Goal: Task Accomplishment & Management: Manage account settings

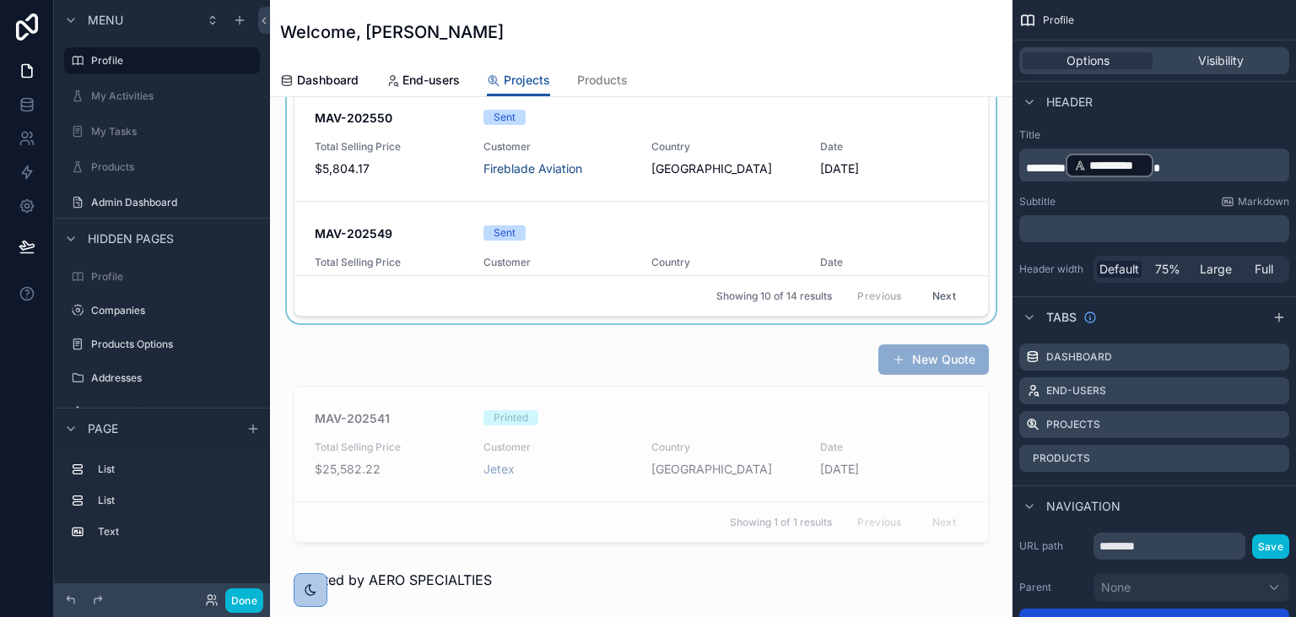
scroll to position [388, 0]
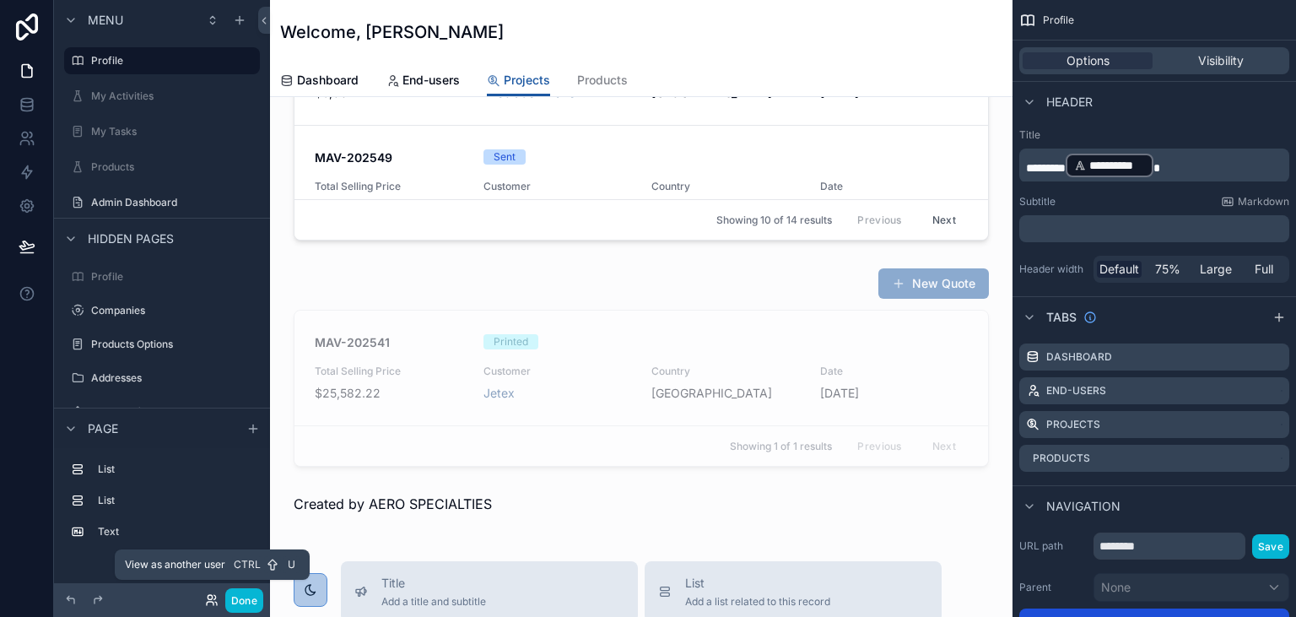
click at [215, 594] on icon at bounding box center [211, 599] width 13 height 13
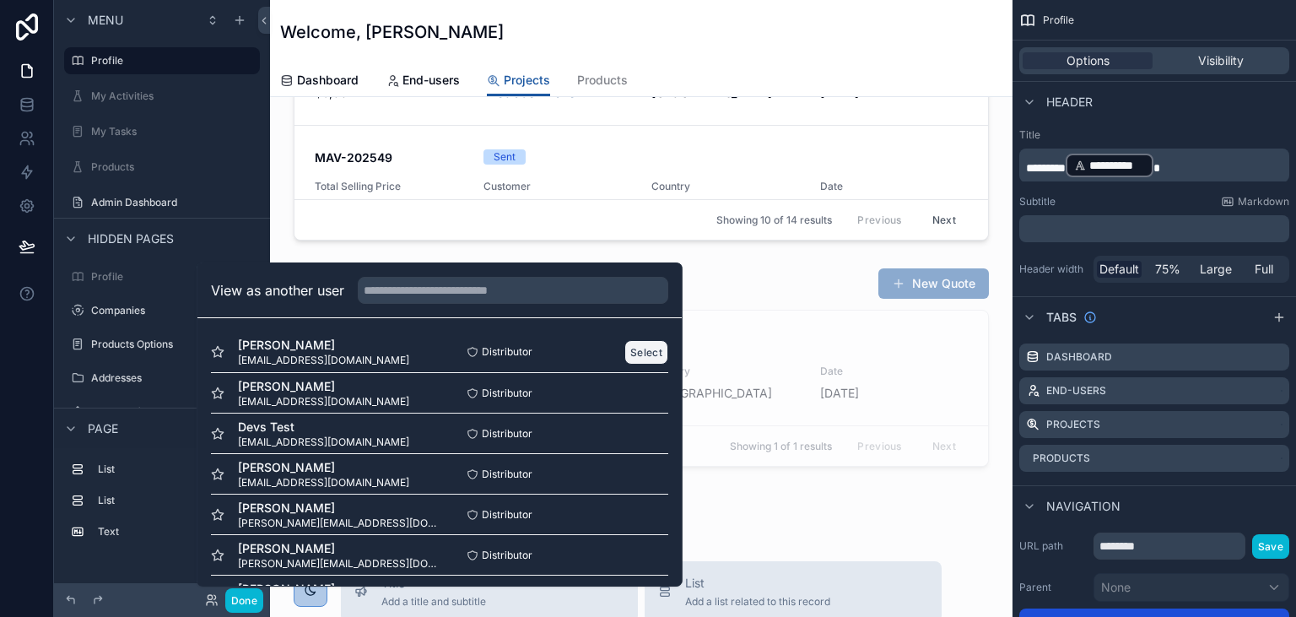
click at [645, 349] on button "Select" at bounding box center [646, 352] width 44 height 24
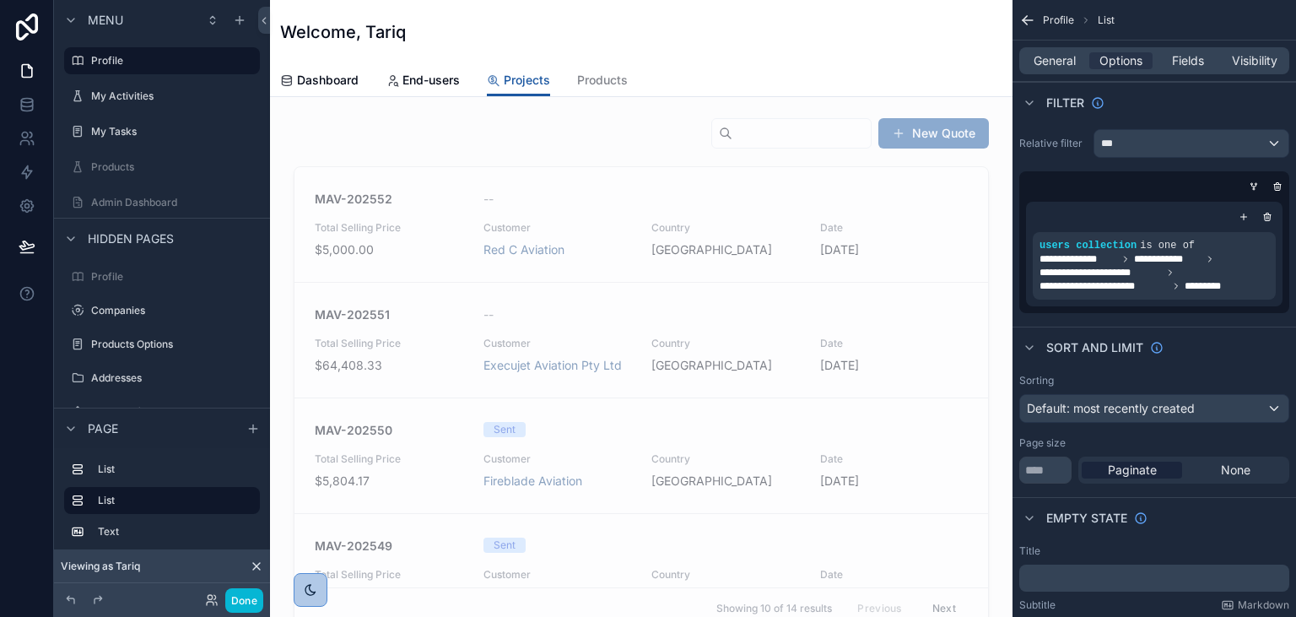
scroll to position [486, 0]
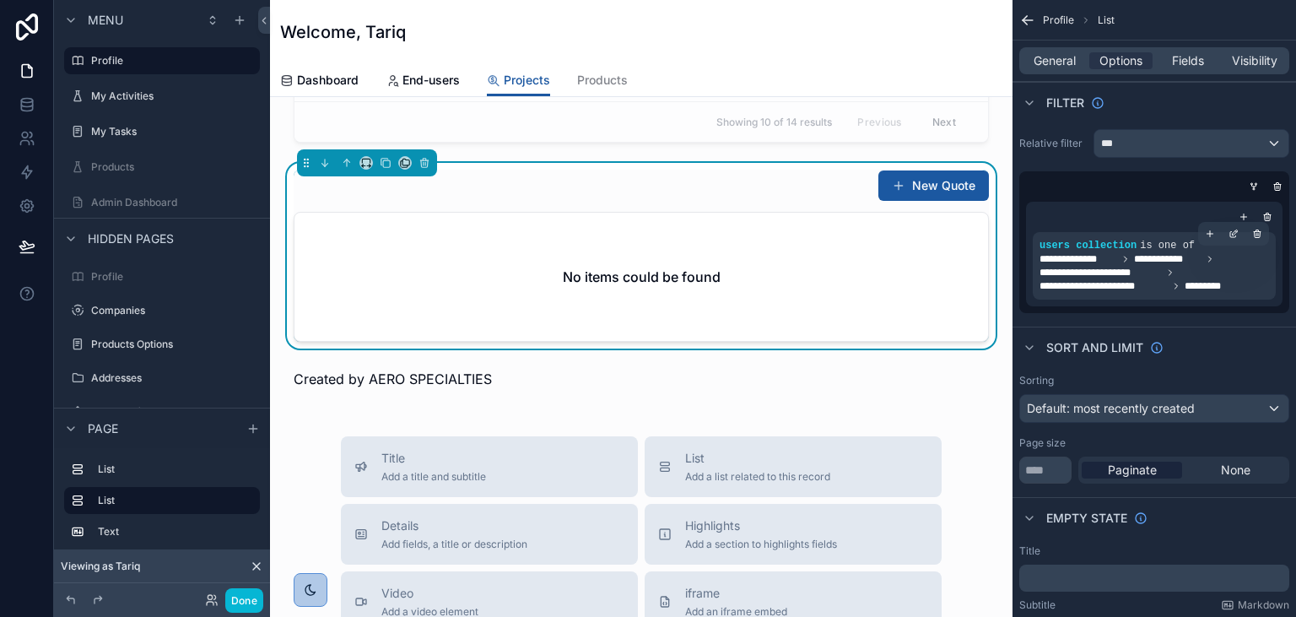
click at [1092, 251] on div "**********" at bounding box center [1153, 266] width 229 height 54
click at [1225, 230] on div "scrollable content" at bounding box center [1234, 234] width 24 height 24
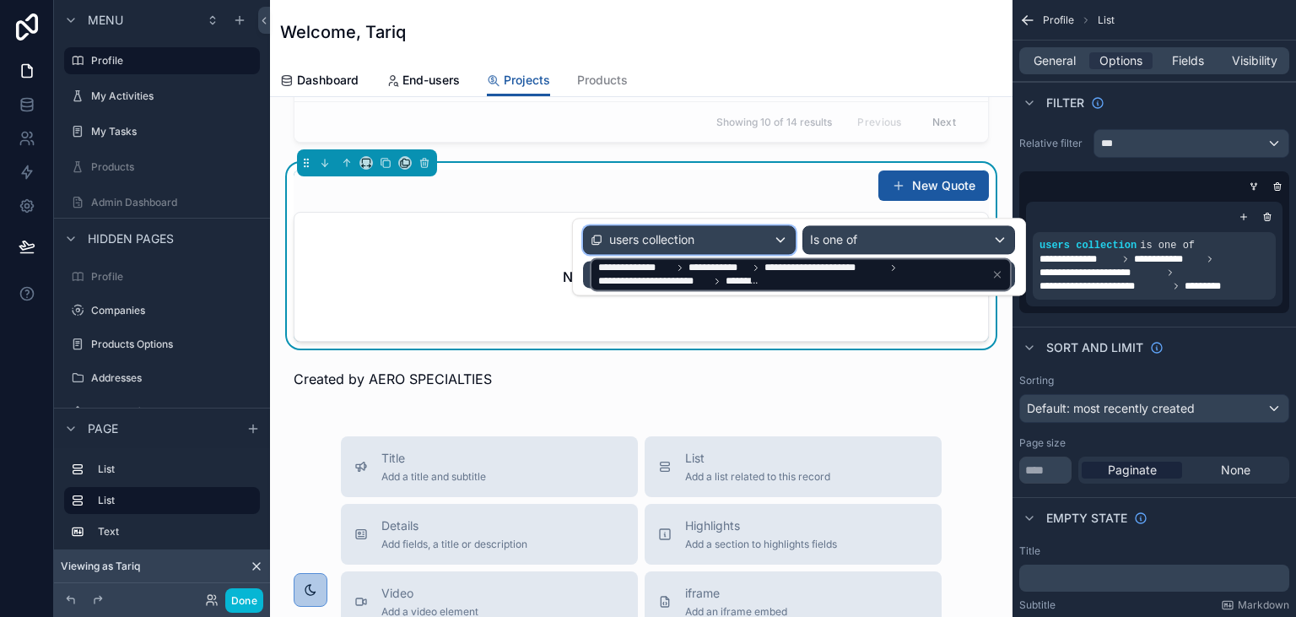
click at [710, 233] on div "users collection" at bounding box center [689, 239] width 211 height 27
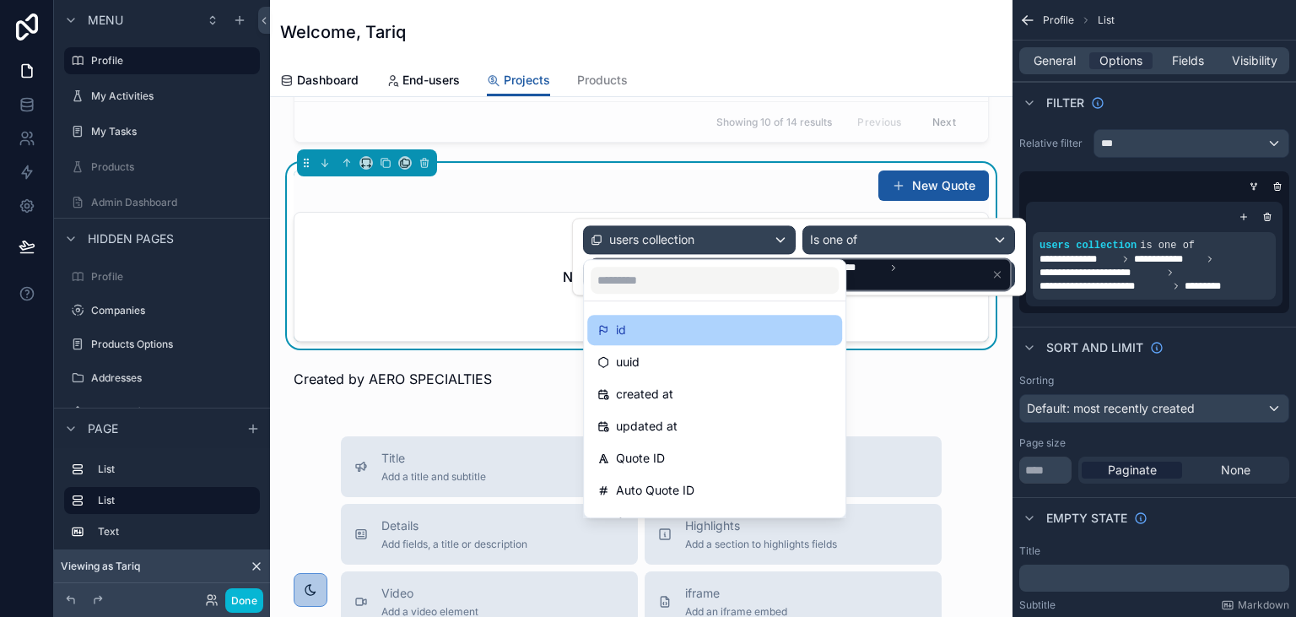
click at [693, 335] on div "id" at bounding box center [714, 330] width 235 height 20
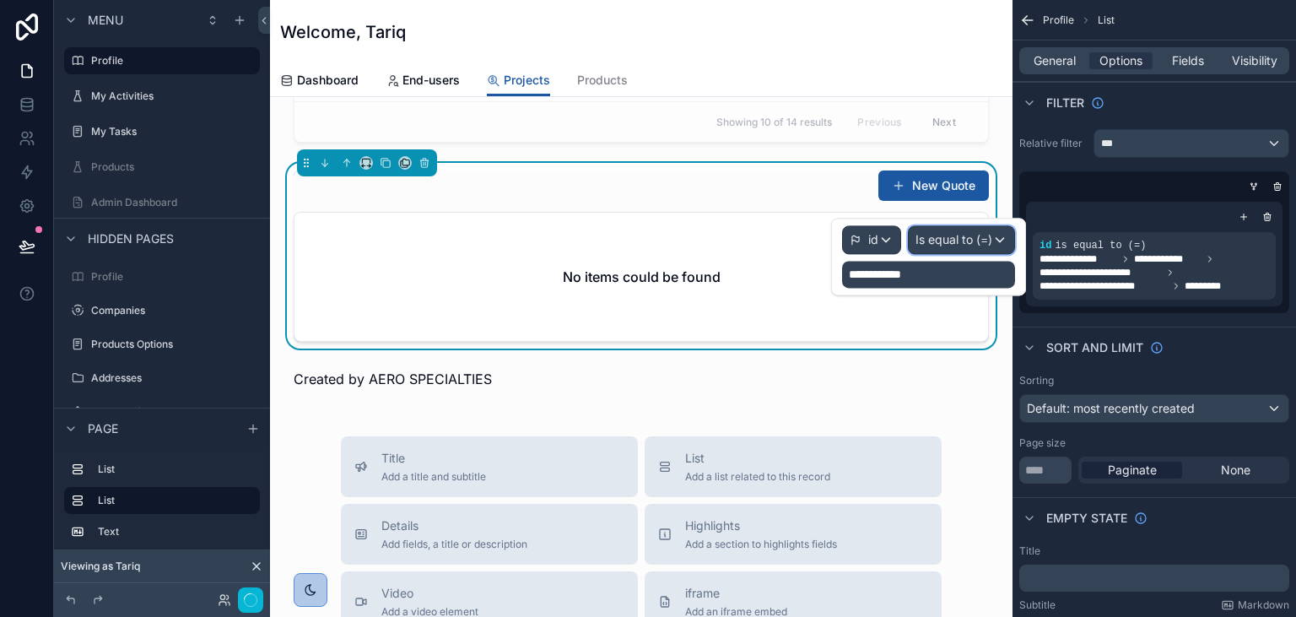
click at [938, 238] on span "Is equal to (=)" at bounding box center [953, 239] width 77 height 17
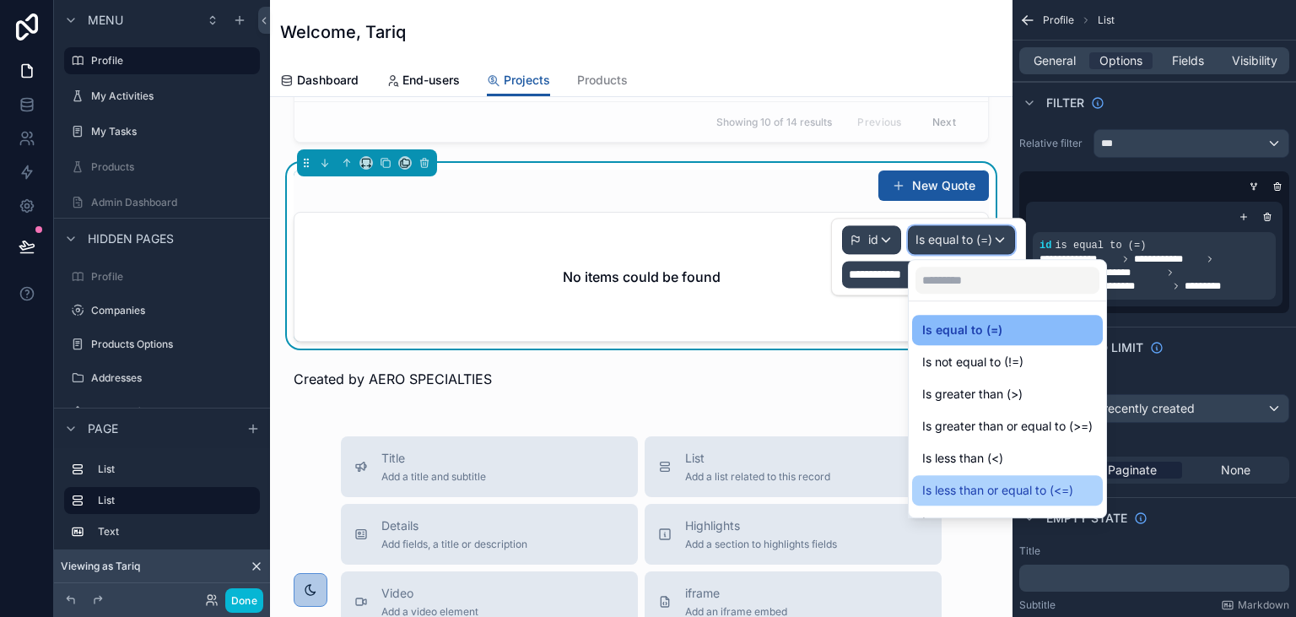
scroll to position [84, 0]
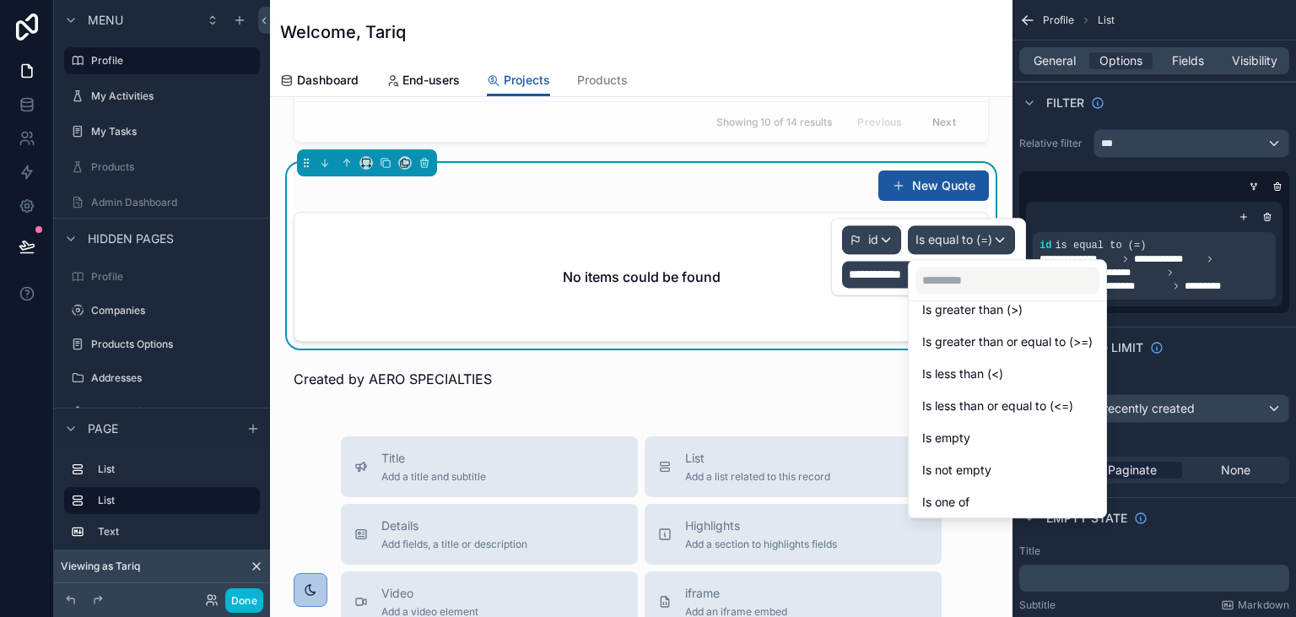
click at [878, 235] on div at bounding box center [928, 257] width 195 height 78
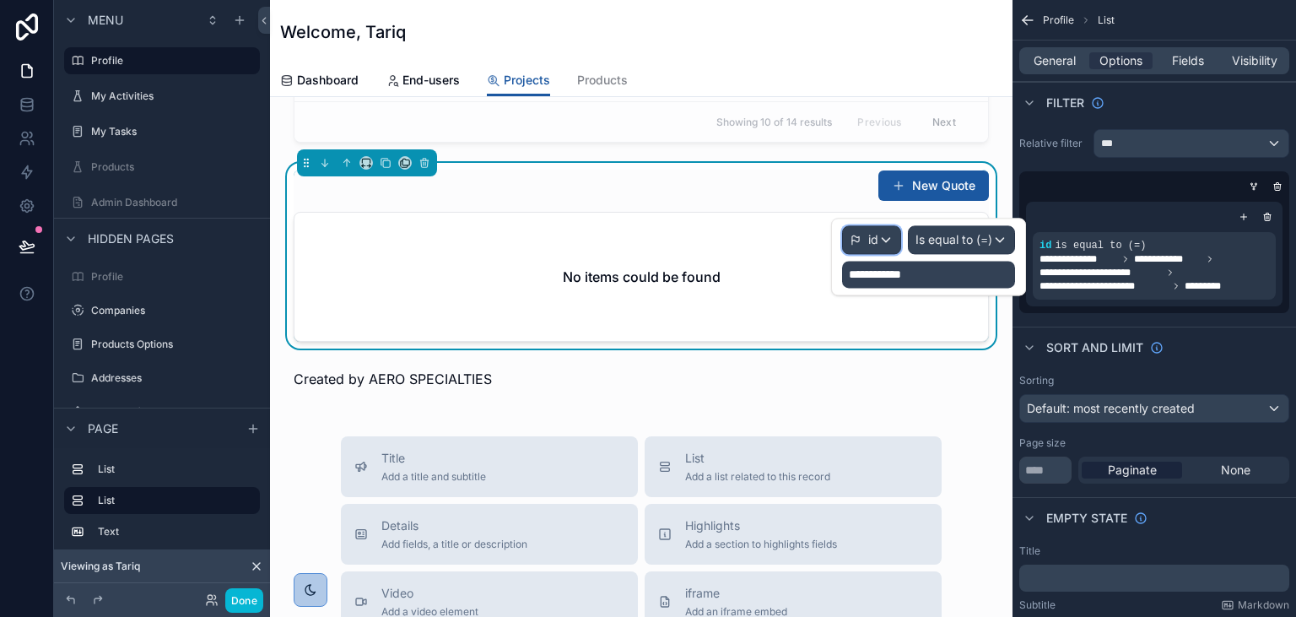
click at [878, 235] on span "id" at bounding box center [873, 239] width 10 height 17
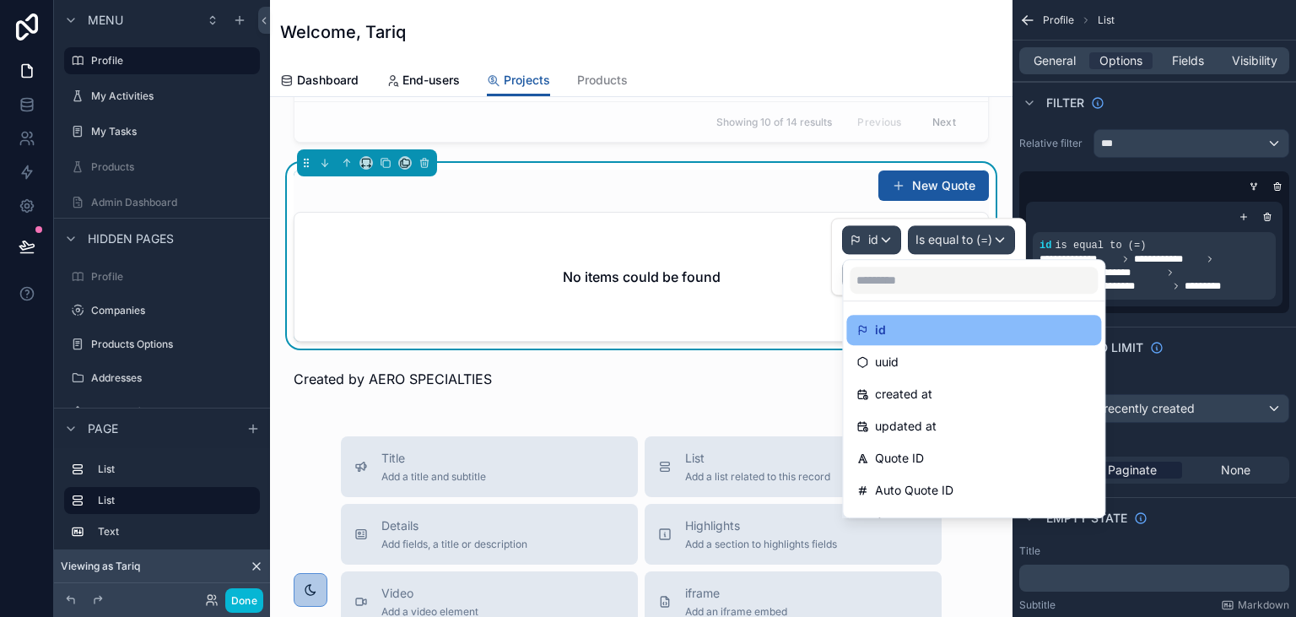
click at [883, 243] on div at bounding box center [928, 257] width 195 height 78
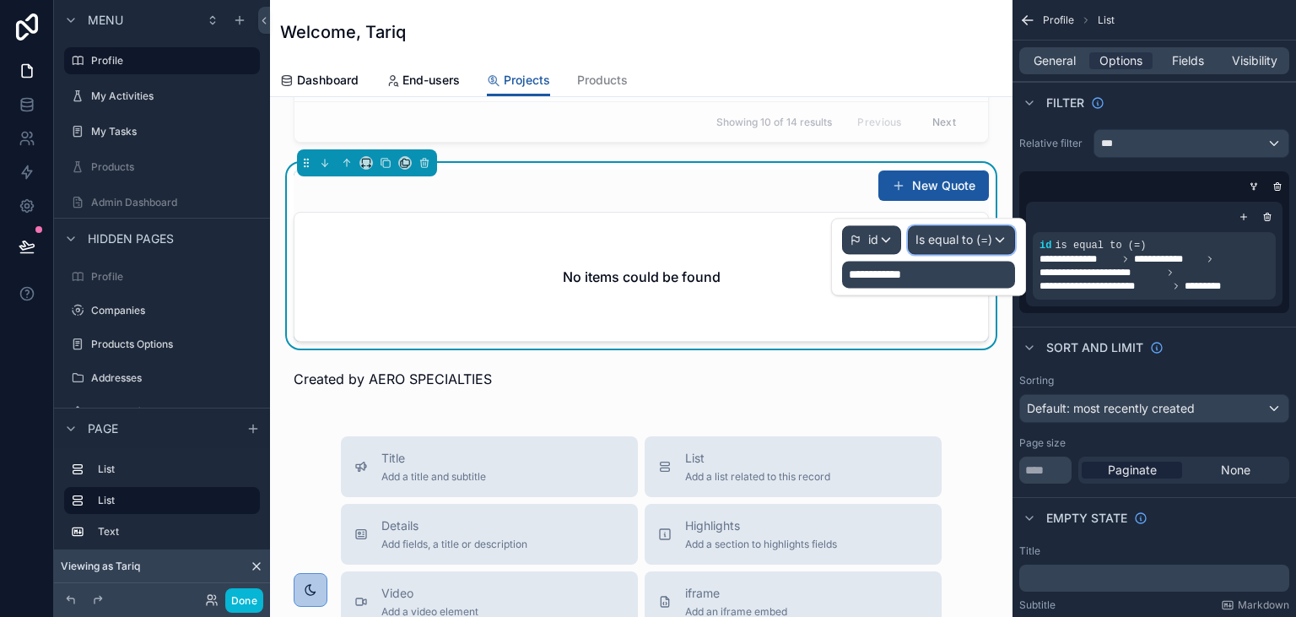
click at [937, 240] on span "Is equal to (=)" at bounding box center [953, 239] width 77 height 17
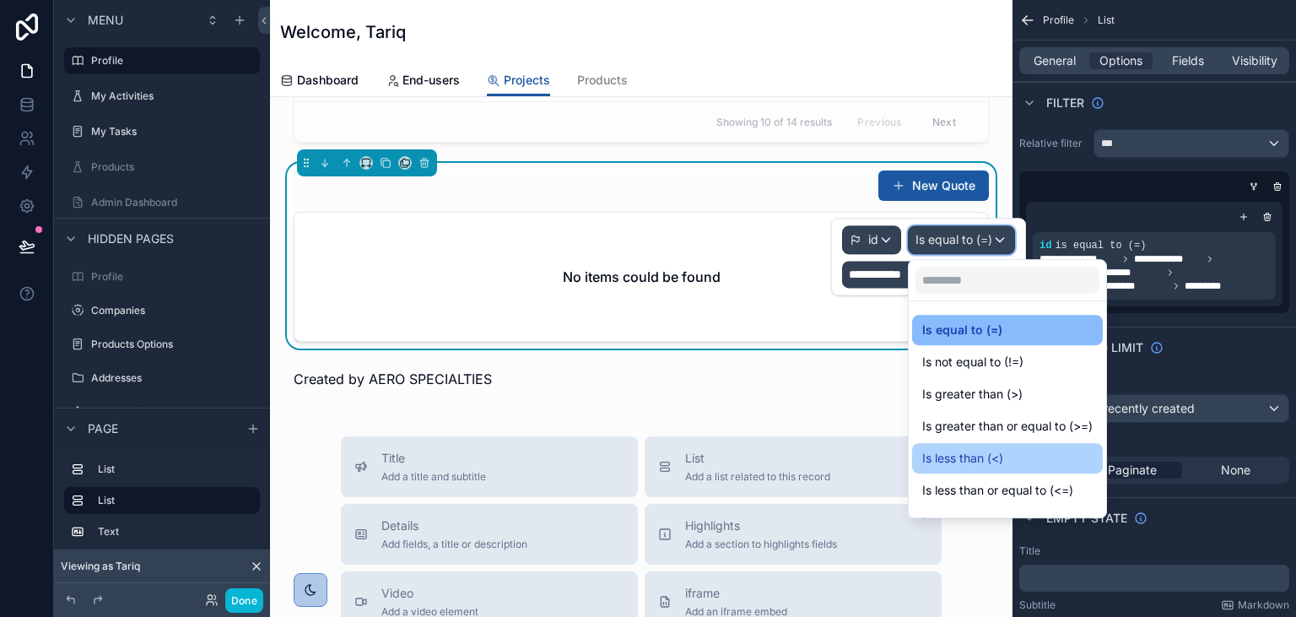
scroll to position [120, 0]
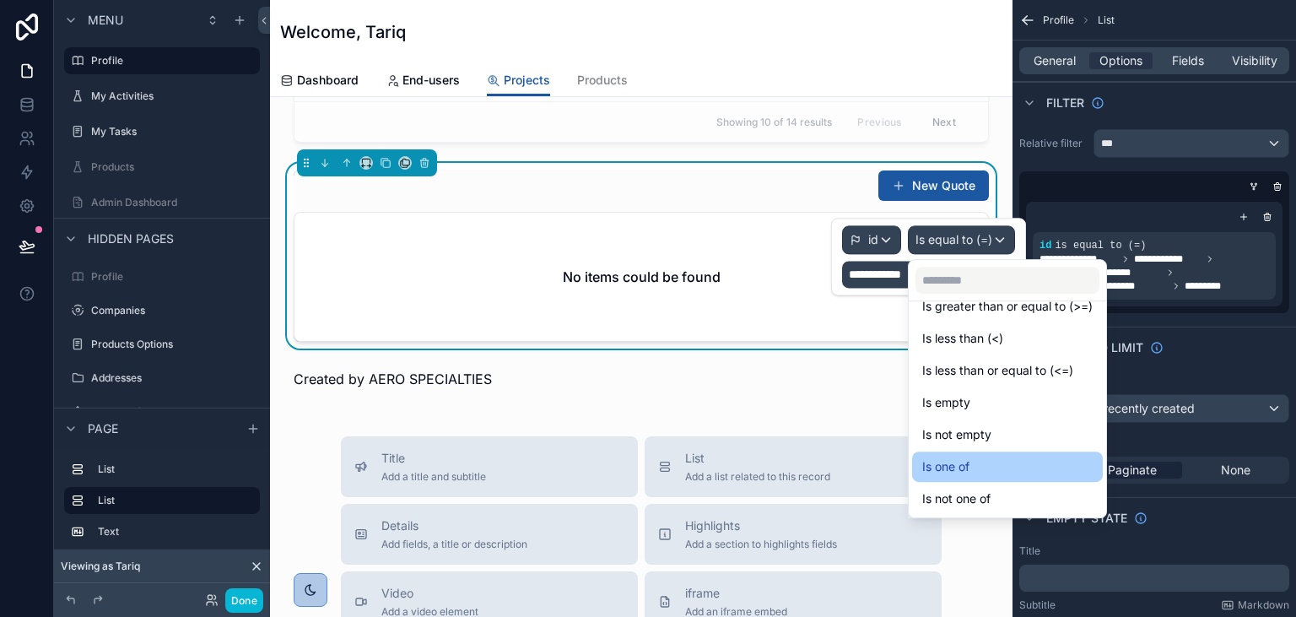
click at [969, 458] on span "Is one of" at bounding box center [945, 466] width 47 height 20
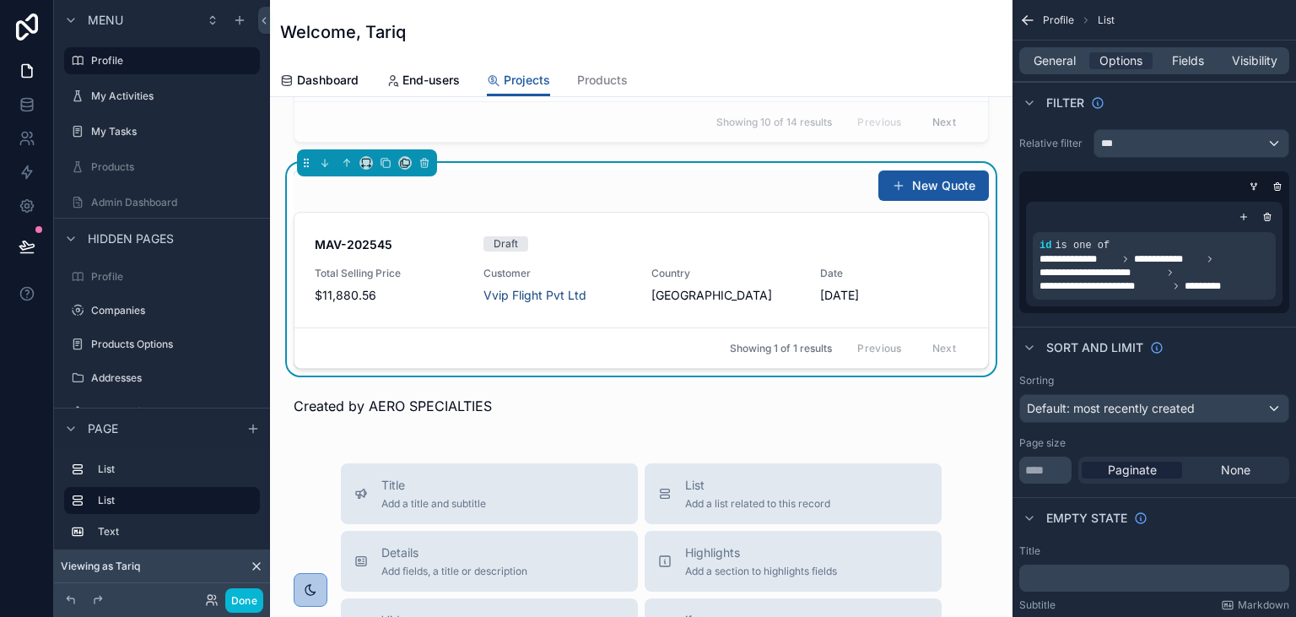
click at [942, 416] on div "New Quote MAV-202552 -- Total Selling Price $5,000.00 Customer Red C Aviation C…" at bounding box center [641, 405] width 742 height 1588
click at [255, 602] on button "Done" at bounding box center [244, 600] width 38 height 24
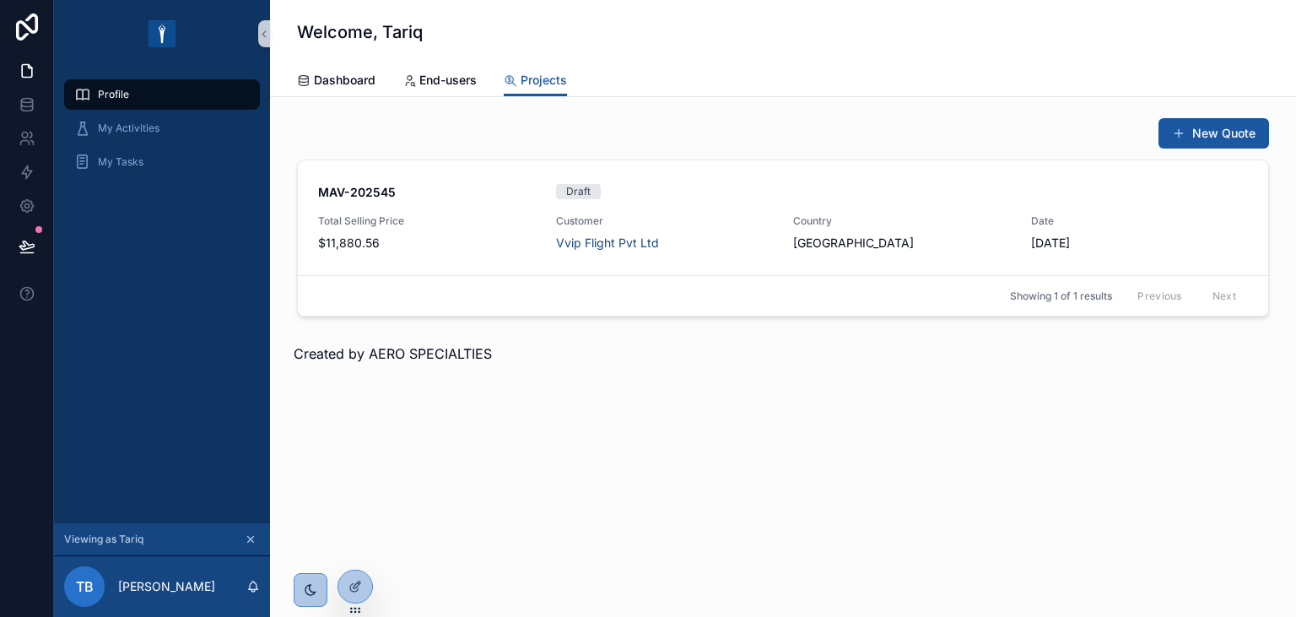
scroll to position [0, 0]
click at [356, 586] on icon at bounding box center [354, 586] width 13 height 13
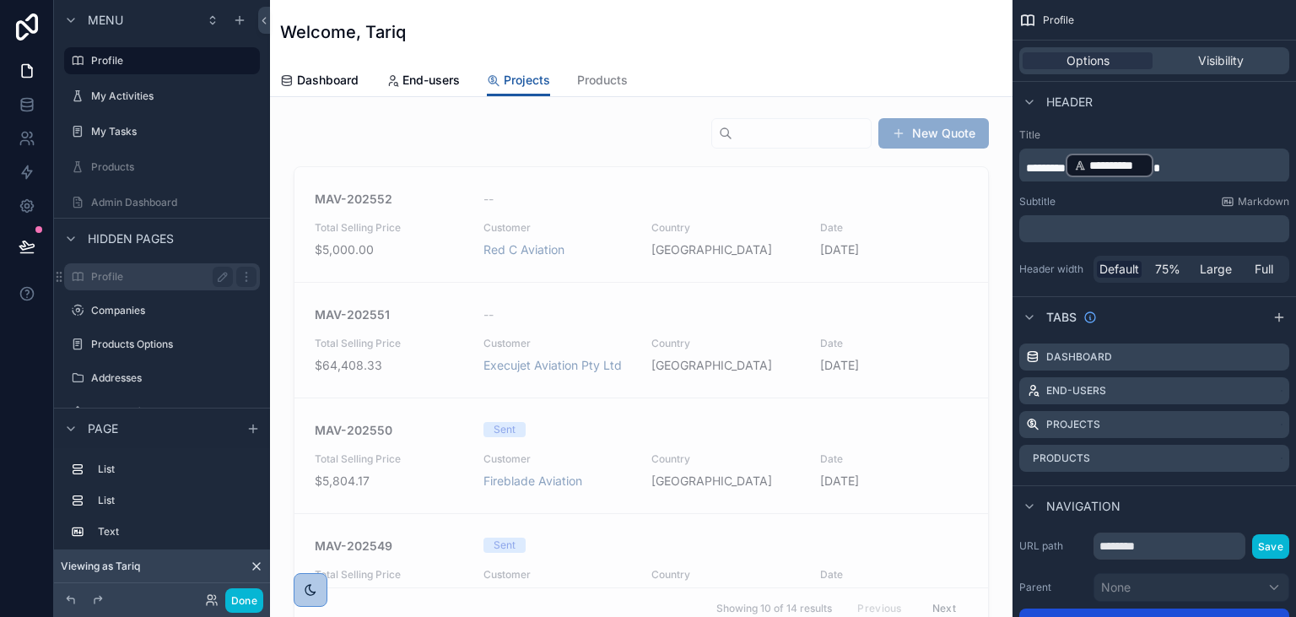
click at [137, 281] on label "Profile" at bounding box center [158, 276] width 135 height 13
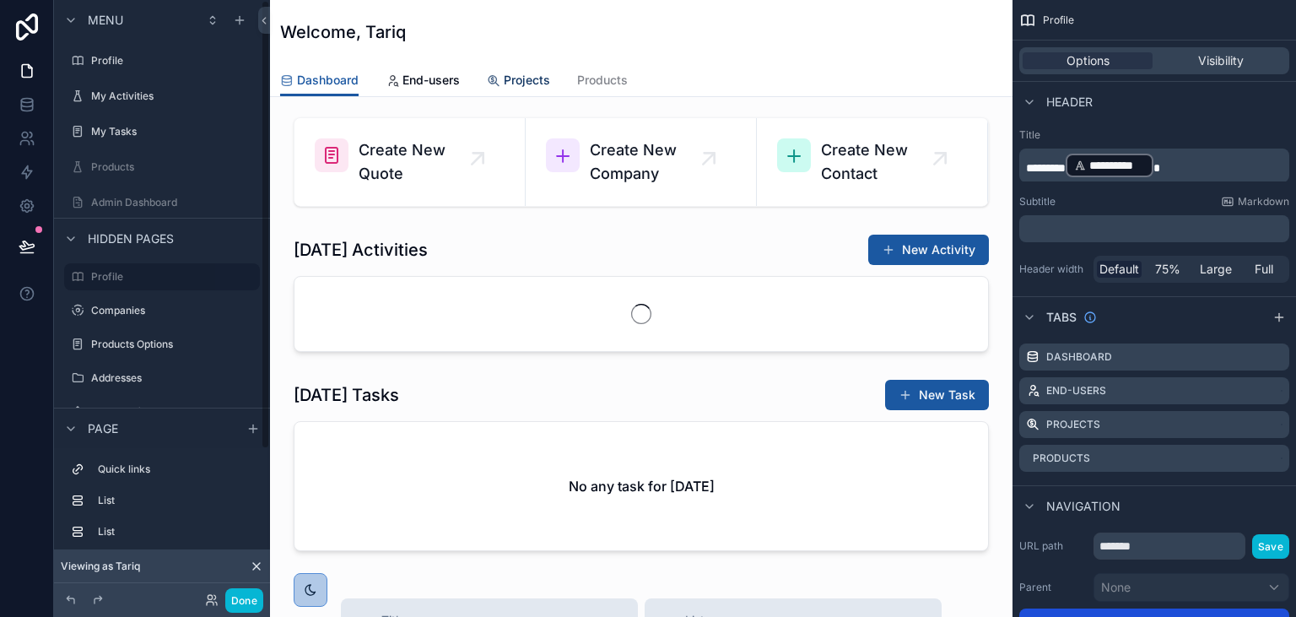
click at [528, 84] on span "Projects" at bounding box center [527, 80] width 46 height 17
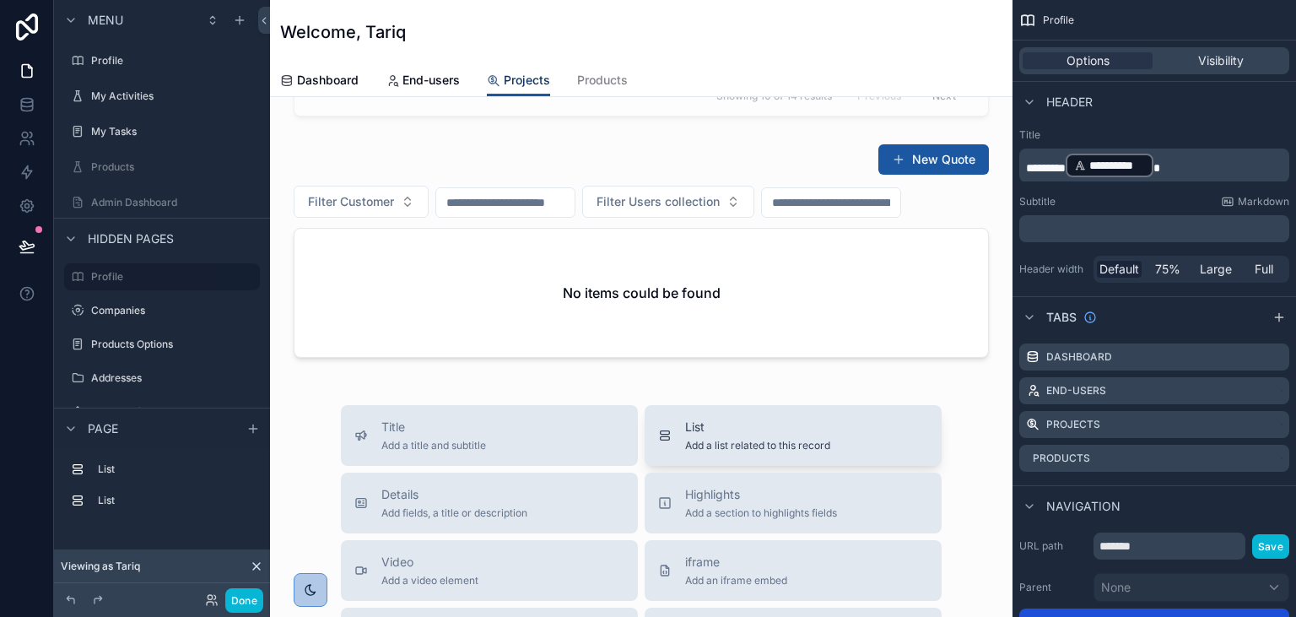
scroll to position [486, 0]
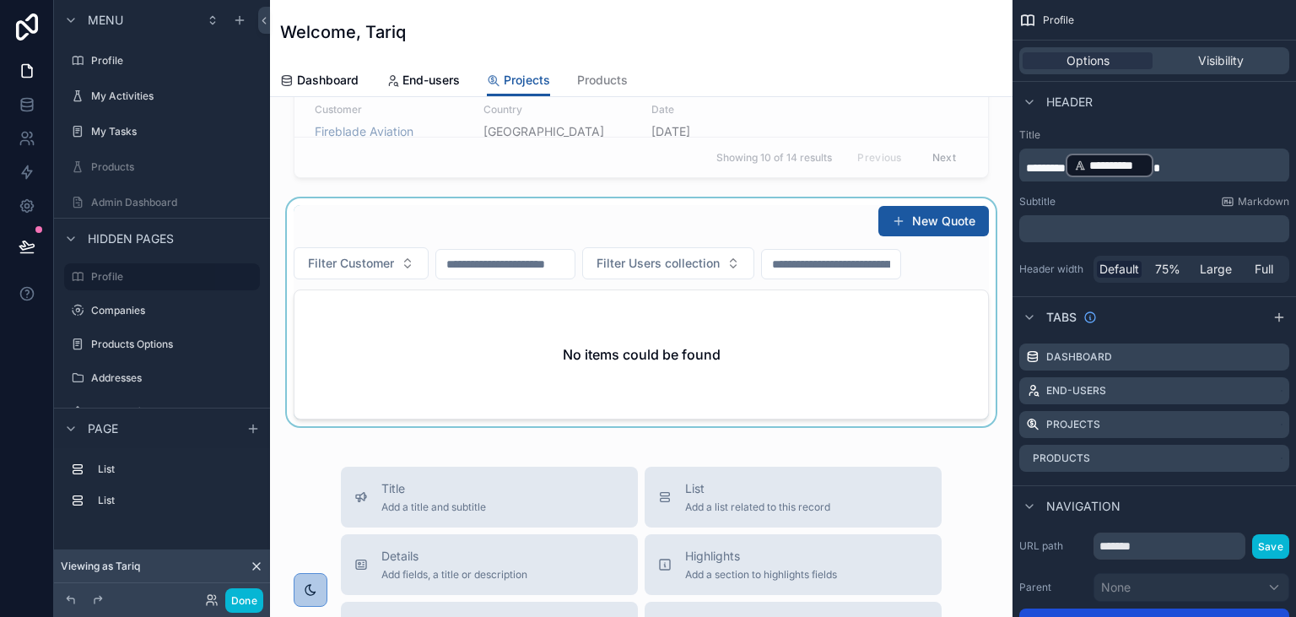
click at [694, 214] on div "scrollable content" at bounding box center [640, 312] width 715 height 228
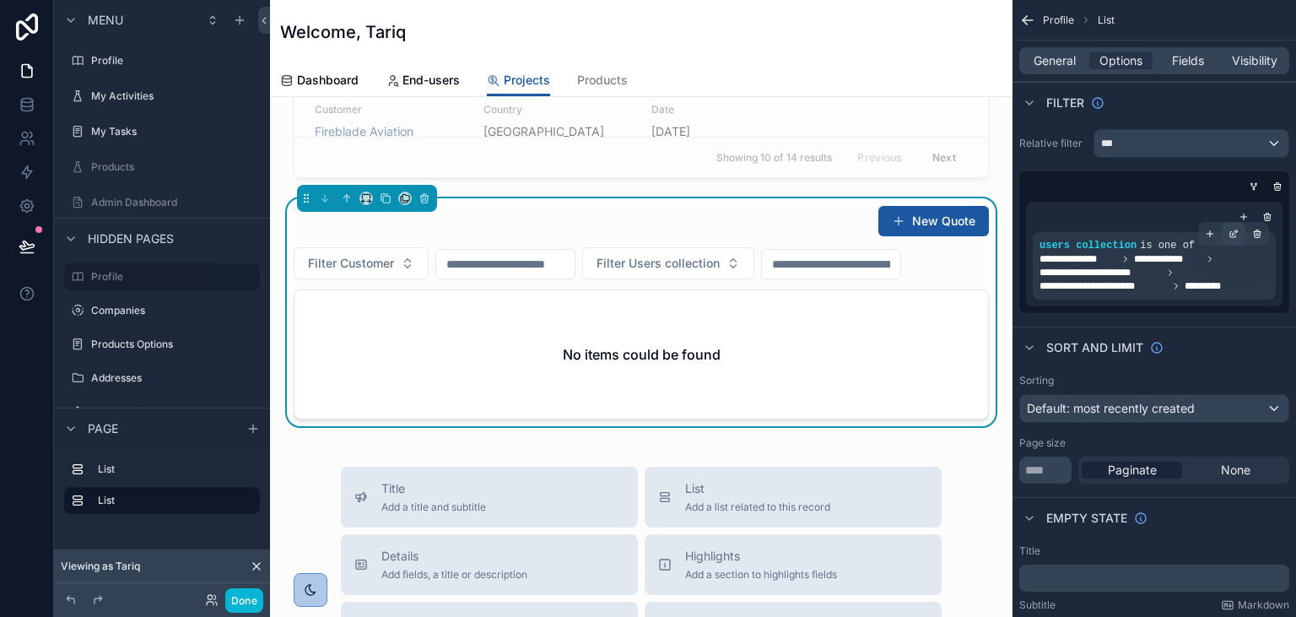
click at [1232, 232] on icon "scrollable content" at bounding box center [1233, 234] width 10 height 10
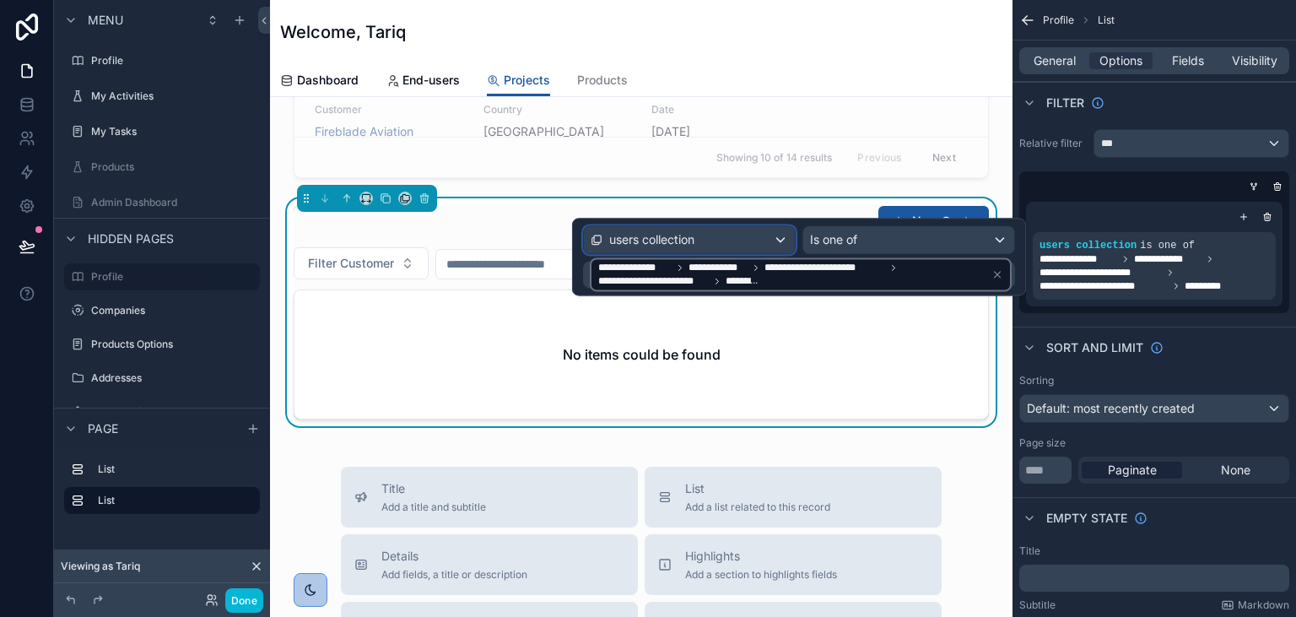
click at [671, 241] on span "users collection" at bounding box center [651, 239] width 85 height 17
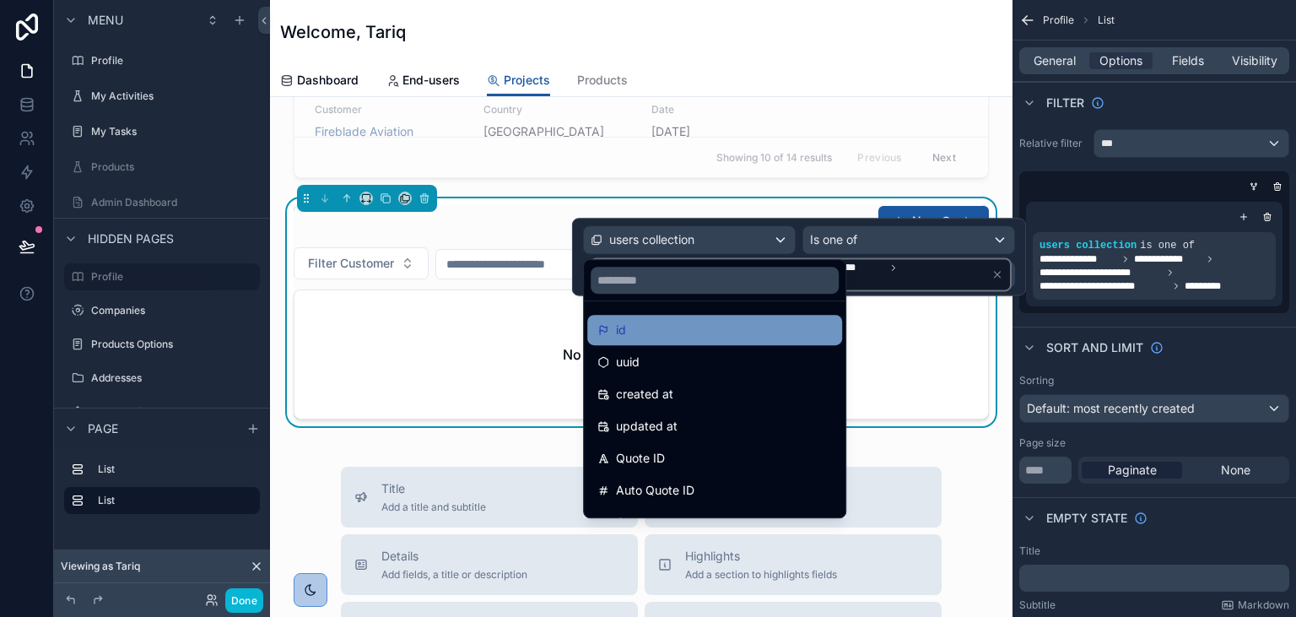
click at [654, 334] on div "id" at bounding box center [714, 330] width 235 height 20
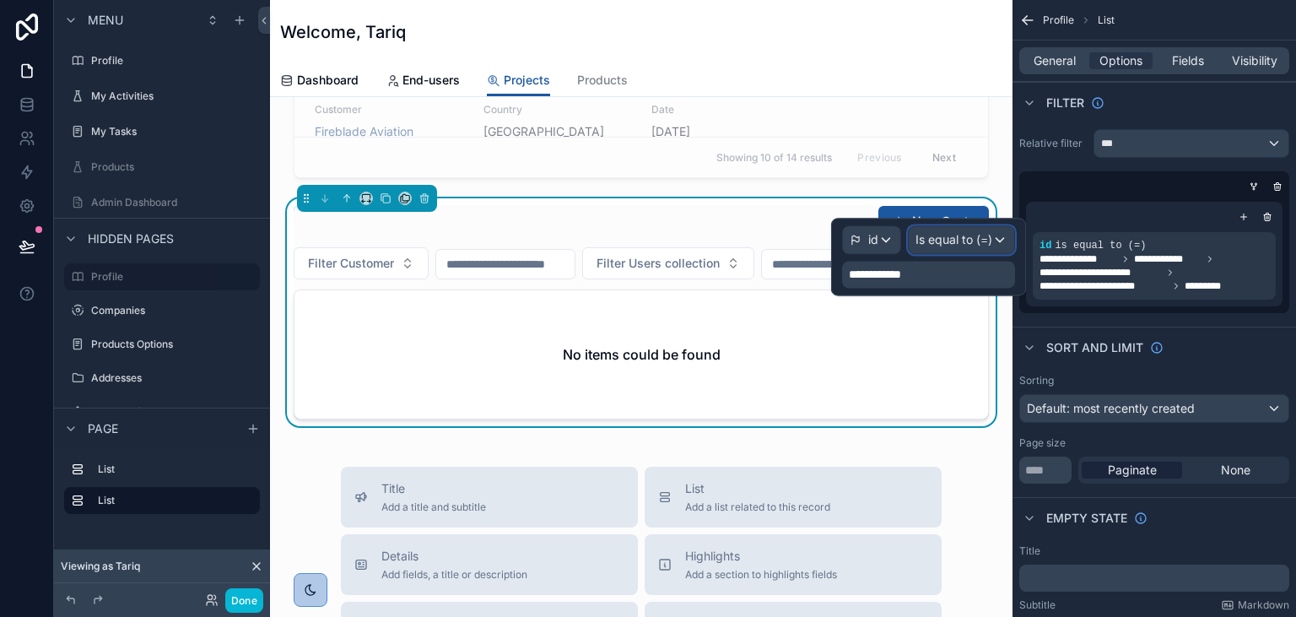
click at [935, 244] on span "Is equal to (=)" at bounding box center [953, 239] width 77 height 17
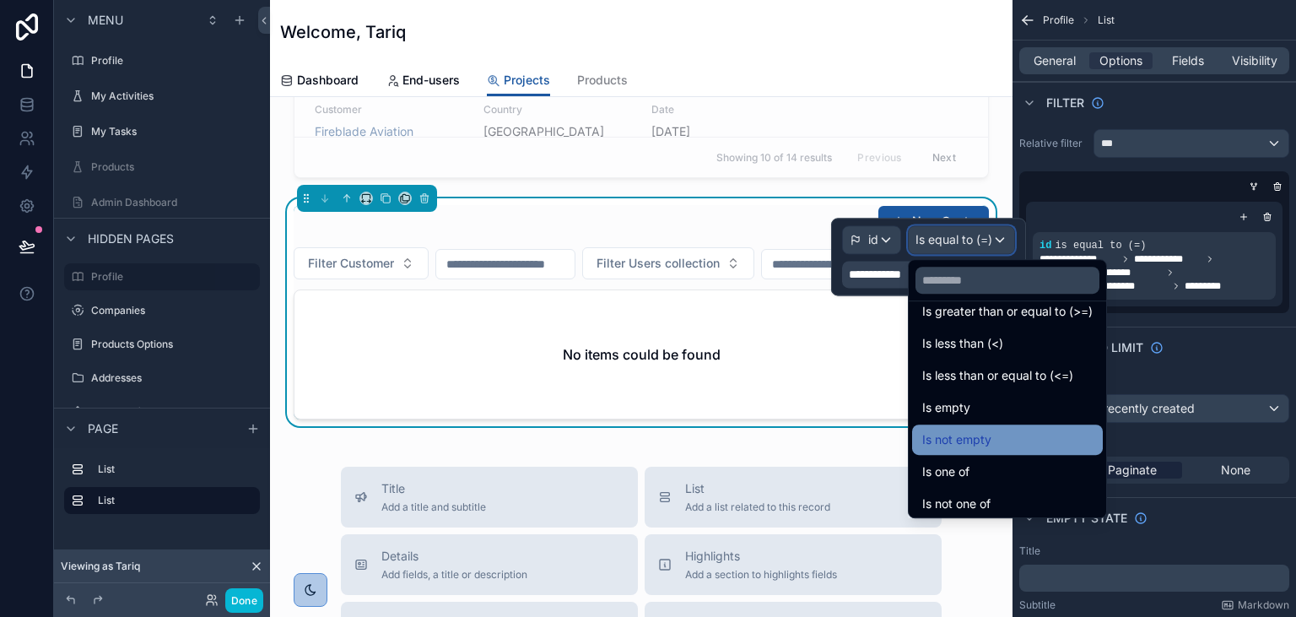
scroll to position [120, 0]
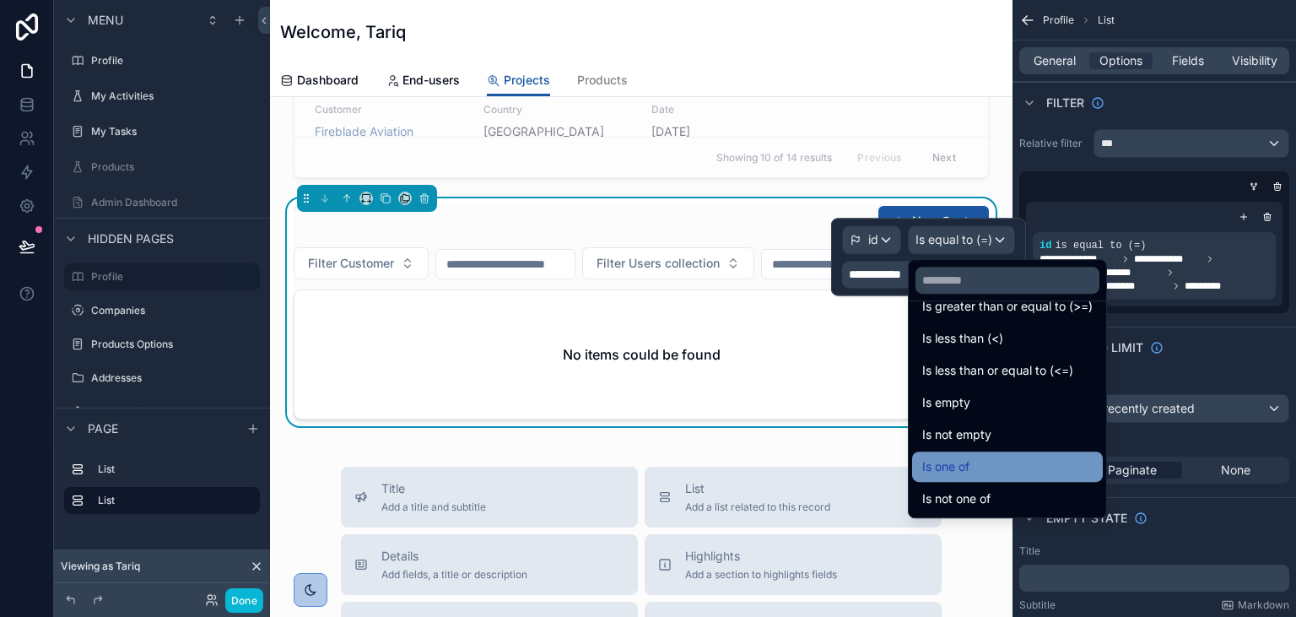
click at [971, 461] on div "Is one of" at bounding box center [1007, 466] width 170 height 20
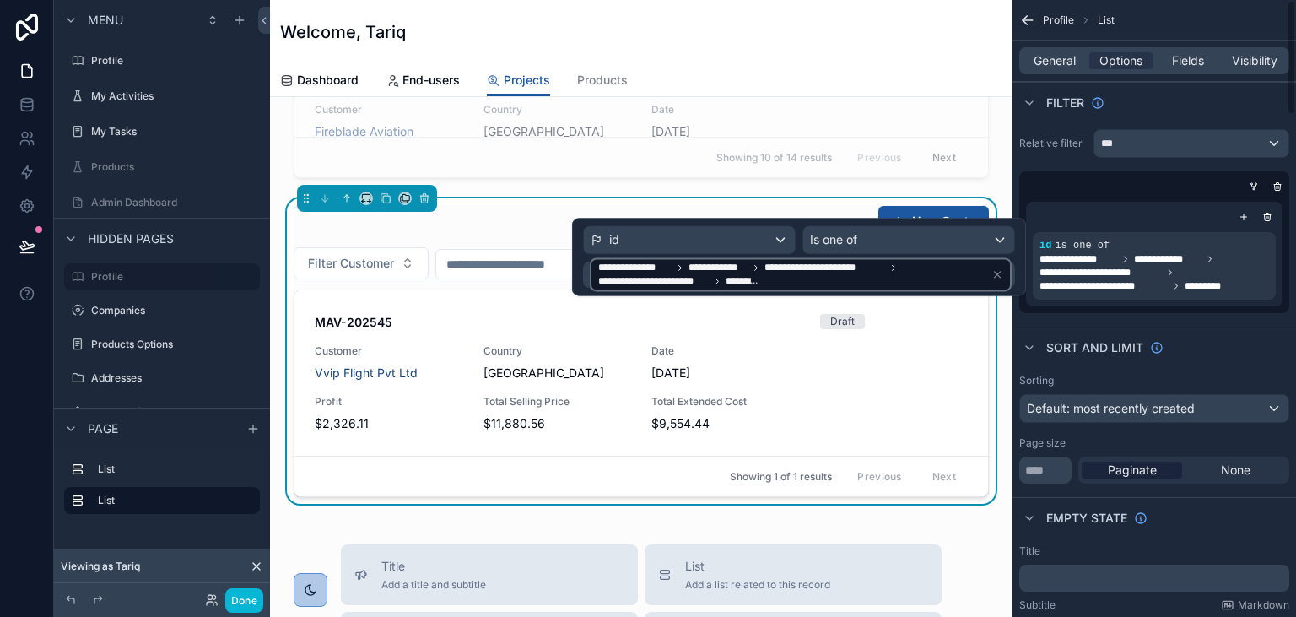
click at [1217, 351] on div "Sort And Limit" at bounding box center [1153, 347] width 283 height 40
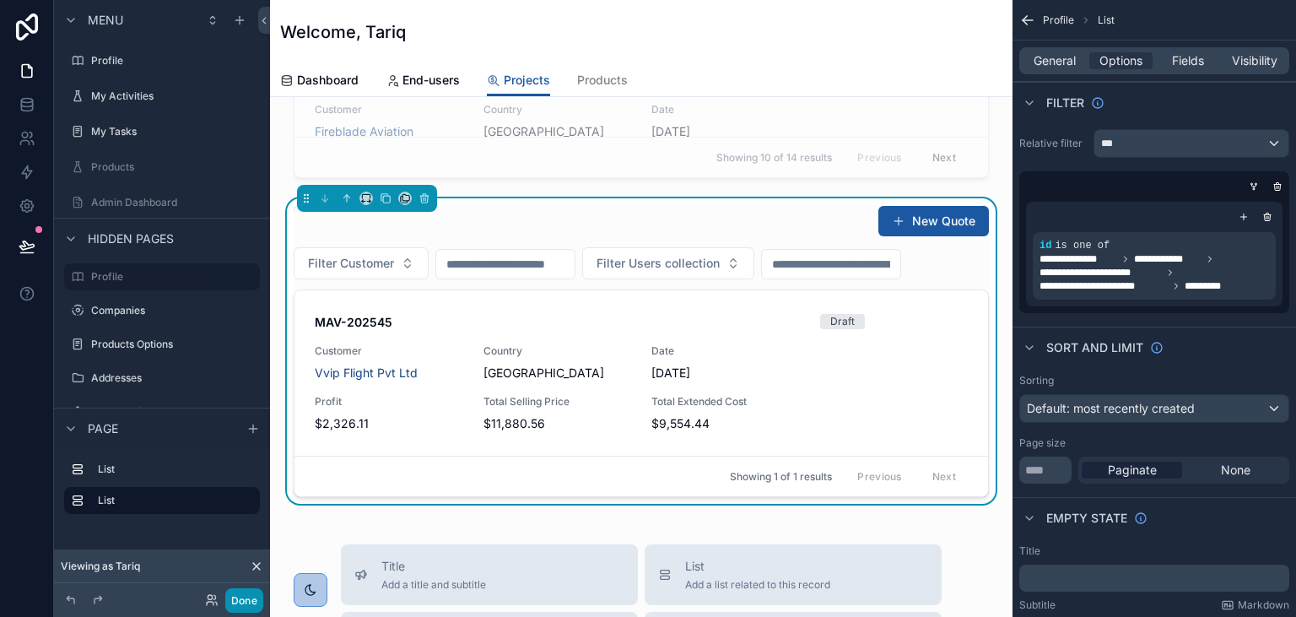
click at [245, 602] on button "Done" at bounding box center [244, 600] width 38 height 24
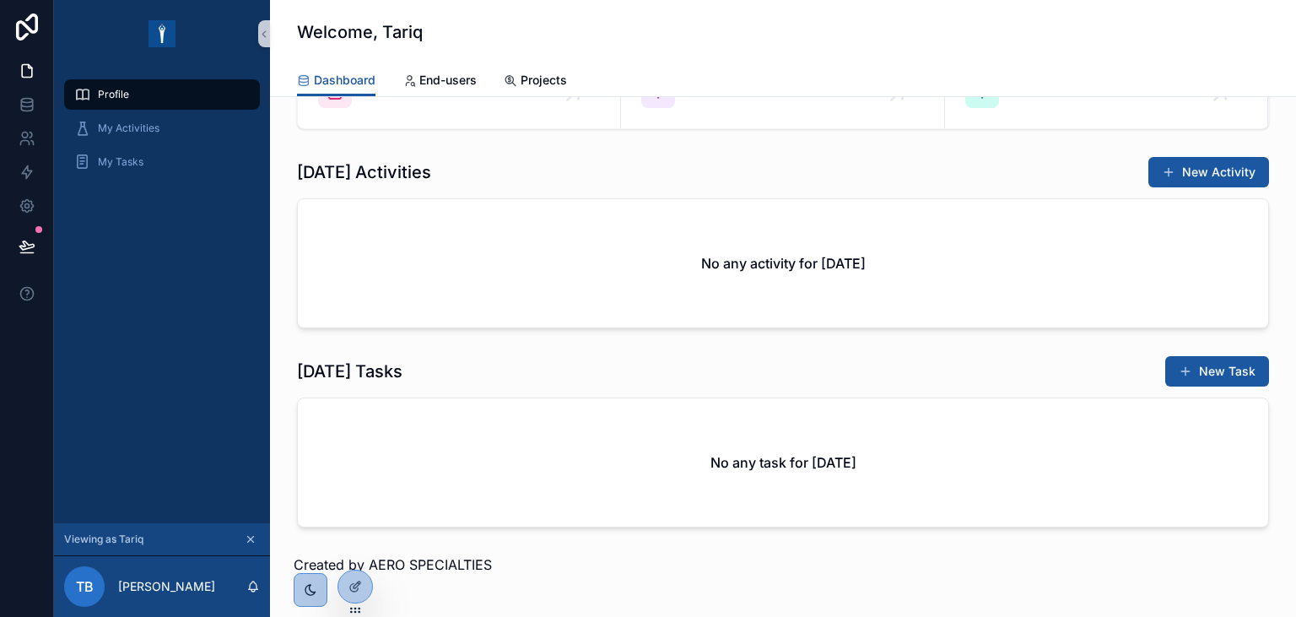
scroll to position [97, 0]
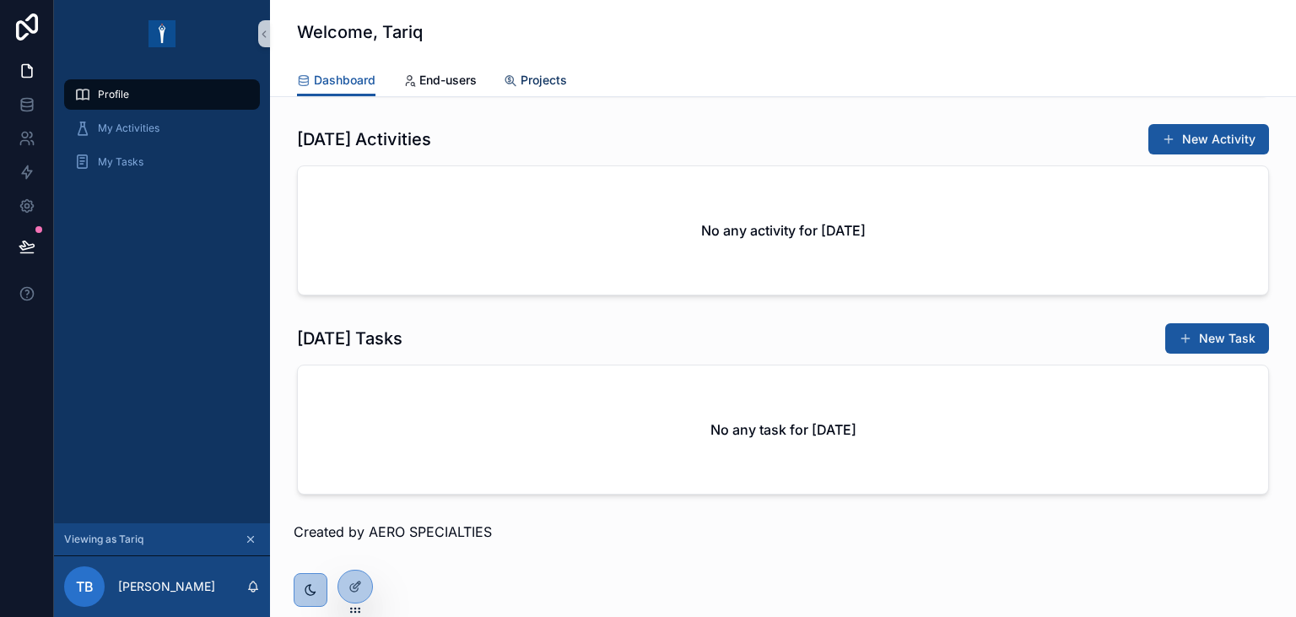
click at [537, 87] on span "Projects" at bounding box center [544, 80] width 46 height 17
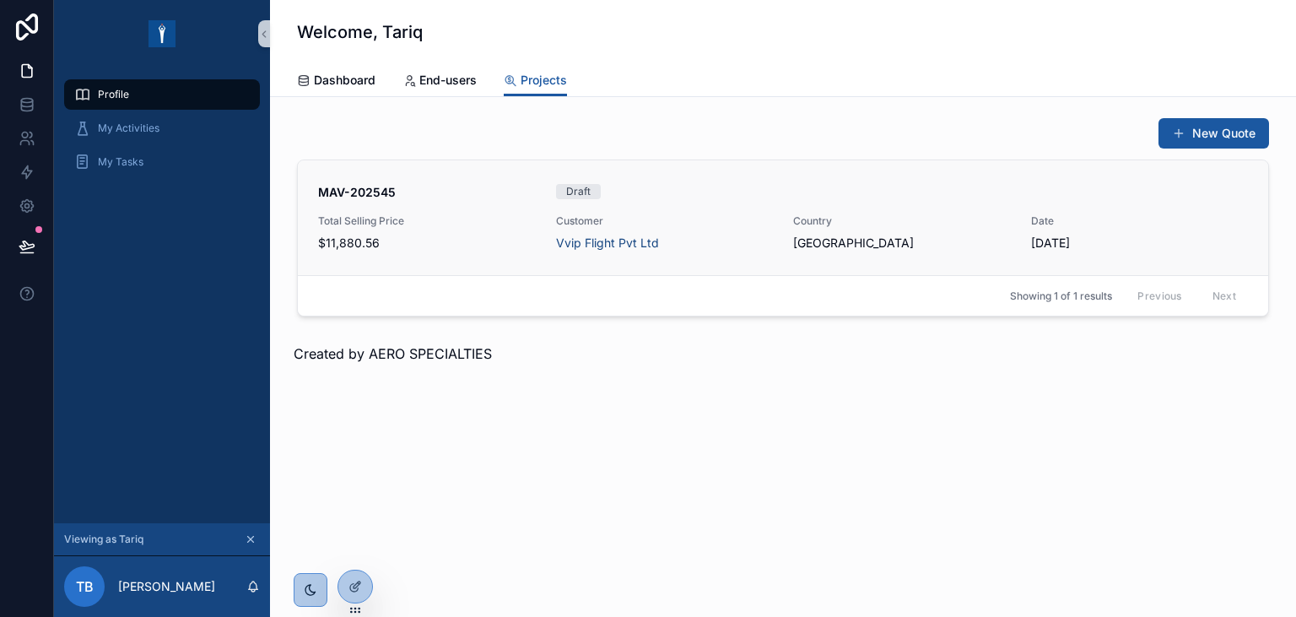
click at [427, 192] on span "MAV-202545" at bounding box center [427, 192] width 218 height 17
click at [359, 596] on div at bounding box center [355, 586] width 34 height 32
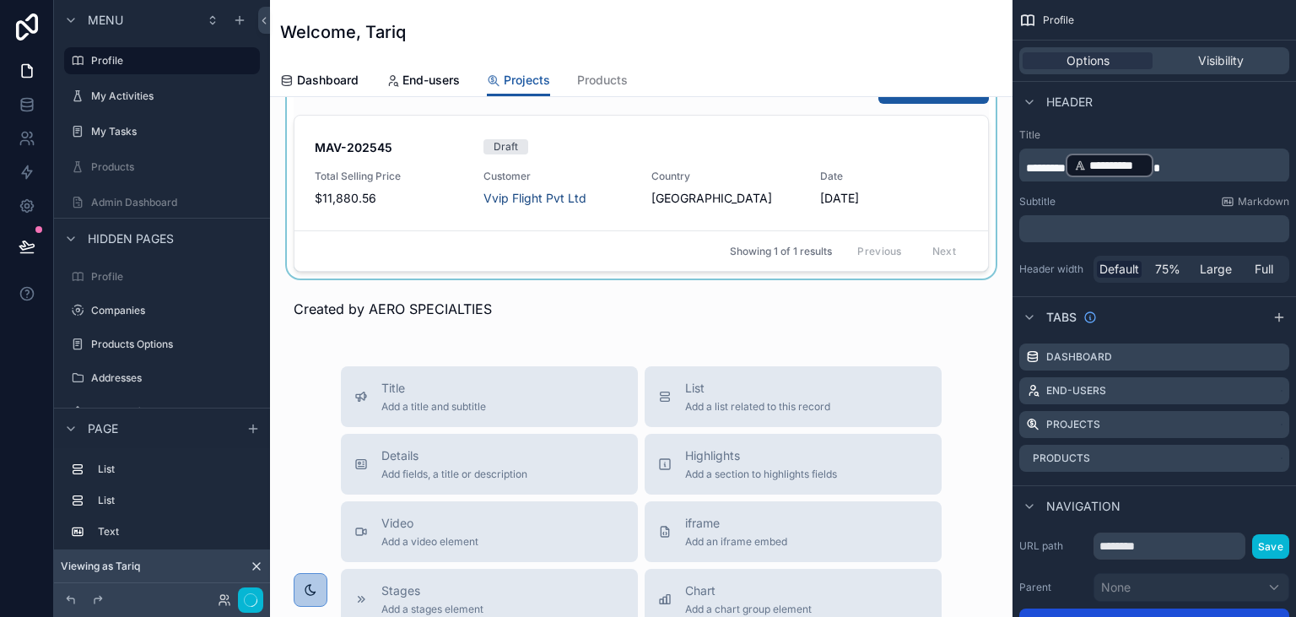
scroll to position [486, 0]
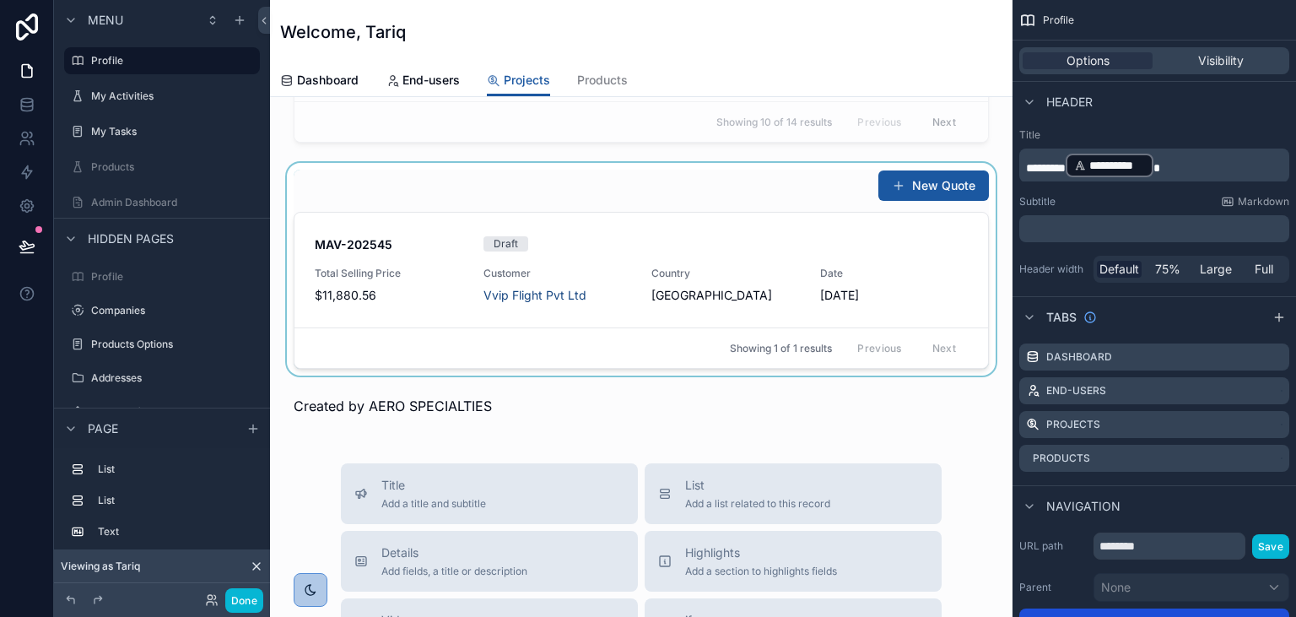
click at [759, 192] on div "scrollable content" at bounding box center [640, 269] width 715 height 213
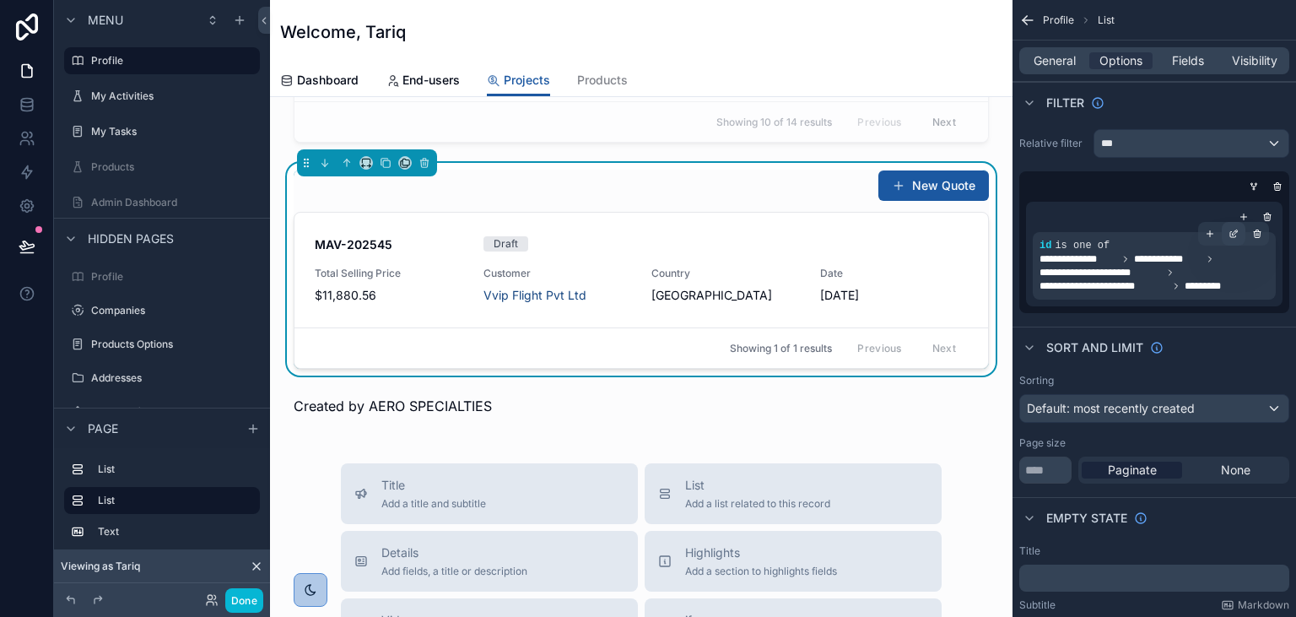
click at [1232, 234] on icon "scrollable content" at bounding box center [1233, 234] width 10 height 10
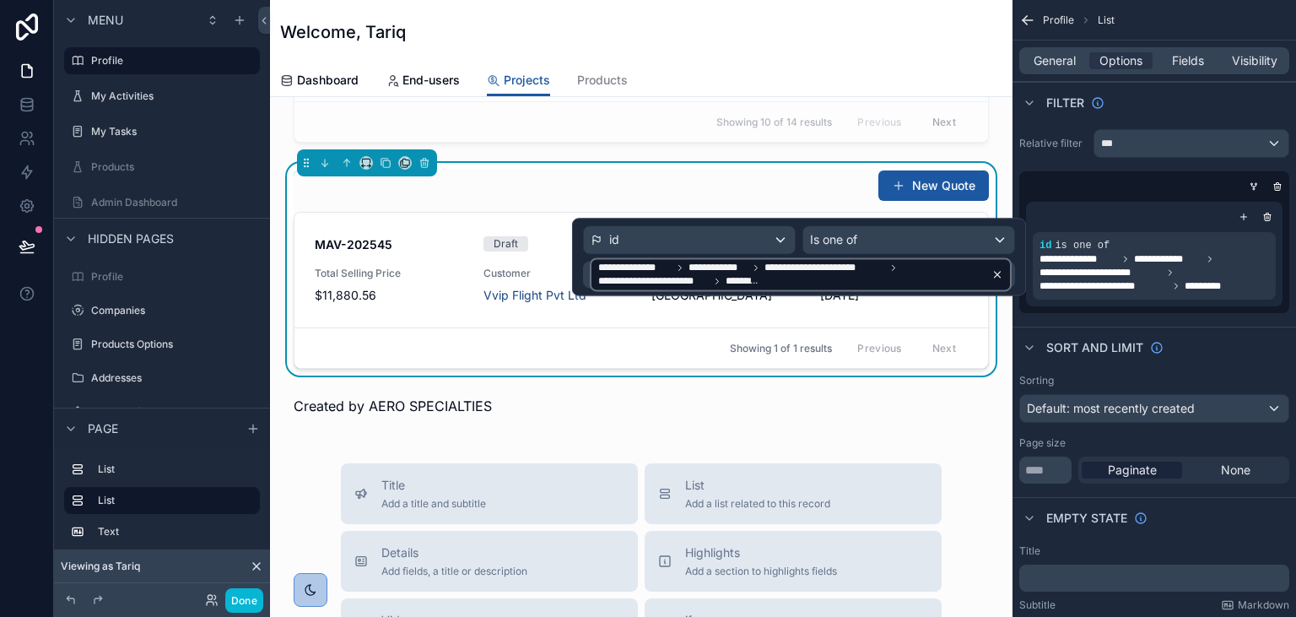
click at [872, 273] on span "**********" at bounding box center [824, 267] width 121 height 13
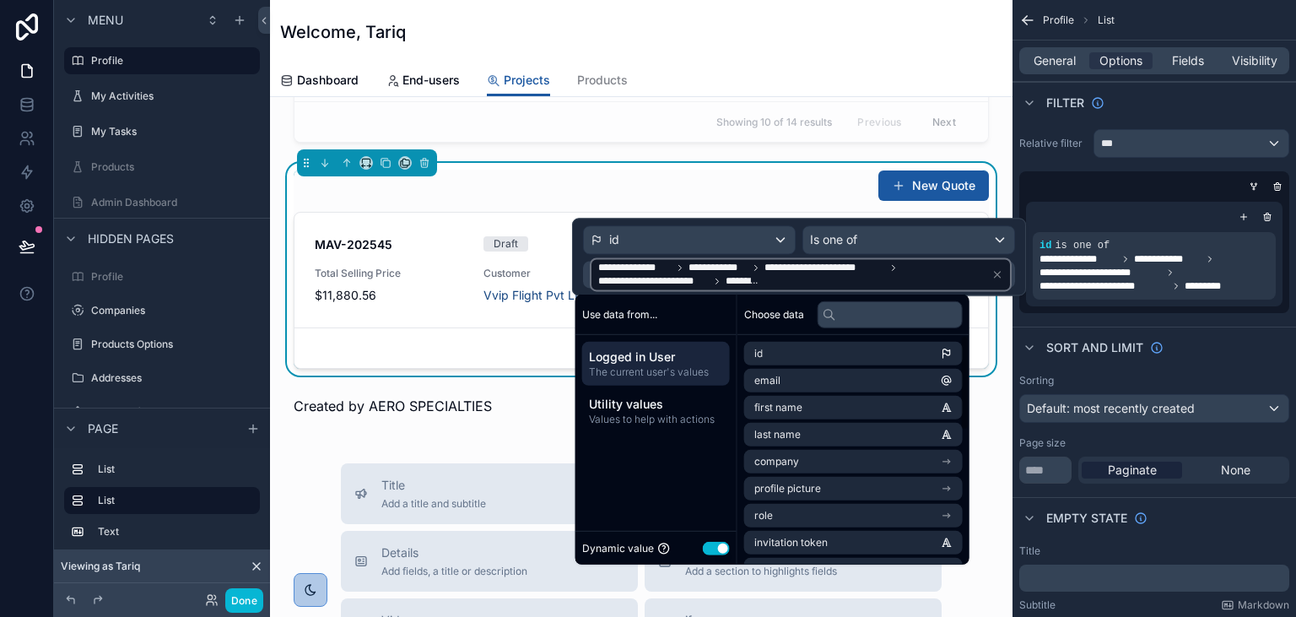
click at [667, 366] on span "The current user's values" at bounding box center [656, 371] width 134 height 13
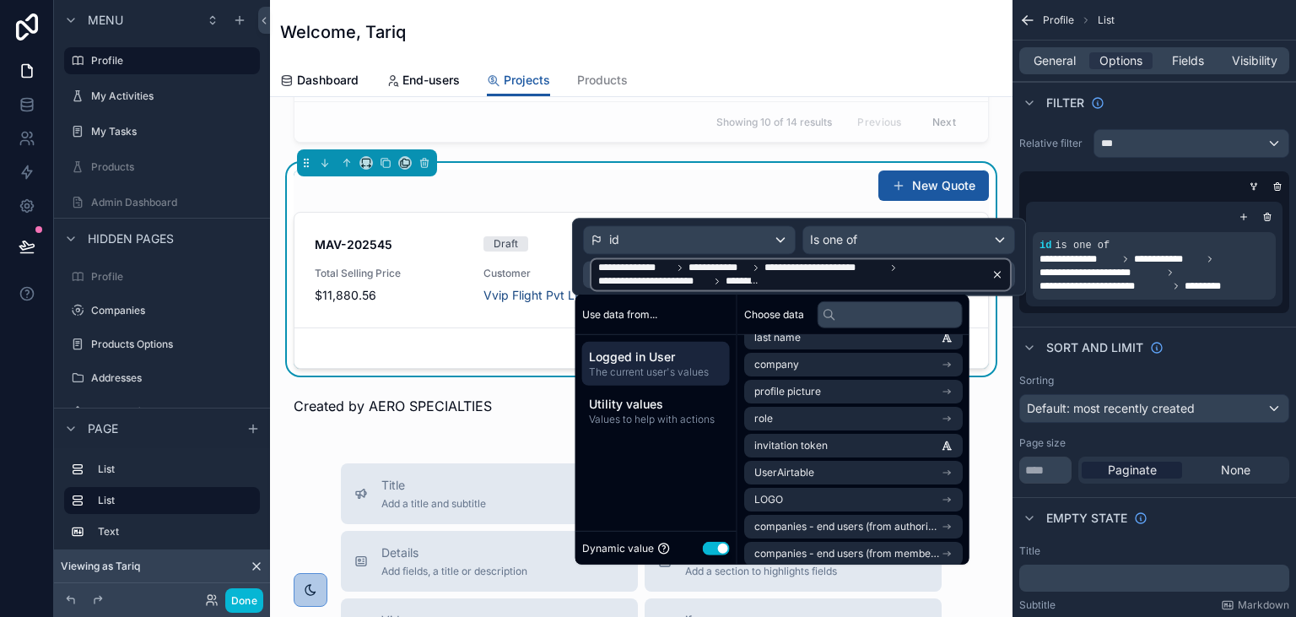
click at [1002, 275] on icon at bounding box center [997, 274] width 12 height 12
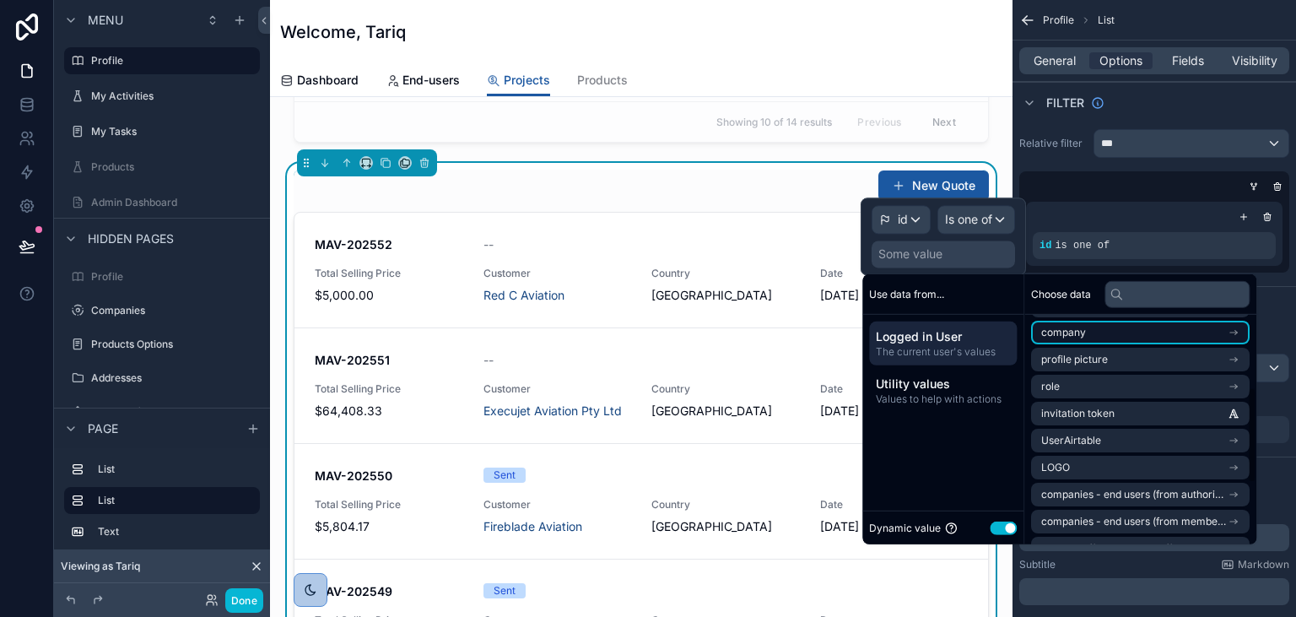
scroll to position [194, 0]
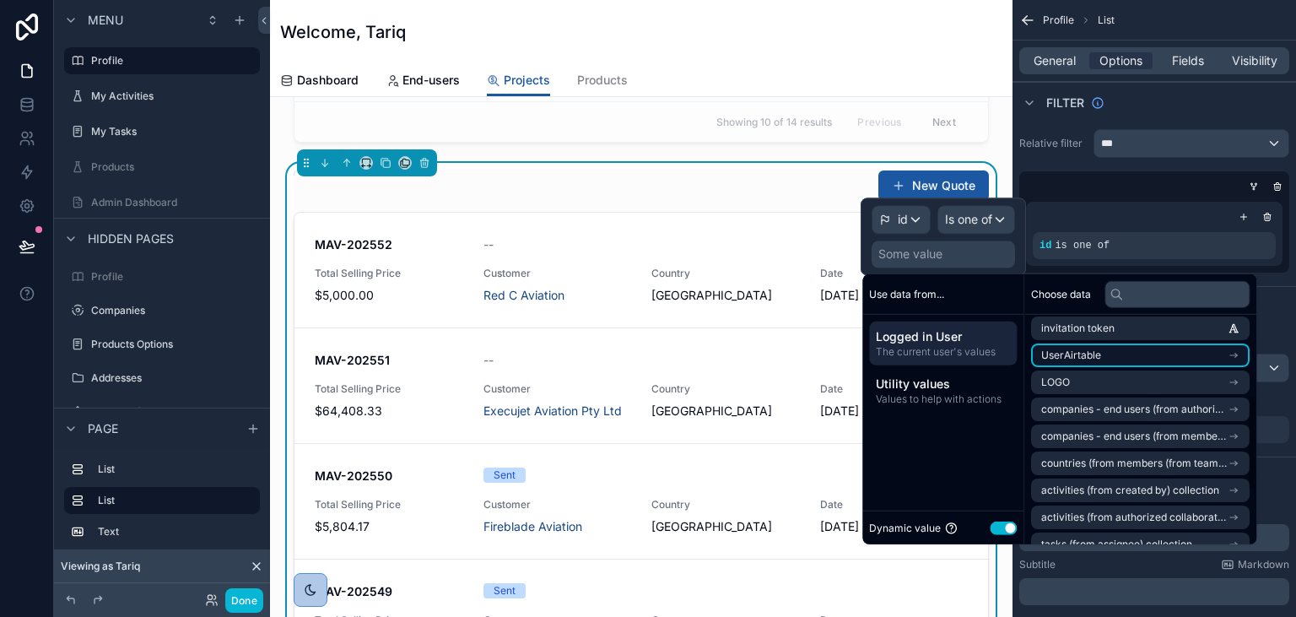
click at [1106, 358] on li "UserAirtable" at bounding box center [1140, 355] width 219 height 24
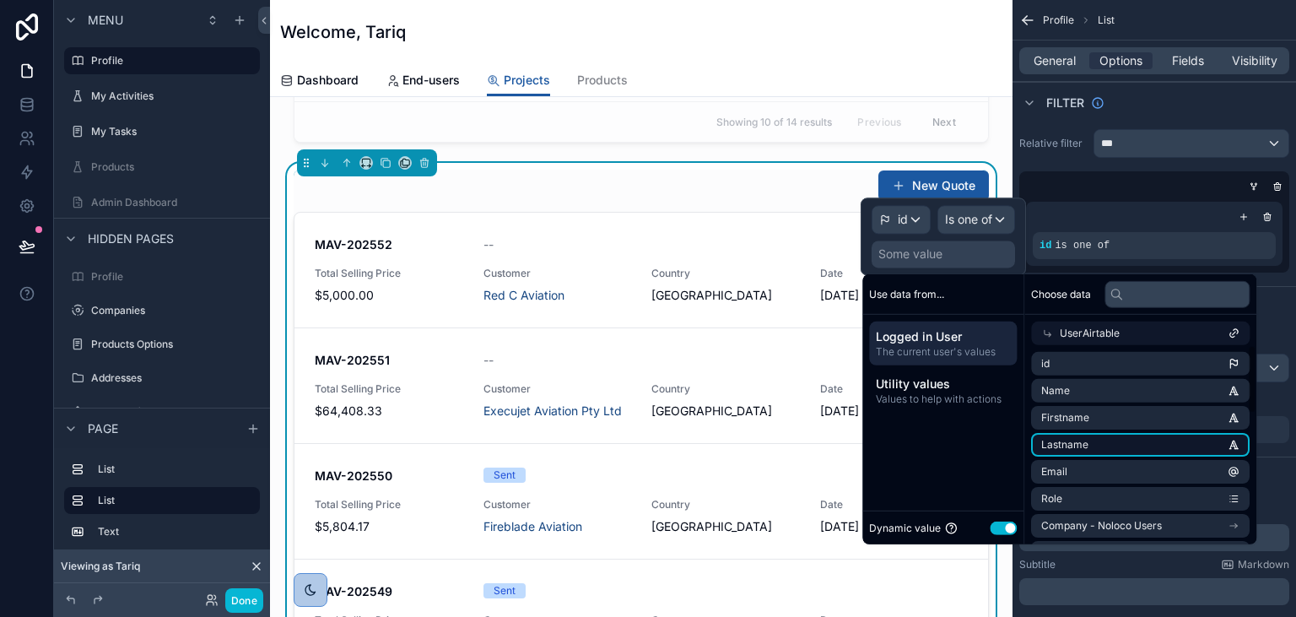
scroll to position [97, 0]
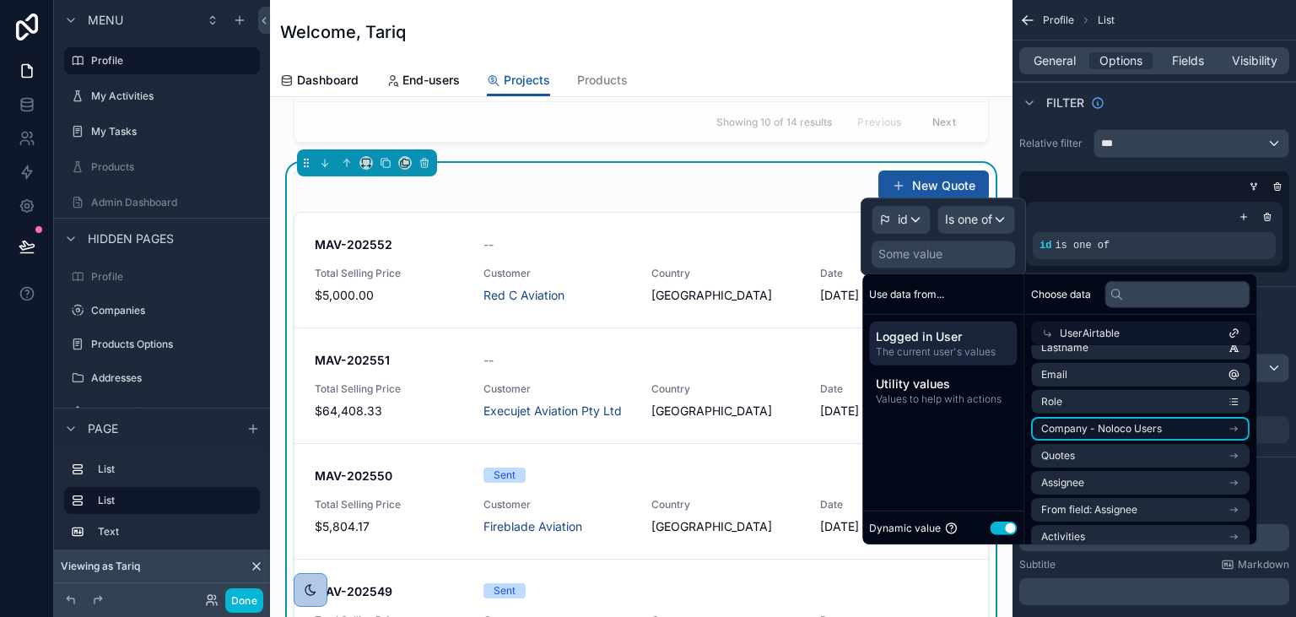
click at [1112, 434] on span "Company - Noloco Users" at bounding box center [1101, 428] width 121 height 13
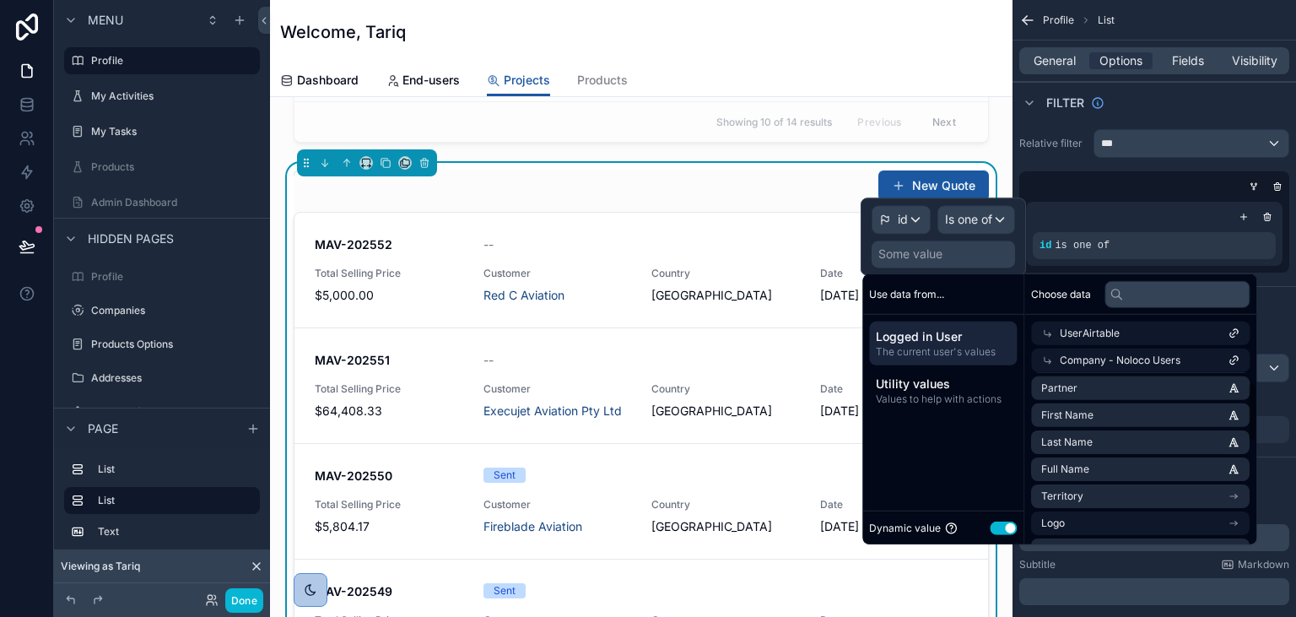
scroll to position [0, 0]
click at [1063, 355] on span "Company - Noloco Users" at bounding box center [1120, 360] width 121 height 13
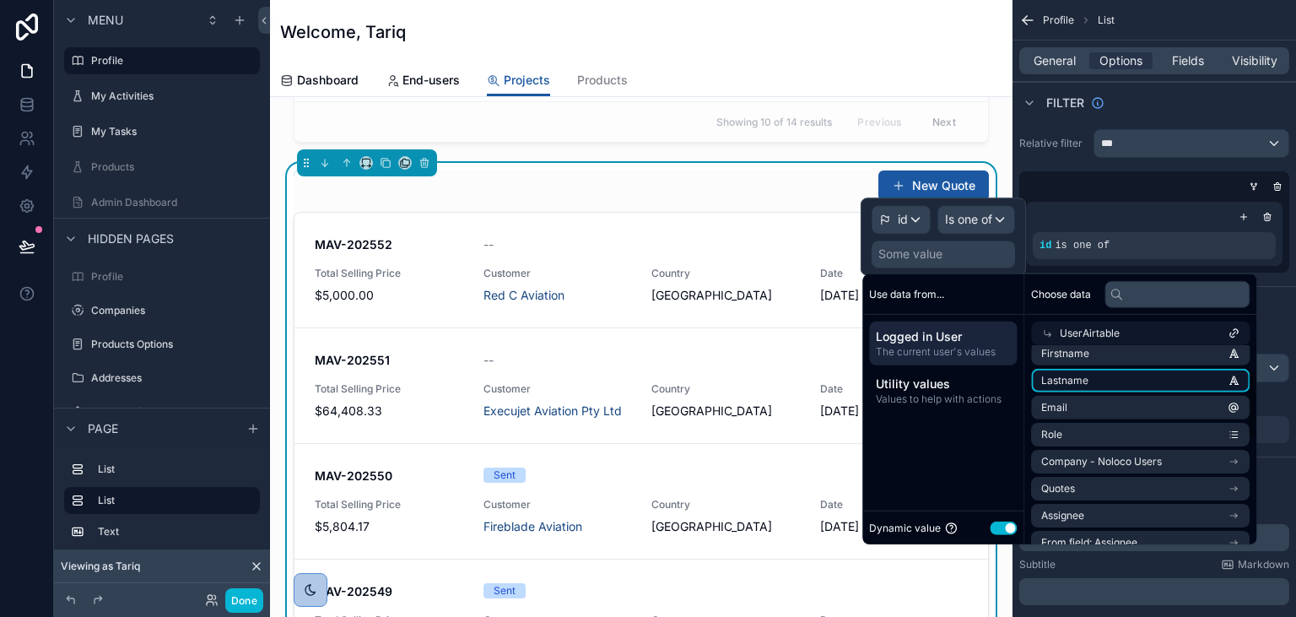
scroll to position [97, 0]
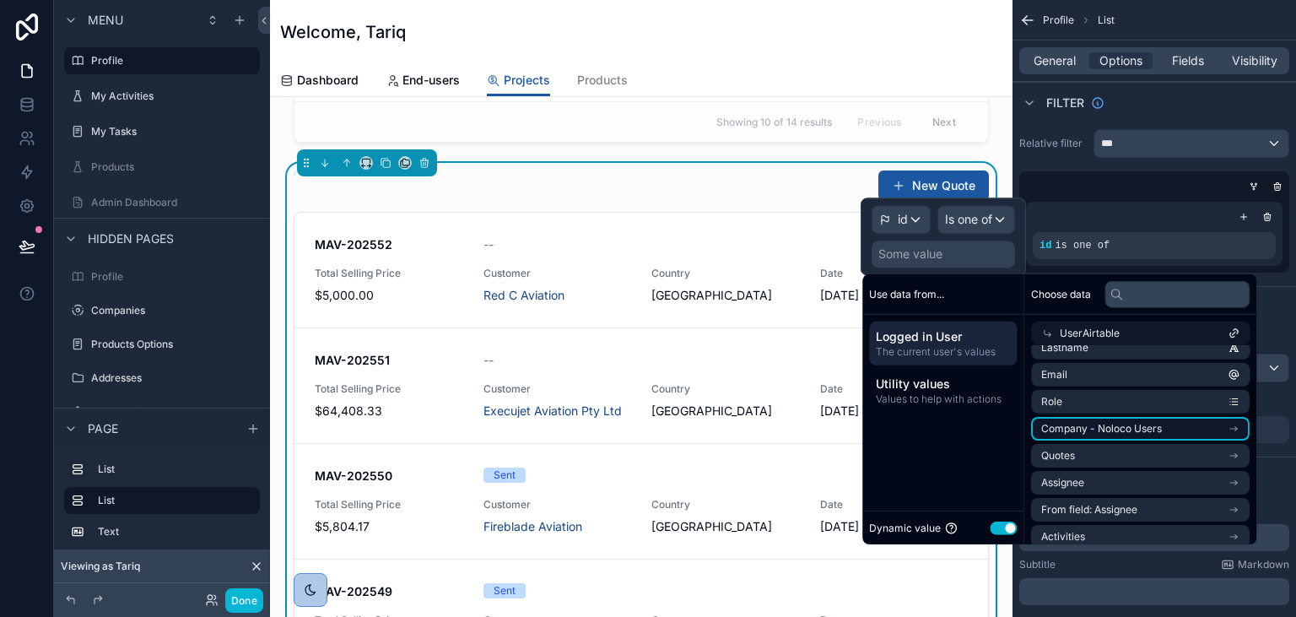
click at [1109, 428] on span "Company - Noloco Users" at bounding box center [1101, 428] width 121 height 13
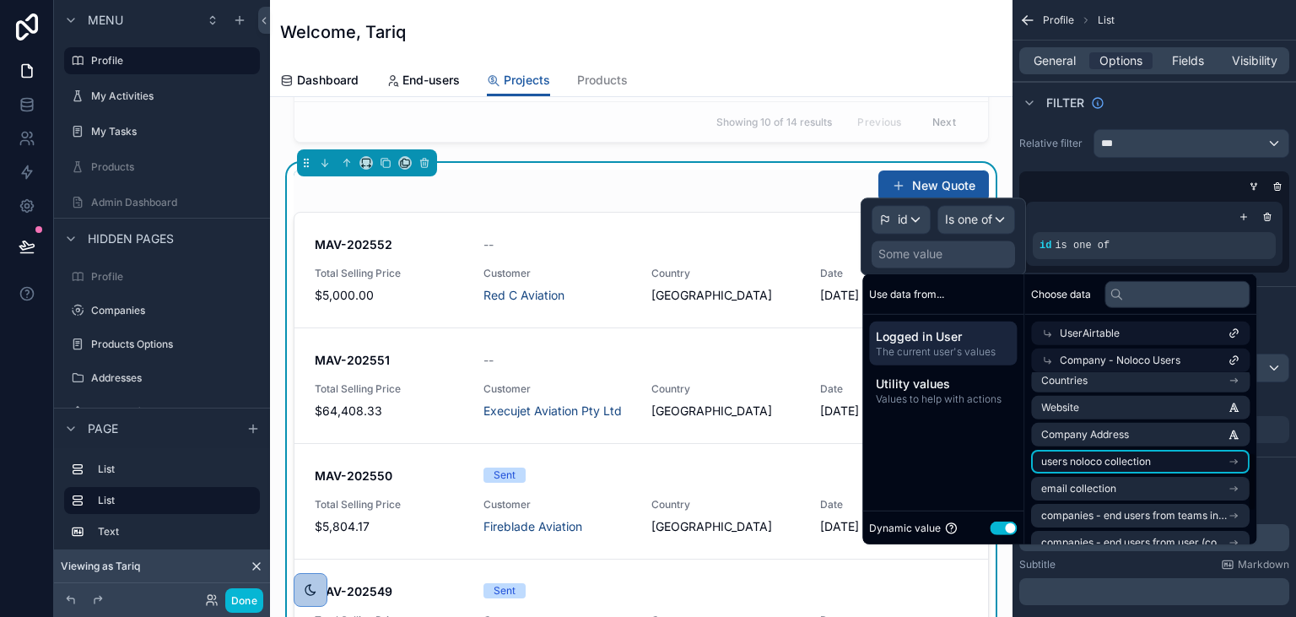
scroll to position [324, 0]
click at [1115, 462] on span "users noloco collection" at bounding box center [1096, 461] width 110 height 13
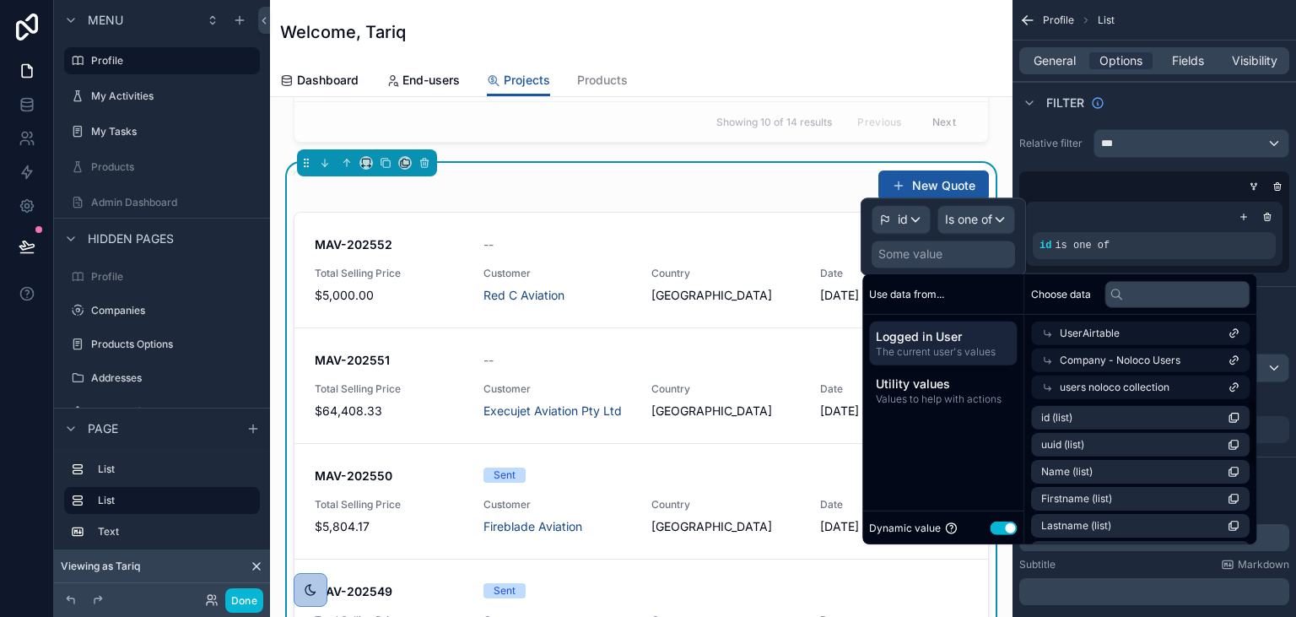
scroll to position [0, 0]
click at [1102, 419] on li "id (list)" at bounding box center [1140, 418] width 219 height 24
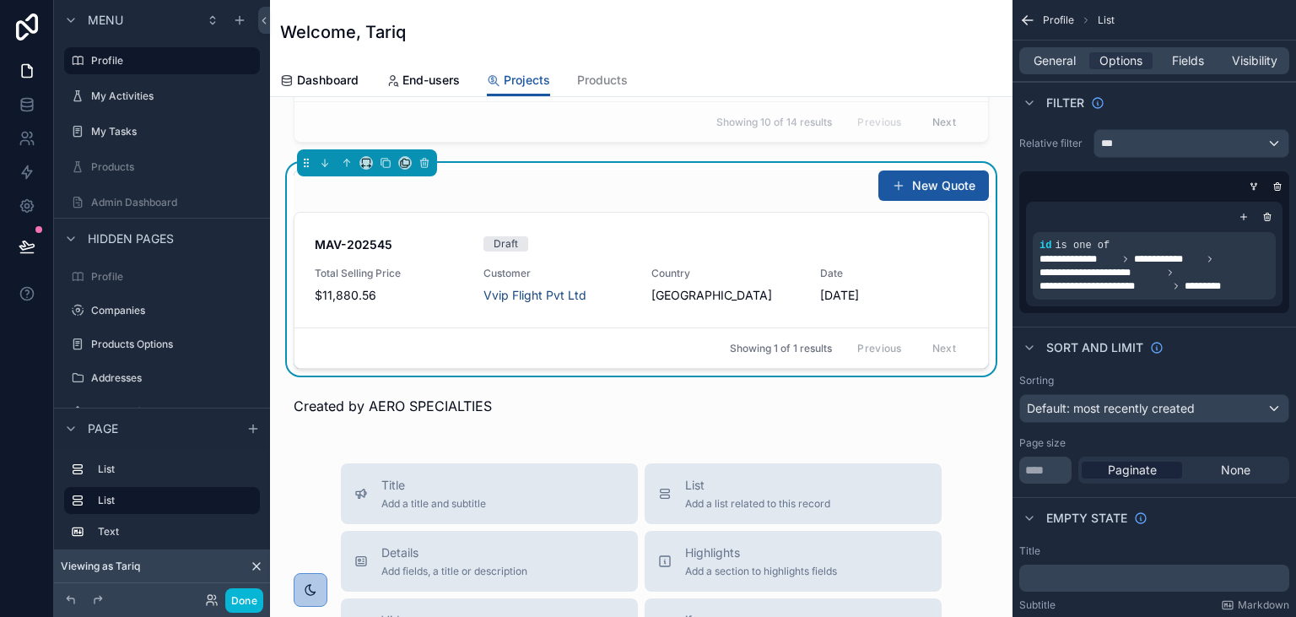
click at [505, 436] on div "New Quote MAV-202552 -- Total Selling Price $5,000.00 Customer Red C Aviation C…" at bounding box center [641, 405] width 742 height 1588
click at [238, 599] on button "Done" at bounding box center [244, 600] width 38 height 24
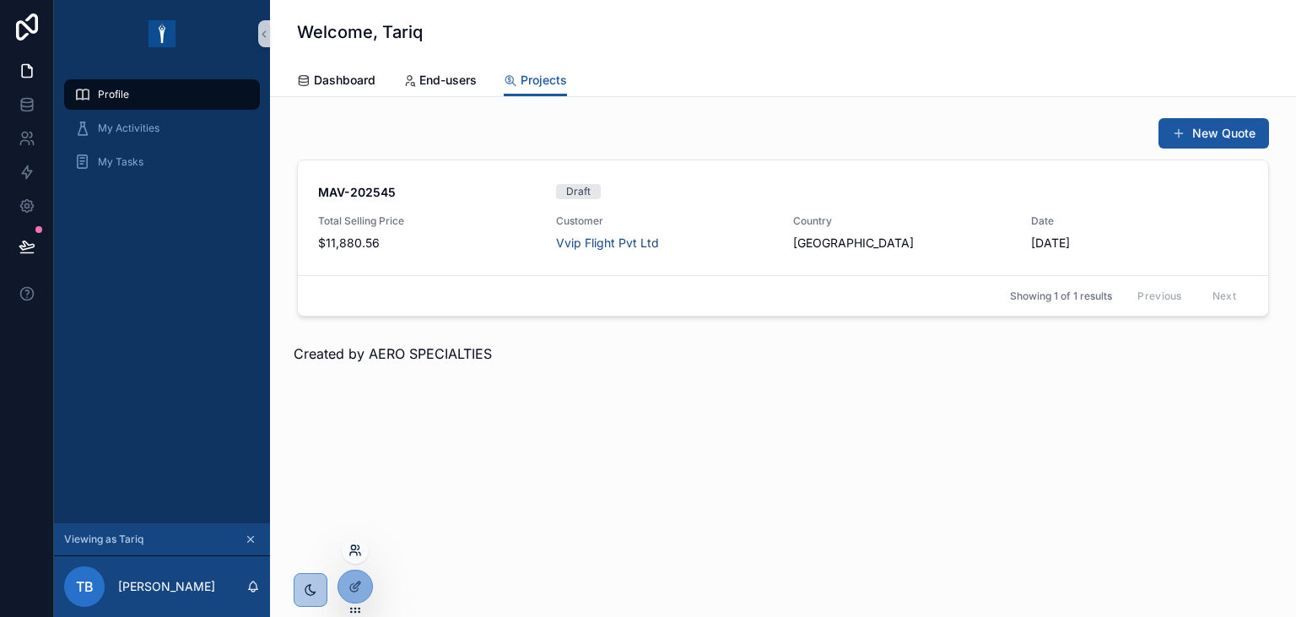
click at [358, 550] on icon at bounding box center [354, 549] width 13 height 13
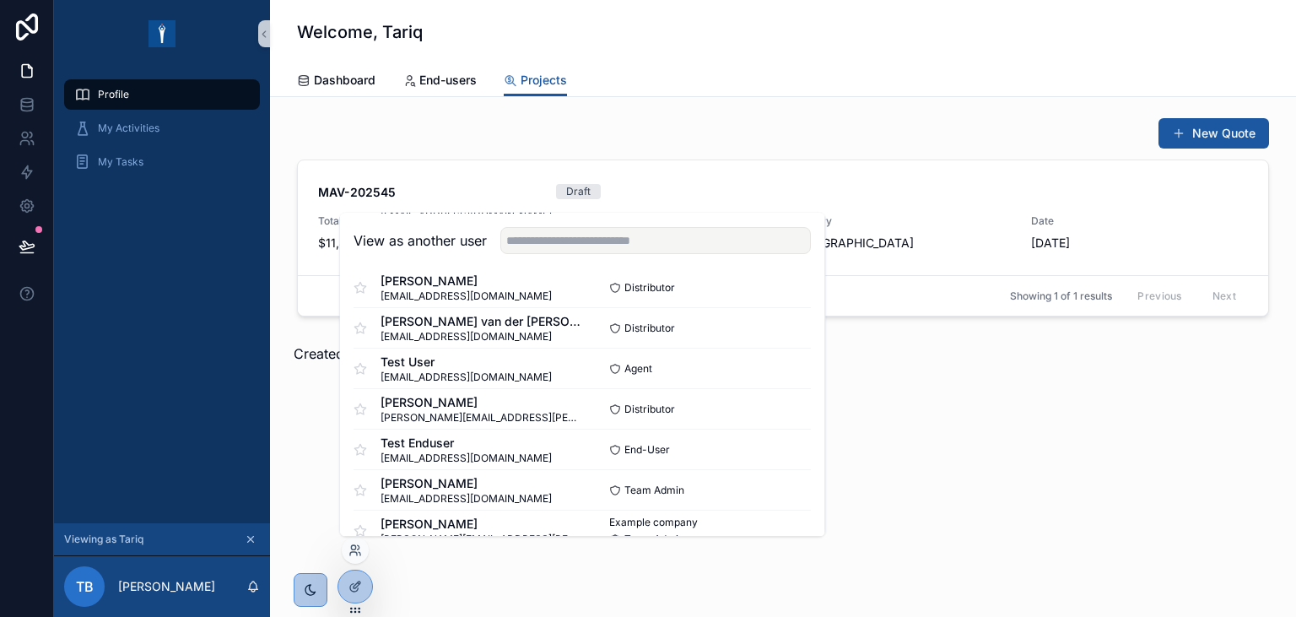
scroll to position [407, 0]
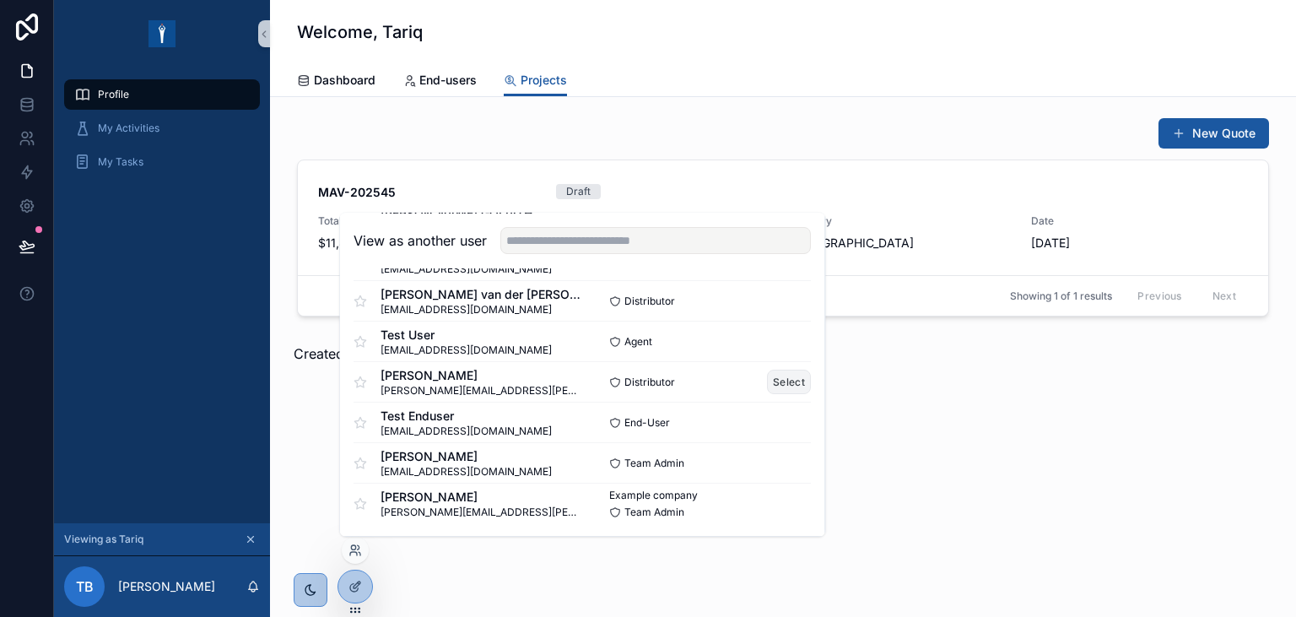
click at [787, 383] on button "Select" at bounding box center [790, 382] width 44 height 24
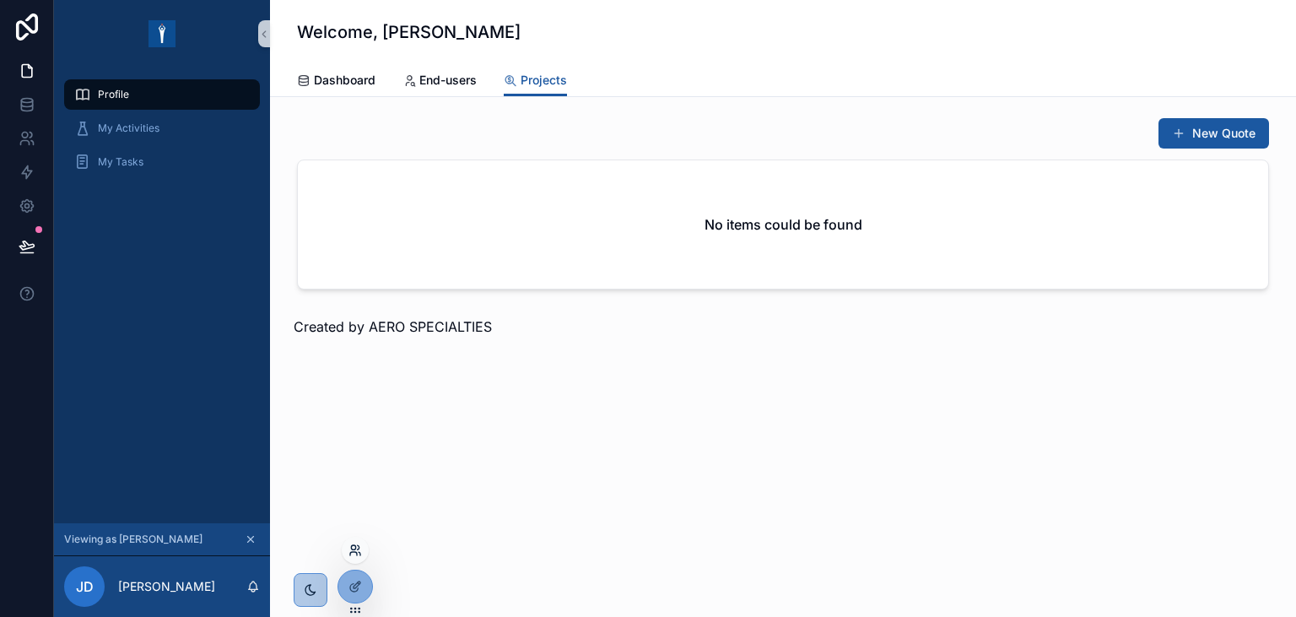
click at [349, 552] on icon at bounding box center [354, 549] width 13 height 13
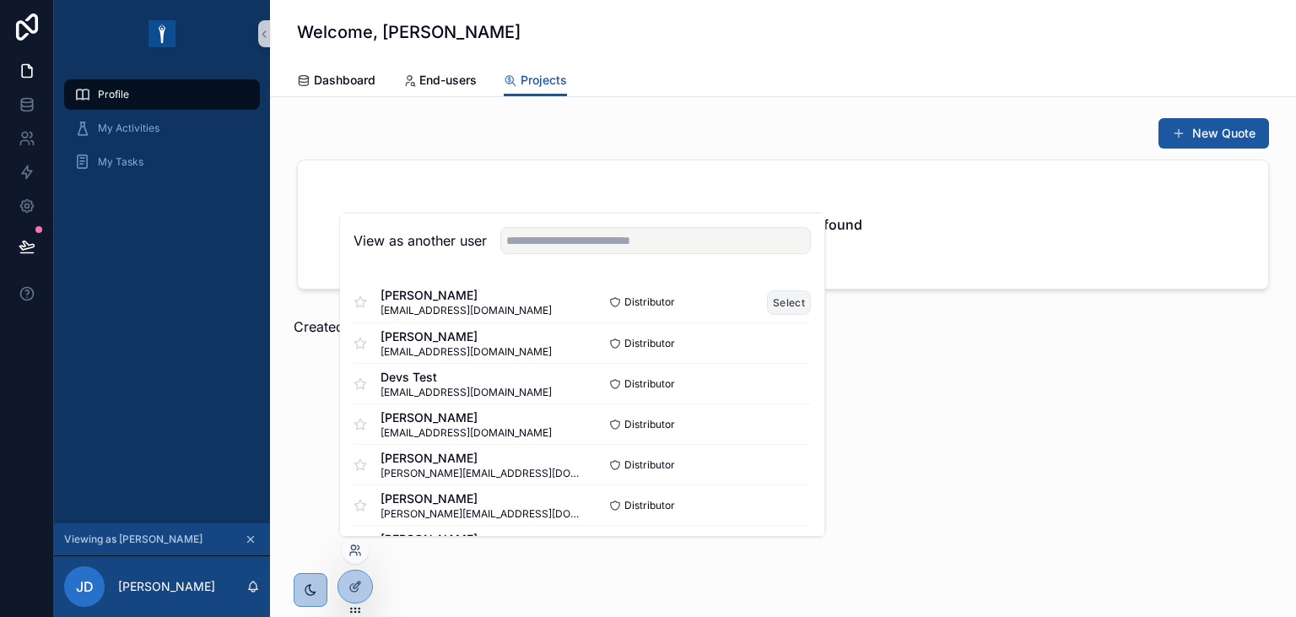
click at [781, 305] on button "Select" at bounding box center [790, 301] width 44 height 24
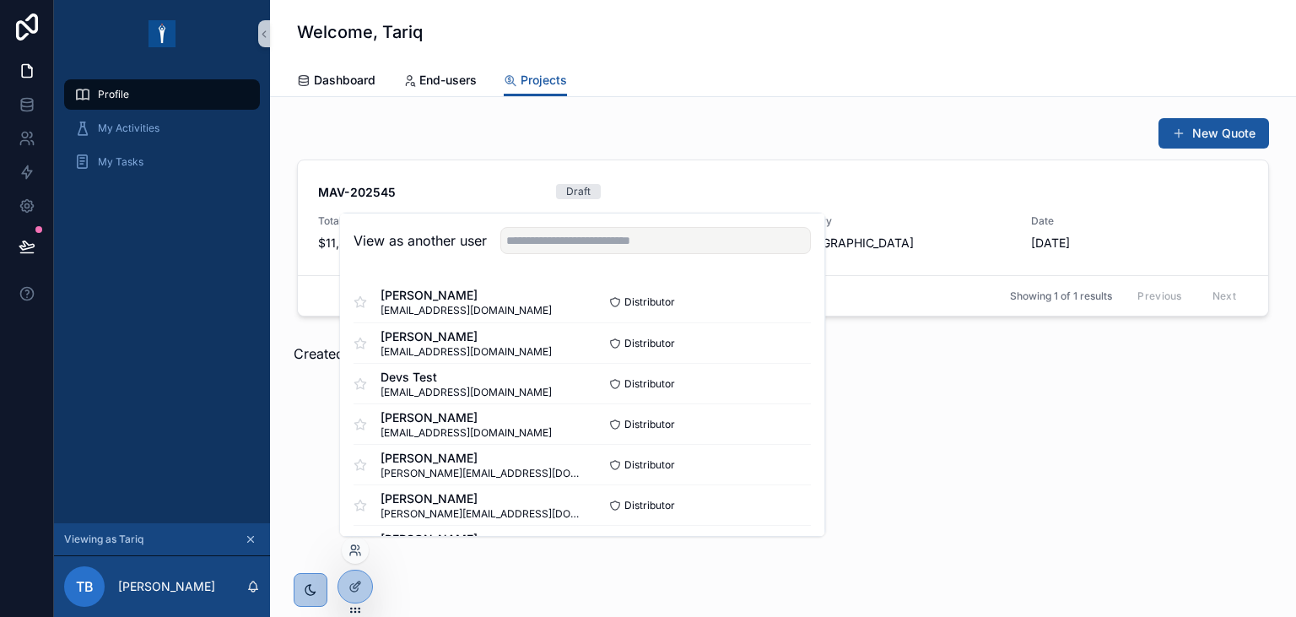
click at [1016, 402] on div "New Quote MAV-202545 Draft Total Selling Price $11,880.56 Customer Vvip Flight …" at bounding box center [783, 287] width 1026 height 381
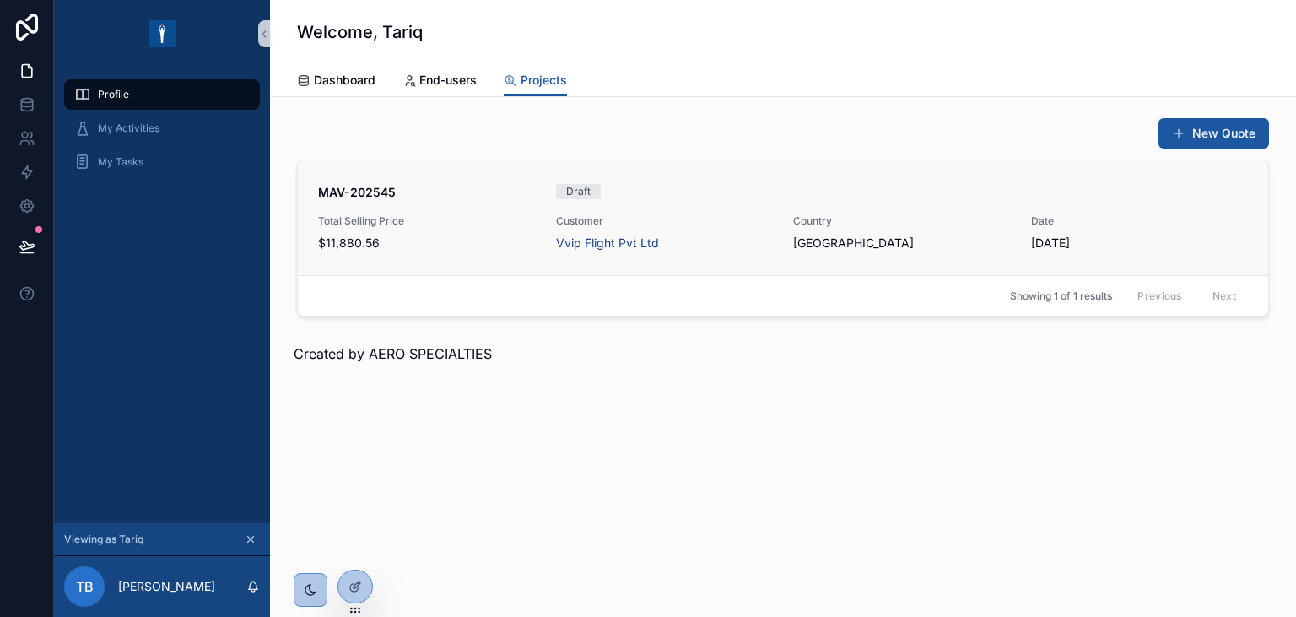
click at [845, 204] on div "MAV-202545 Draft Total Selling Price $11,880.56 Customer Vvip Flight Pvt Ltd Co…" at bounding box center [783, 217] width 930 height 67
click at [354, 579] on div at bounding box center [355, 586] width 34 height 32
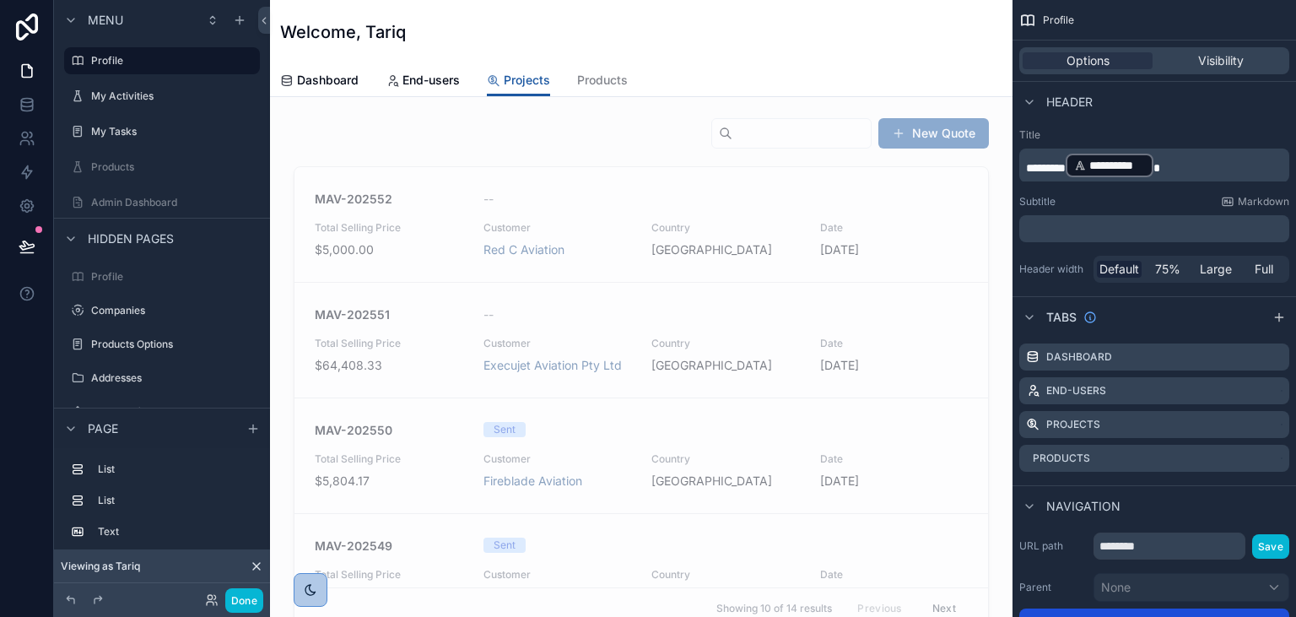
scroll to position [486, 0]
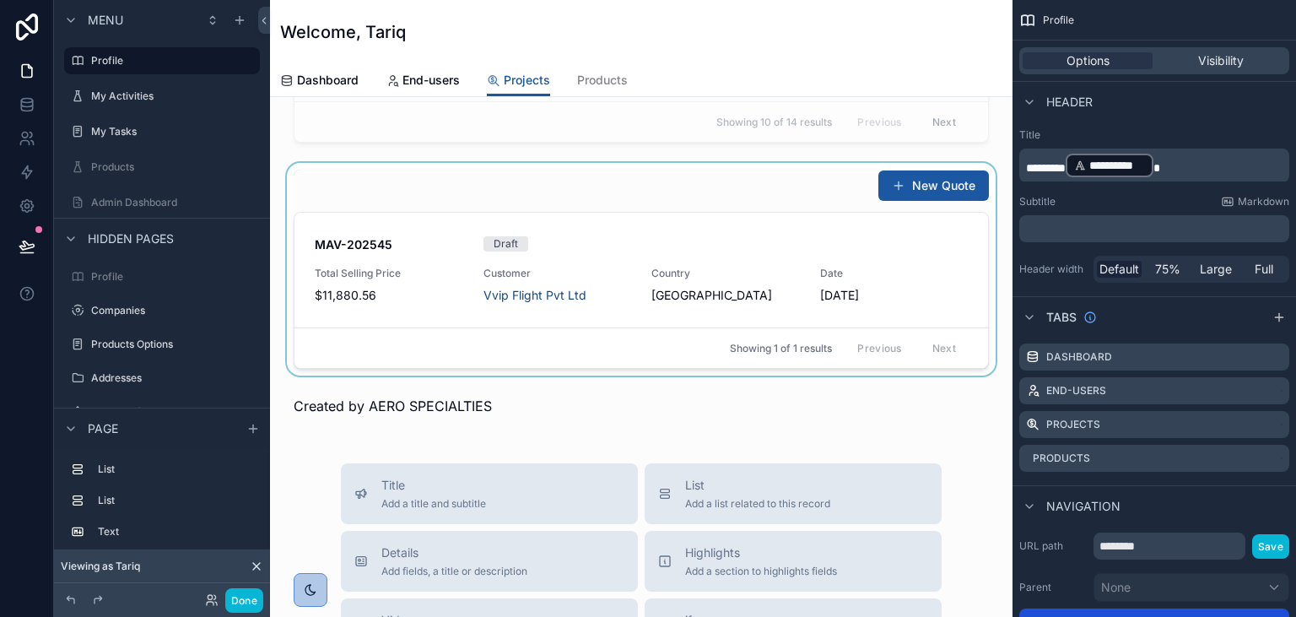
click at [751, 209] on div "scrollable content" at bounding box center [640, 269] width 715 height 213
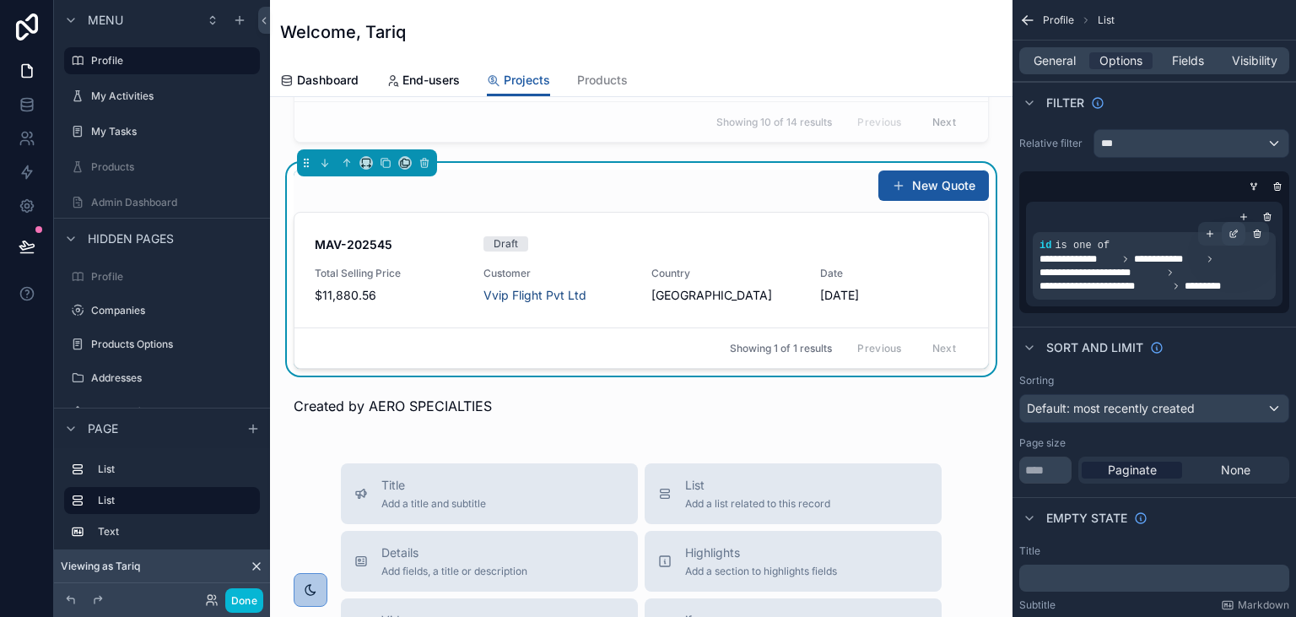
click at [1230, 230] on icon "scrollable content" at bounding box center [1233, 234] width 10 height 10
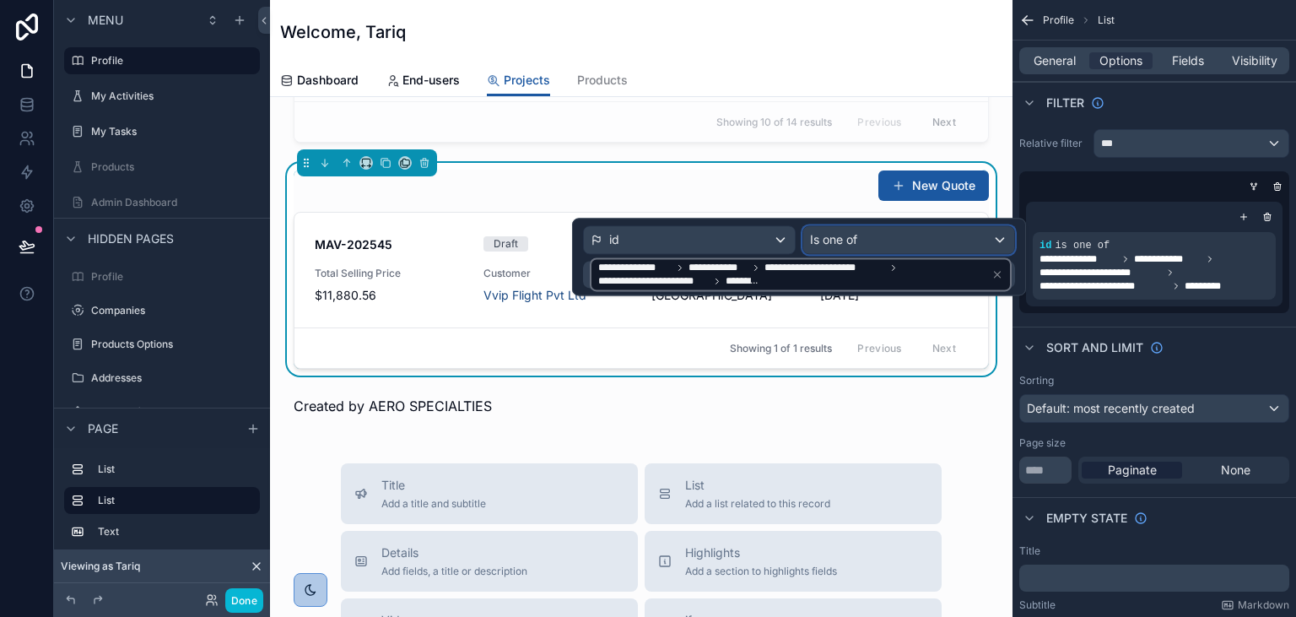
click at [866, 242] on div "Is one of" at bounding box center [908, 239] width 211 height 27
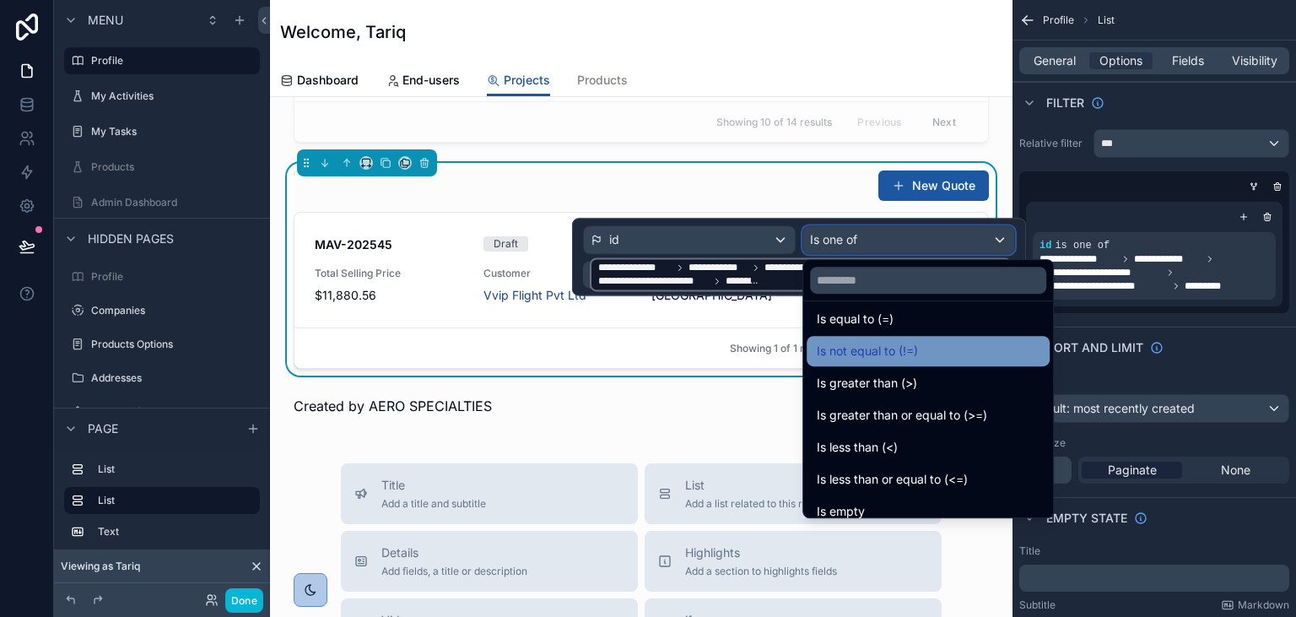
scroll to position [0, 0]
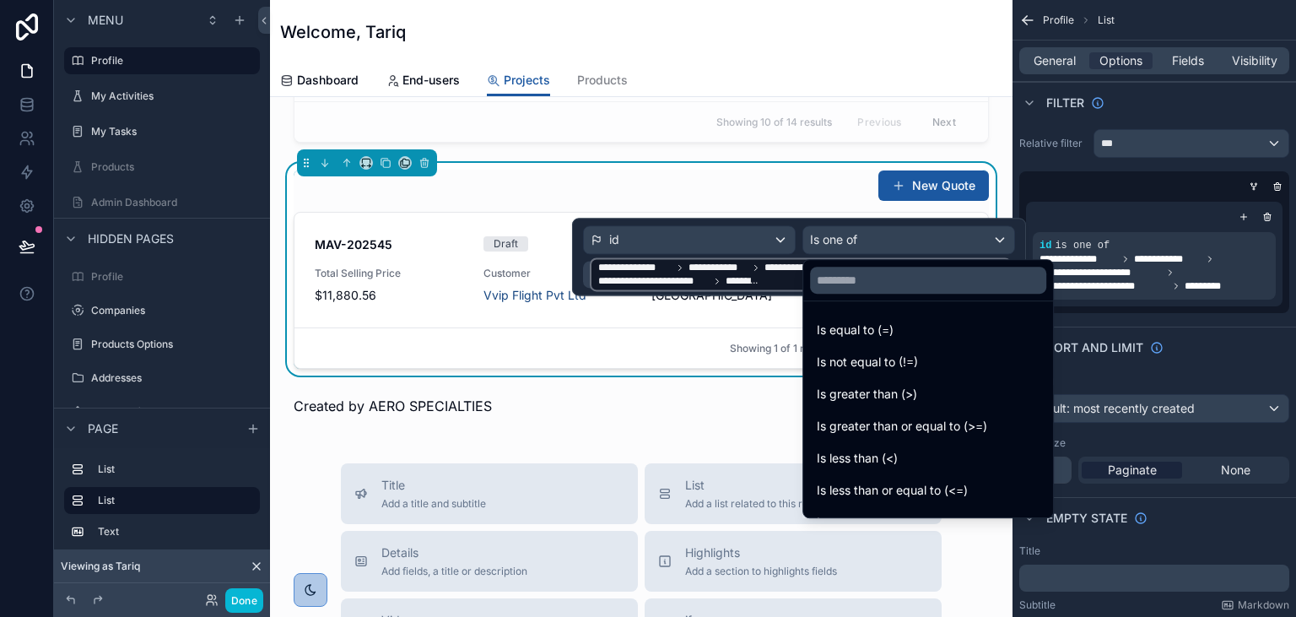
click at [685, 261] on div at bounding box center [799, 257] width 454 height 78
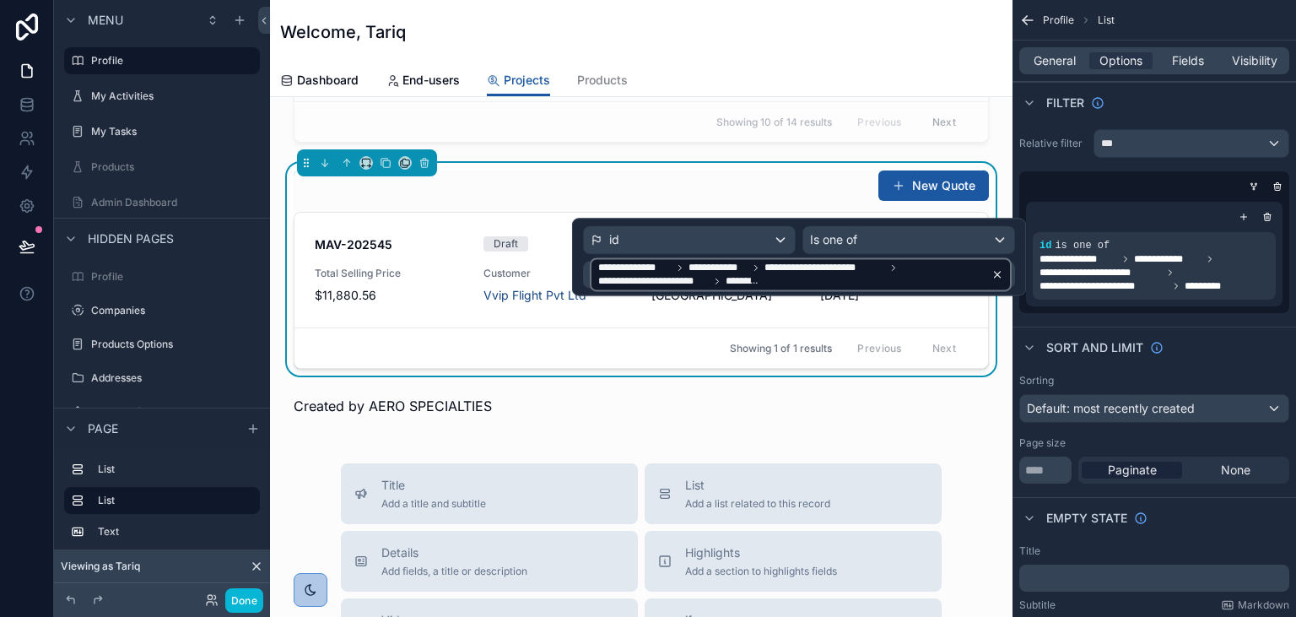
click at [996, 278] on icon at bounding box center [997, 274] width 12 height 12
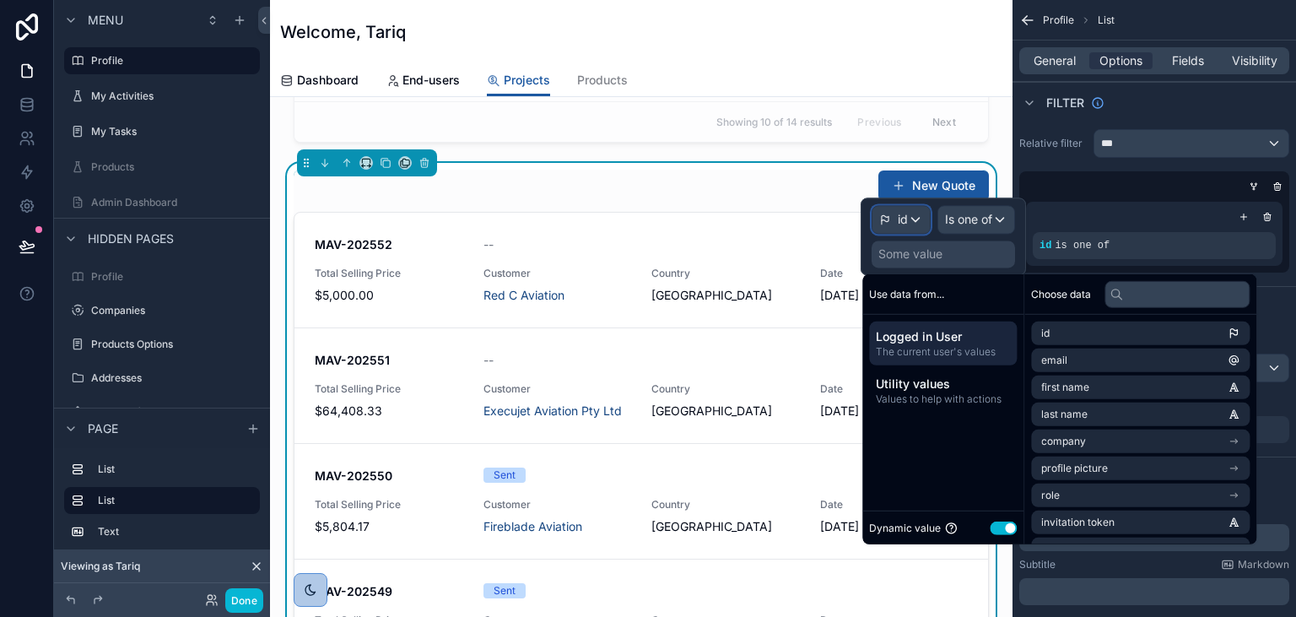
click at [918, 210] on div "id" at bounding box center [900, 219] width 57 height 27
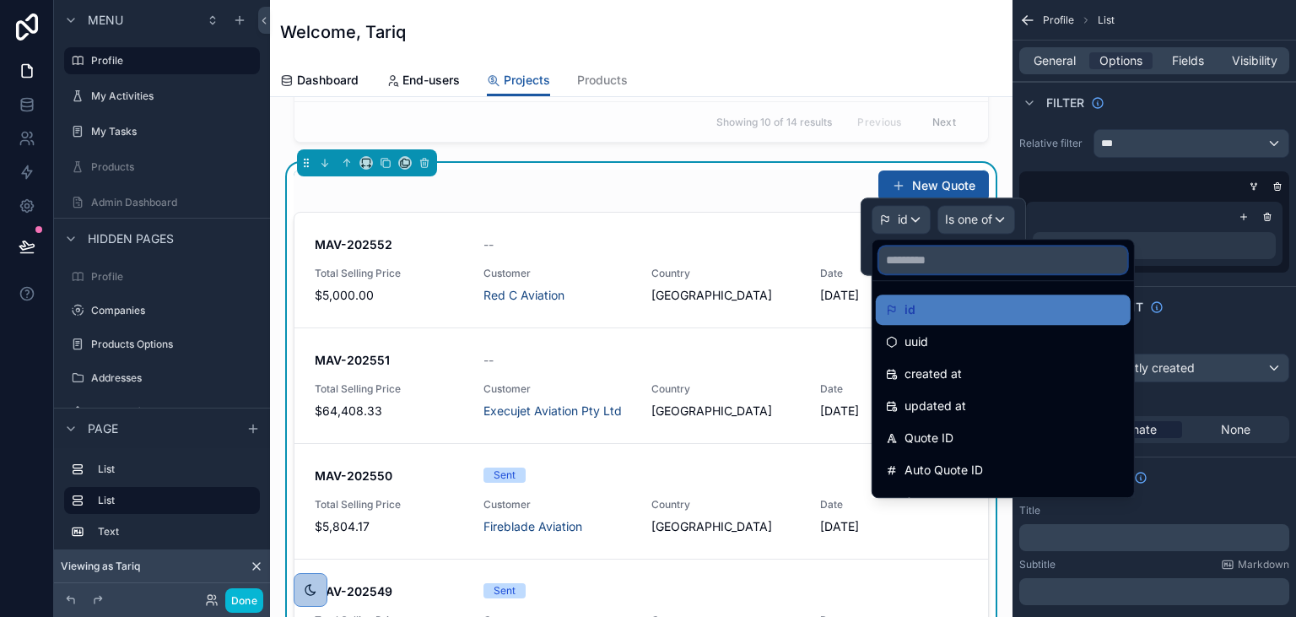
click at [994, 254] on input "text" at bounding box center [1003, 259] width 248 height 27
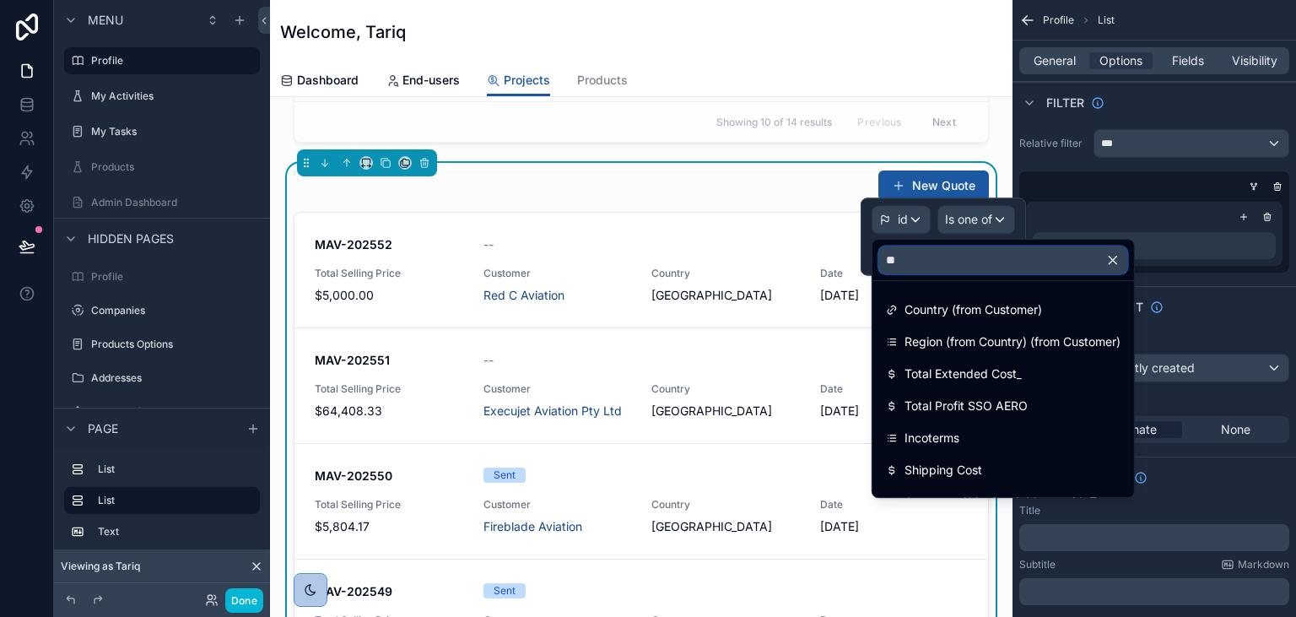
type input "*"
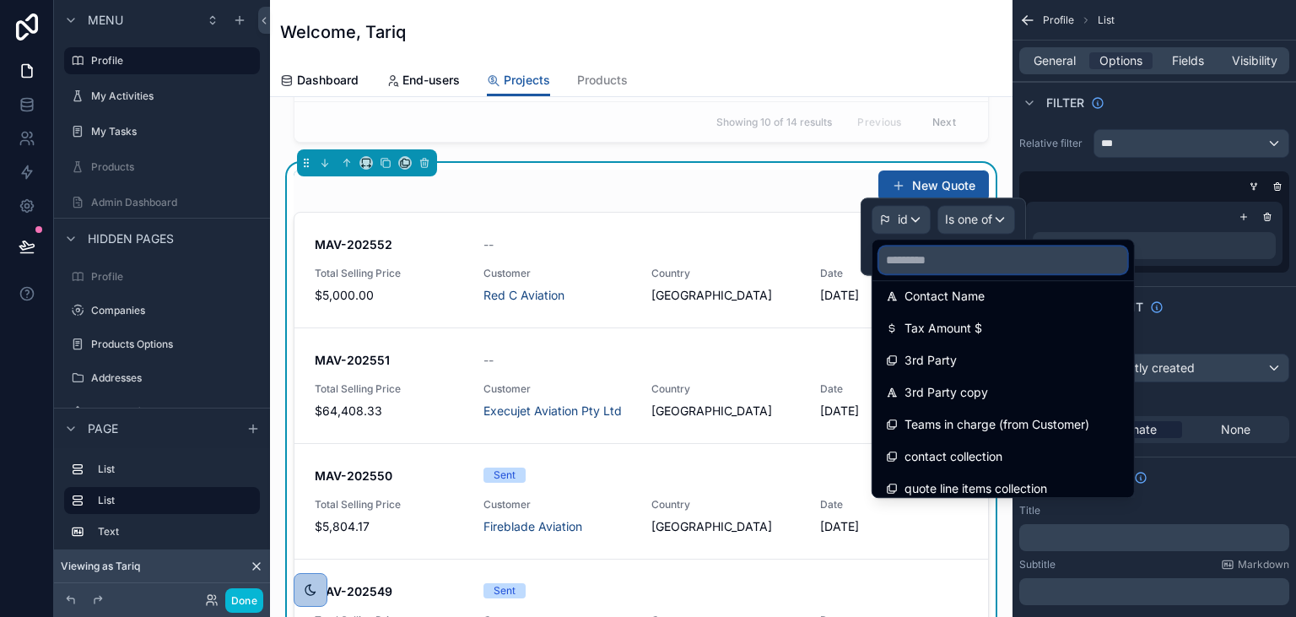
scroll to position [1402, 0]
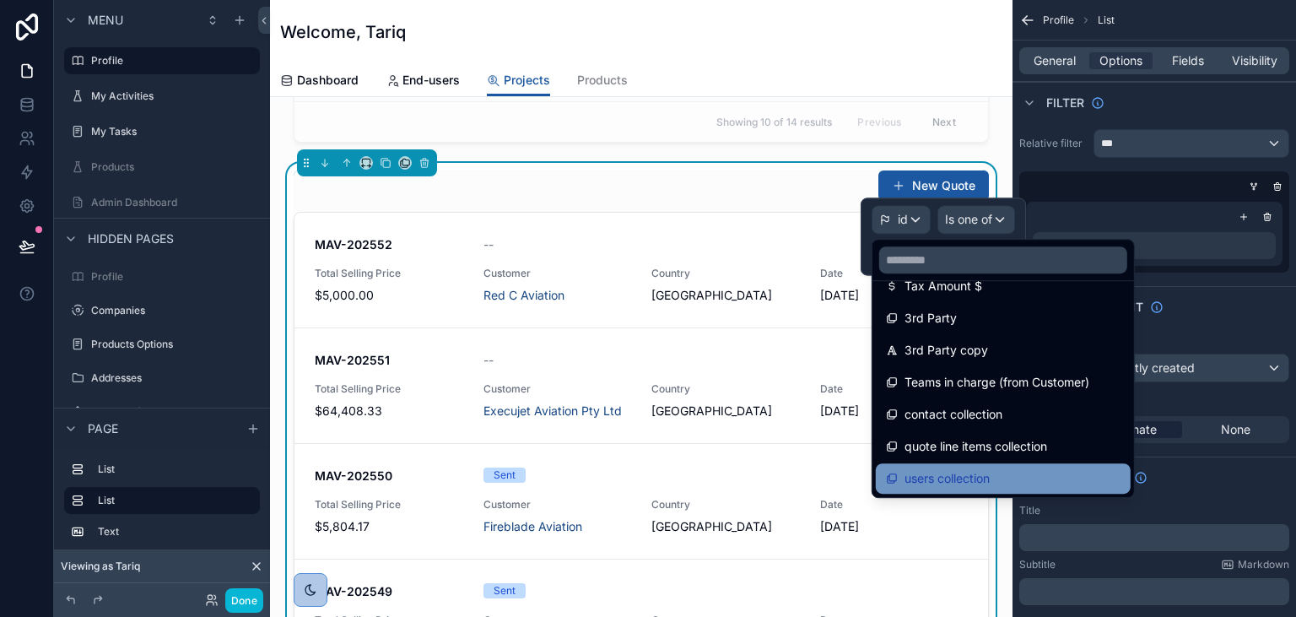
click at [967, 472] on span "users collection" at bounding box center [946, 478] width 85 height 20
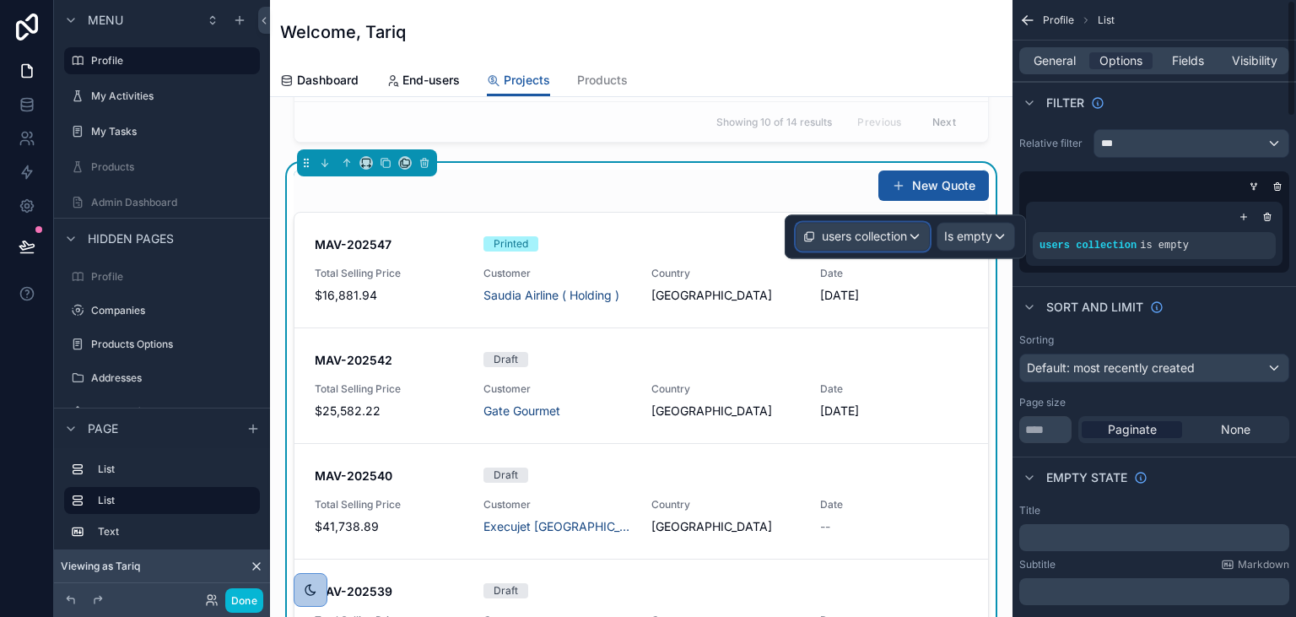
click at [909, 240] on div "users collection" at bounding box center [862, 236] width 132 height 27
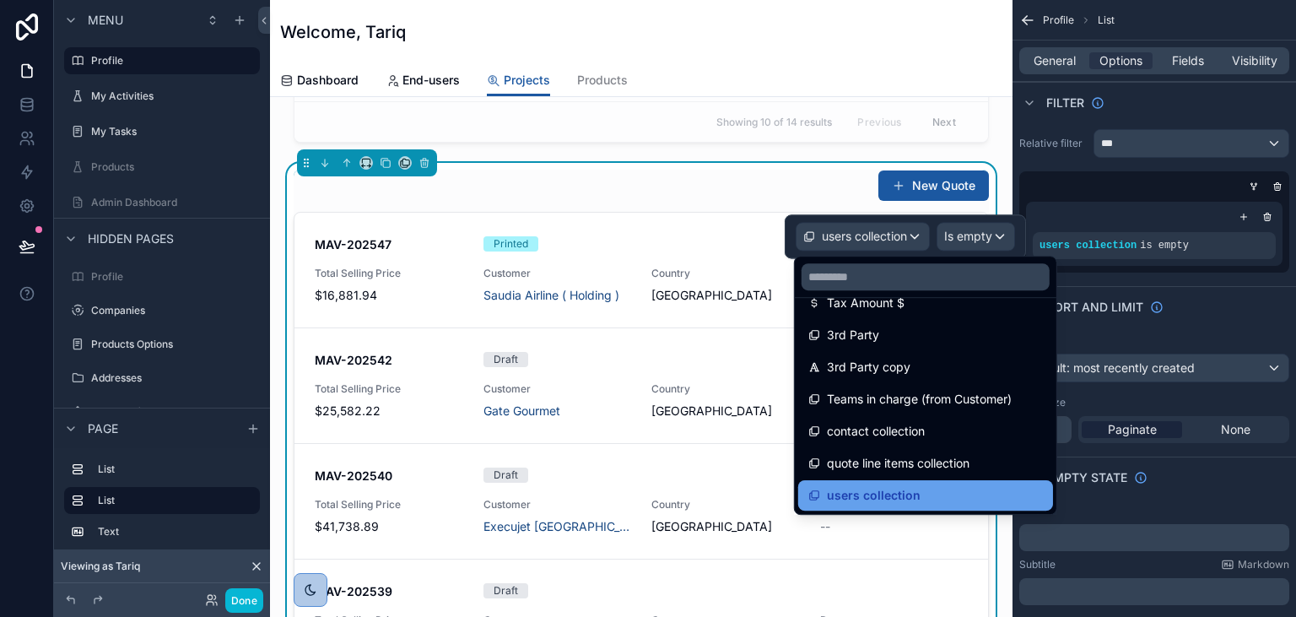
click at [881, 488] on span "users collection" at bounding box center [874, 495] width 94 height 20
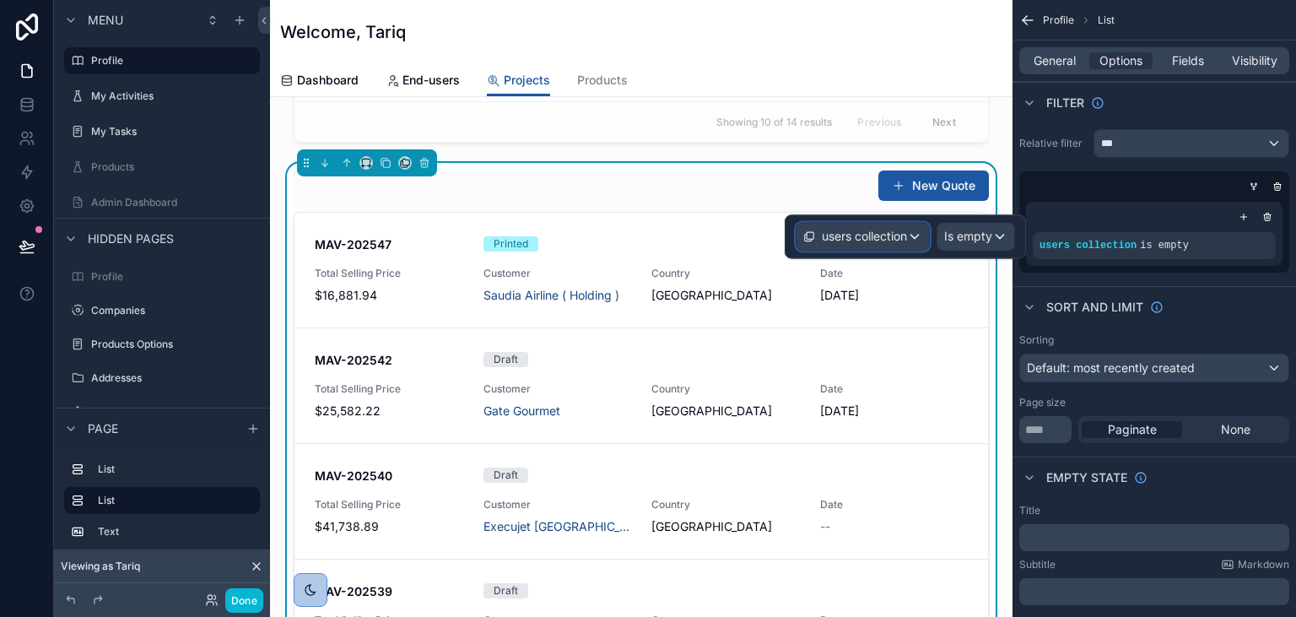
click at [903, 231] on span "users collection" at bounding box center [864, 236] width 85 height 17
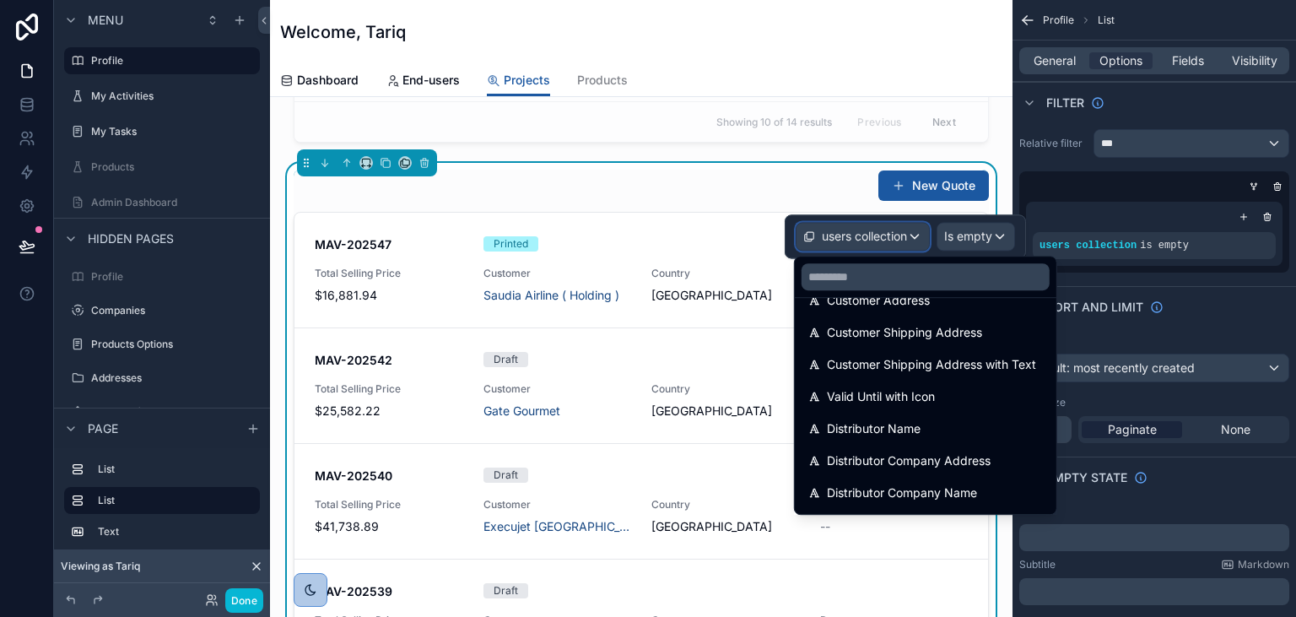
scroll to position [1434, 0]
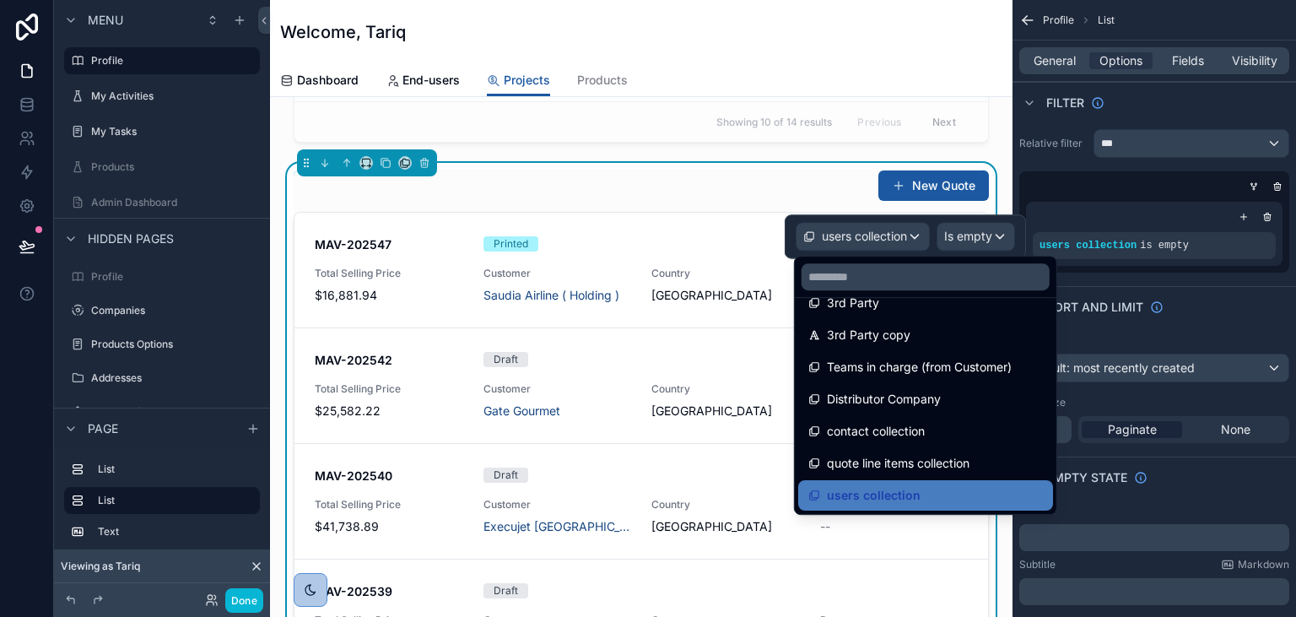
click at [735, 170] on div "New Quote MAV-202547 Printed Total Selling Price $16,881.94 Customer Saudia Air…" at bounding box center [640, 422] width 715 height 518
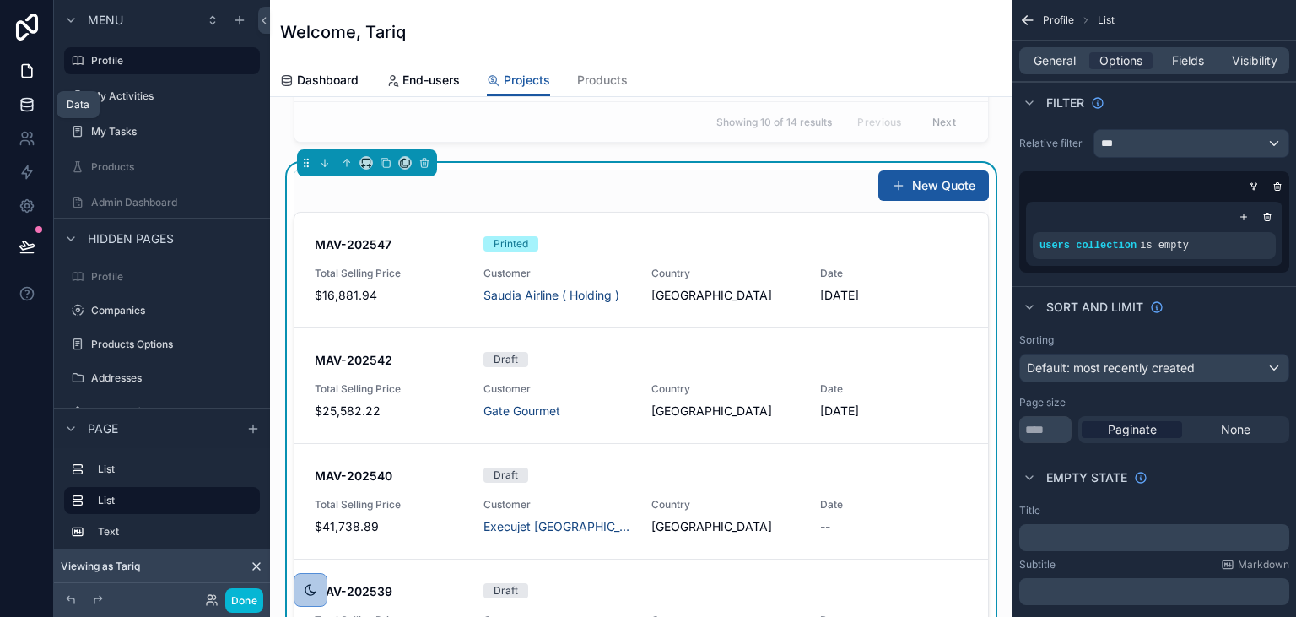
click at [25, 118] on link at bounding box center [26, 105] width 53 height 34
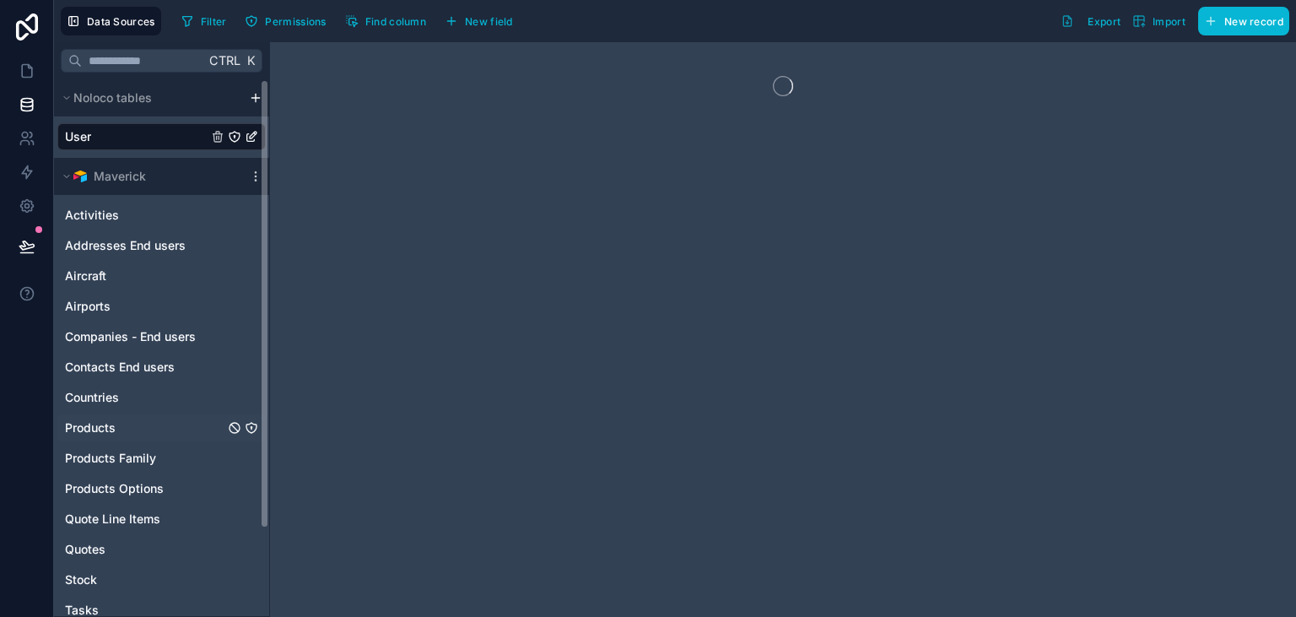
scroll to position [105, 0]
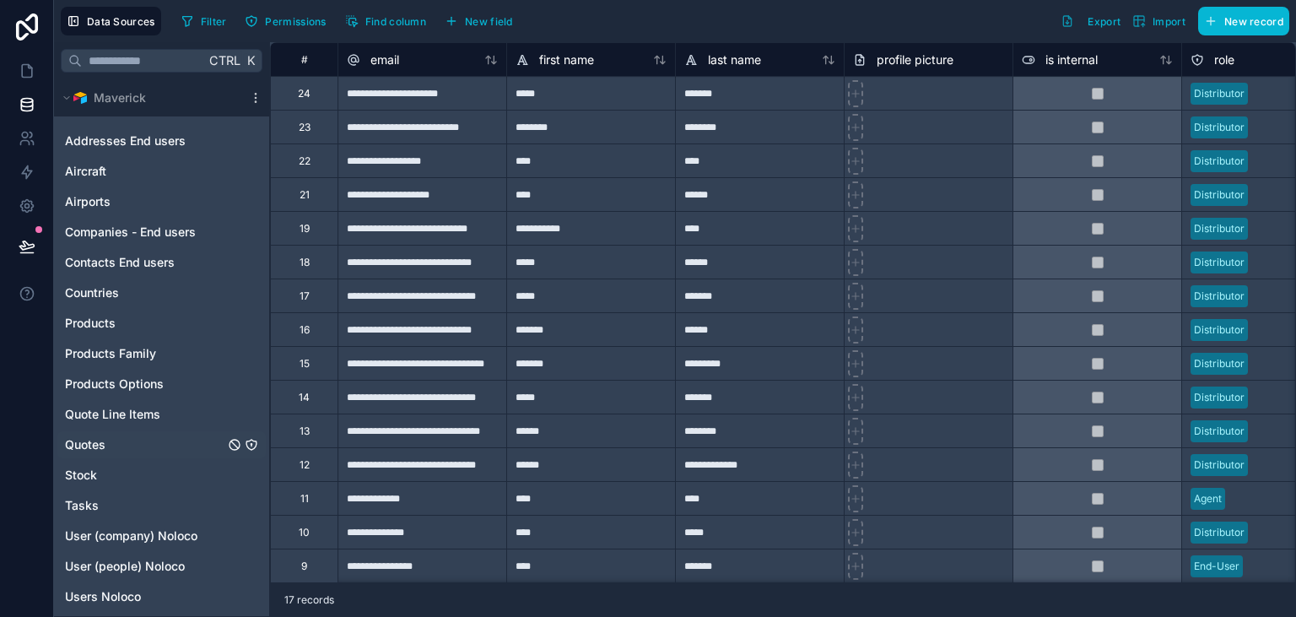
click at [142, 434] on div "Quotes" at bounding box center [161, 444] width 208 height 27
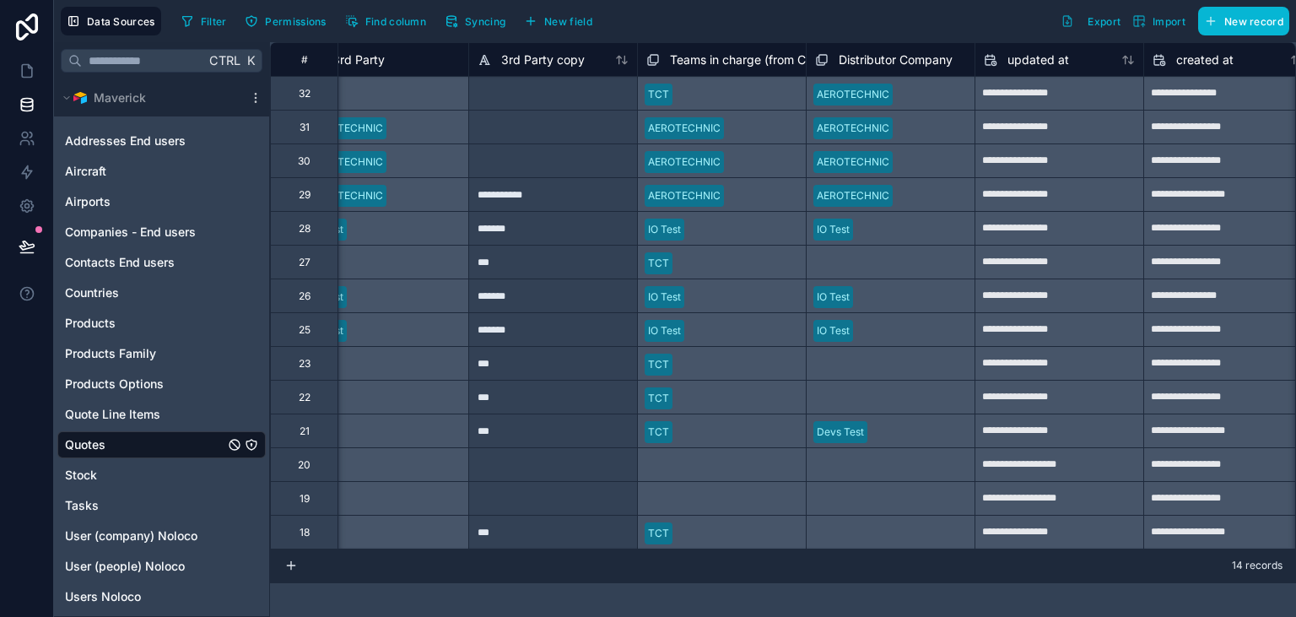
scroll to position [0, 6799]
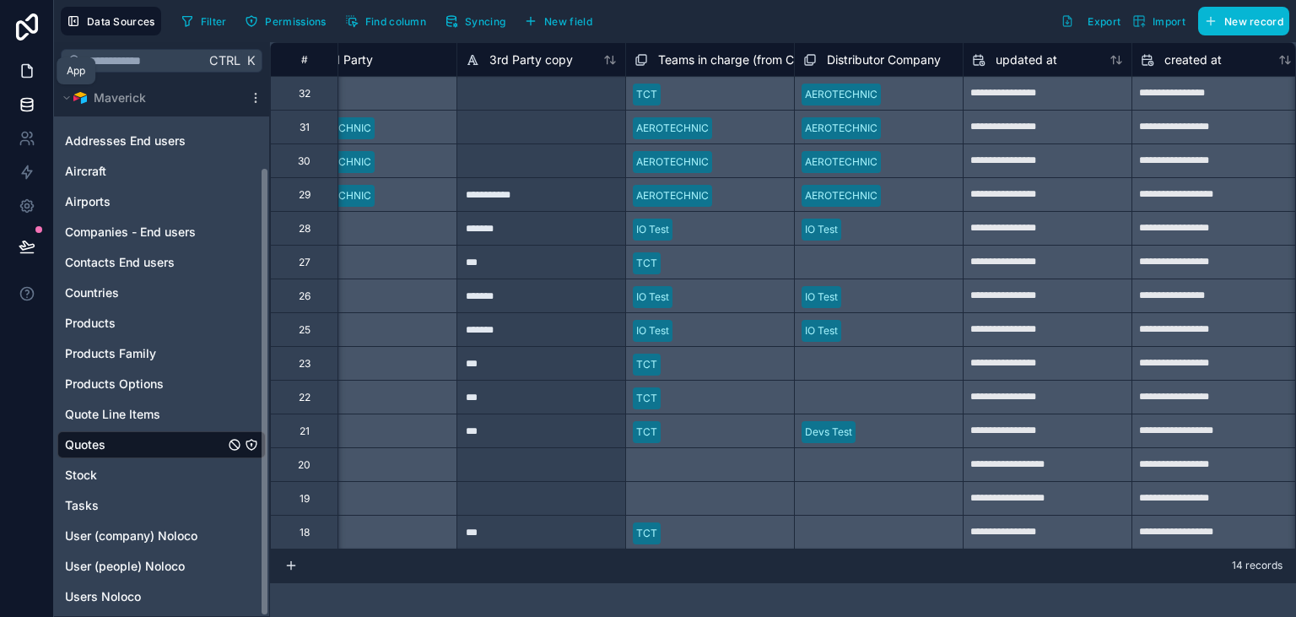
click at [42, 68] on link at bounding box center [26, 71] width 53 height 34
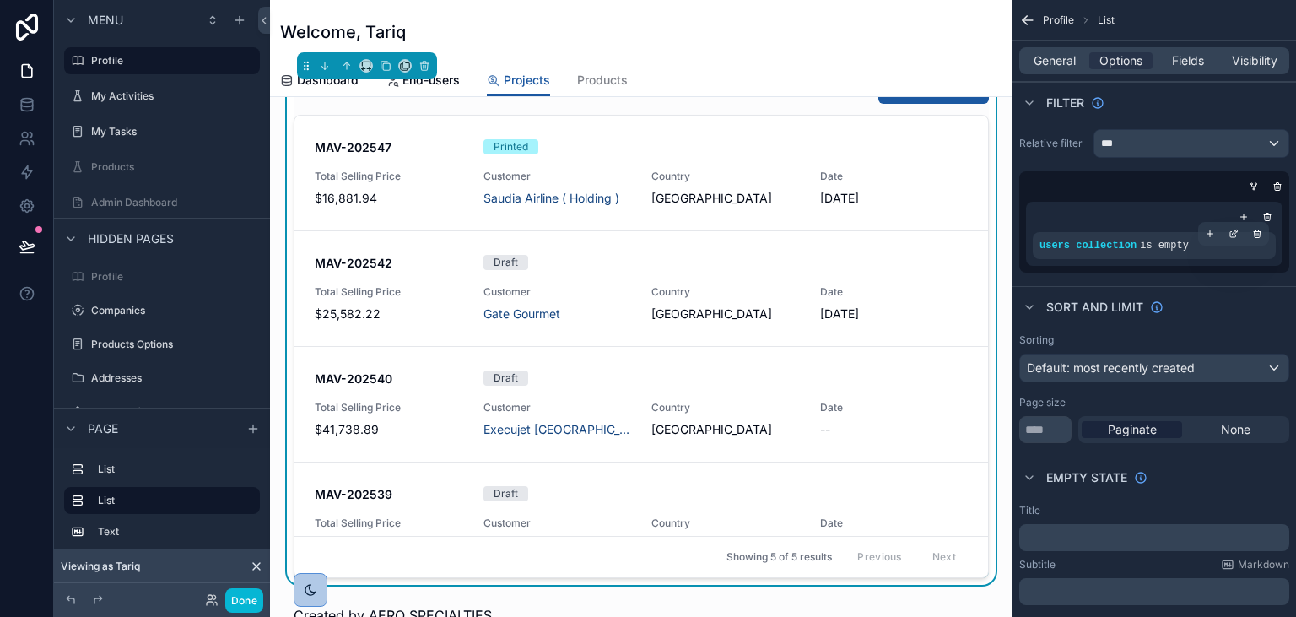
click at [1096, 249] on span "users collection" at bounding box center [1087, 246] width 97 height 12
click at [1227, 229] on div "scrollable content" at bounding box center [1234, 234] width 24 height 24
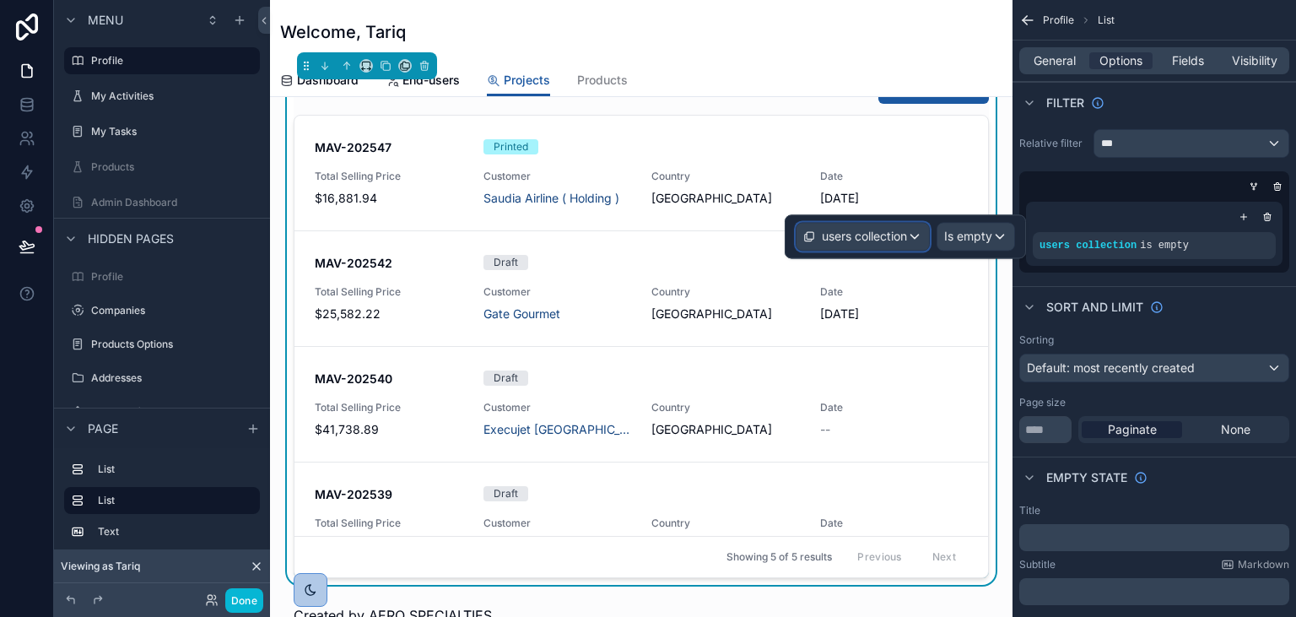
click at [823, 231] on span "users collection" at bounding box center [864, 236] width 85 height 17
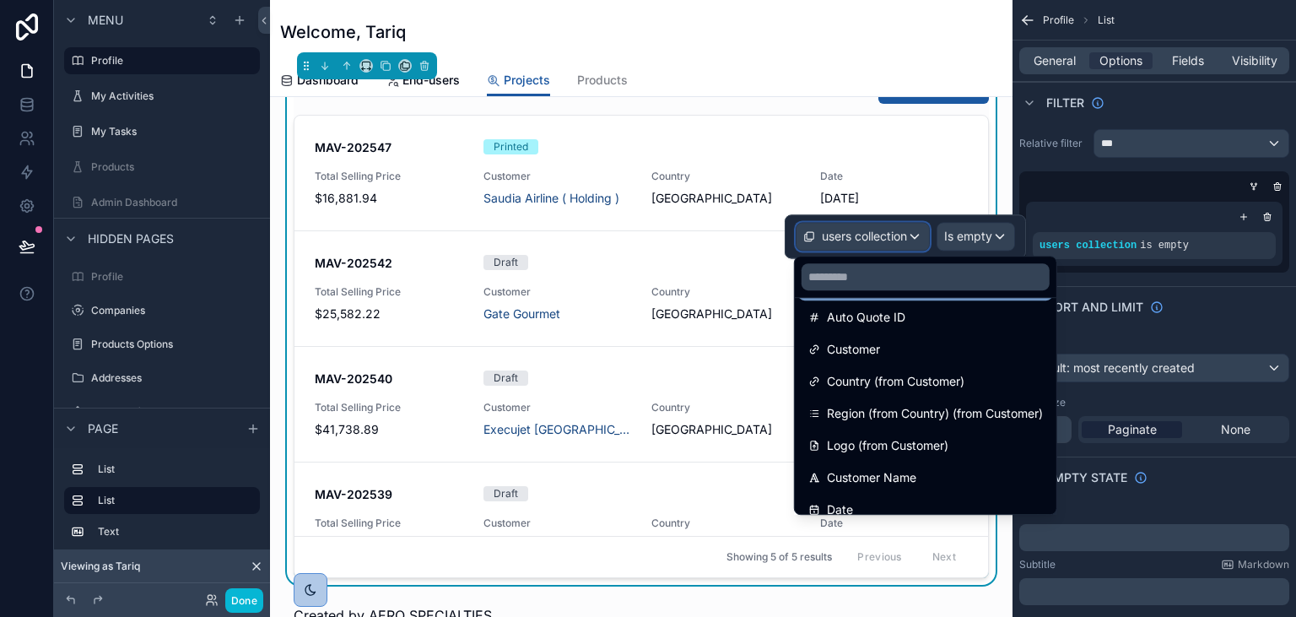
scroll to position [255, 0]
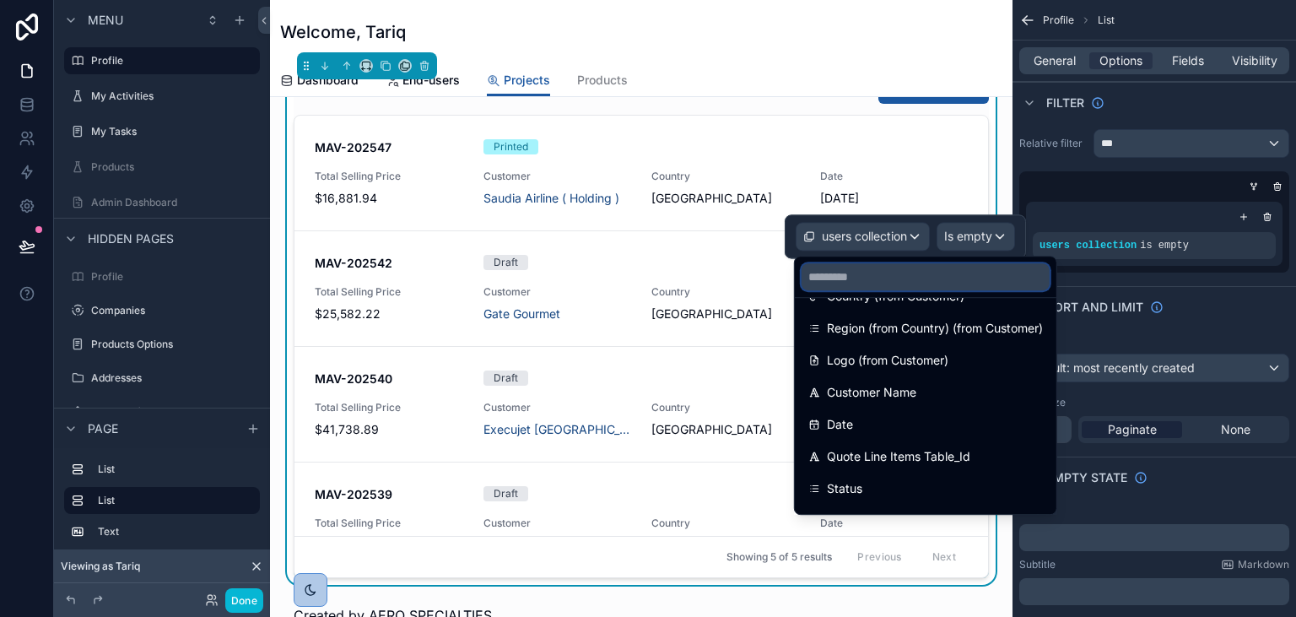
click at [931, 273] on input "text" at bounding box center [926, 276] width 248 height 27
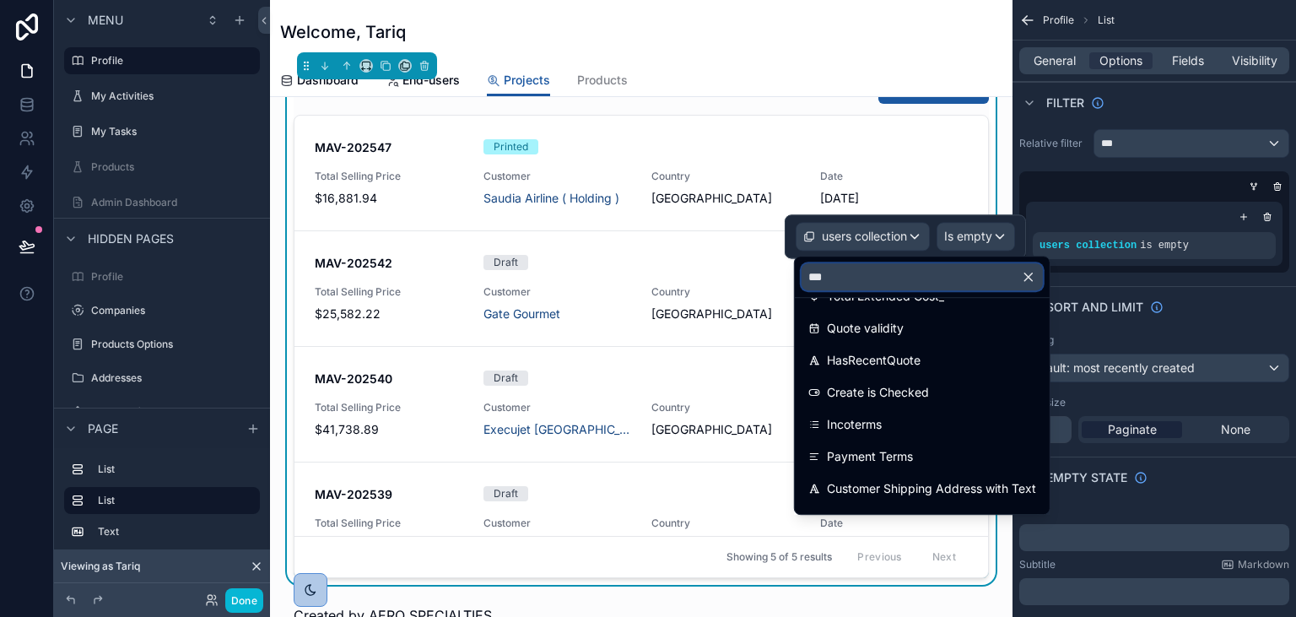
scroll to position [0, 0]
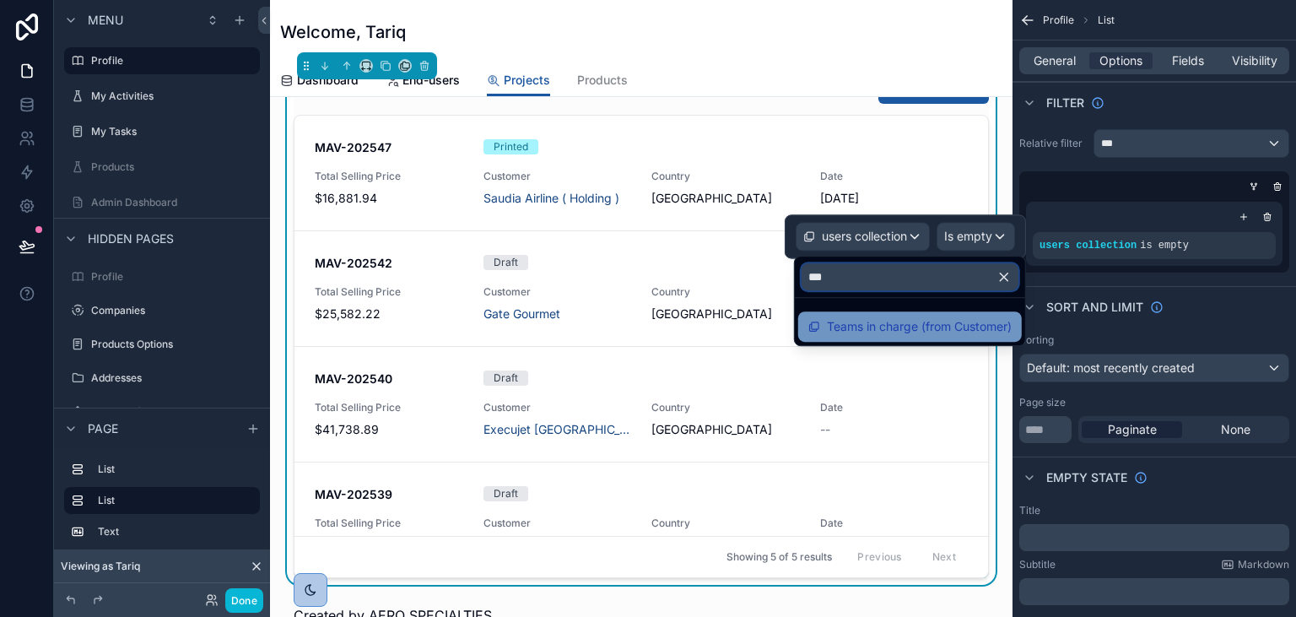
type input "***"
click at [943, 323] on span "Teams in charge (from Customer)" at bounding box center [919, 326] width 185 height 20
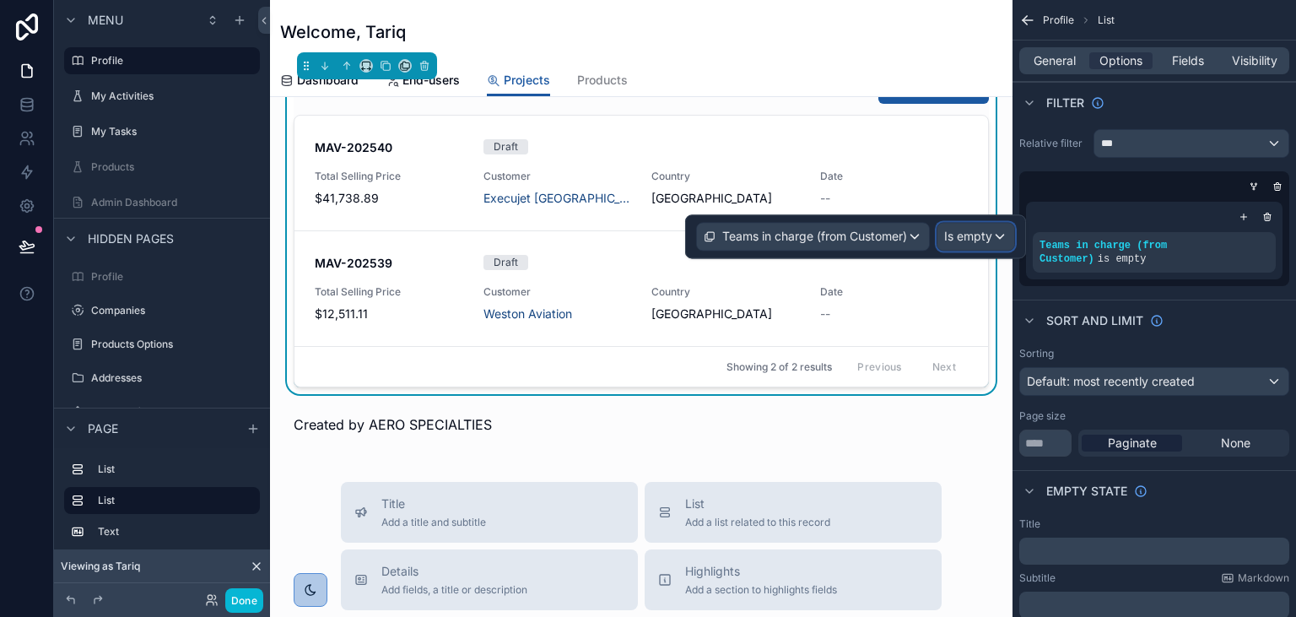
click at [982, 235] on span "Is empty" at bounding box center [968, 236] width 48 height 17
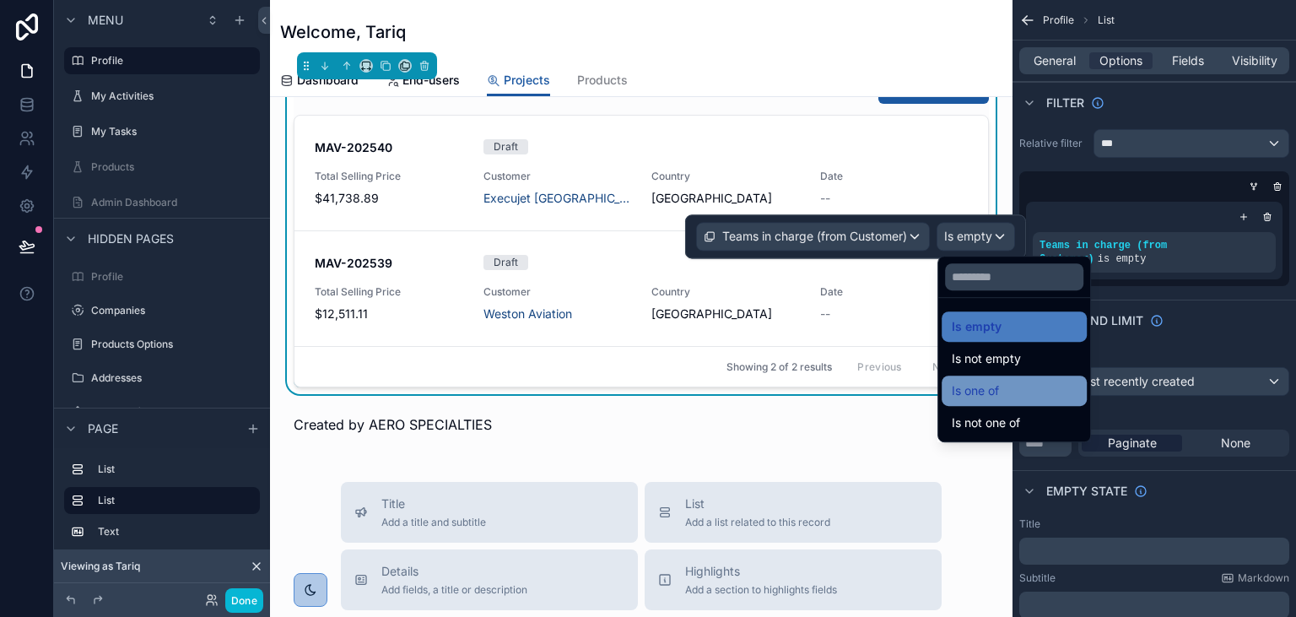
click at [976, 394] on span "Is one of" at bounding box center [975, 391] width 47 height 20
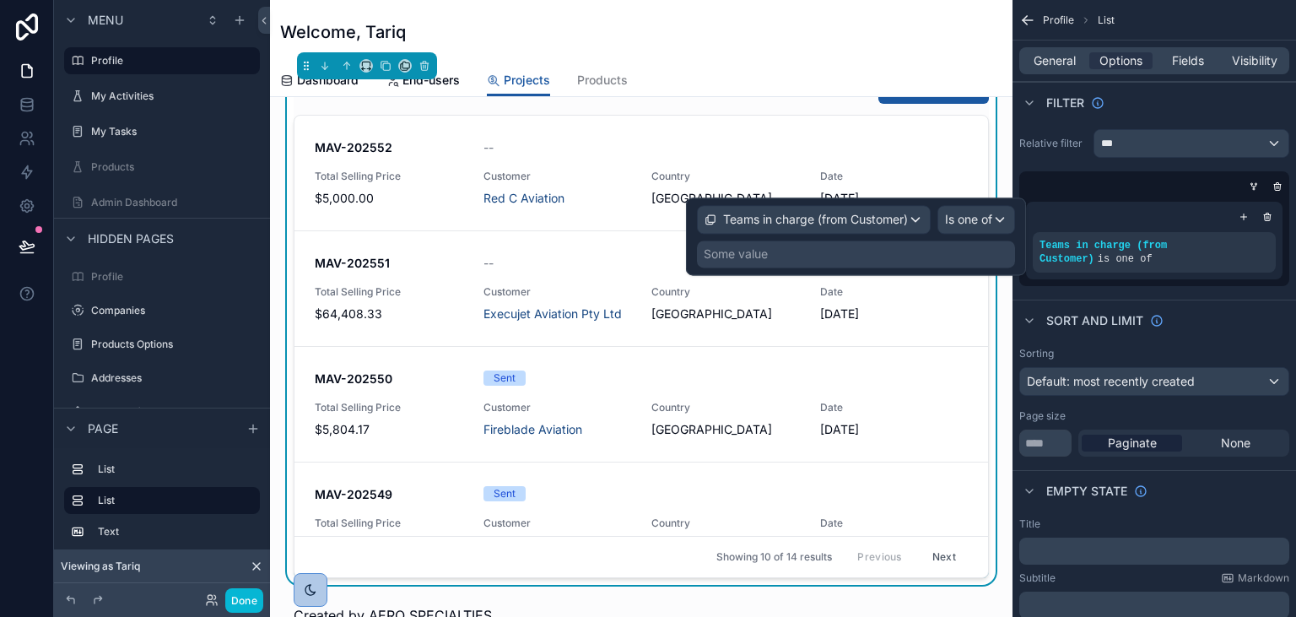
click at [859, 251] on div "Some value" at bounding box center [856, 253] width 318 height 27
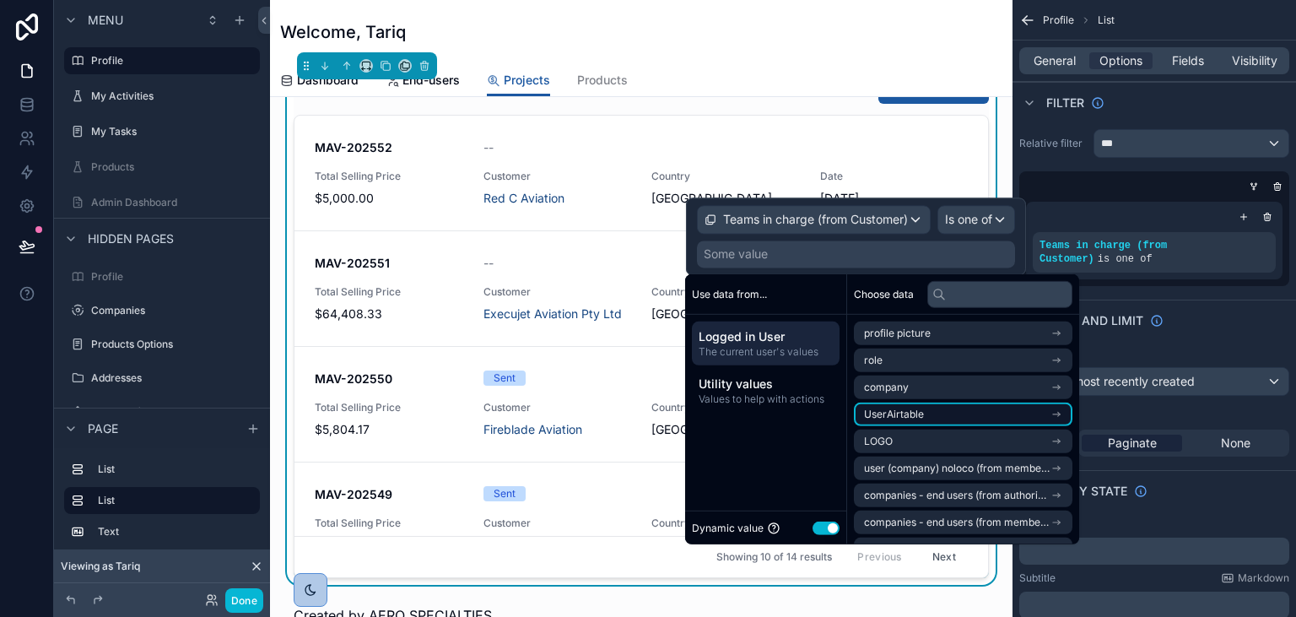
click at [903, 412] on span "UserAirtable" at bounding box center [894, 414] width 60 height 13
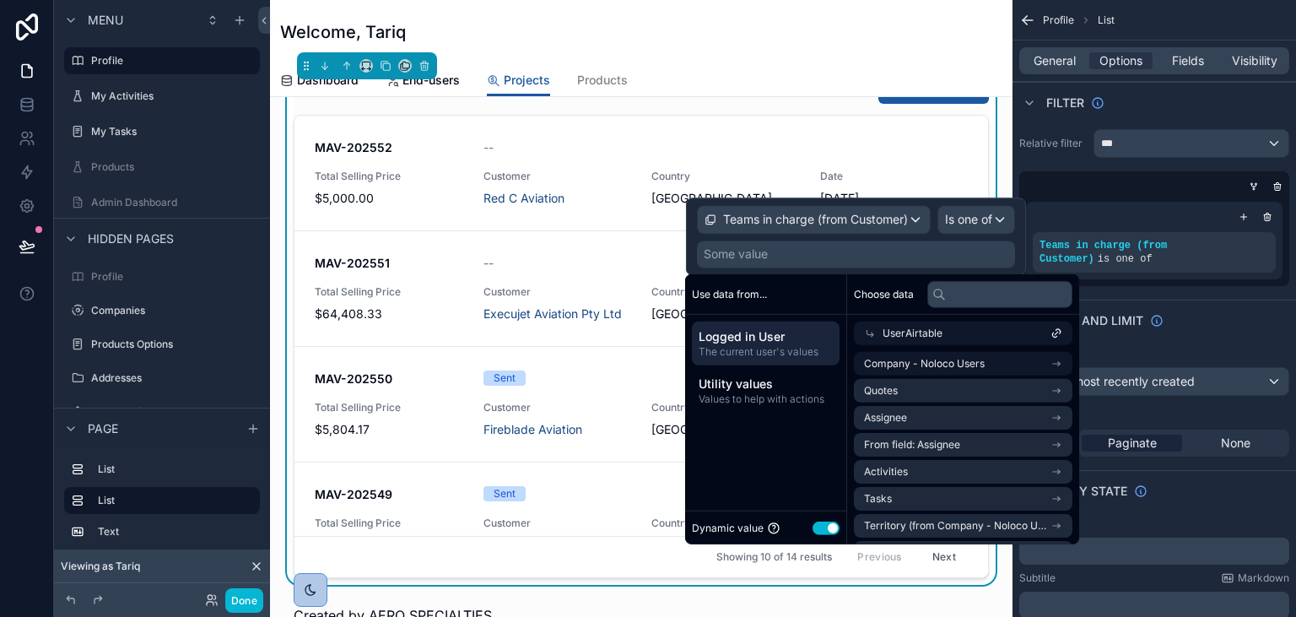
click at [933, 370] on li "Company - Noloco Users" at bounding box center [963, 364] width 219 height 24
click at [930, 393] on span "Company - Noloco Users" at bounding box center [924, 390] width 121 height 13
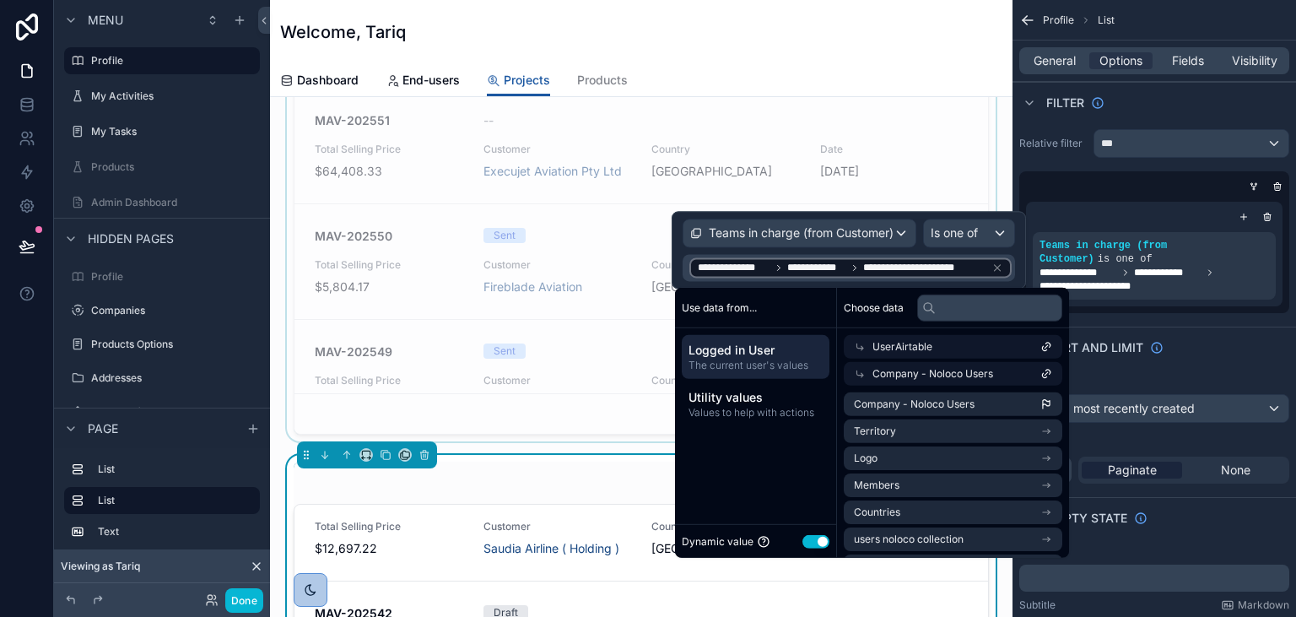
scroll to position [486, 0]
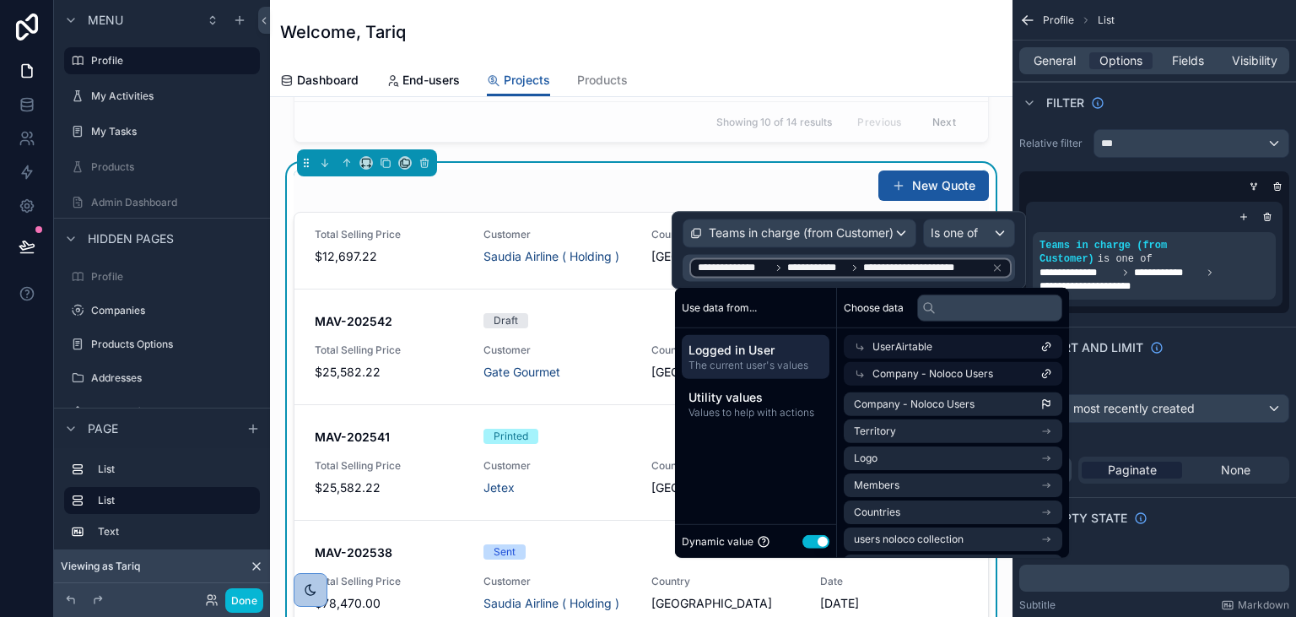
click at [859, 379] on icon at bounding box center [860, 374] width 12 height 12
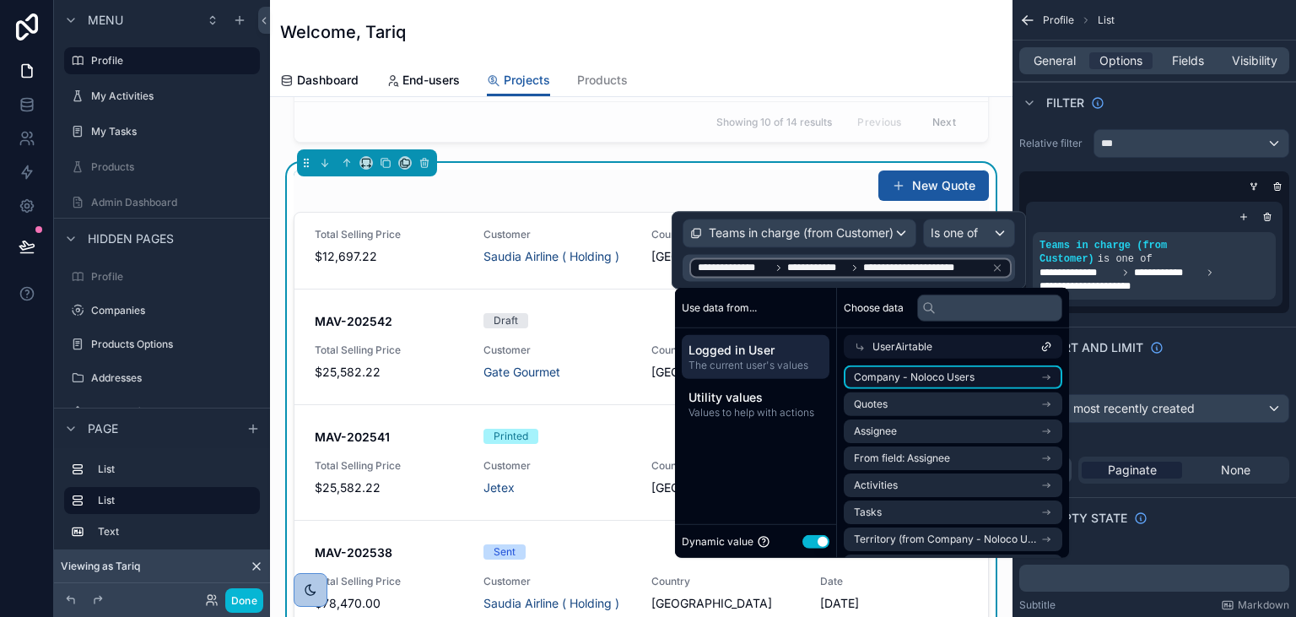
click at [915, 379] on span "Company - Noloco Users" at bounding box center [914, 376] width 121 height 13
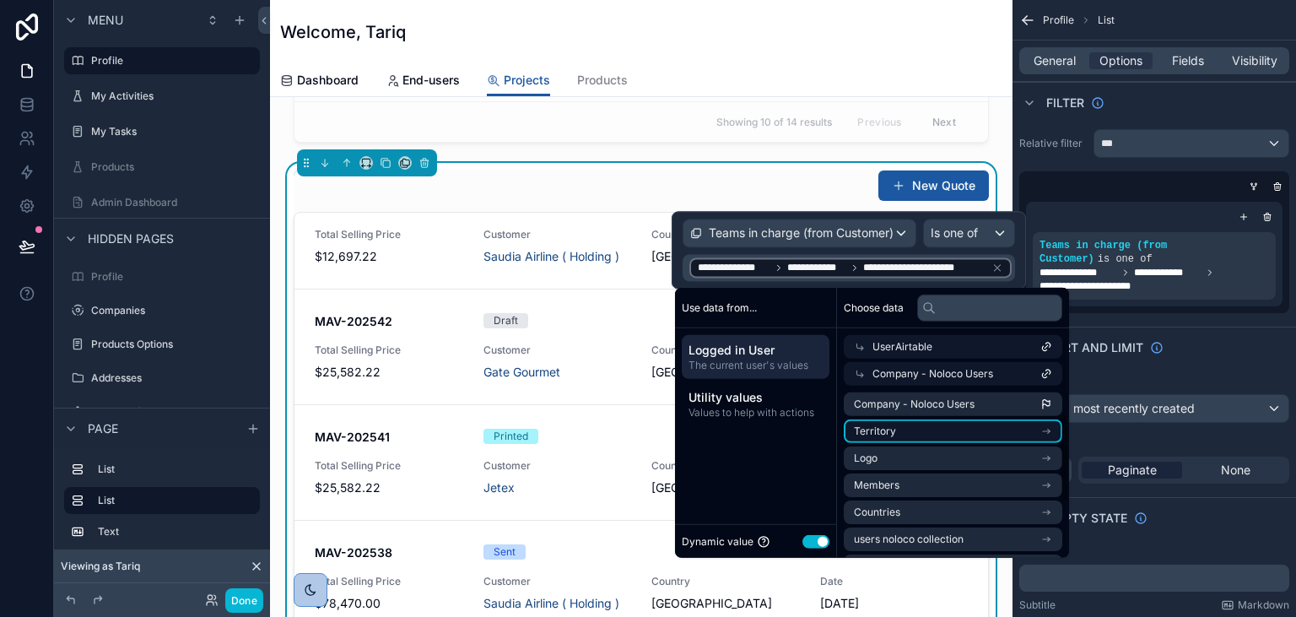
scroll to position [97, 0]
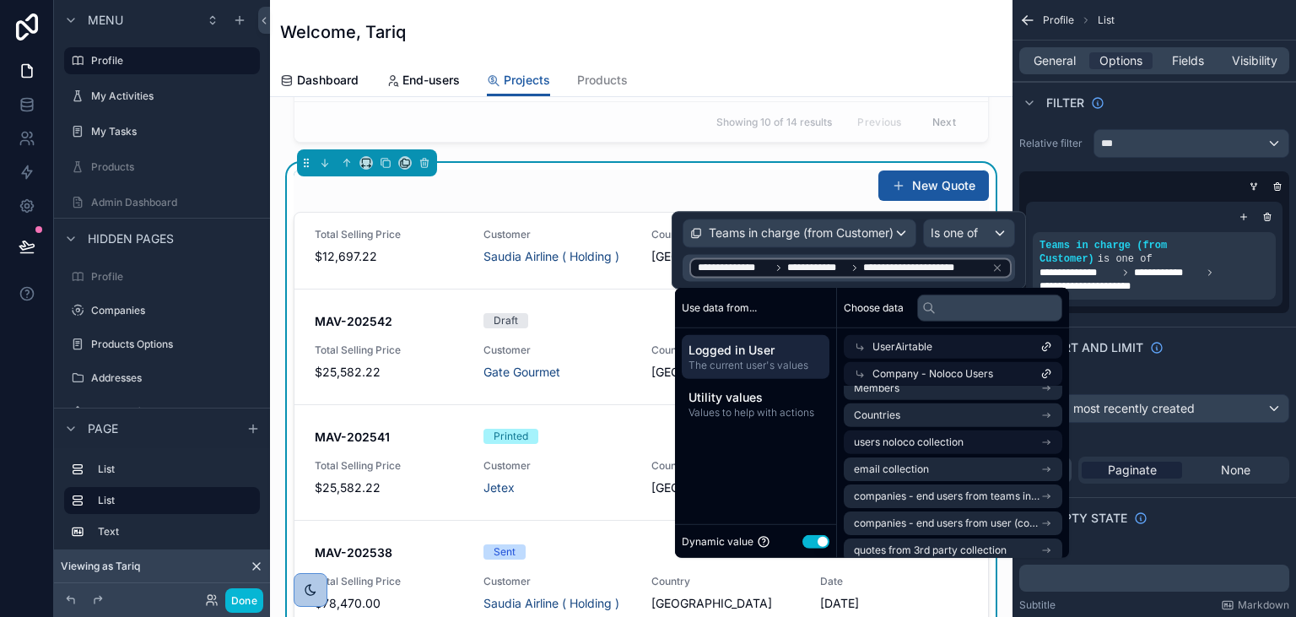
click at [919, 440] on span "users noloco collection" at bounding box center [909, 441] width 110 height 13
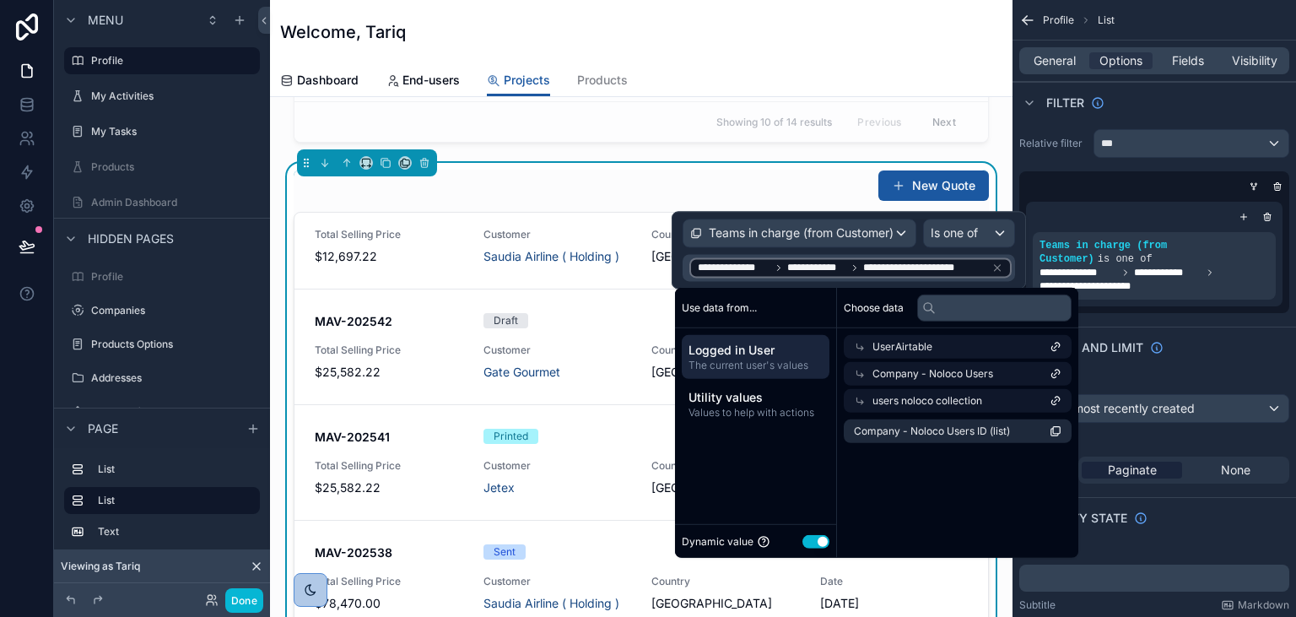
scroll to position [0, 0]
click at [937, 429] on span "Company - Noloco Users ID (list)" at bounding box center [932, 430] width 156 height 13
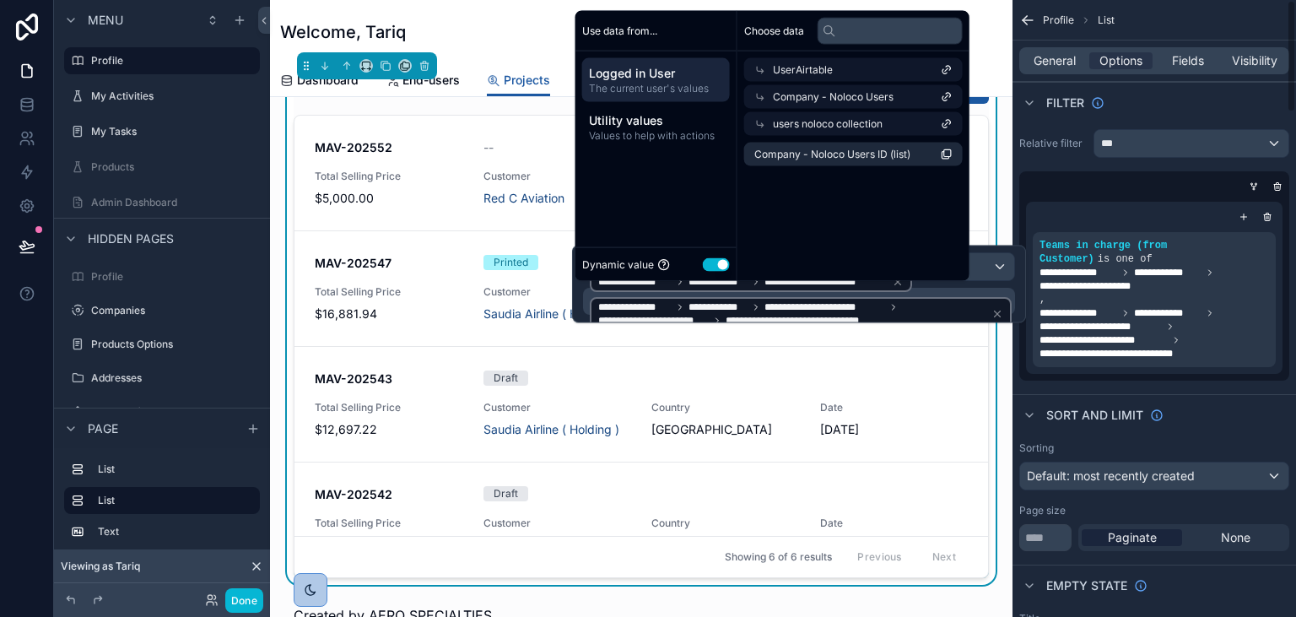
click at [1199, 407] on div "Sort And Limit" at bounding box center [1153, 414] width 283 height 40
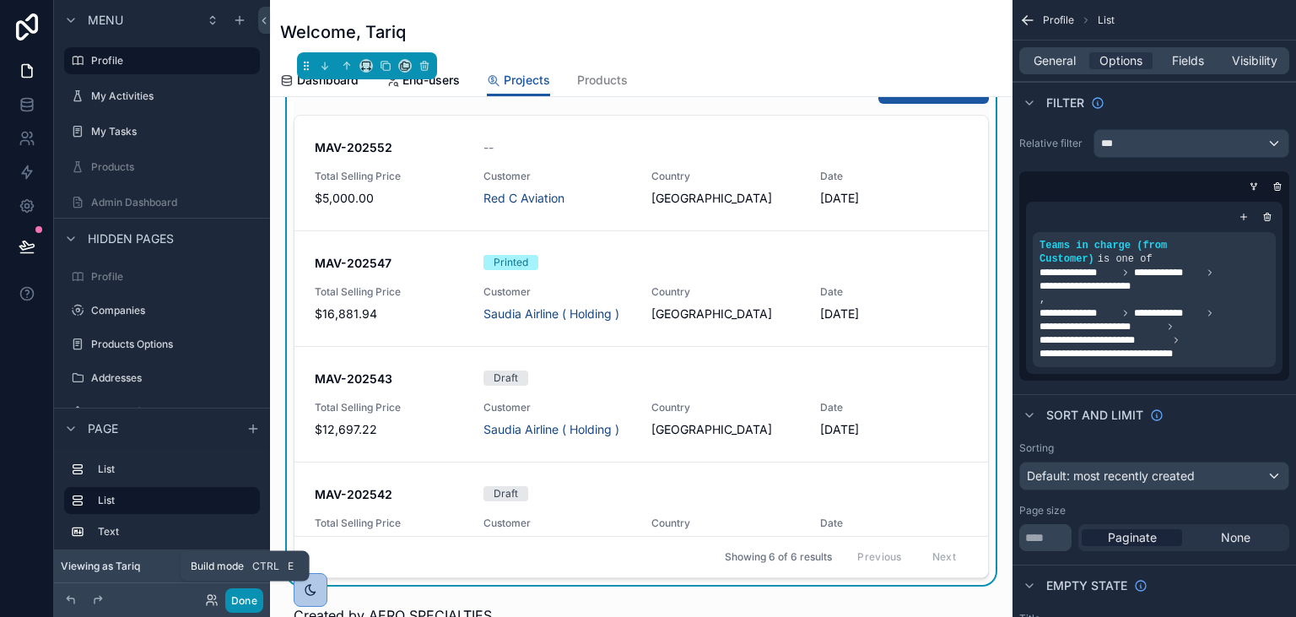
click at [245, 599] on button "Done" at bounding box center [244, 600] width 38 height 24
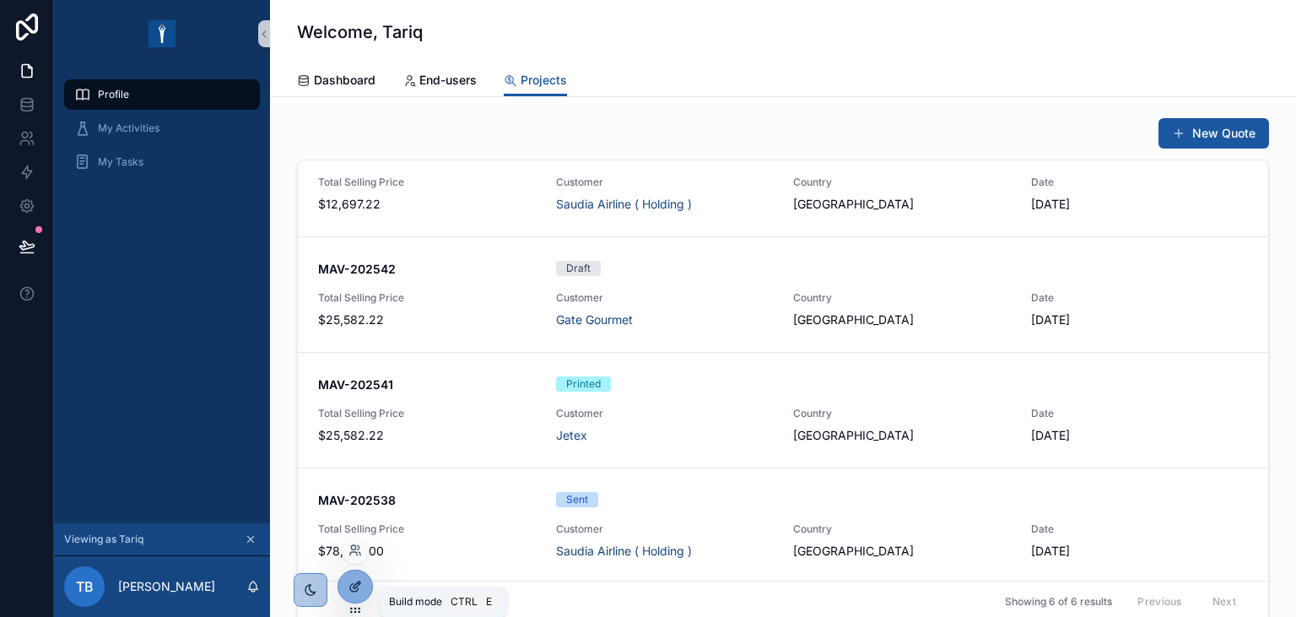
click at [359, 586] on icon at bounding box center [354, 586] width 13 height 13
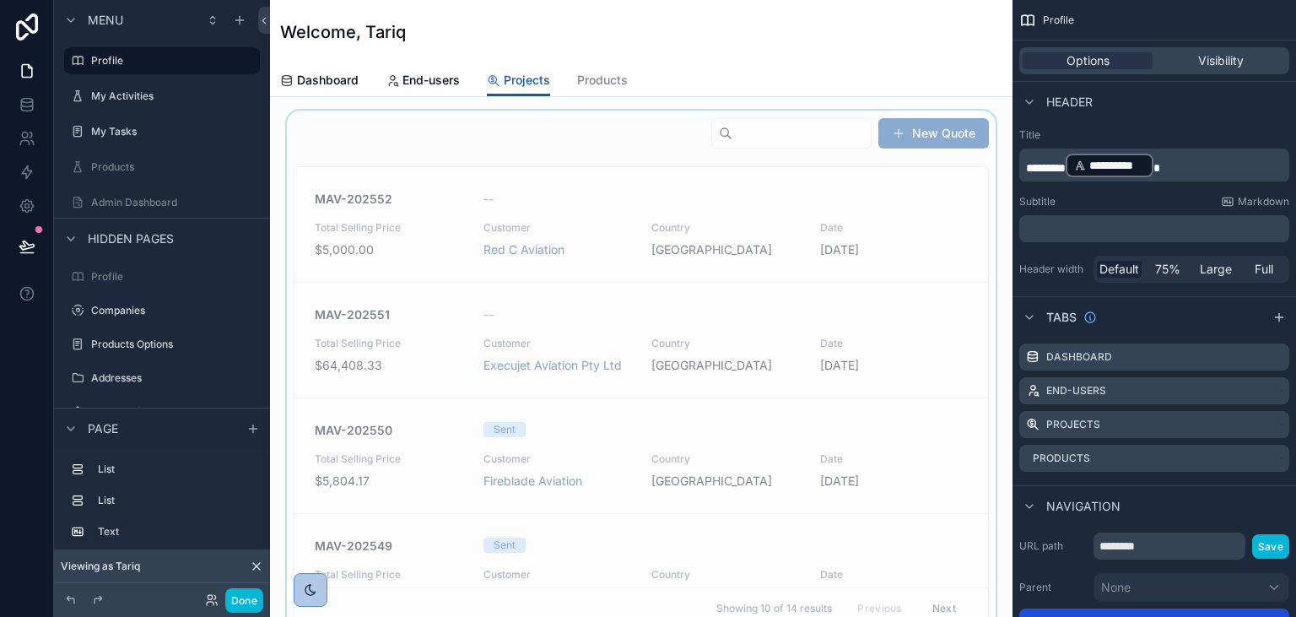
scroll to position [388, 0]
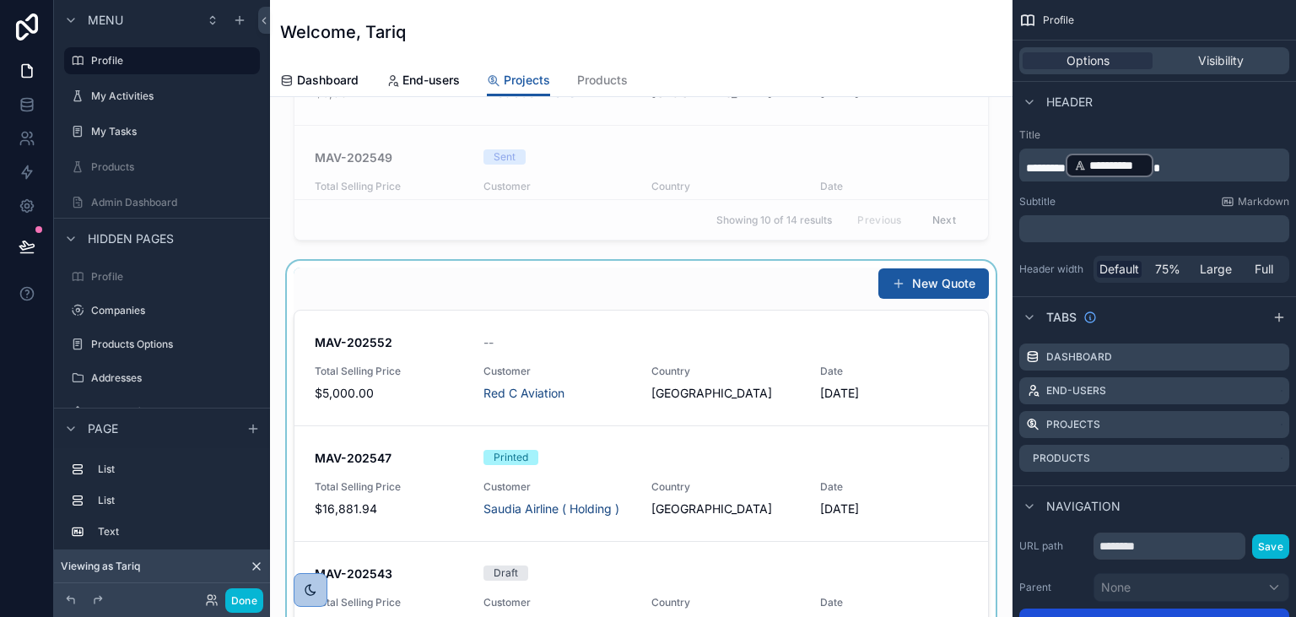
click at [539, 285] on div "scrollable content" at bounding box center [640, 520] width 715 height 518
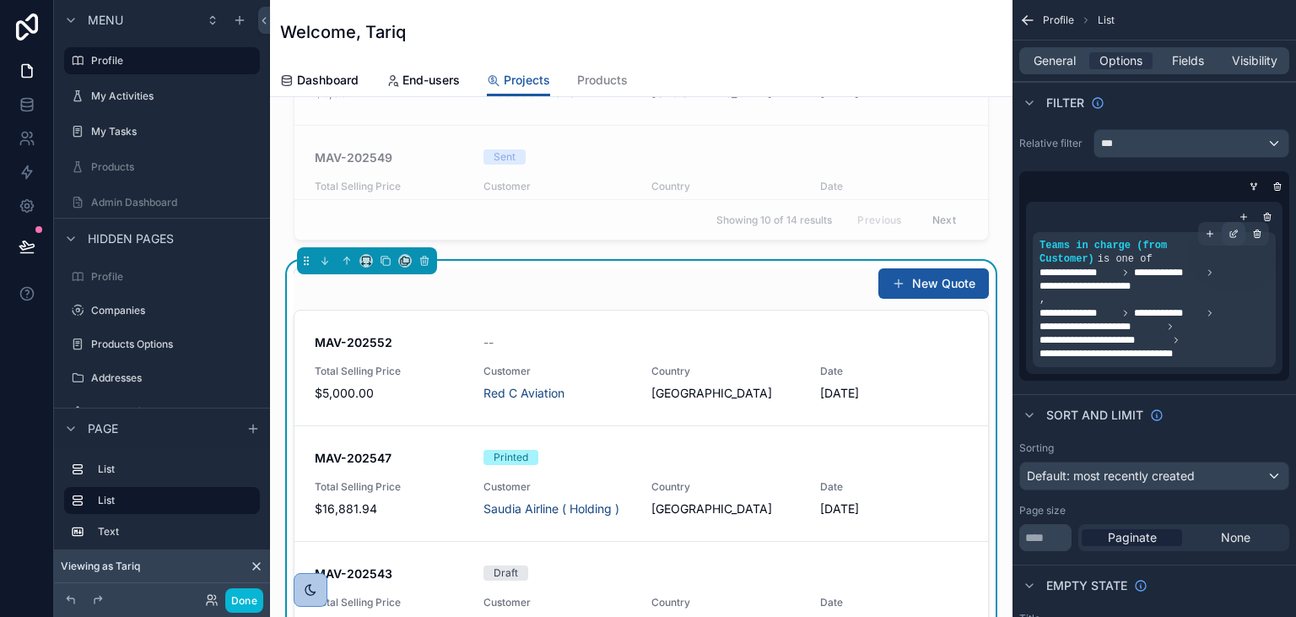
click at [1234, 235] on icon "scrollable content" at bounding box center [1233, 234] width 10 height 10
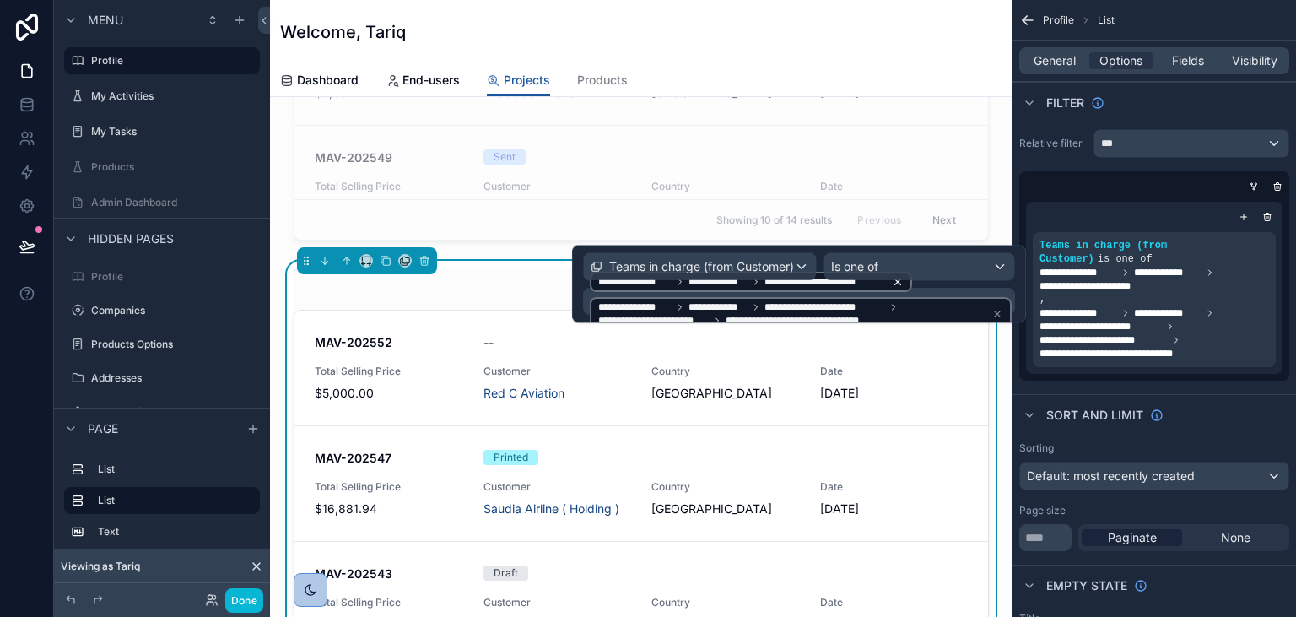
click at [896, 282] on icon at bounding box center [898, 282] width 12 height 12
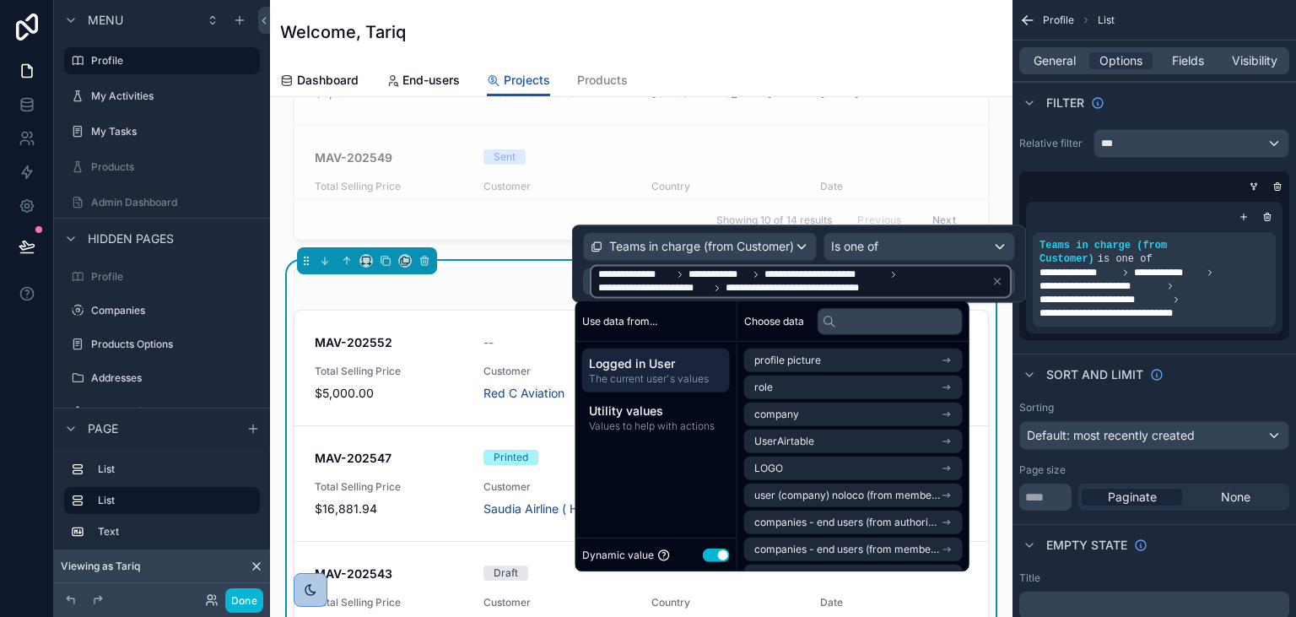
click at [1231, 354] on div "Sort And Limit" at bounding box center [1153, 374] width 283 height 40
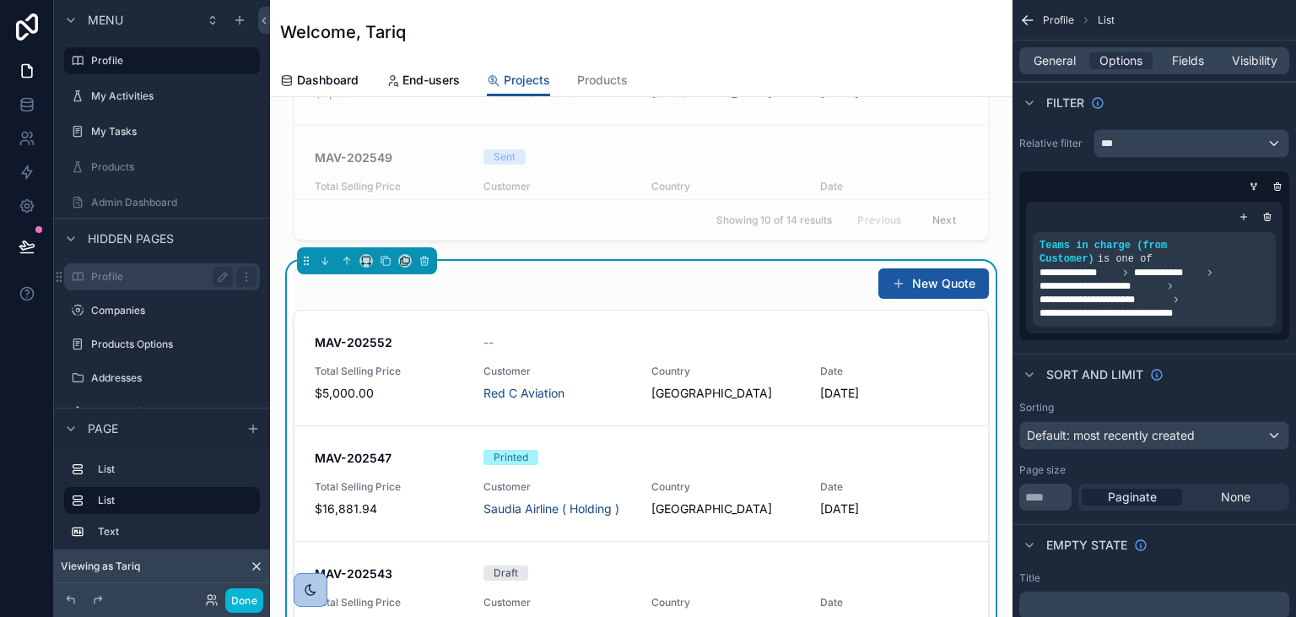
click at [156, 272] on label "Profile" at bounding box center [158, 276] width 135 height 13
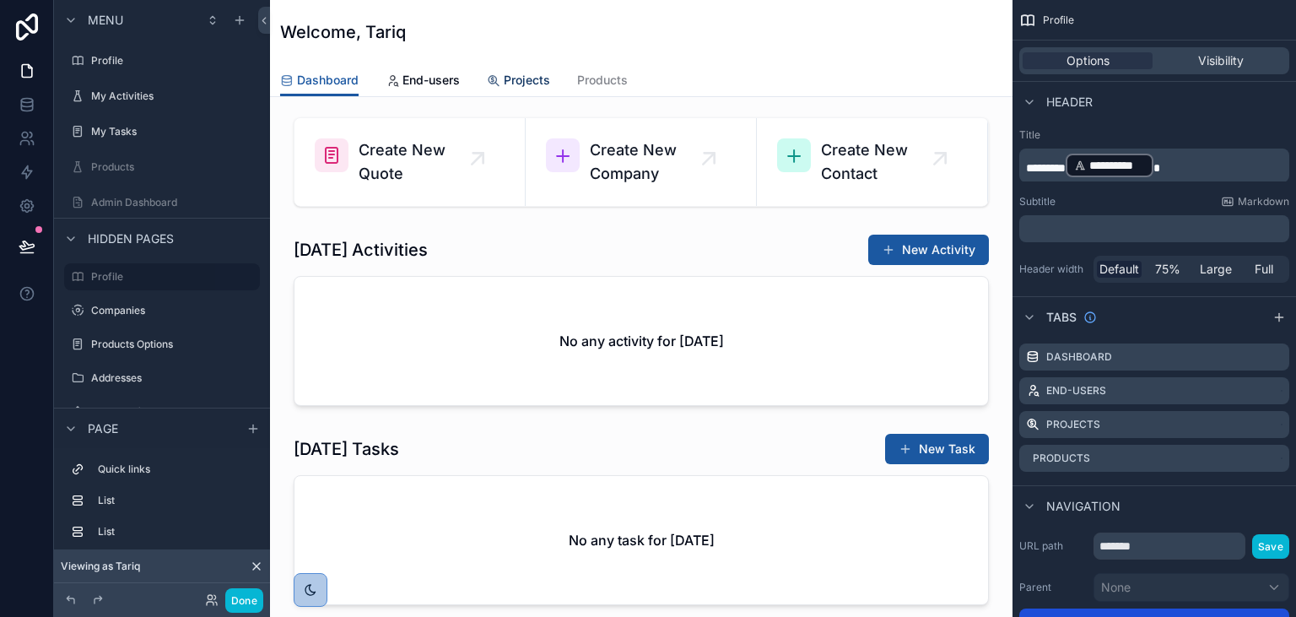
click at [531, 74] on span "Projects" at bounding box center [527, 80] width 46 height 17
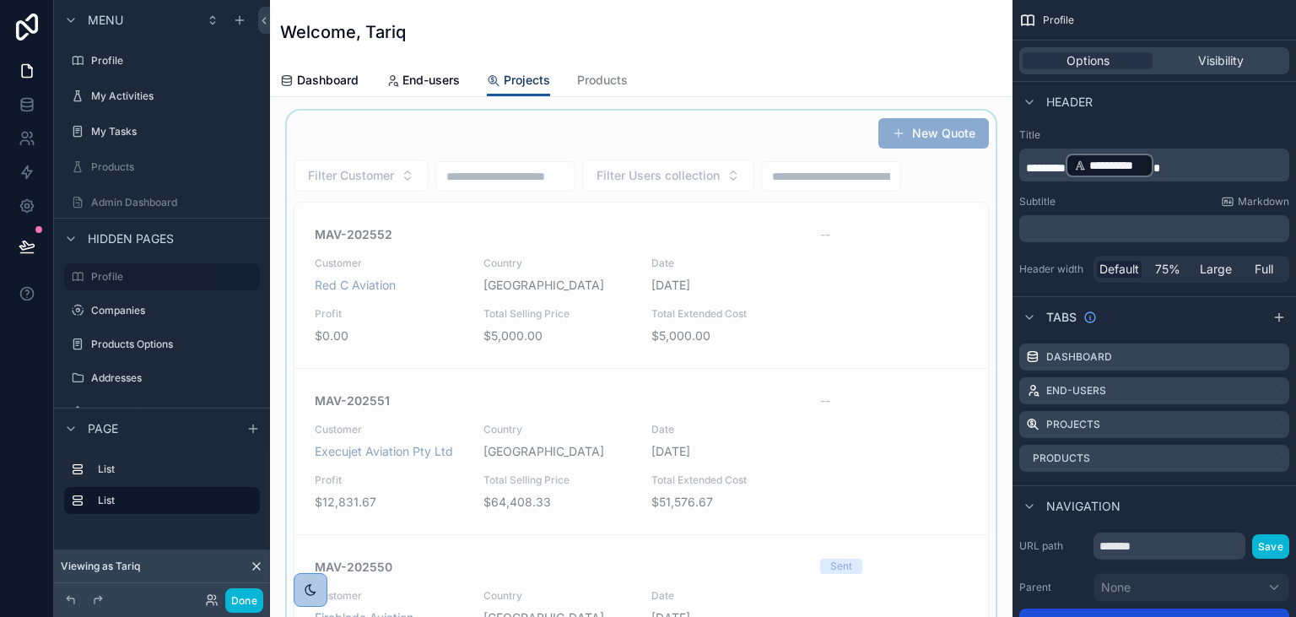
scroll to position [486, 0]
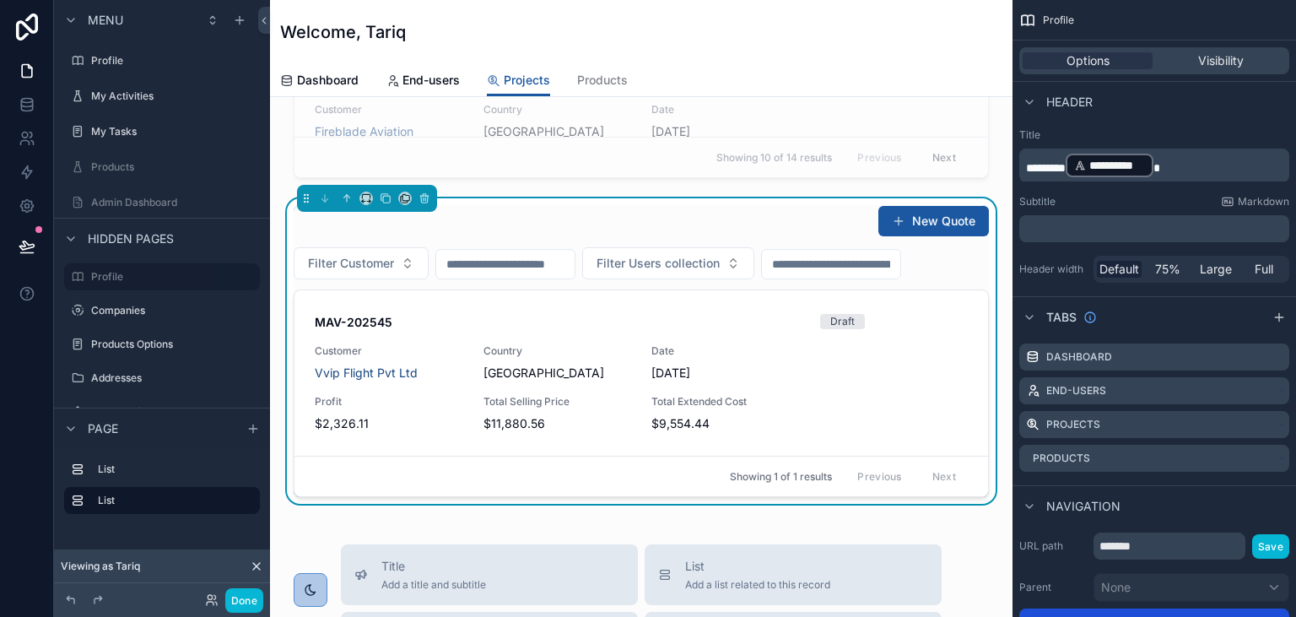
click at [696, 216] on div "New Quote" at bounding box center [641, 221] width 695 height 32
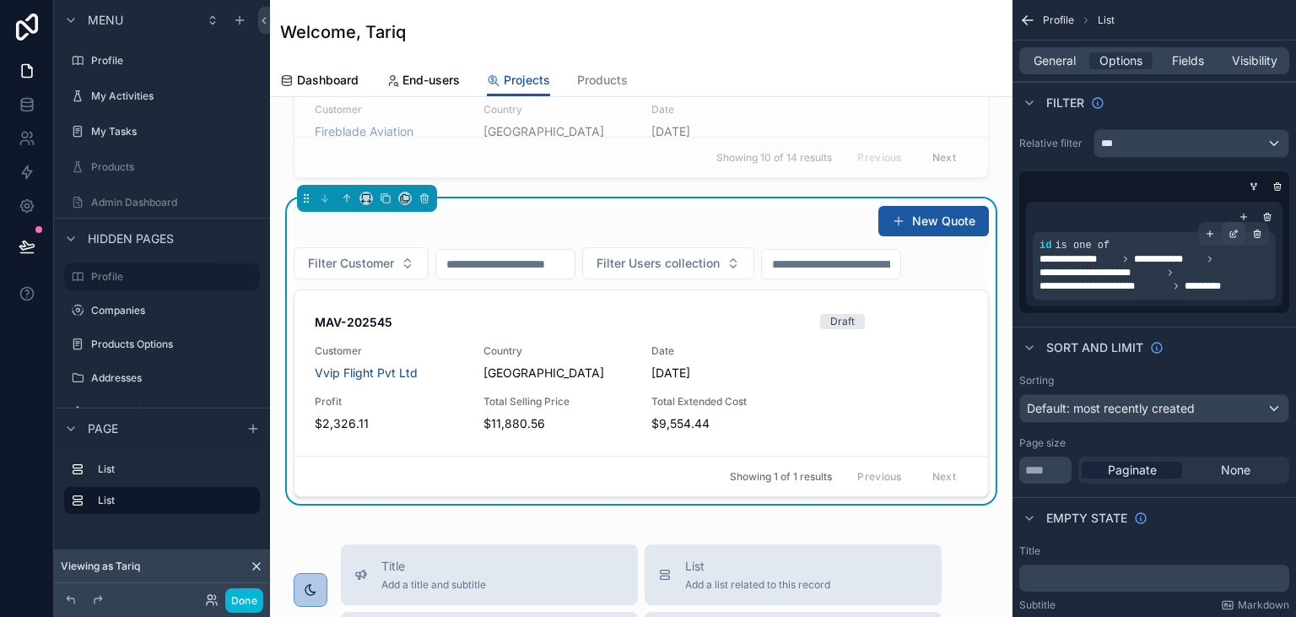
click at [1234, 232] on icon "scrollable content" at bounding box center [1233, 234] width 10 height 10
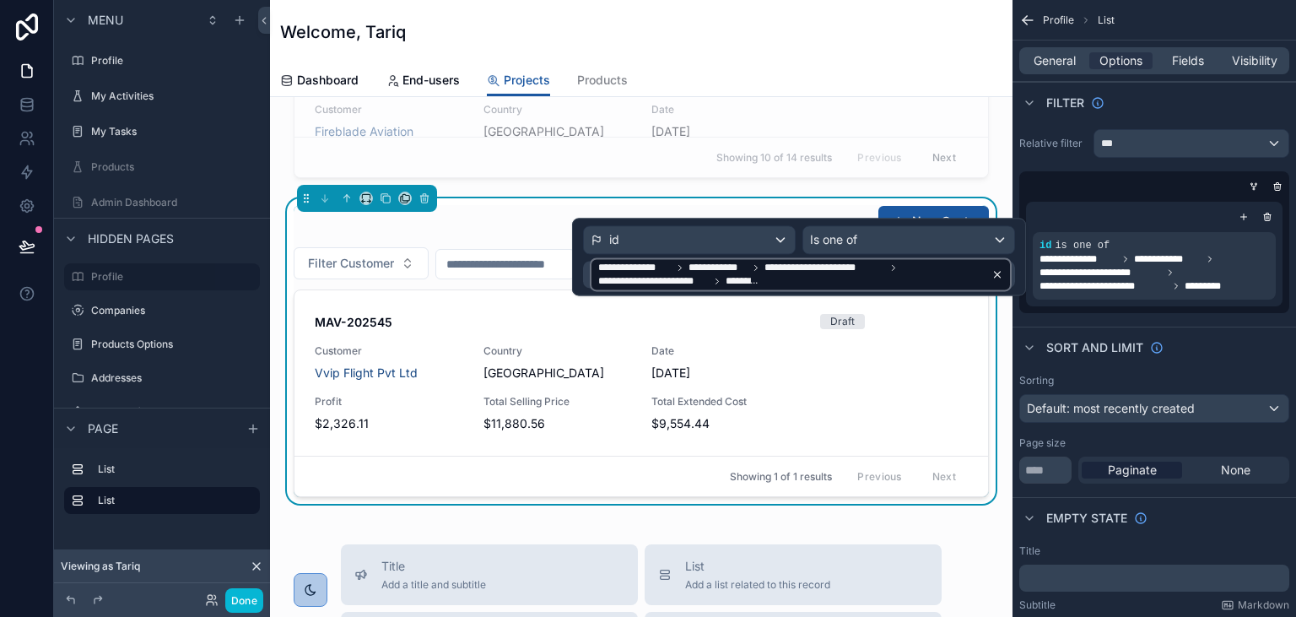
click at [1001, 273] on icon at bounding box center [997, 274] width 12 height 12
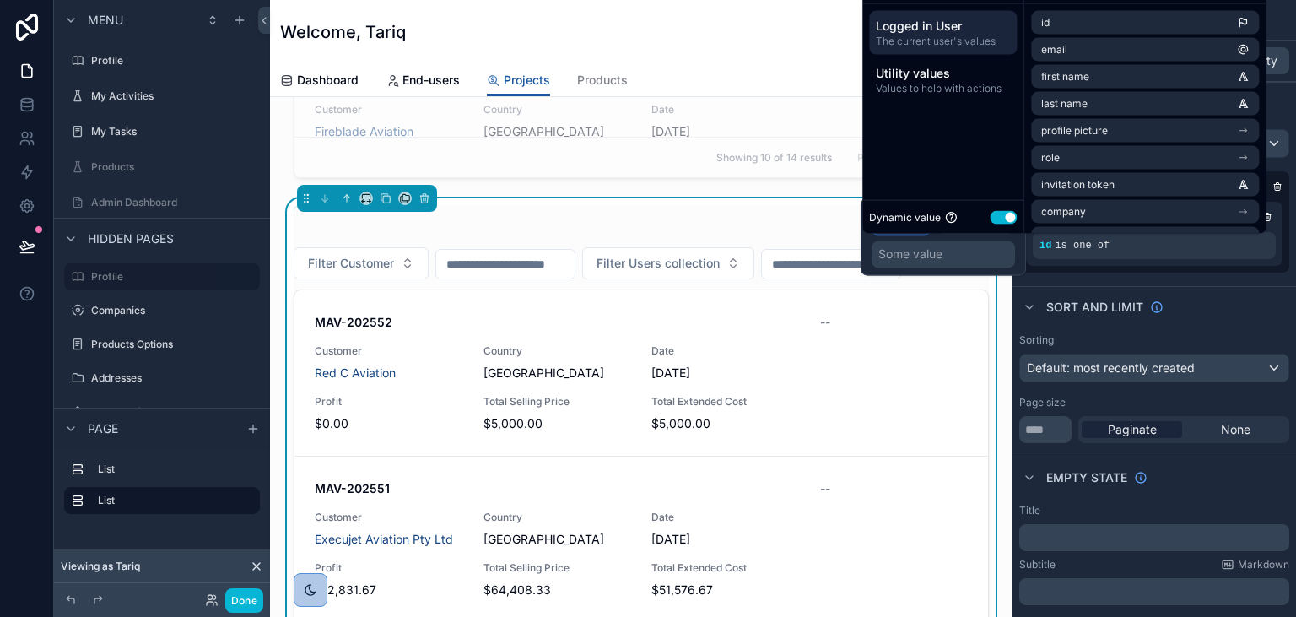
click at [906, 215] on span "id" at bounding box center [903, 219] width 10 height 17
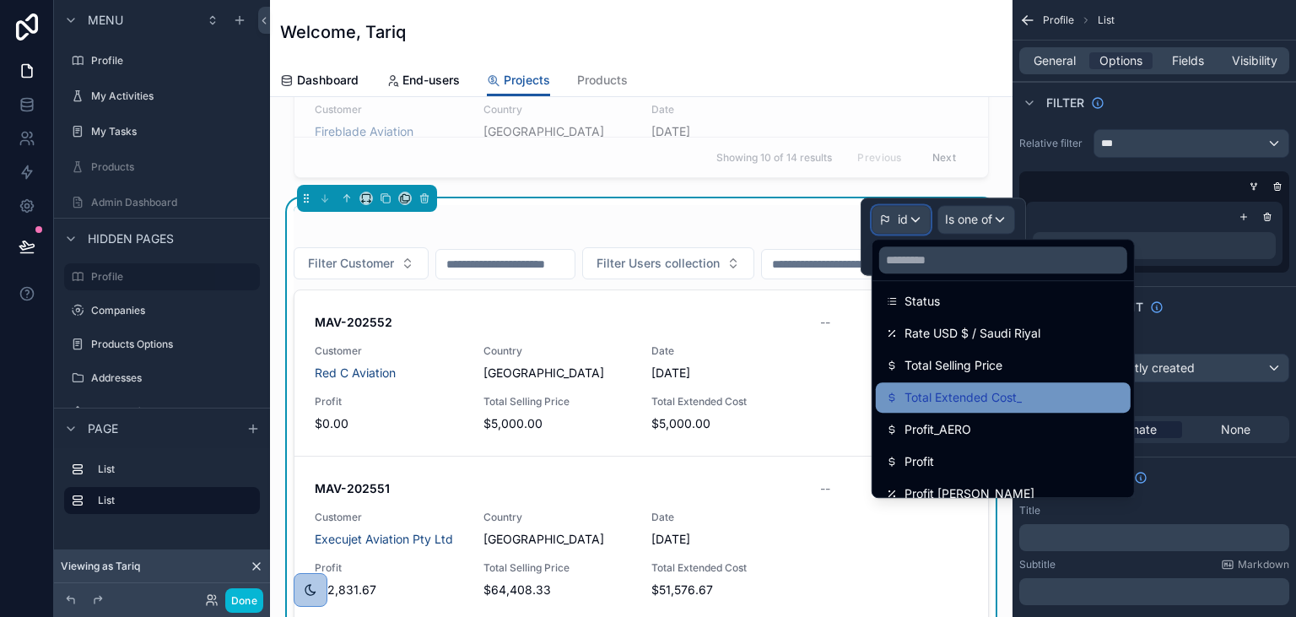
scroll to position [340, 0]
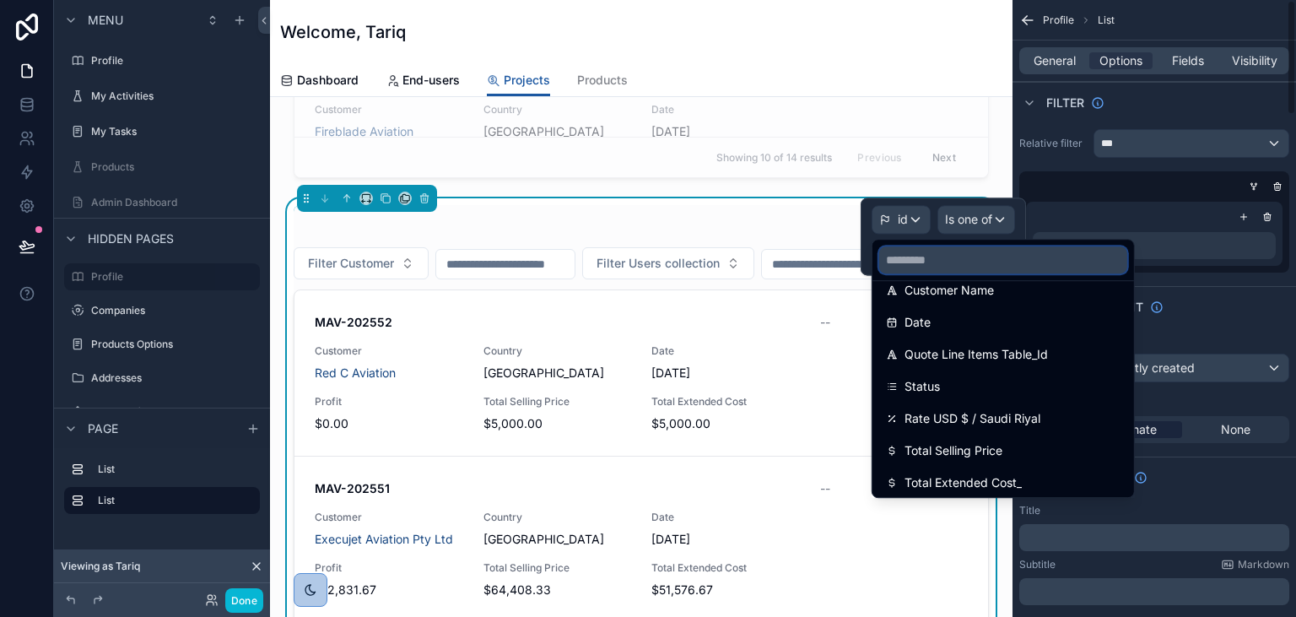
click at [1075, 253] on input "text" at bounding box center [1003, 259] width 248 height 27
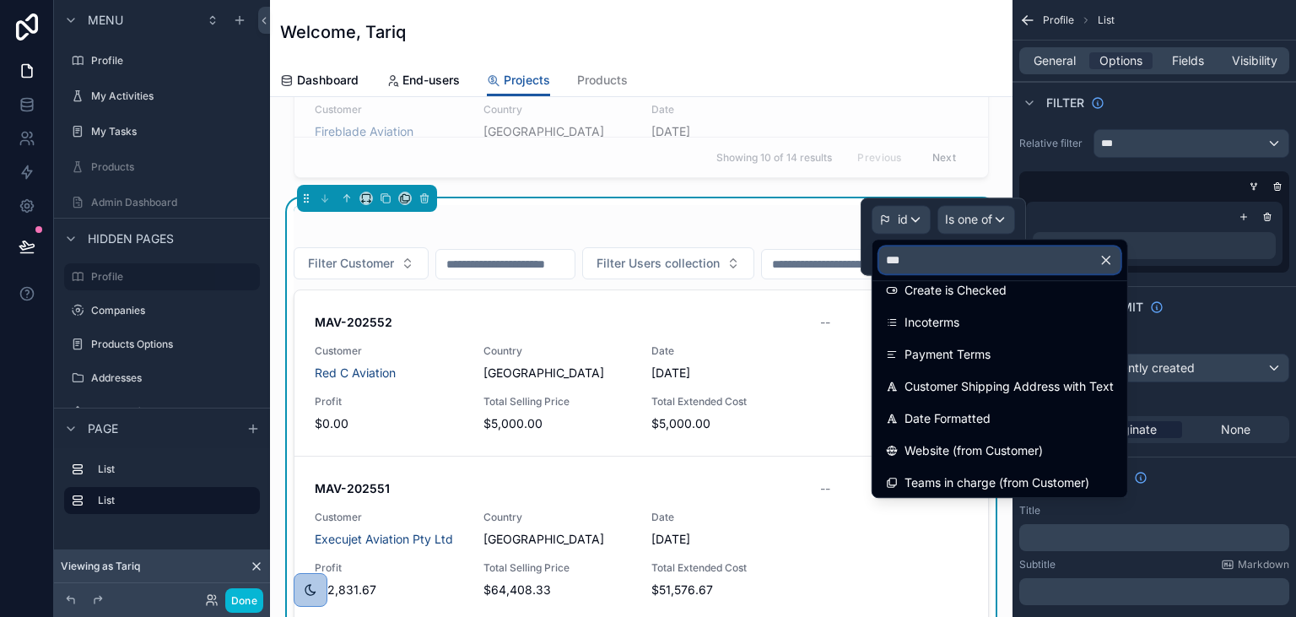
scroll to position [0, 0]
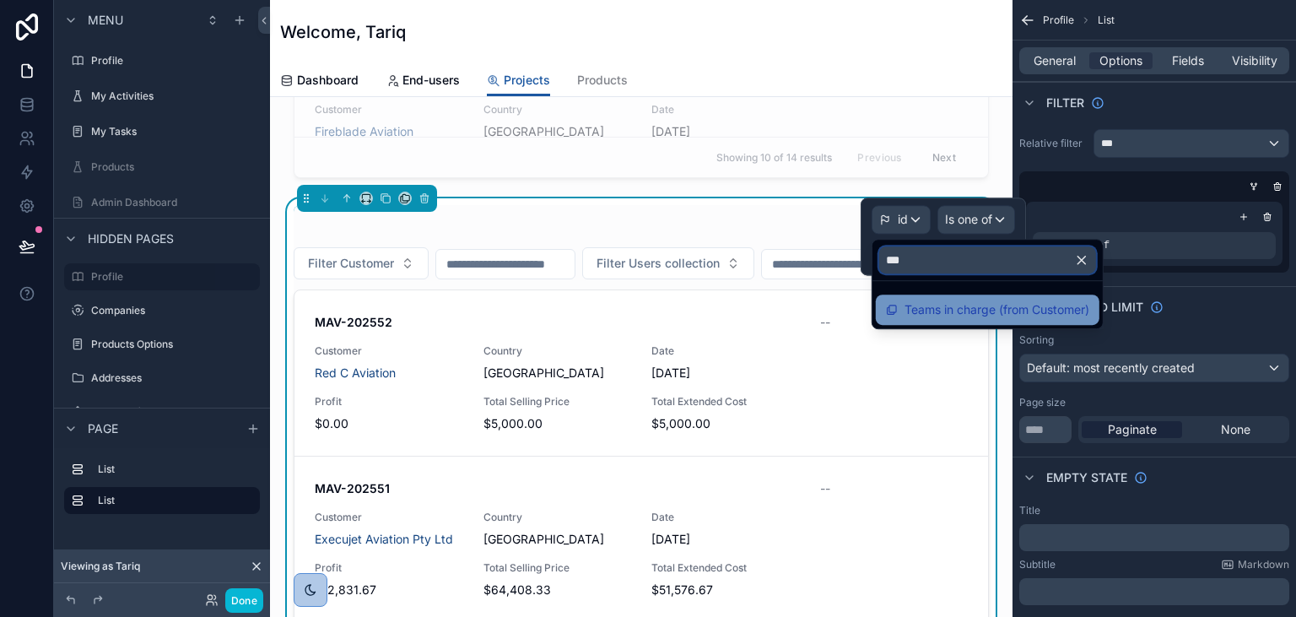
type input "***"
click at [1038, 305] on span "Teams in charge (from Customer)" at bounding box center [996, 310] width 185 height 20
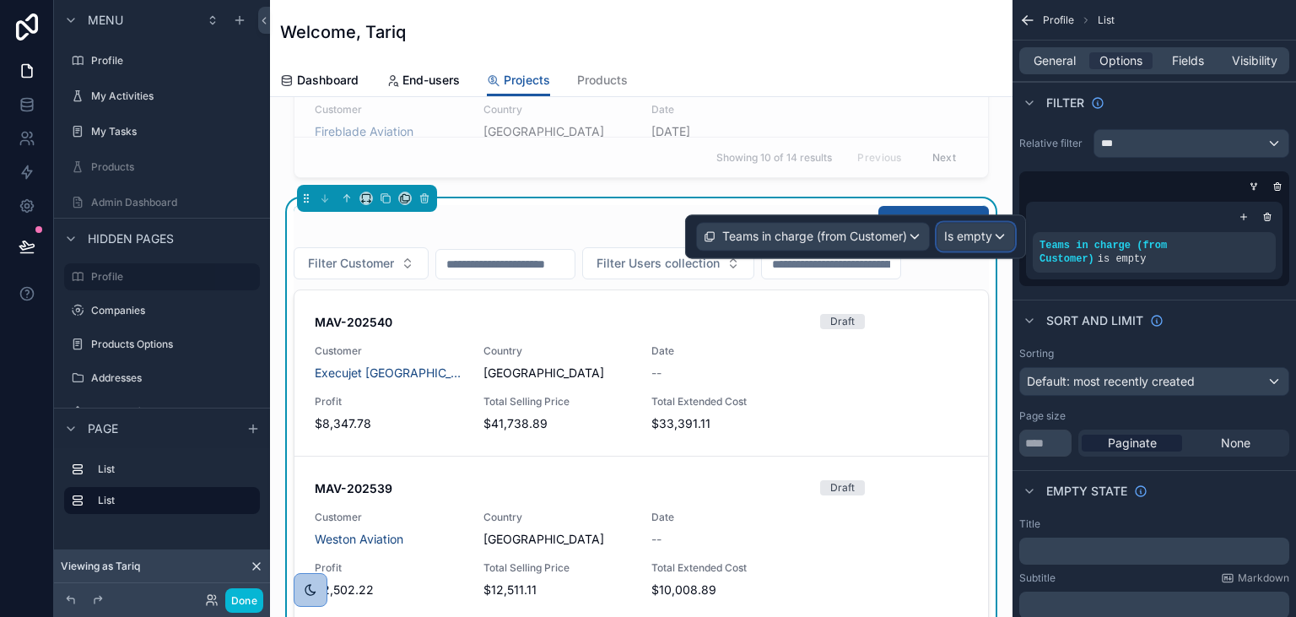
click at [984, 234] on span "Is empty" at bounding box center [968, 236] width 48 height 17
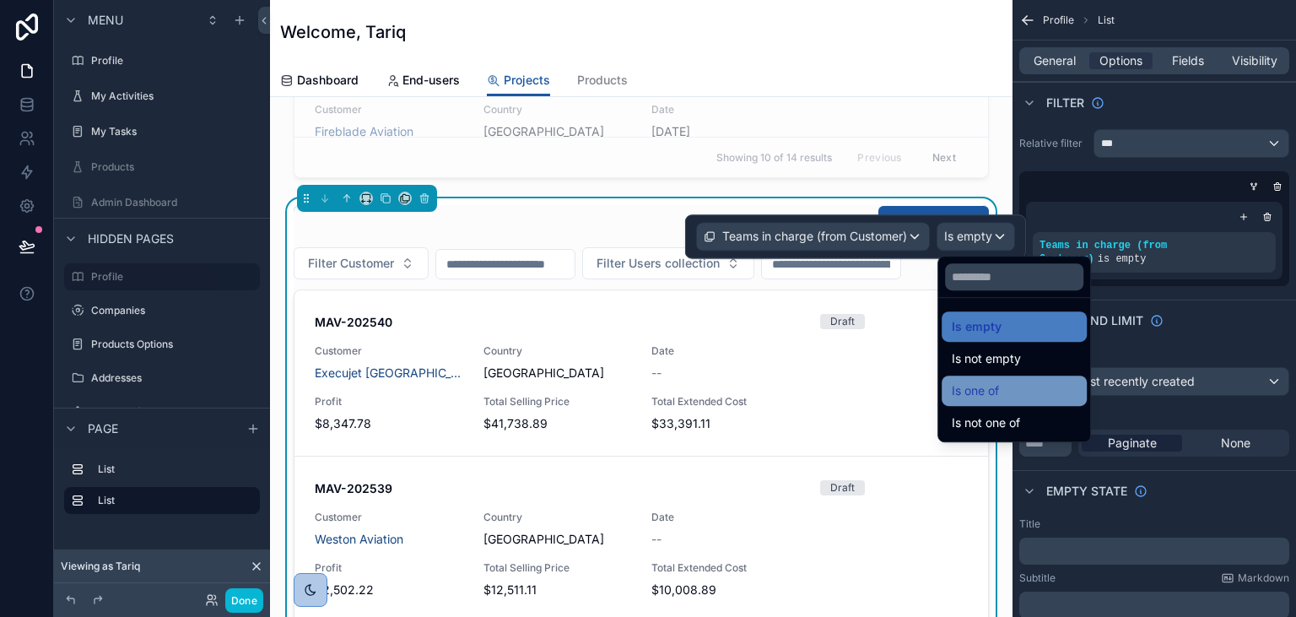
click at [1010, 385] on div "Is one of" at bounding box center [1014, 391] width 125 height 20
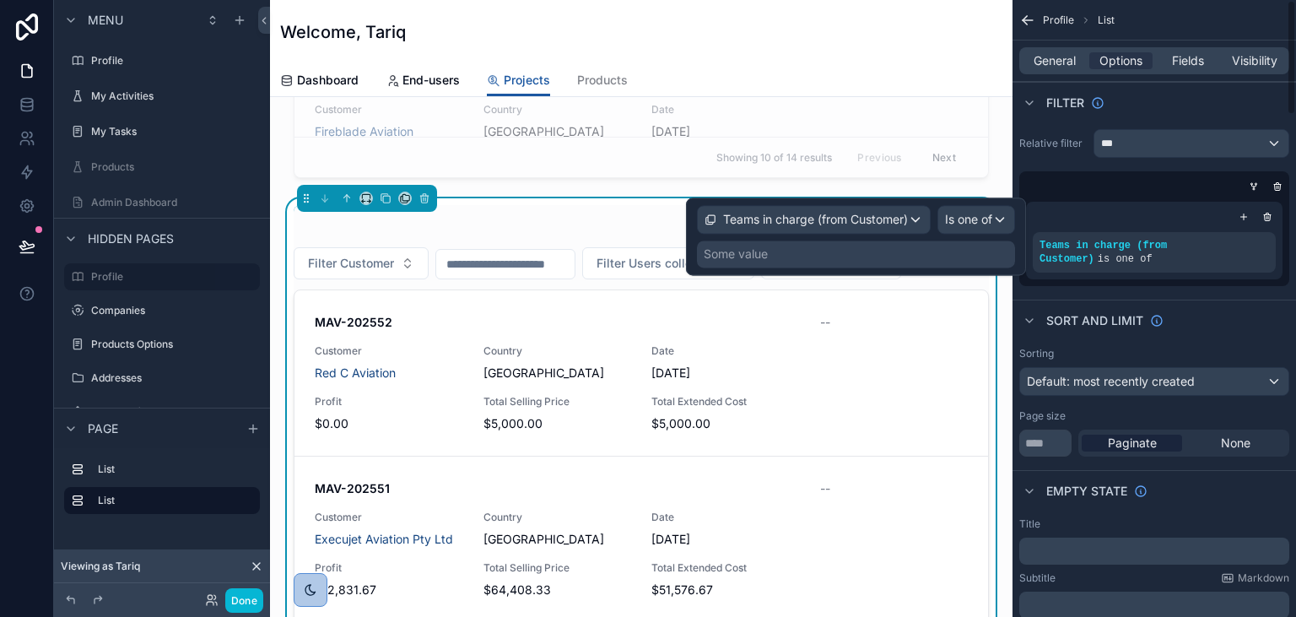
click at [805, 256] on div "Some value" at bounding box center [856, 253] width 318 height 27
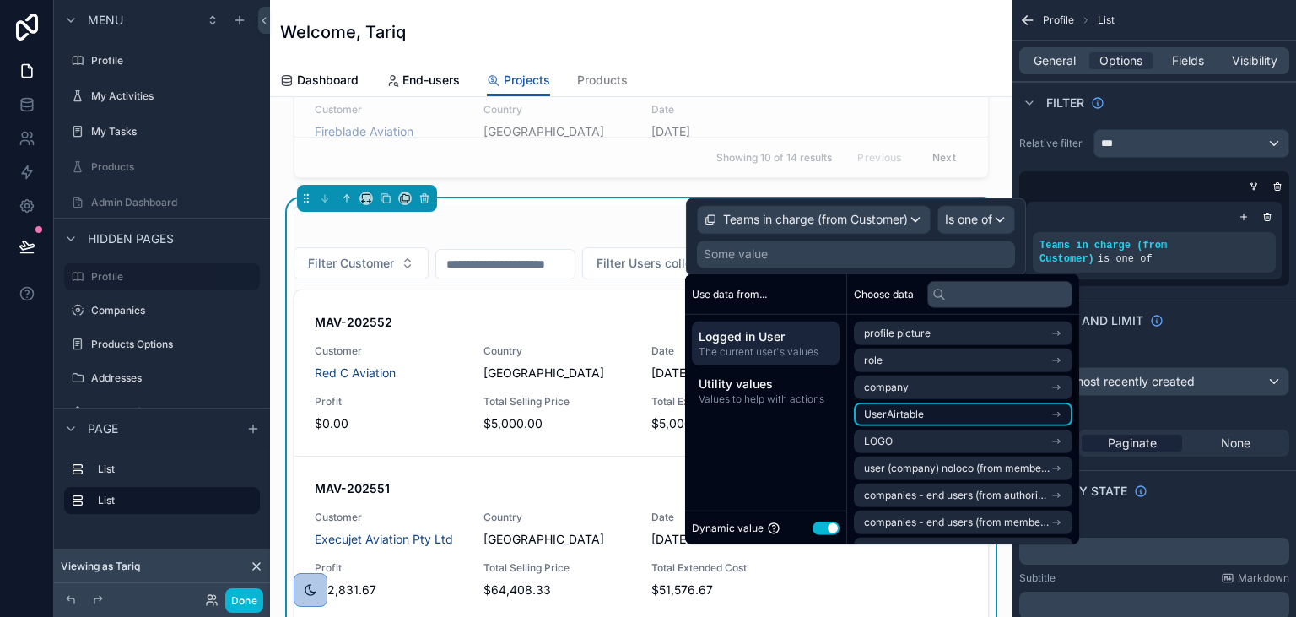
click at [912, 412] on span "UserAirtable" at bounding box center [894, 414] width 60 height 13
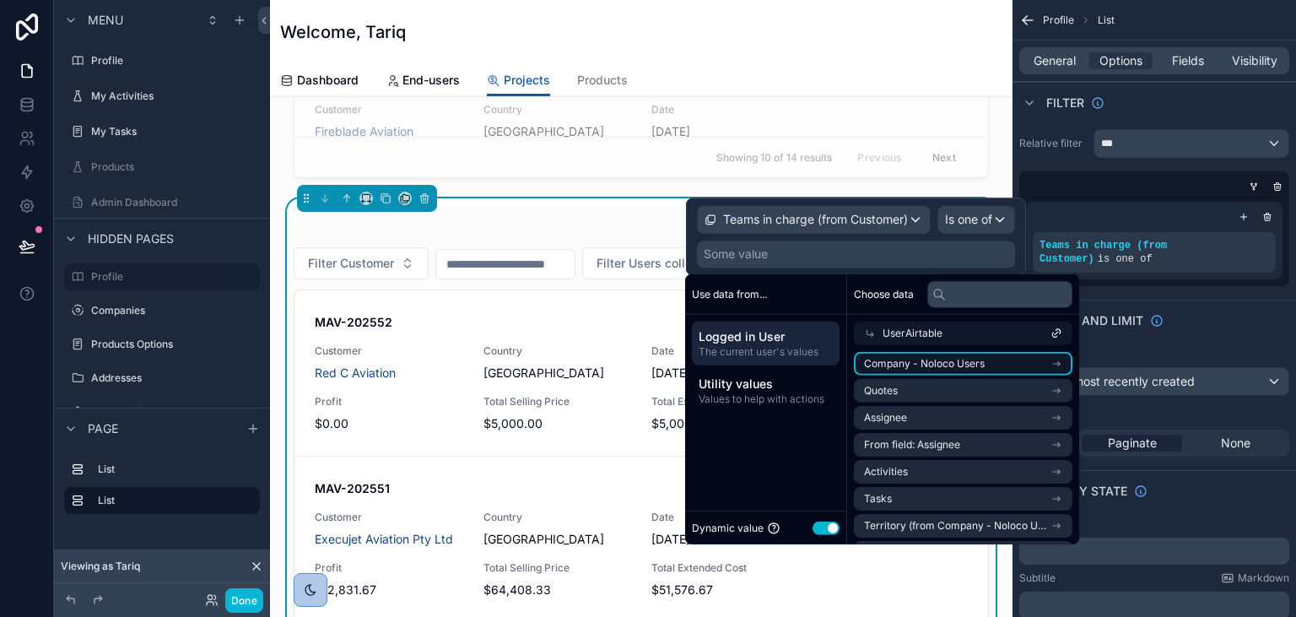
click at [918, 364] on span "Company - Noloco Users" at bounding box center [924, 363] width 121 height 13
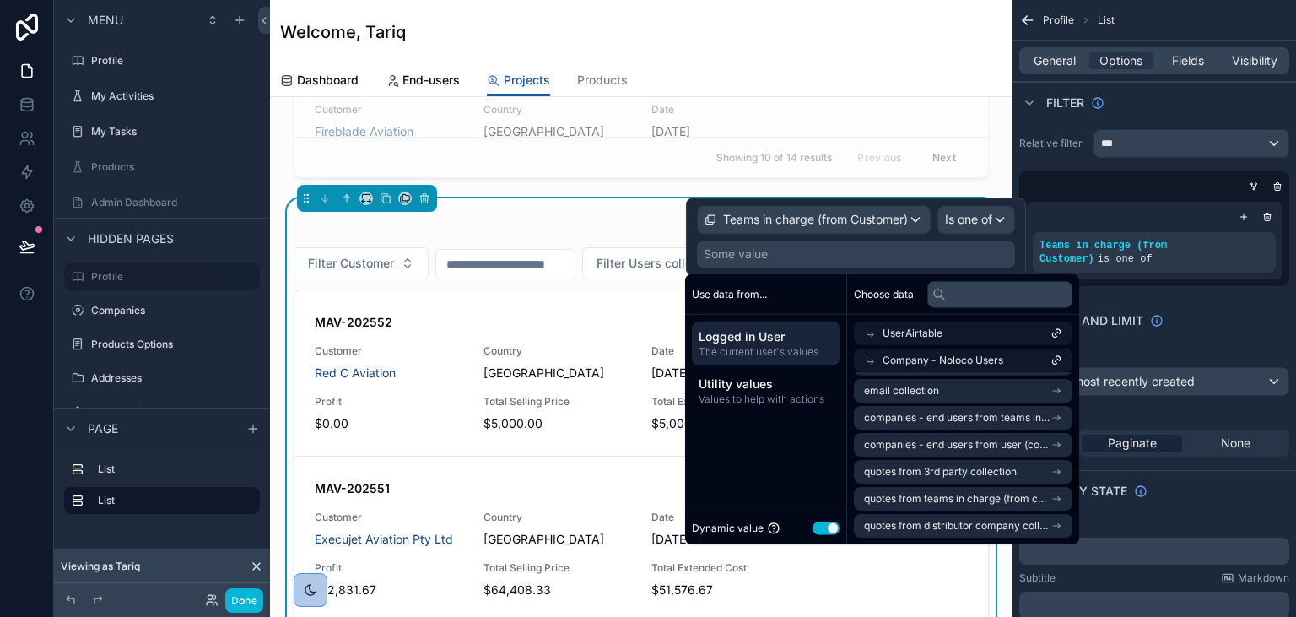
scroll to position [64, 0]
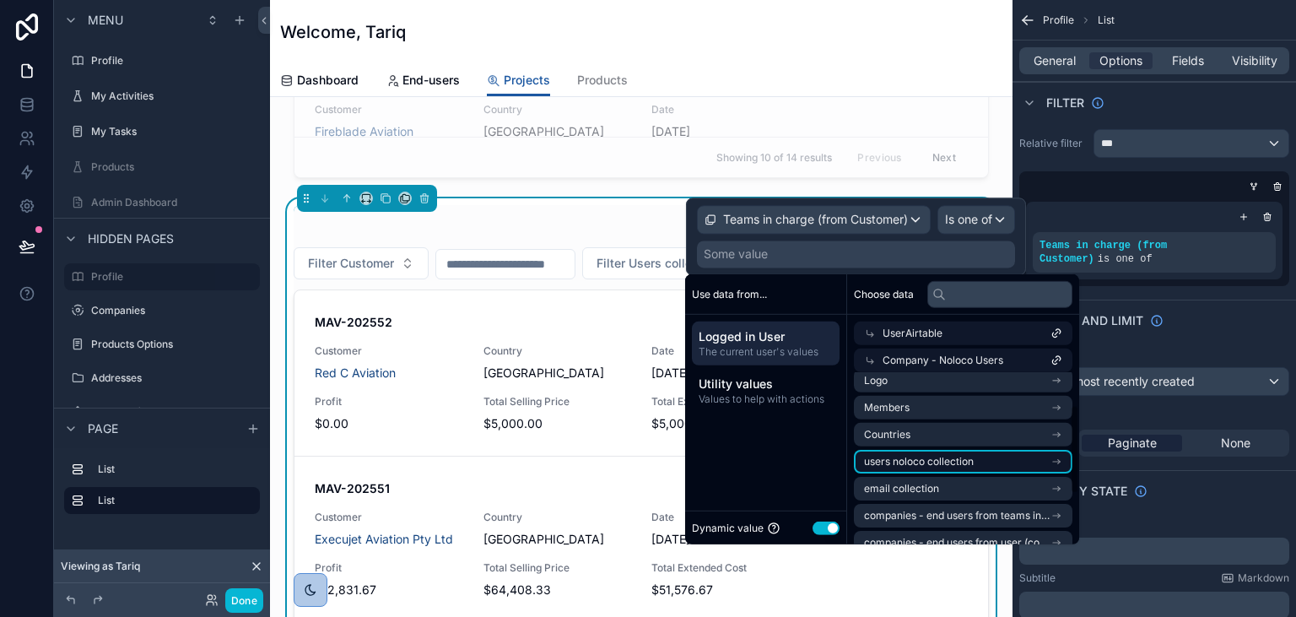
click at [912, 467] on span "users noloco collection" at bounding box center [919, 461] width 110 height 13
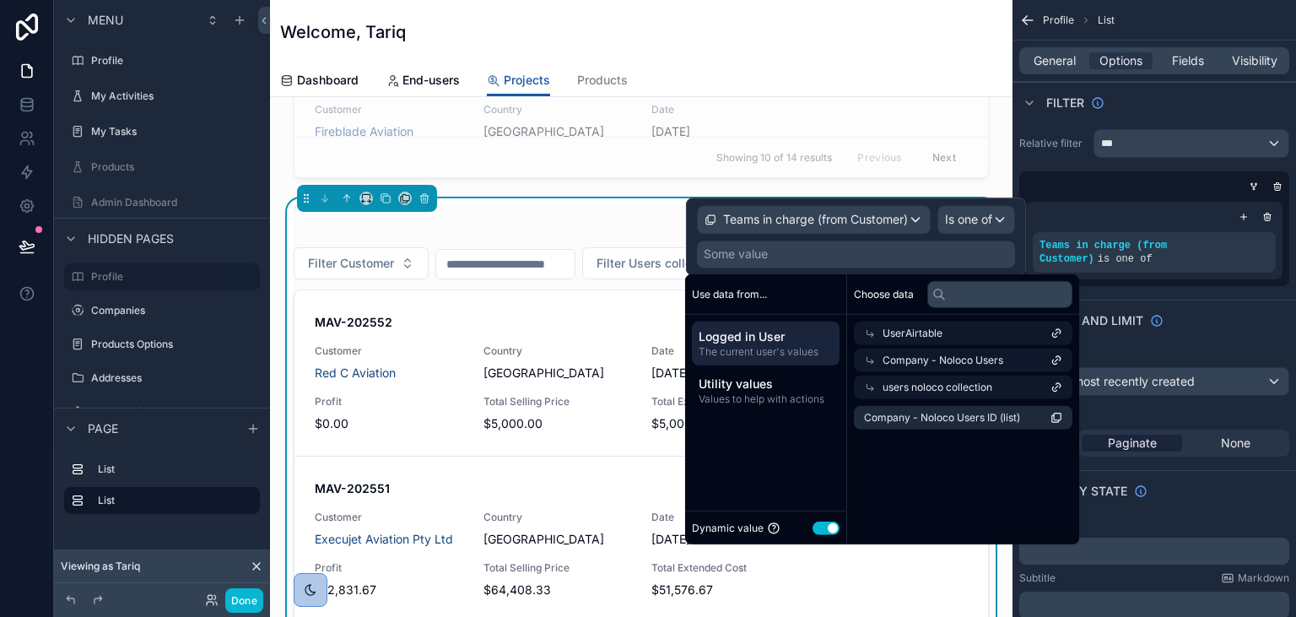
scroll to position [0, 0]
click at [926, 411] on span "Company - Noloco Users ID (list)" at bounding box center [942, 417] width 156 height 13
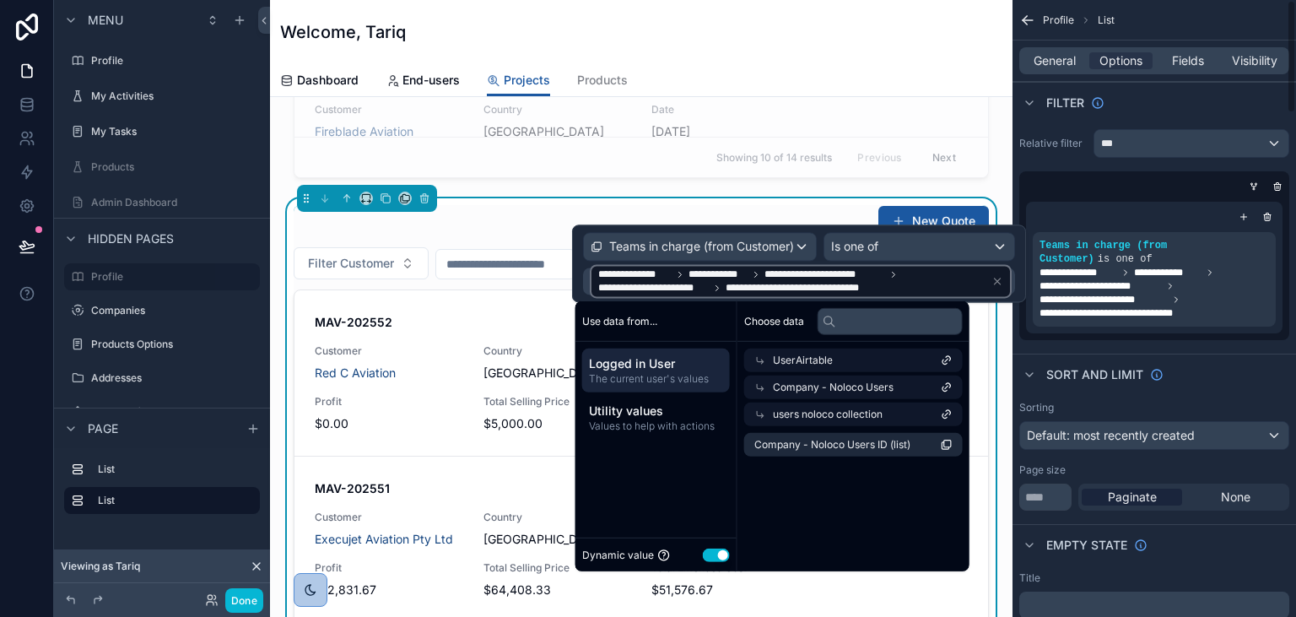
click at [1218, 354] on div "Sort And Limit" at bounding box center [1153, 374] width 283 height 40
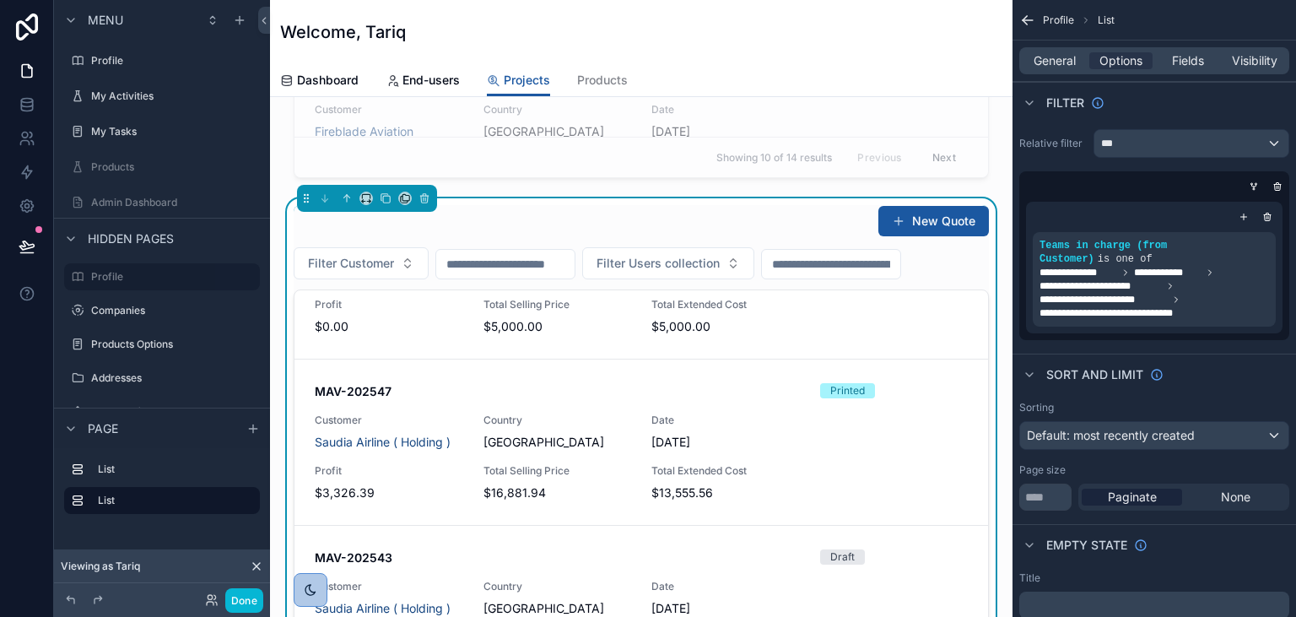
scroll to position [388, 0]
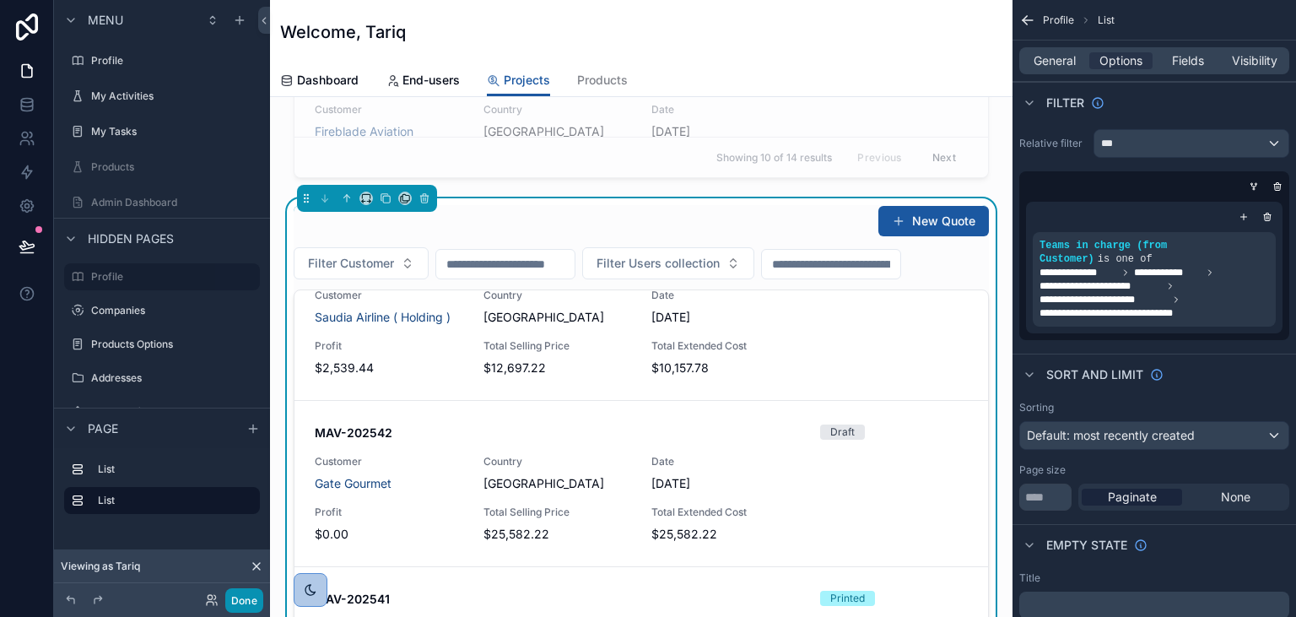
click at [229, 598] on button "Done" at bounding box center [244, 600] width 38 height 24
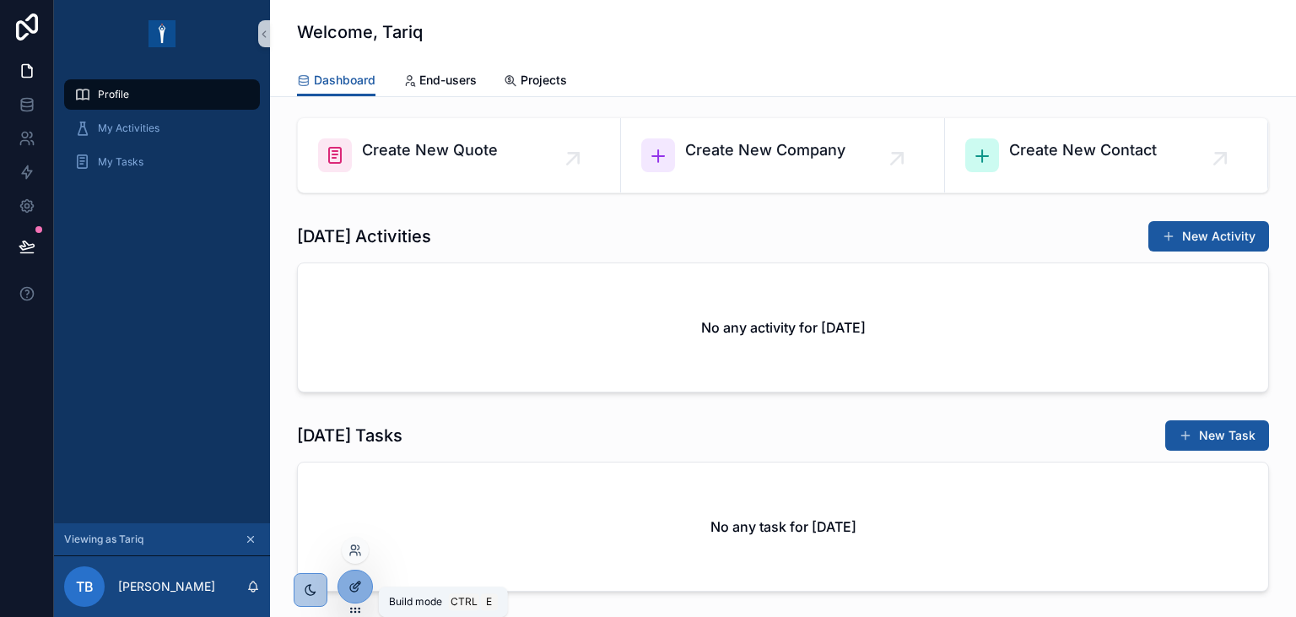
click at [359, 580] on icon at bounding box center [354, 586] width 13 height 13
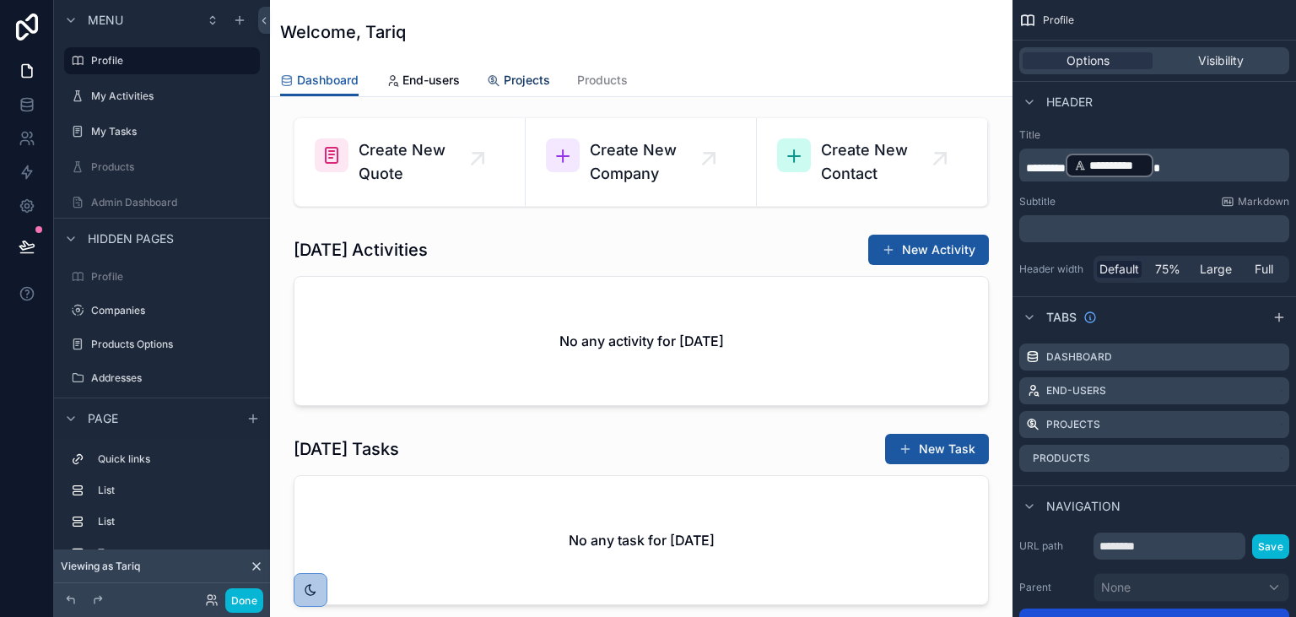
click at [509, 75] on span "Projects" at bounding box center [527, 80] width 46 height 17
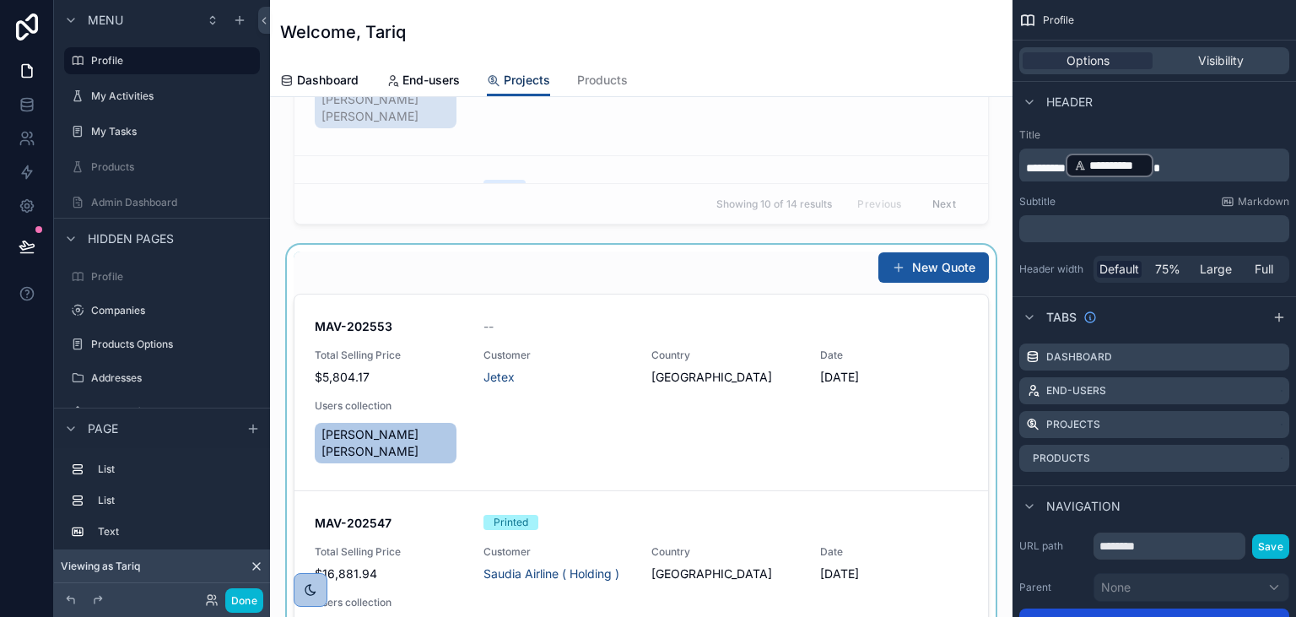
scroll to position [486, 0]
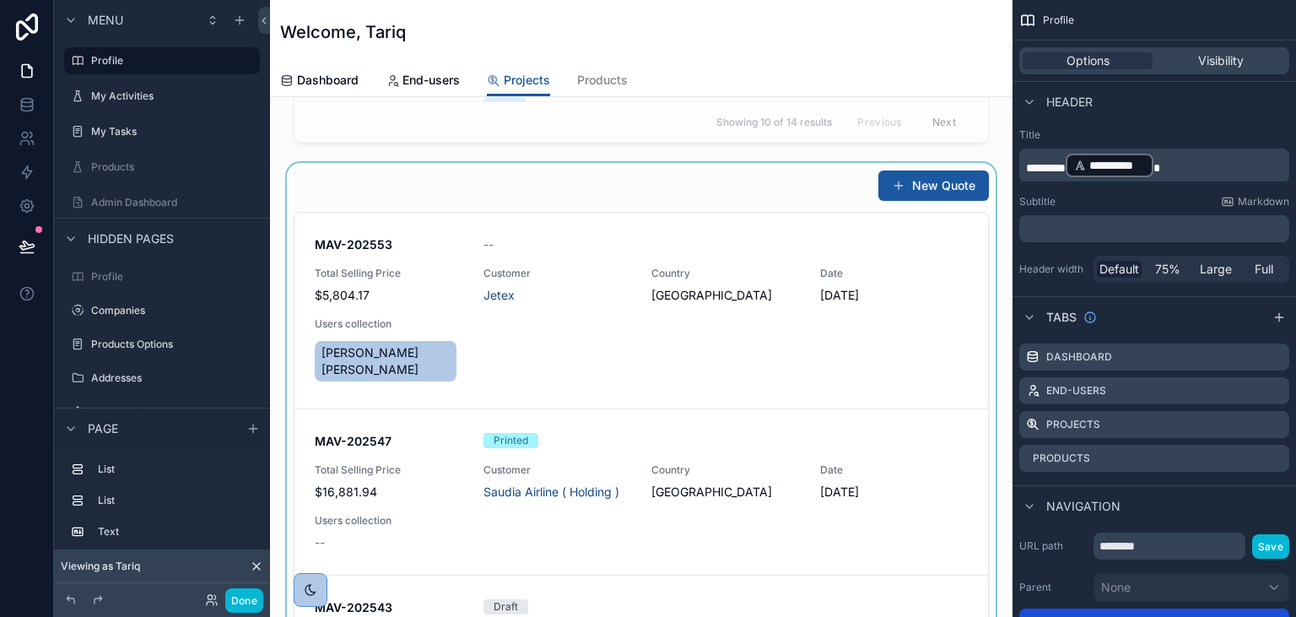
click at [933, 186] on div "scrollable content" at bounding box center [640, 422] width 715 height 518
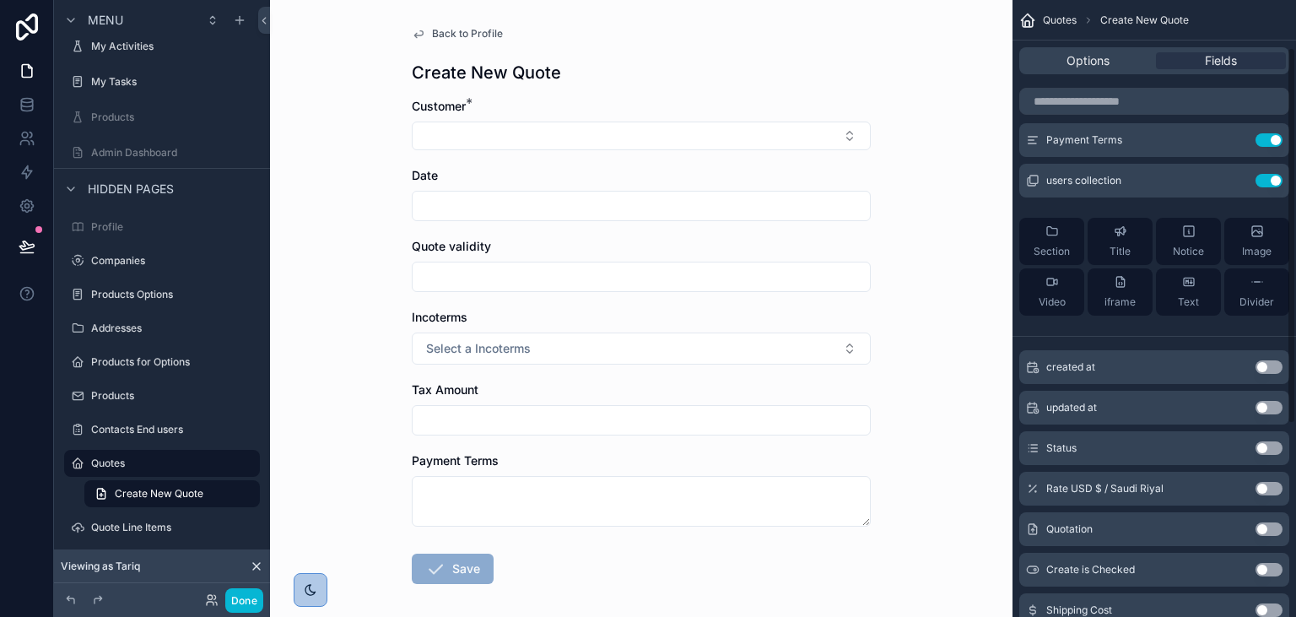
scroll to position [8, 0]
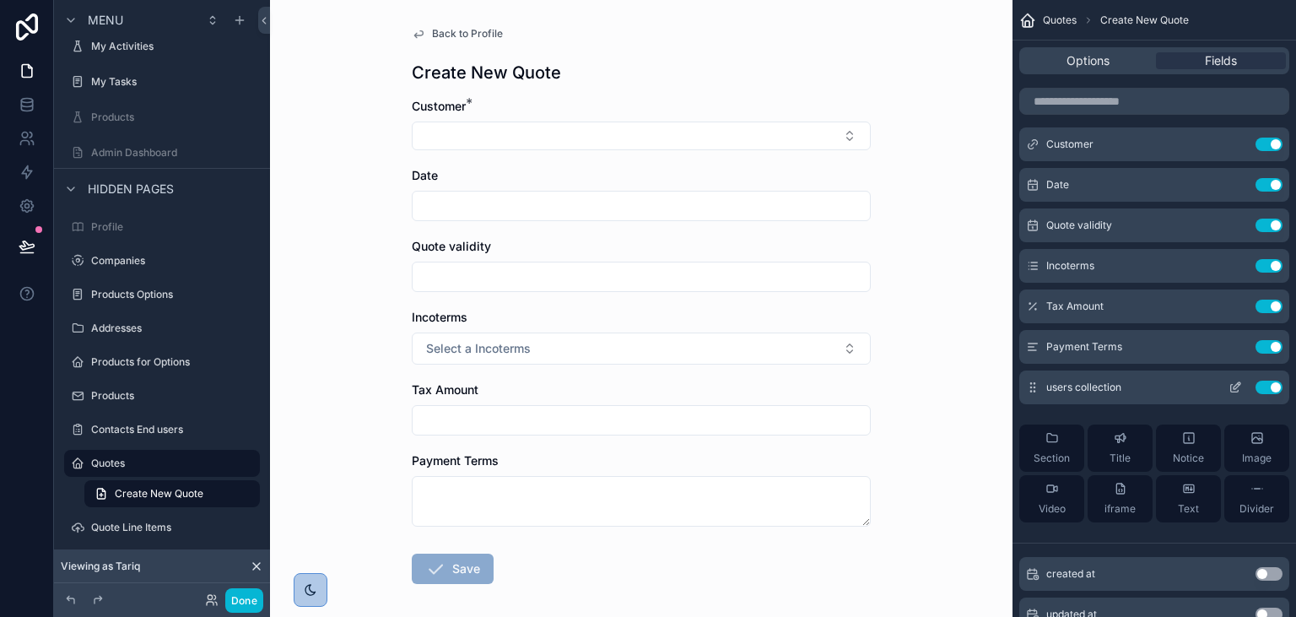
click at [1231, 386] on icon "scrollable content" at bounding box center [1235, 389] width 8 height 8
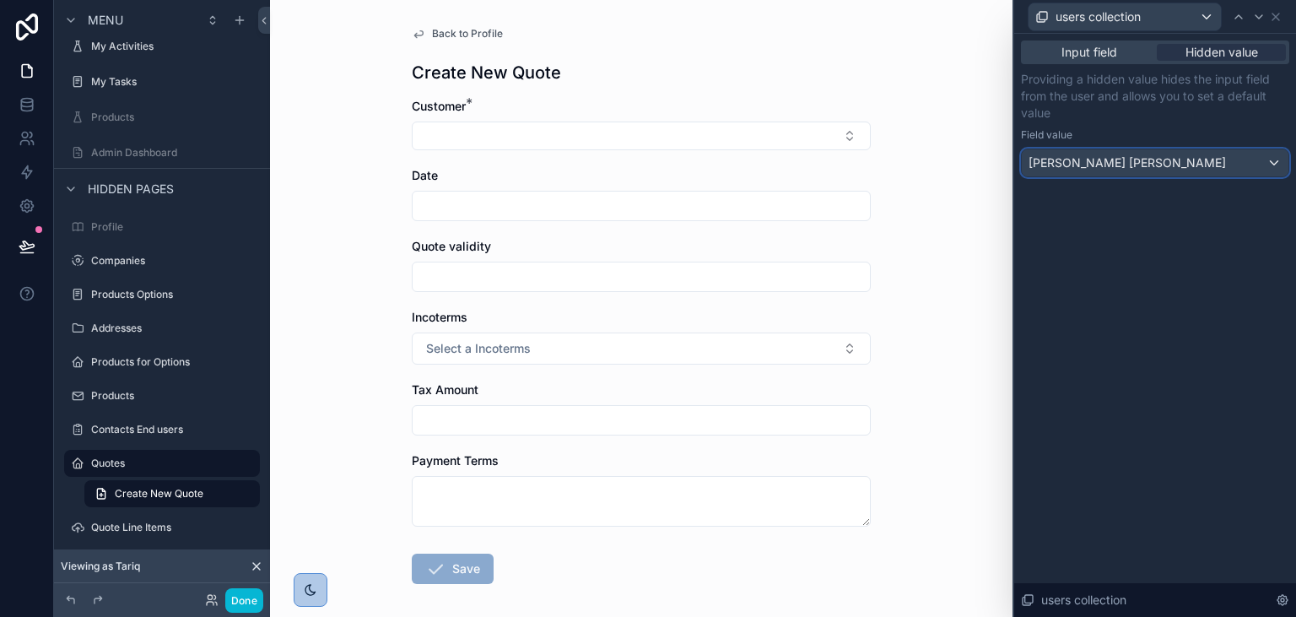
click at [1135, 166] on div "João Carlos PINA" at bounding box center [1155, 162] width 267 height 27
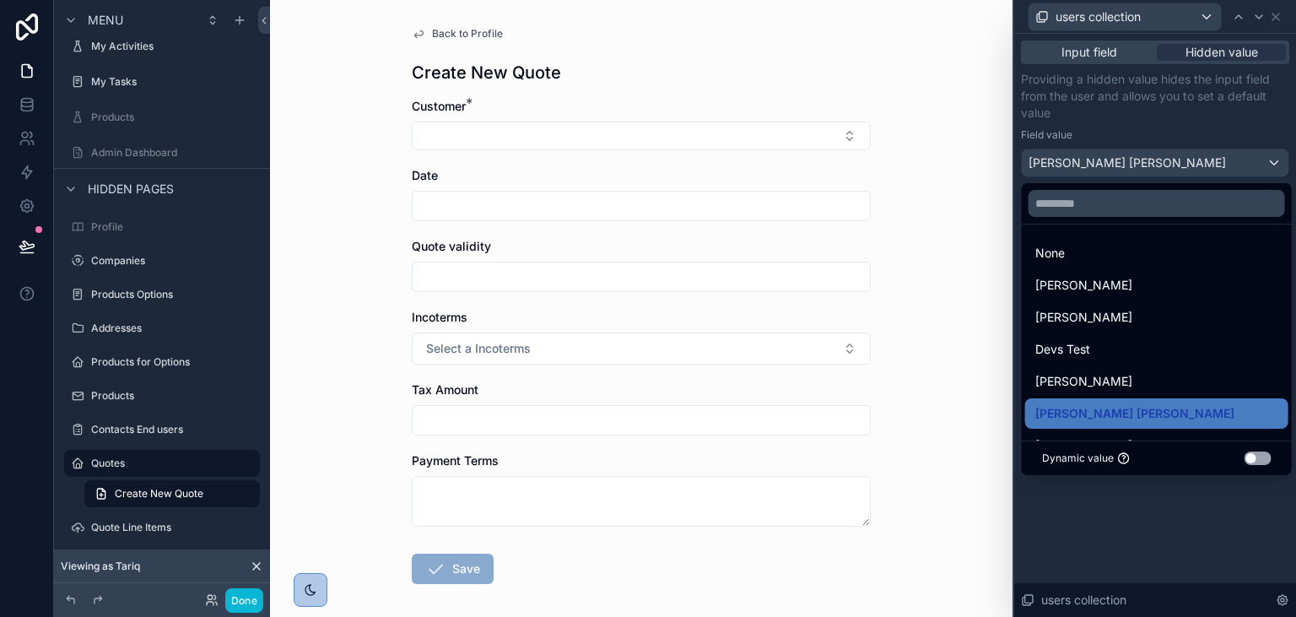
click at [1255, 455] on button "Use setting" at bounding box center [1257, 457] width 27 height 13
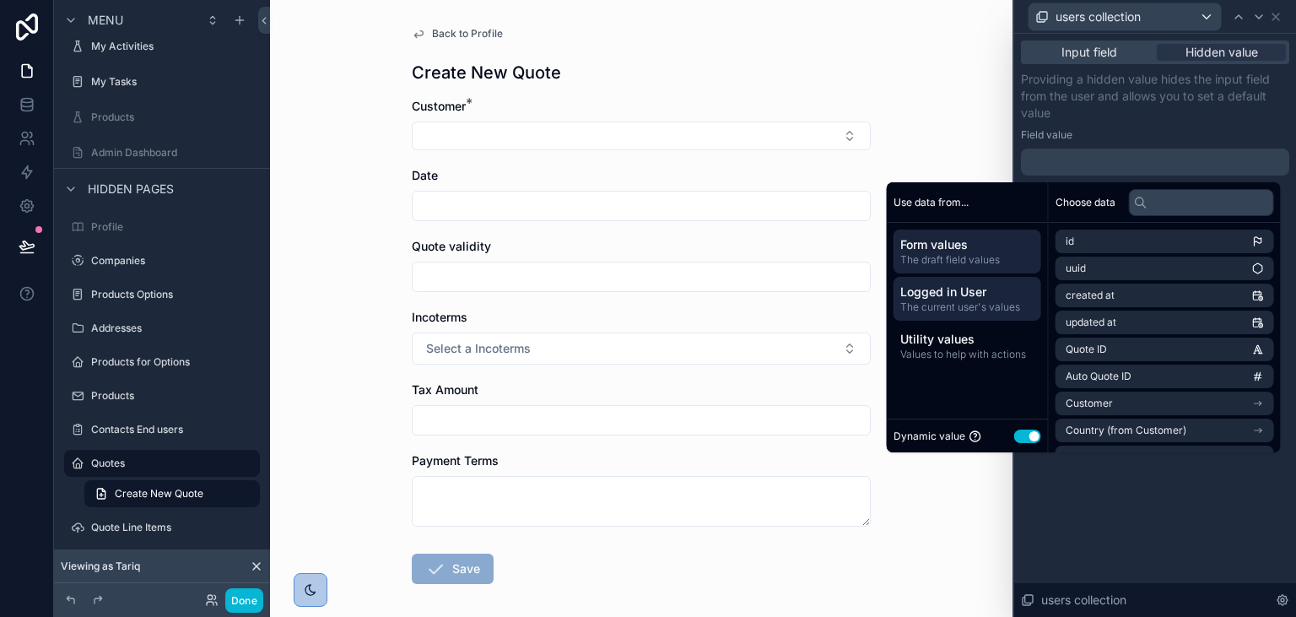
click at [948, 315] on div "Logged in User The current user's values" at bounding box center [967, 299] width 148 height 44
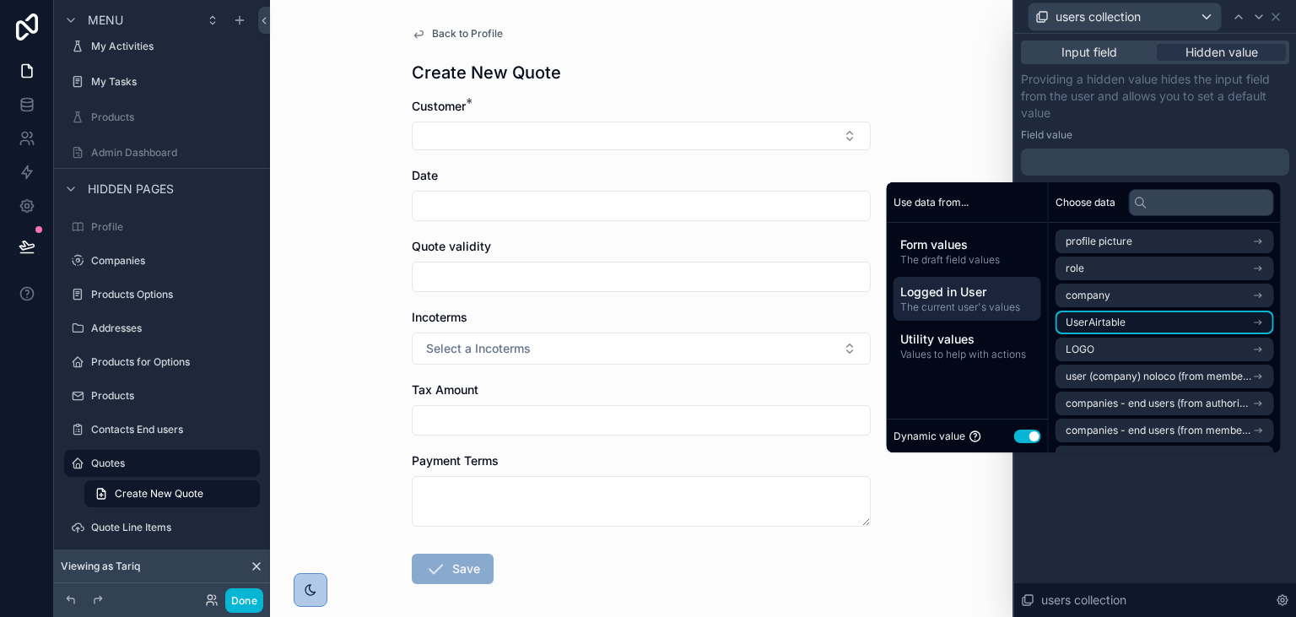
click at [1131, 323] on li "UserAirtable" at bounding box center [1164, 322] width 219 height 24
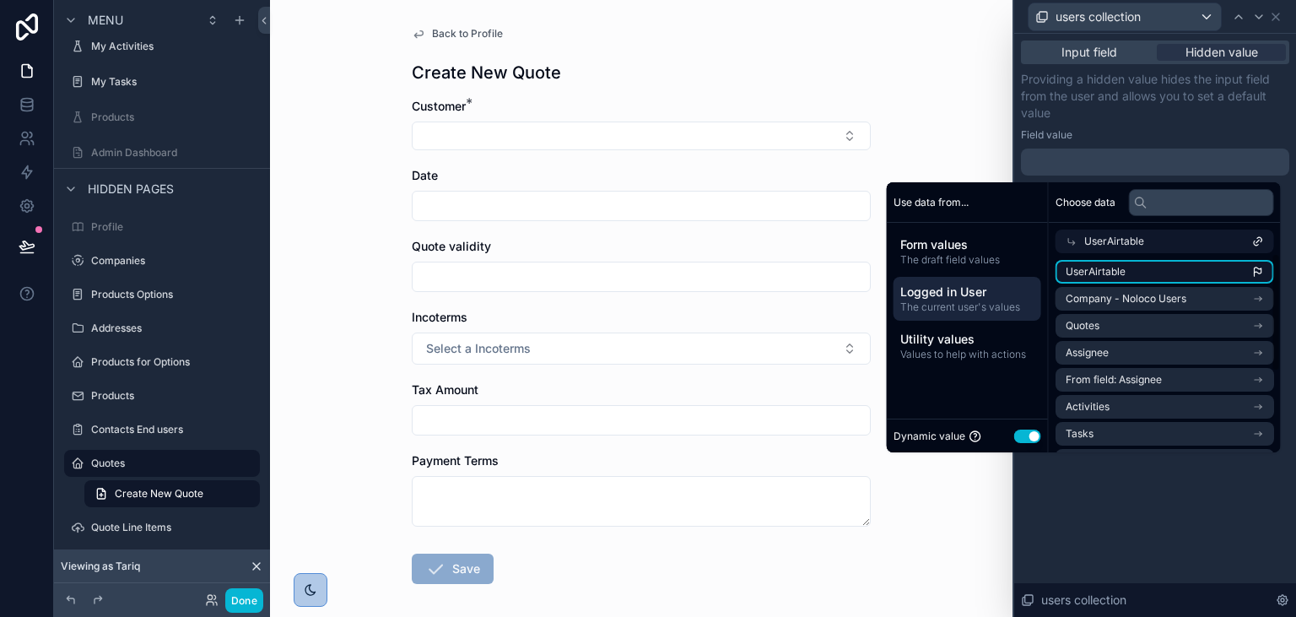
click at [1099, 273] on span "UserAirtable" at bounding box center [1096, 271] width 60 height 13
click at [1200, 490] on div "**********" at bounding box center [1155, 325] width 282 height 583
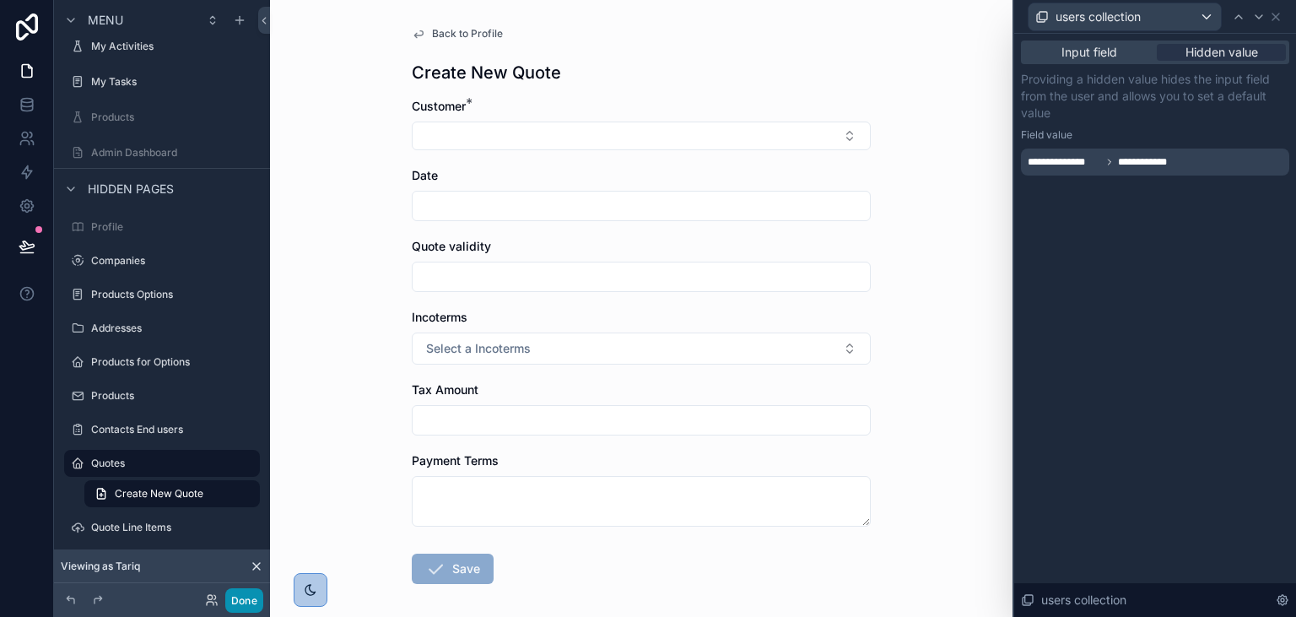
click at [237, 609] on button "Done" at bounding box center [244, 600] width 38 height 24
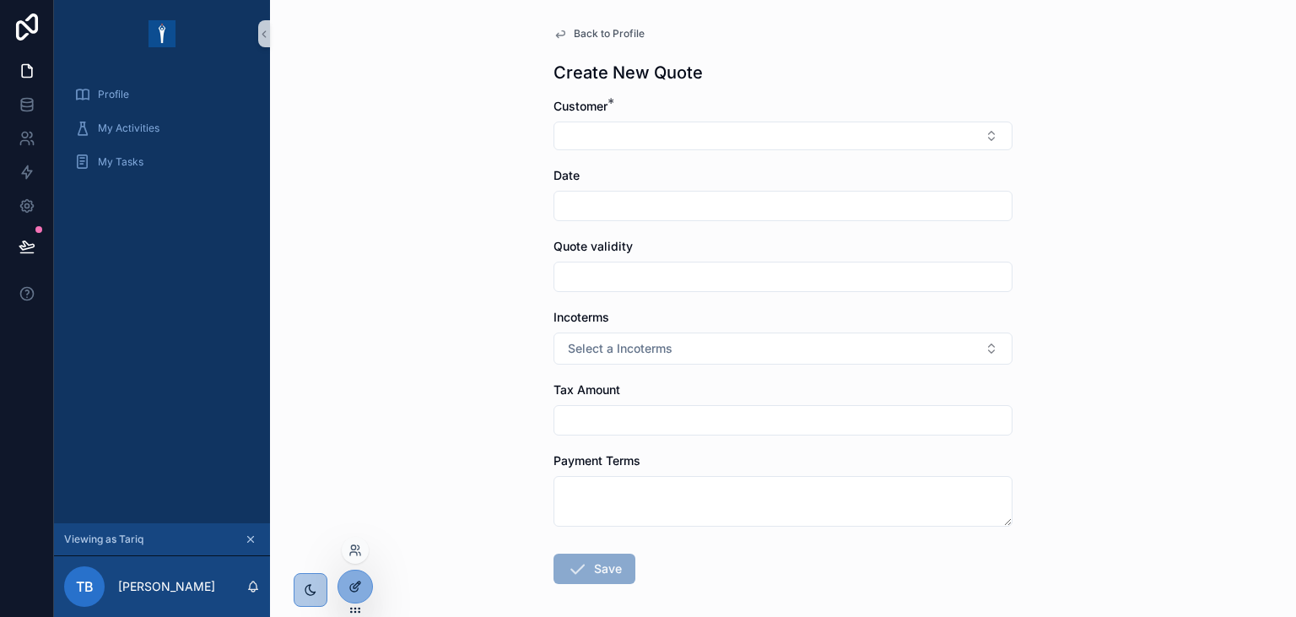
click at [350, 579] on div at bounding box center [355, 586] width 34 height 32
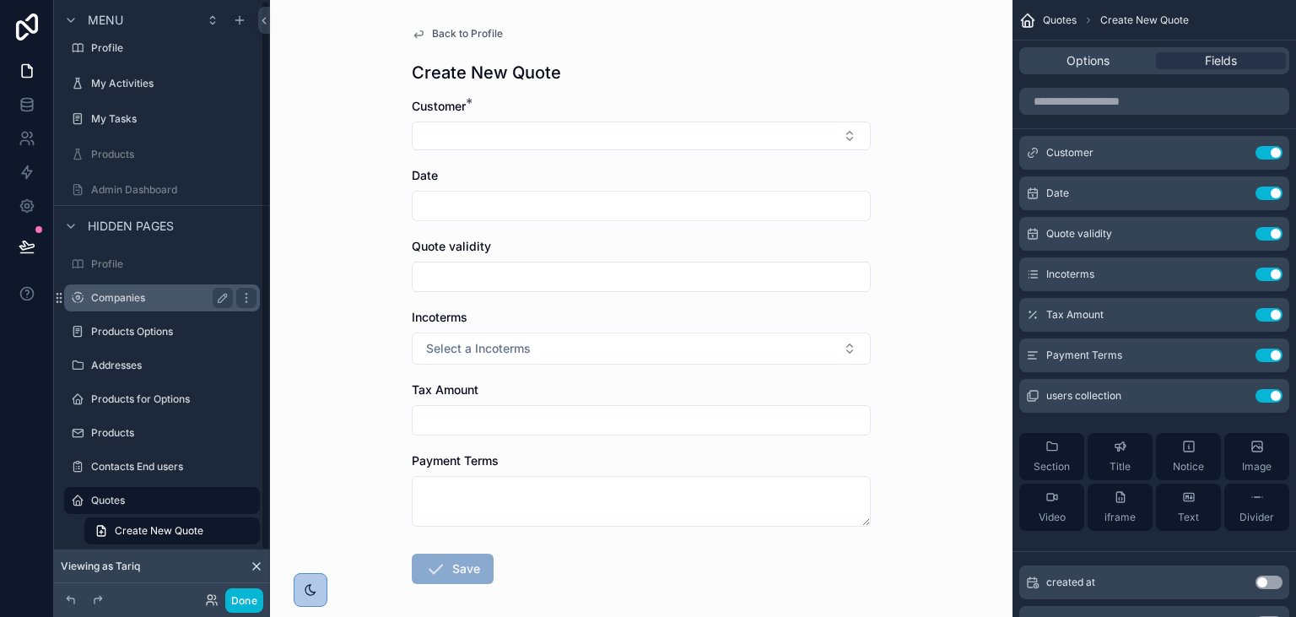
scroll to position [0, 0]
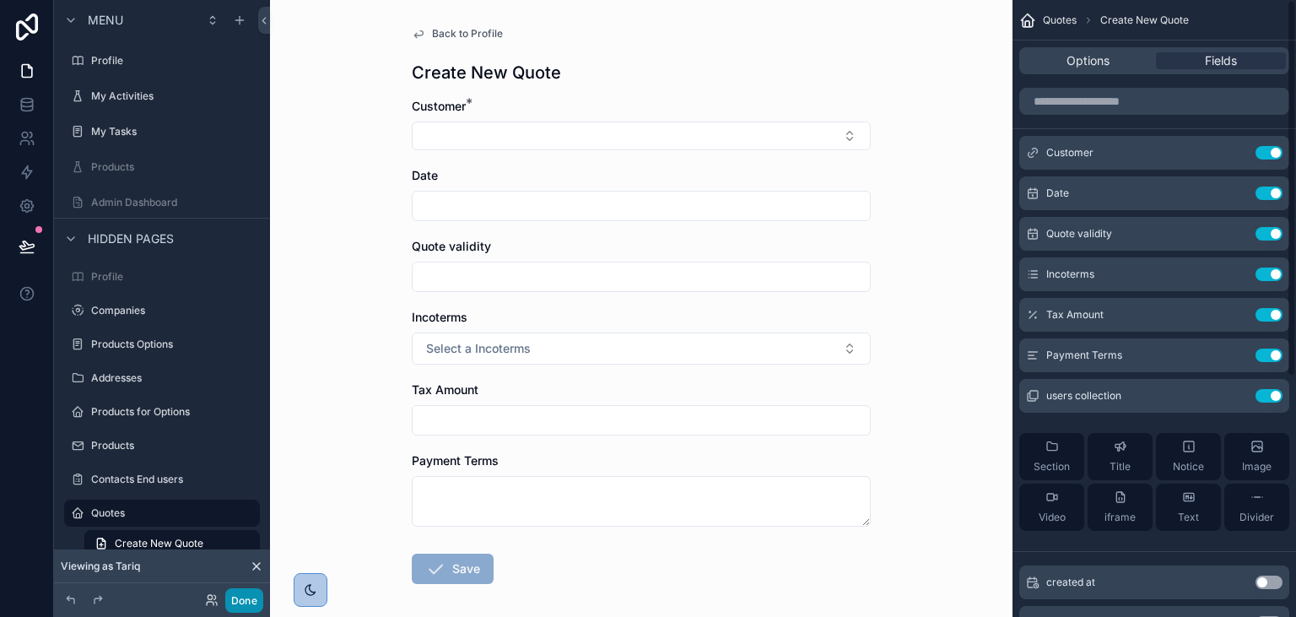
click at [251, 600] on button "Done" at bounding box center [244, 600] width 38 height 24
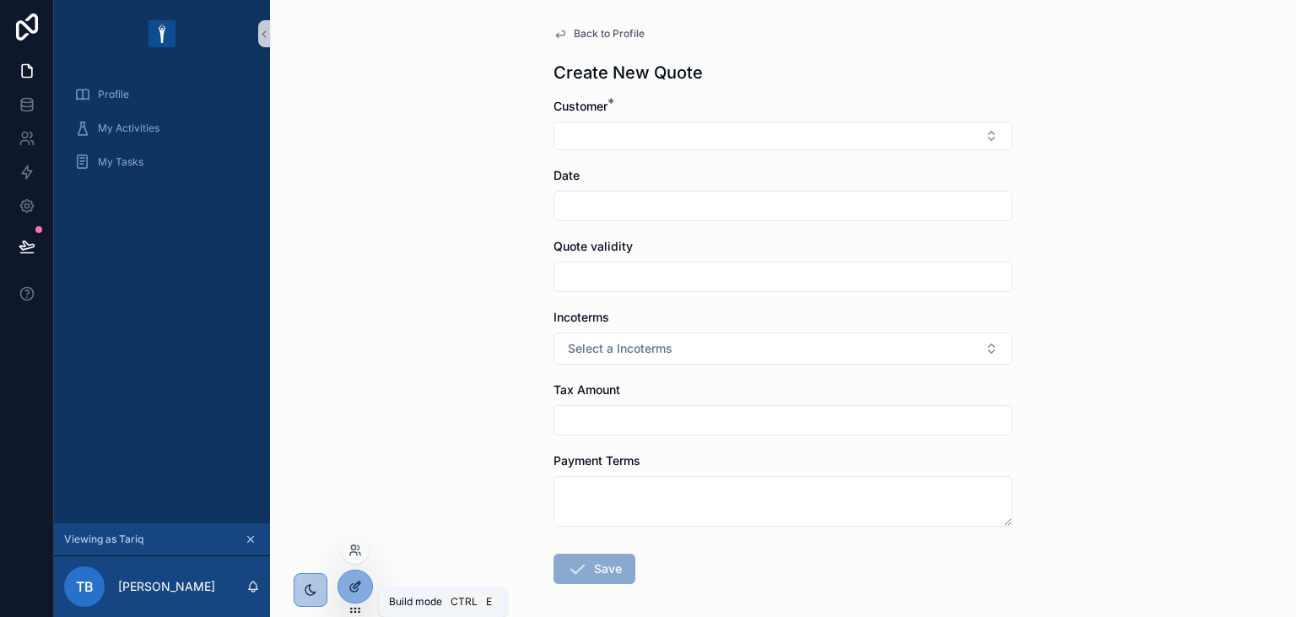
click at [354, 580] on icon at bounding box center [354, 586] width 13 height 13
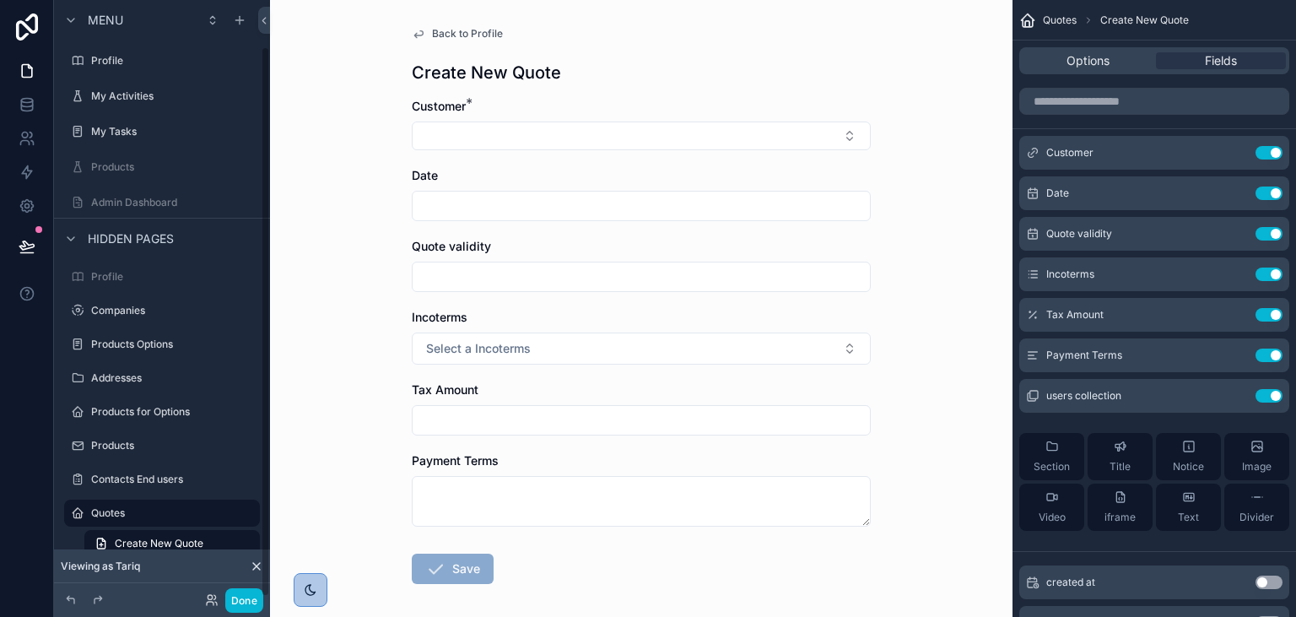
scroll to position [50, 0]
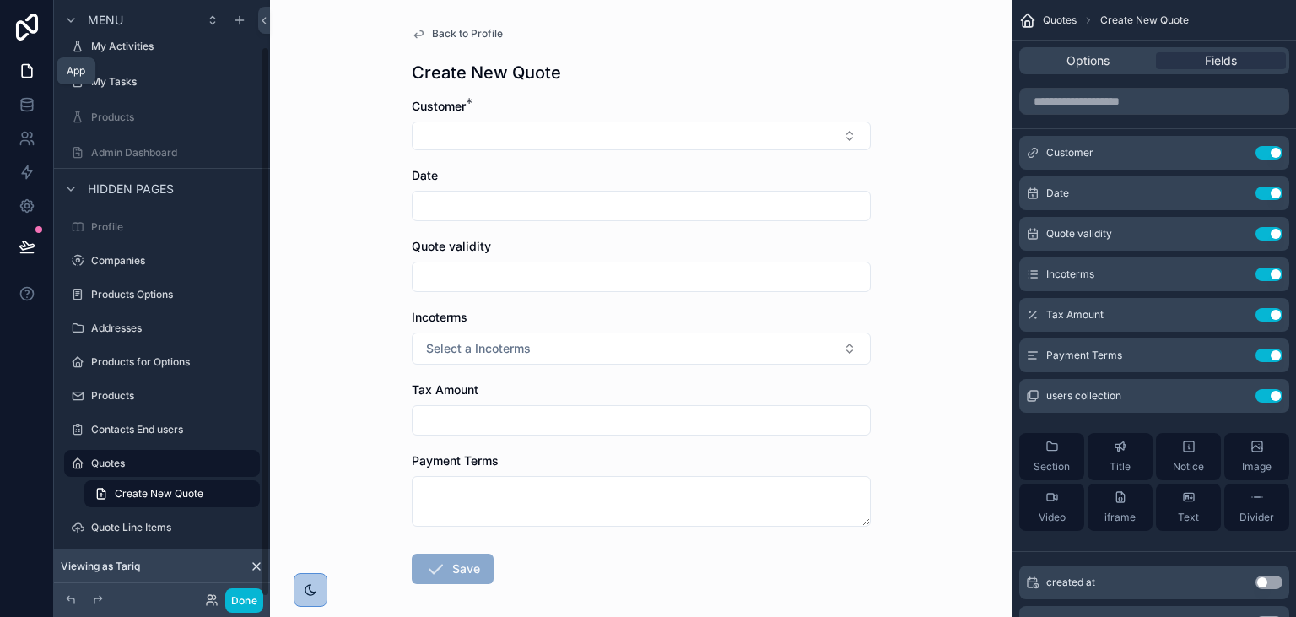
click at [29, 73] on icon at bounding box center [27, 70] width 17 height 17
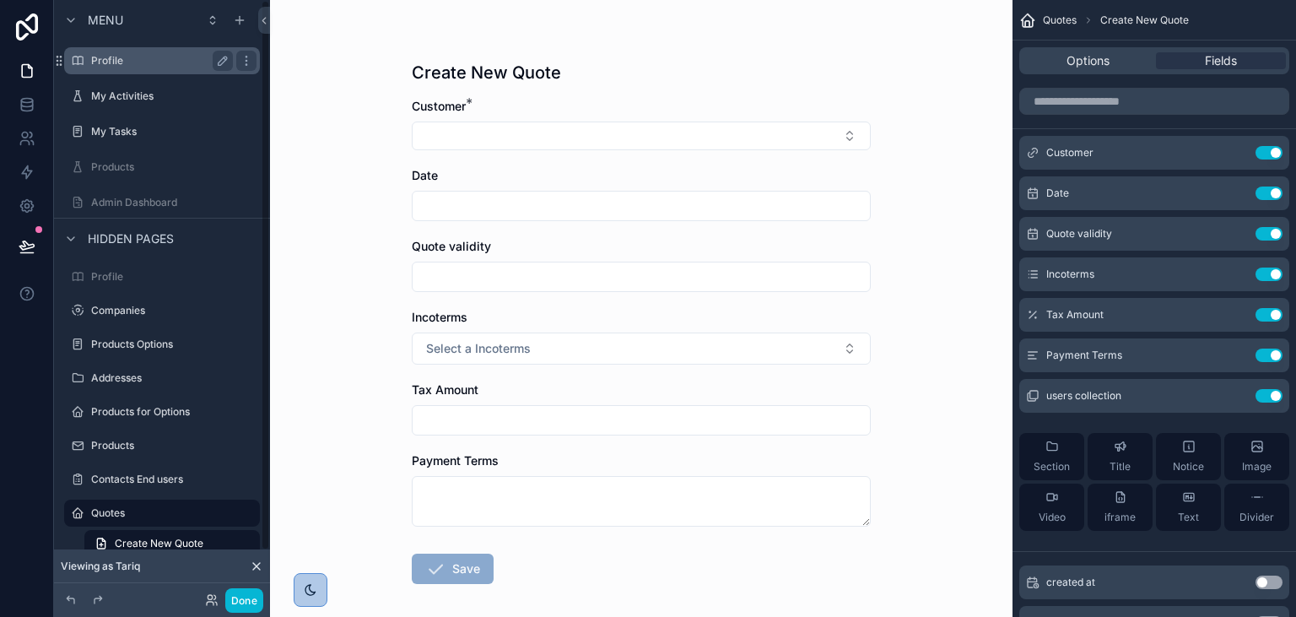
click at [133, 66] on label "Profile" at bounding box center [158, 60] width 135 height 13
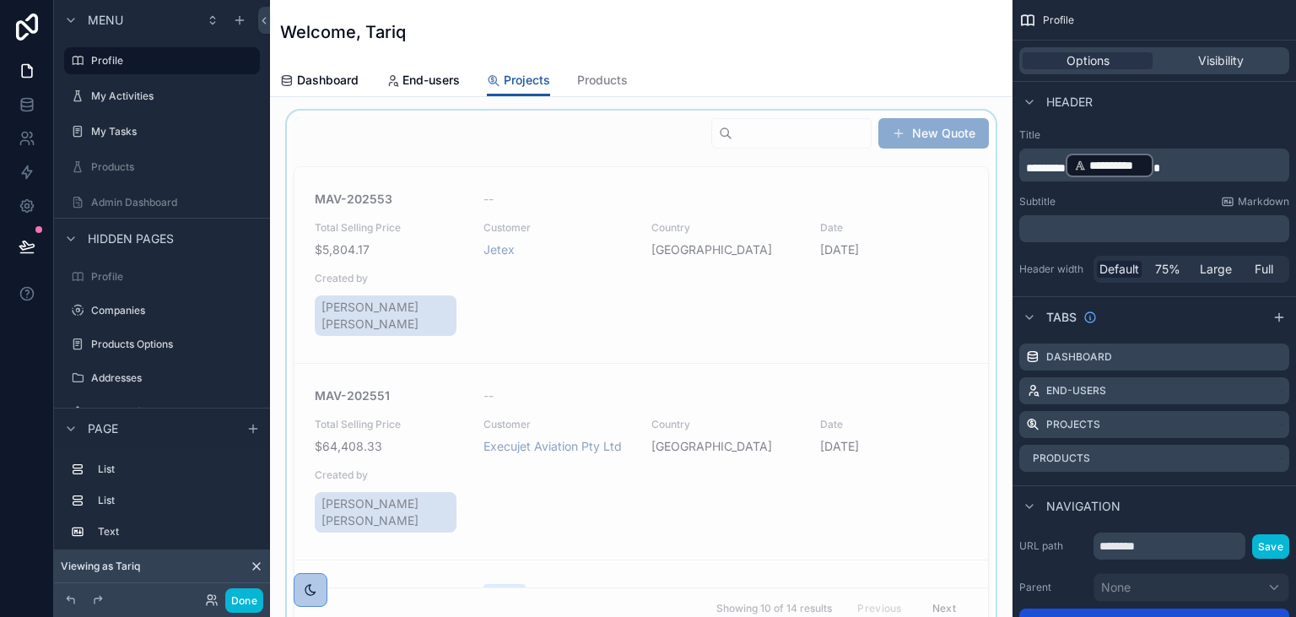
click at [603, 121] on div "scrollable content" at bounding box center [640, 373] width 715 height 525
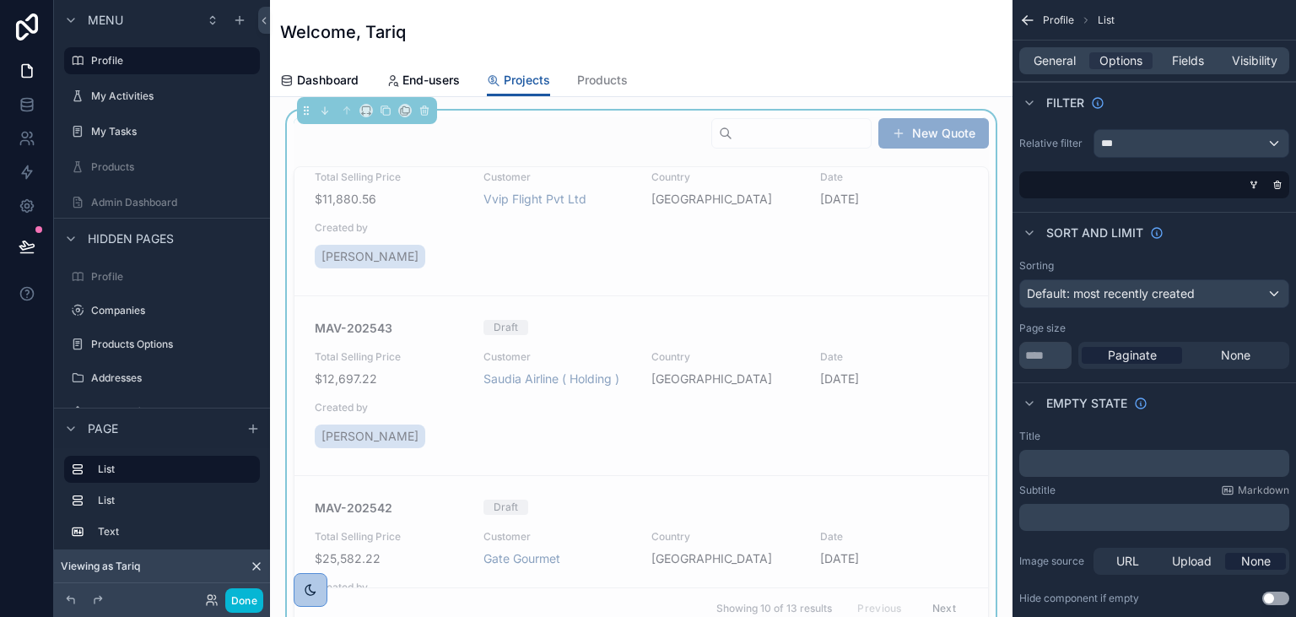
scroll to position [486, 0]
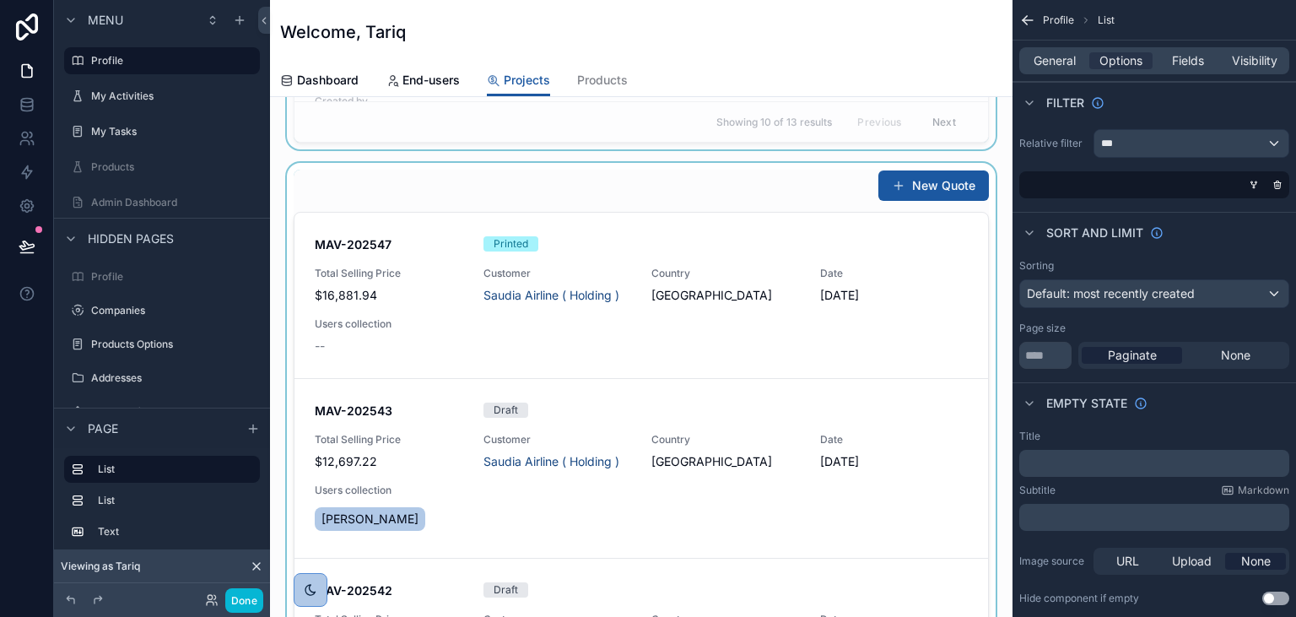
click at [539, 188] on div "scrollable content" at bounding box center [640, 422] width 715 height 518
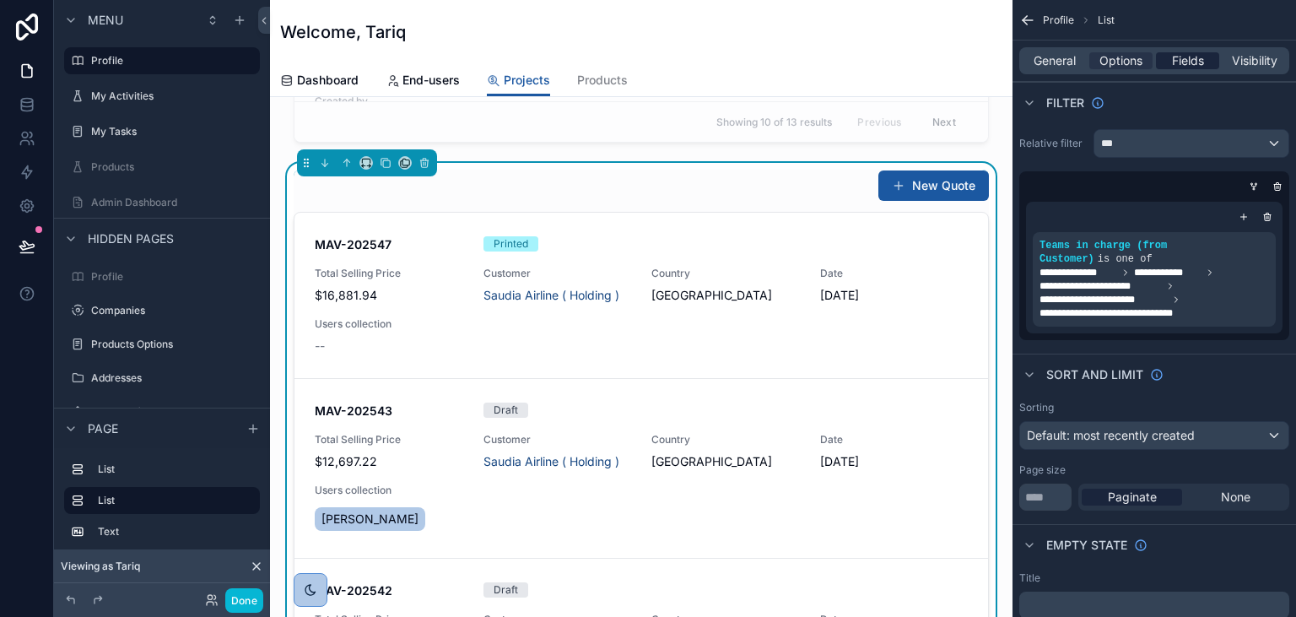
click at [1177, 65] on span "Fields" at bounding box center [1188, 60] width 32 height 17
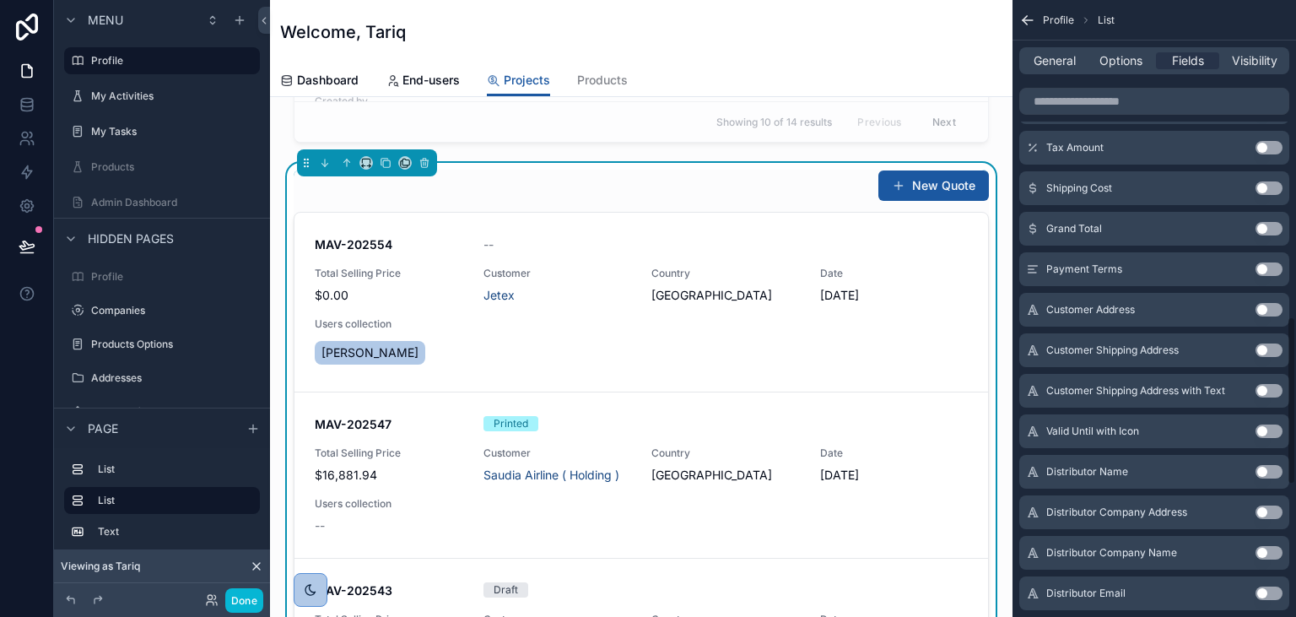
scroll to position [1308, 0]
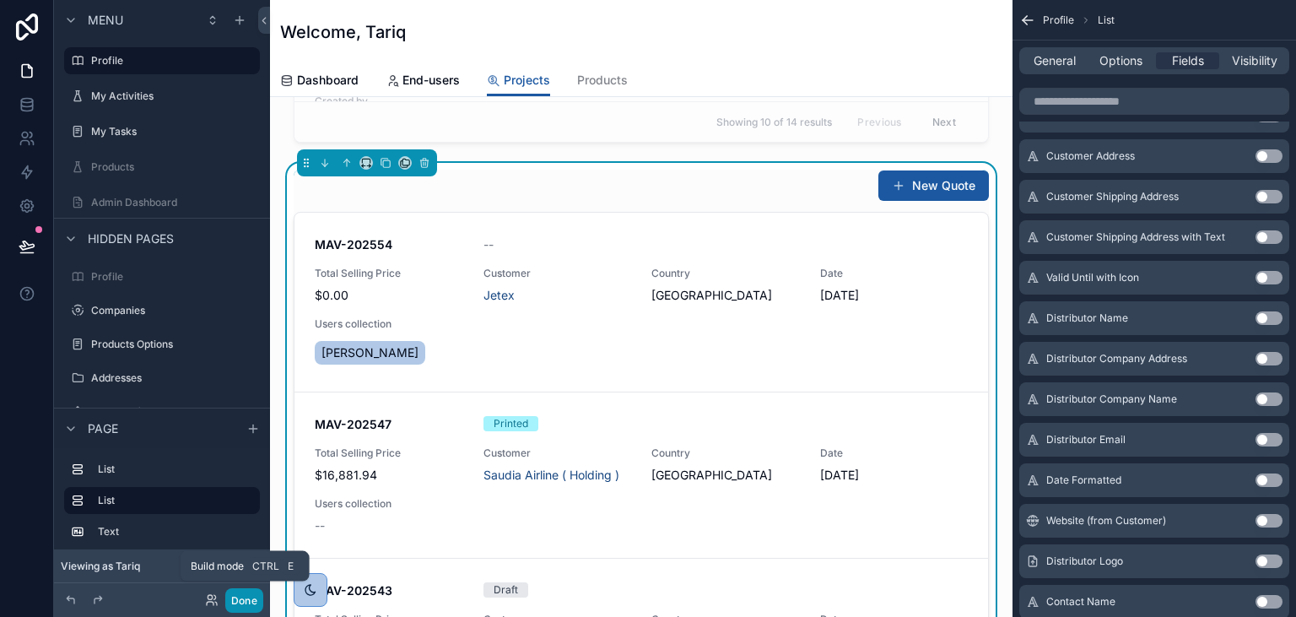
click at [234, 595] on button "Done" at bounding box center [244, 600] width 38 height 24
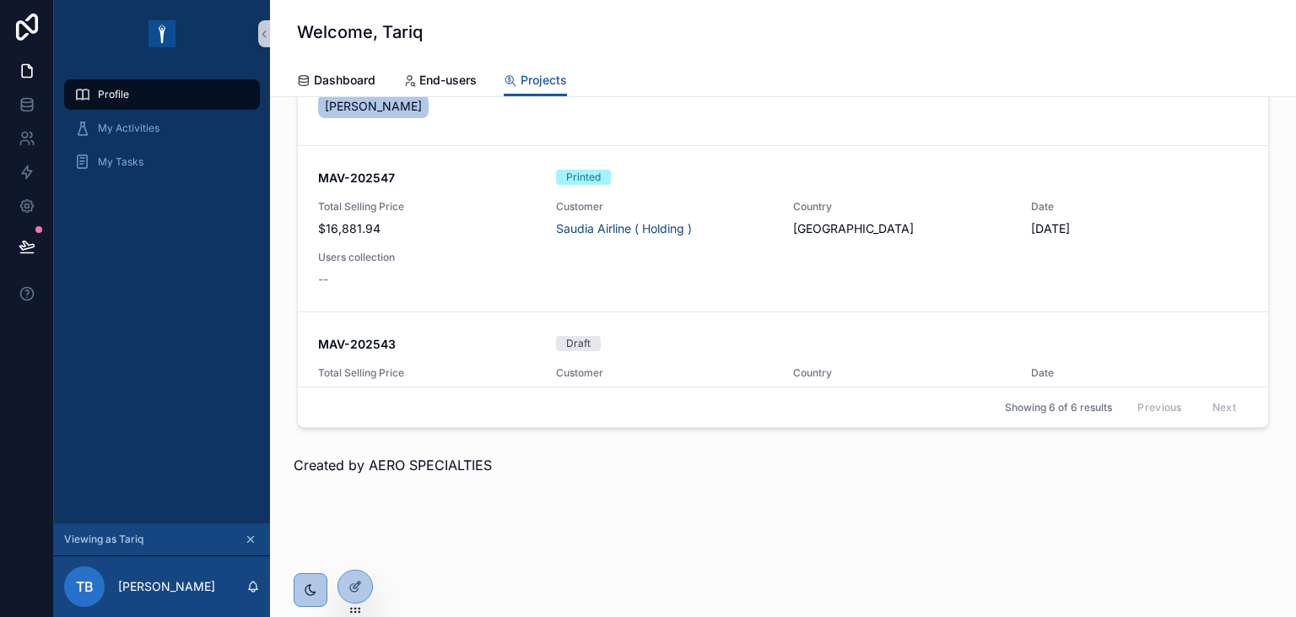
scroll to position [0, 0]
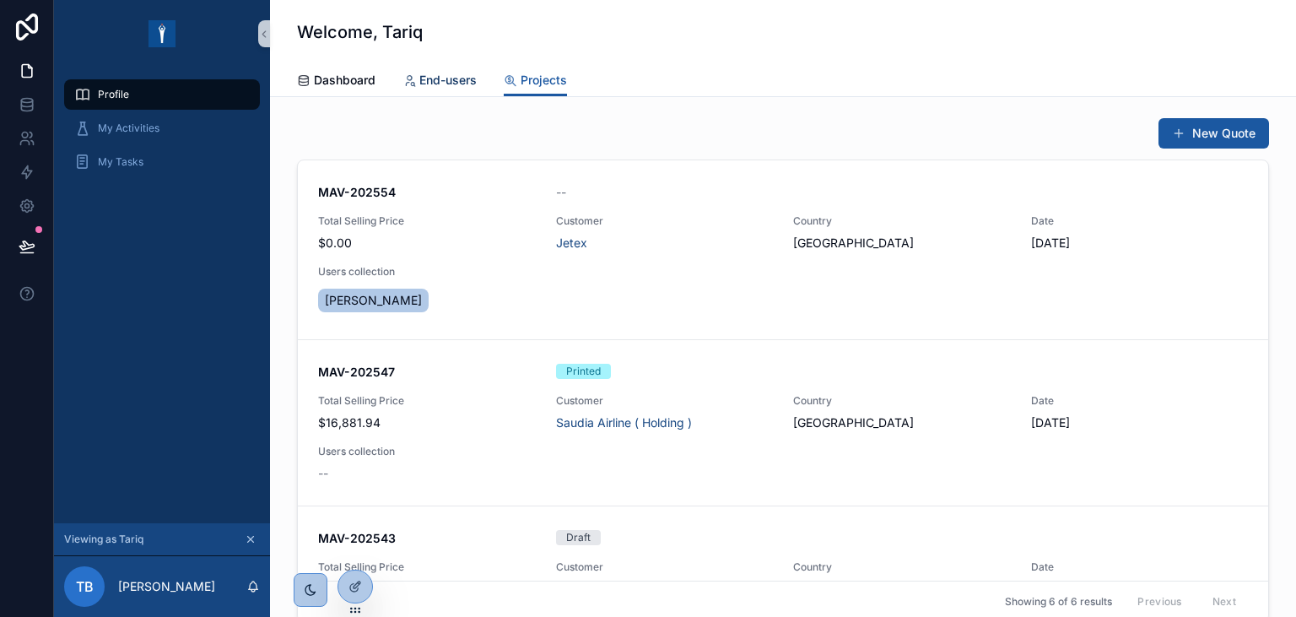
click at [440, 76] on span "End-users" at bounding box center [447, 80] width 57 height 17
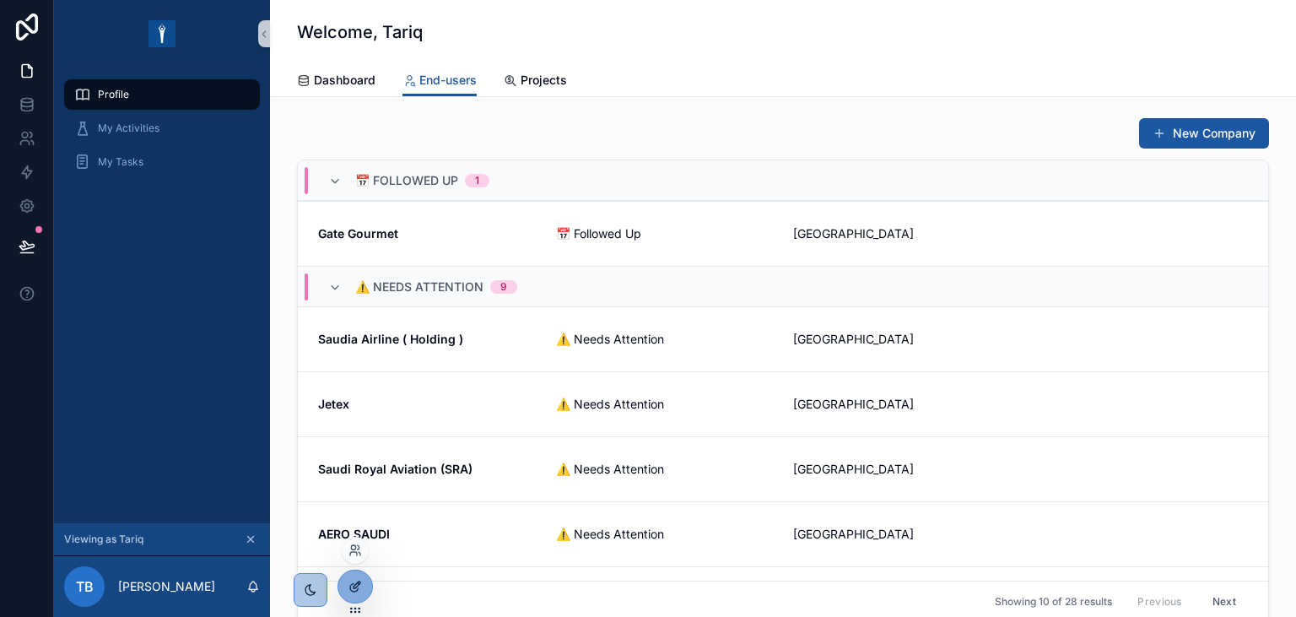
click at [358, 586] on icon at bounding box center [357, 584] width 7 height 7
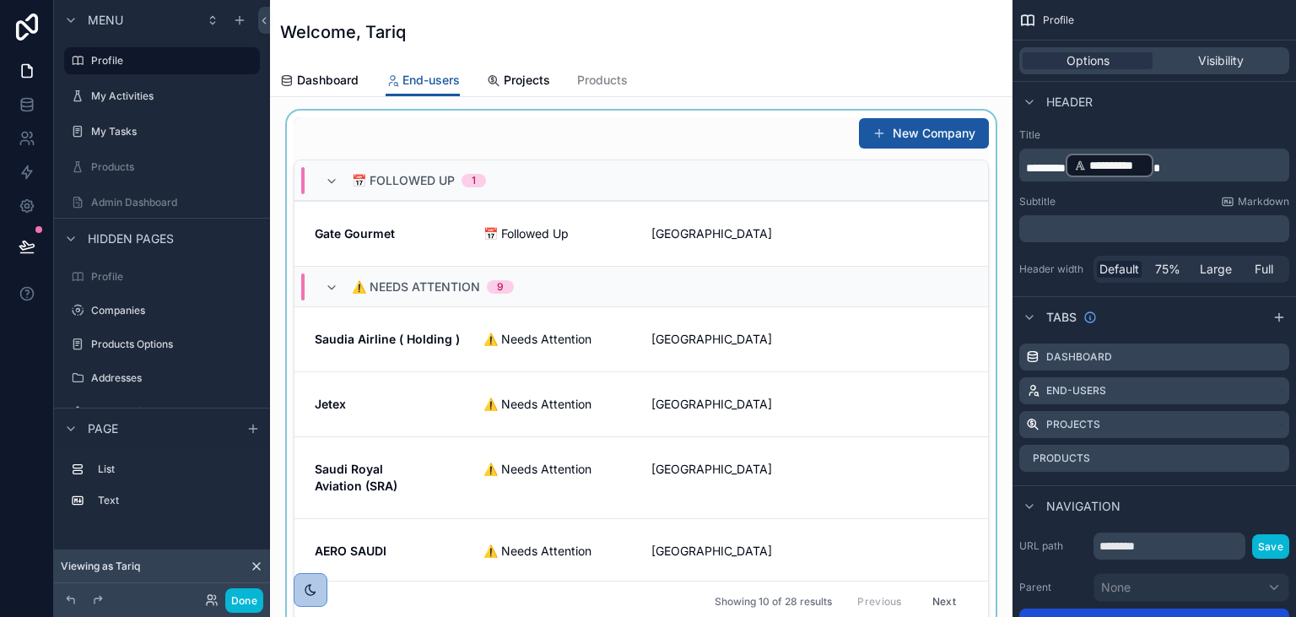
click at [556, 147] on div "scrollable content" at bounding box center [640, 370] width 715 height 518
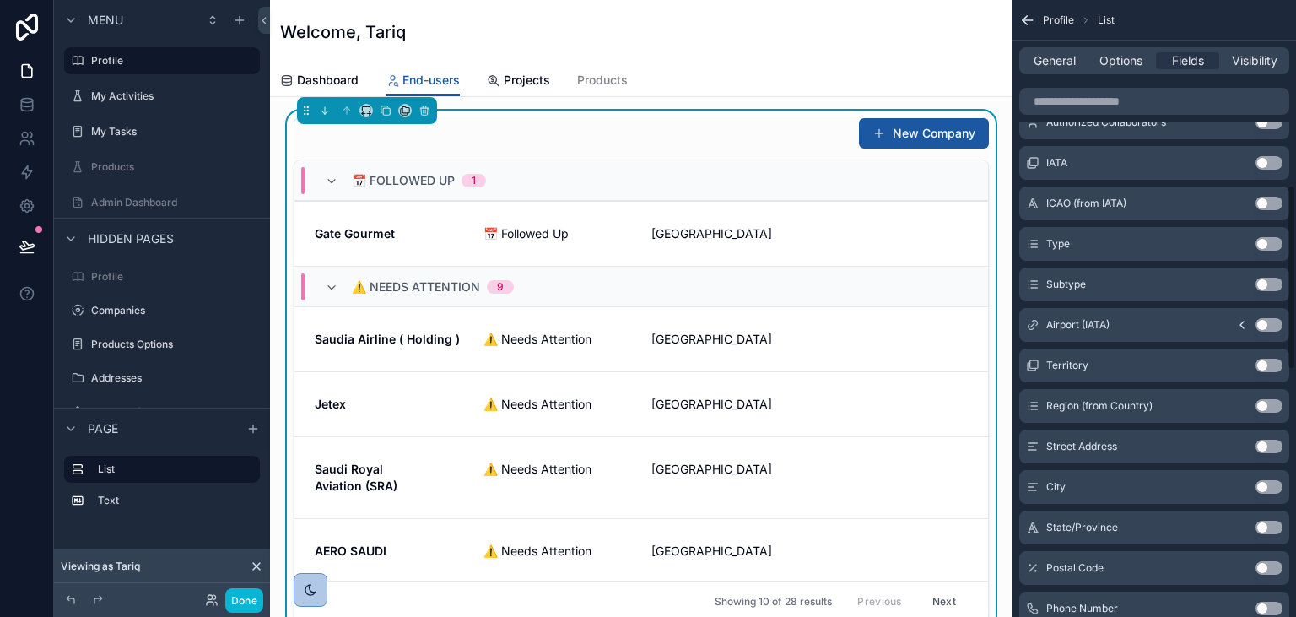
scroll to position [615, 0]
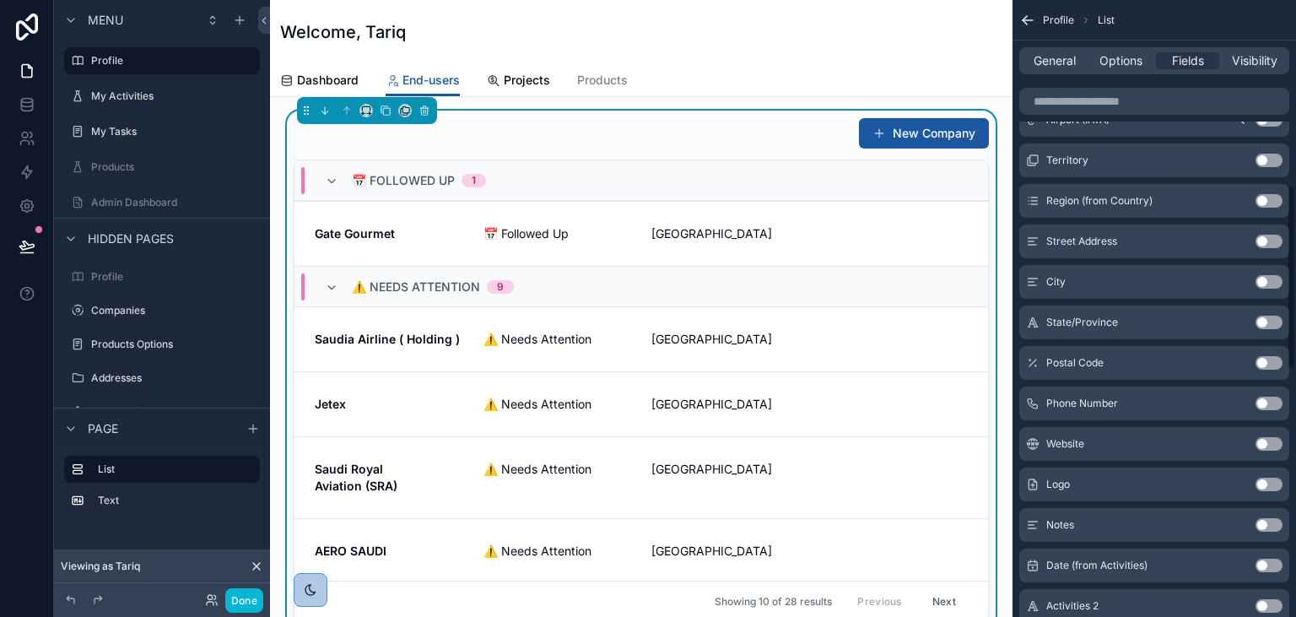
click at [1061, 52] on div "General Options Fields Visibility" at bounding box center [1154, 60] width 270 height 27
click at [1068, 59] on span "General" at bounding box center [1055, 60] width 42 height 17
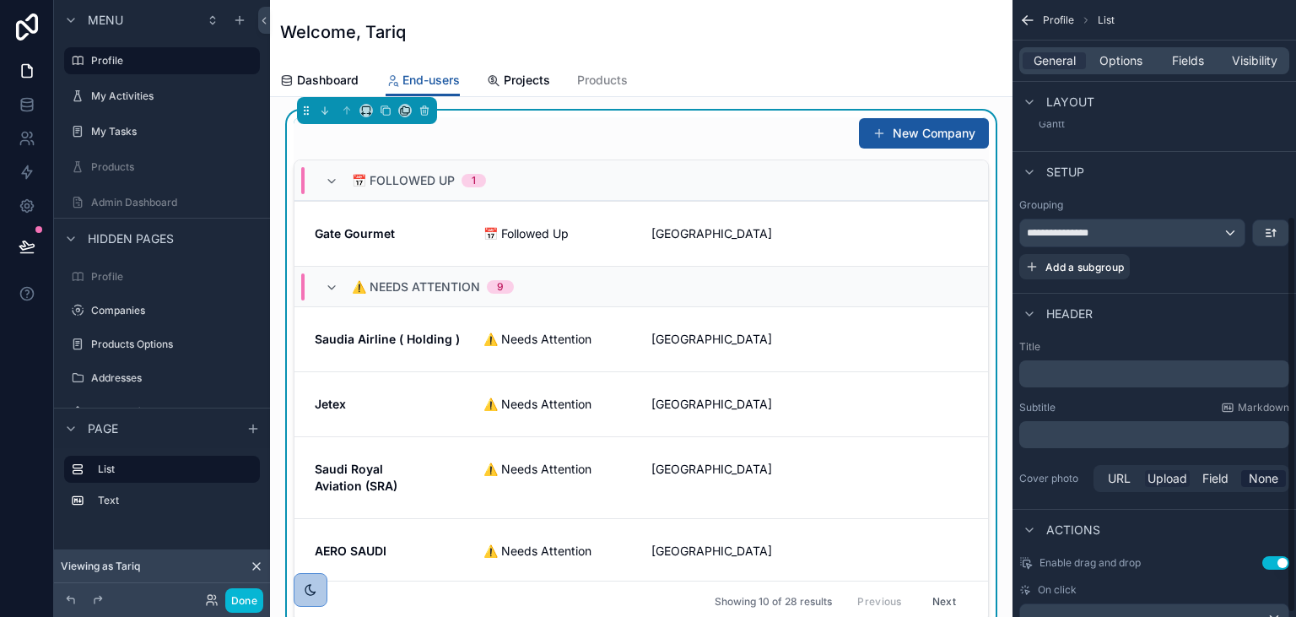
scroll to position [341, 0]
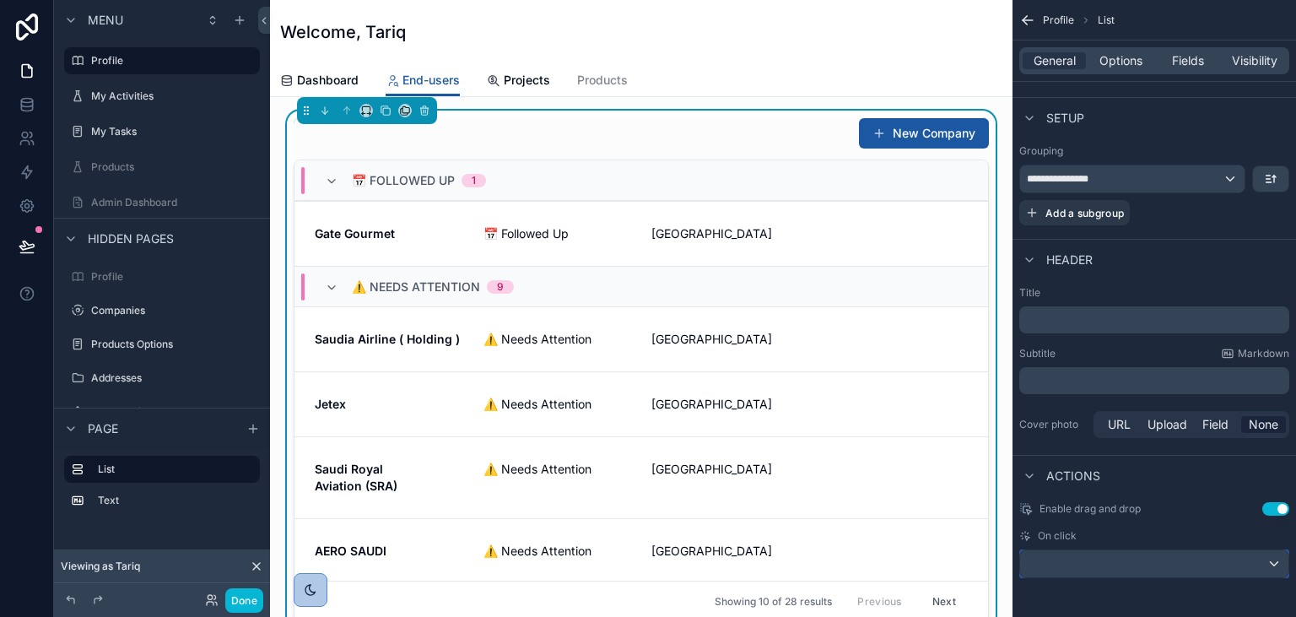
click at [1249, 567] on div "scrollable content" at bounding box center [1154, 563] width 268 height 27
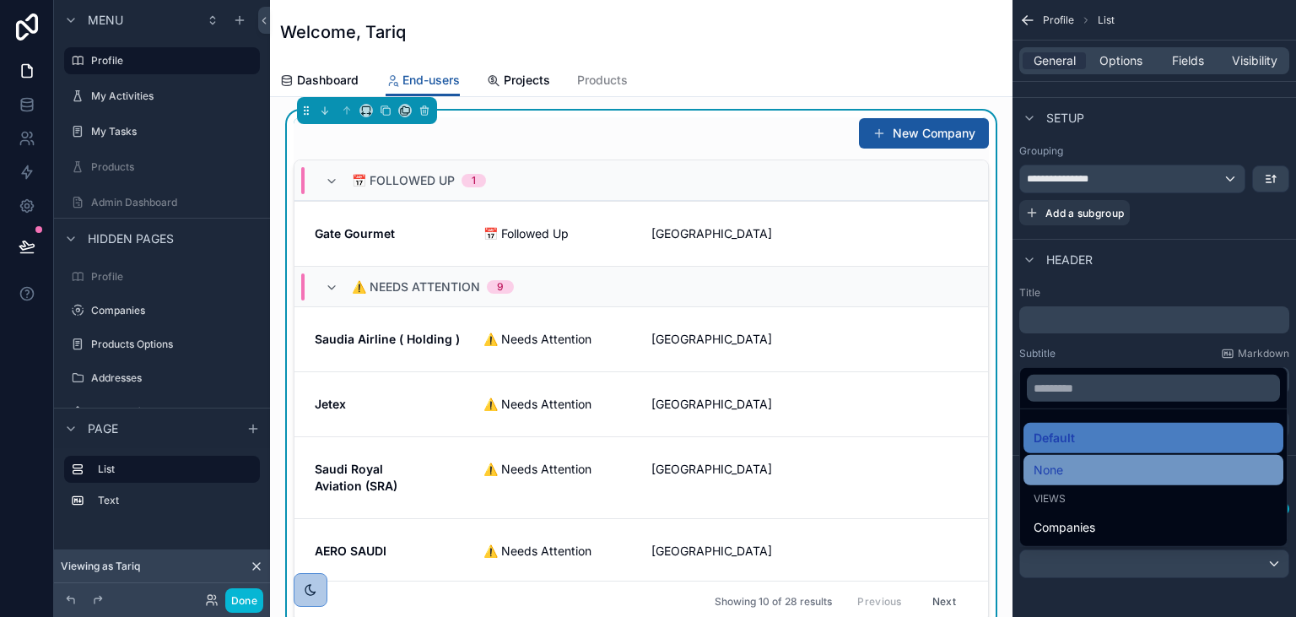
click at [1099, 467] on div "None" at bounding box center [1154, 470] width 240 height 20
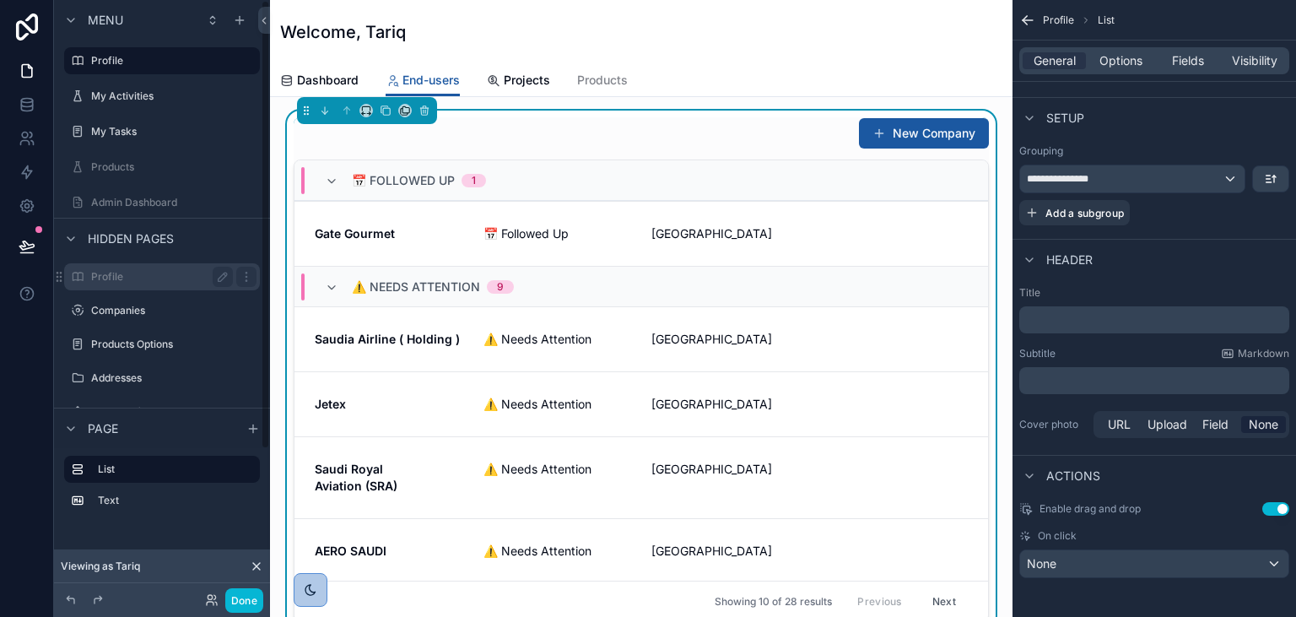
click at [160, 270] on label "Profile" at bounding box center [158, 276] width 135 height 13
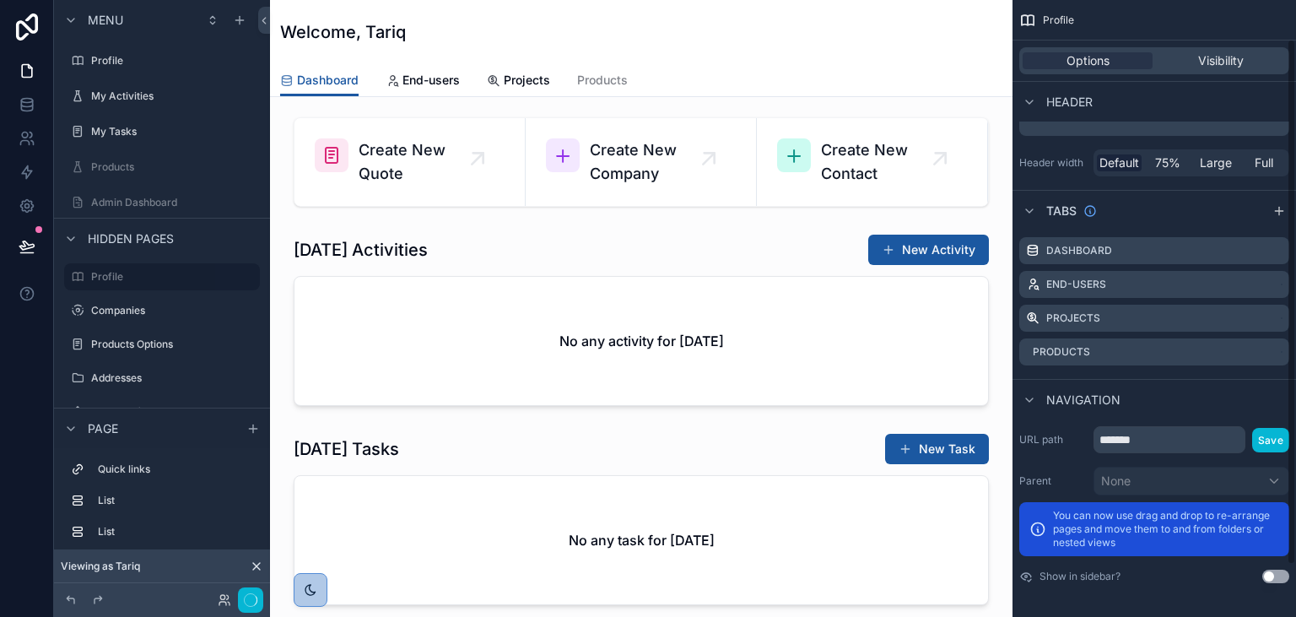
scroll to position [46, 0]
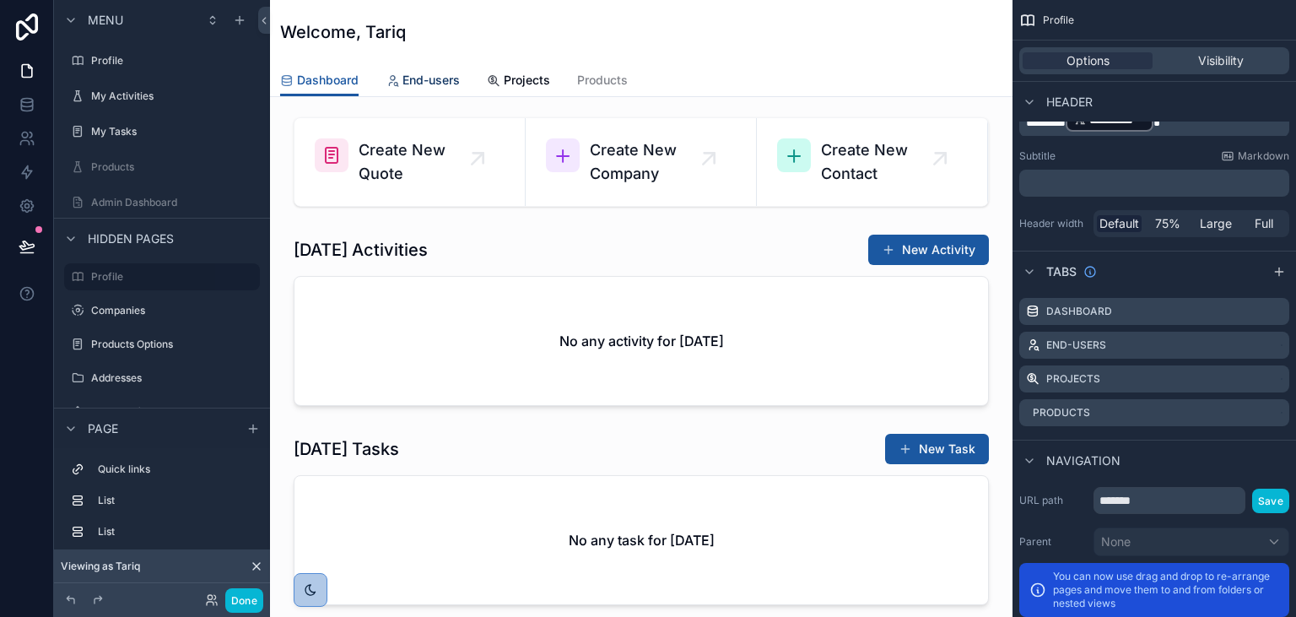
click at [434, 78] on span "End-users" at bounding box center [430, 80] width 57 height 17
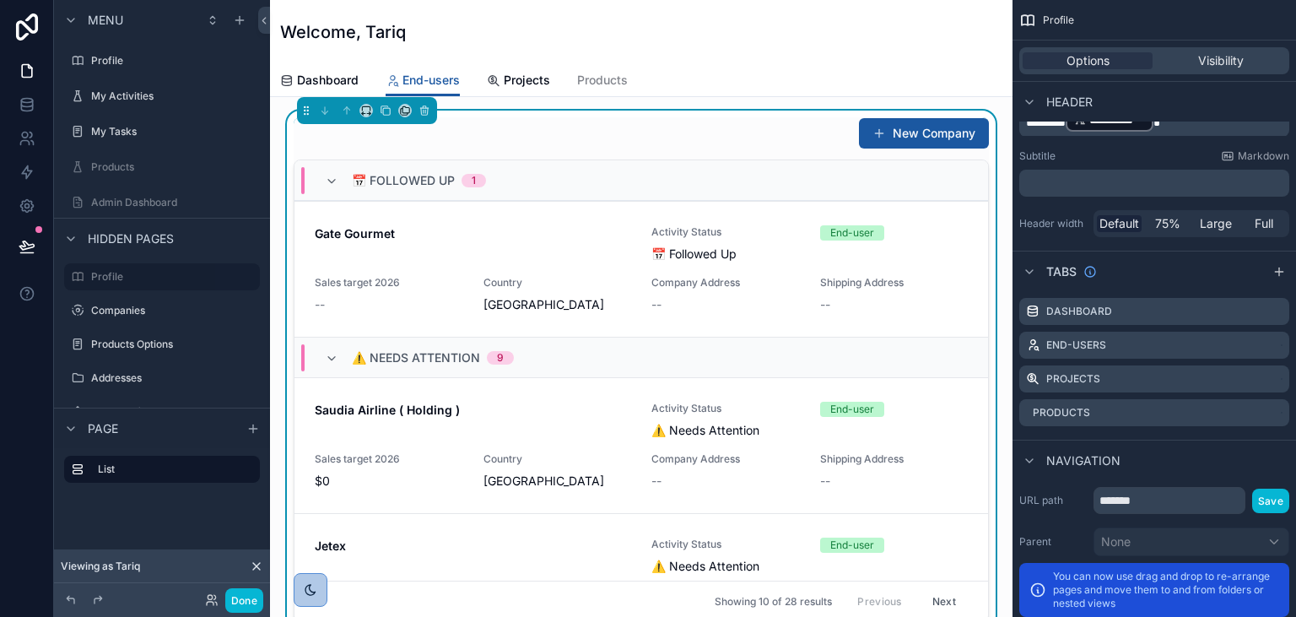
click at [772, 147] on div "New Company" at bounding box center [641, 133] width 695 height 32
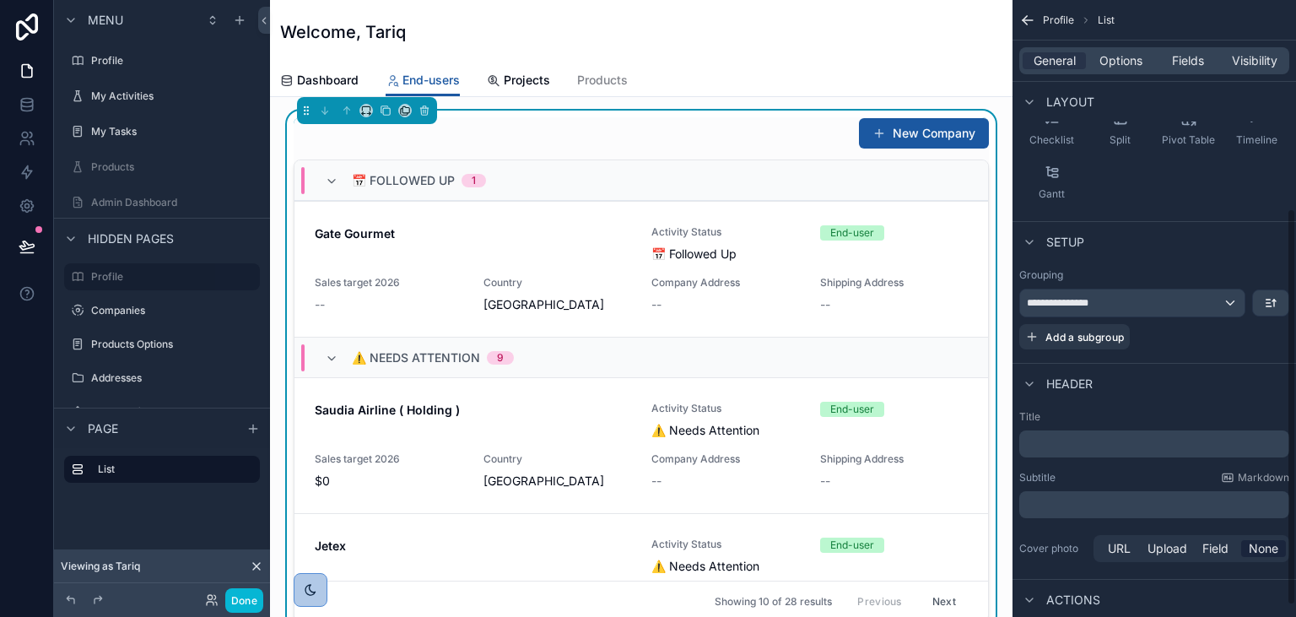
scroll to position [341, 0]
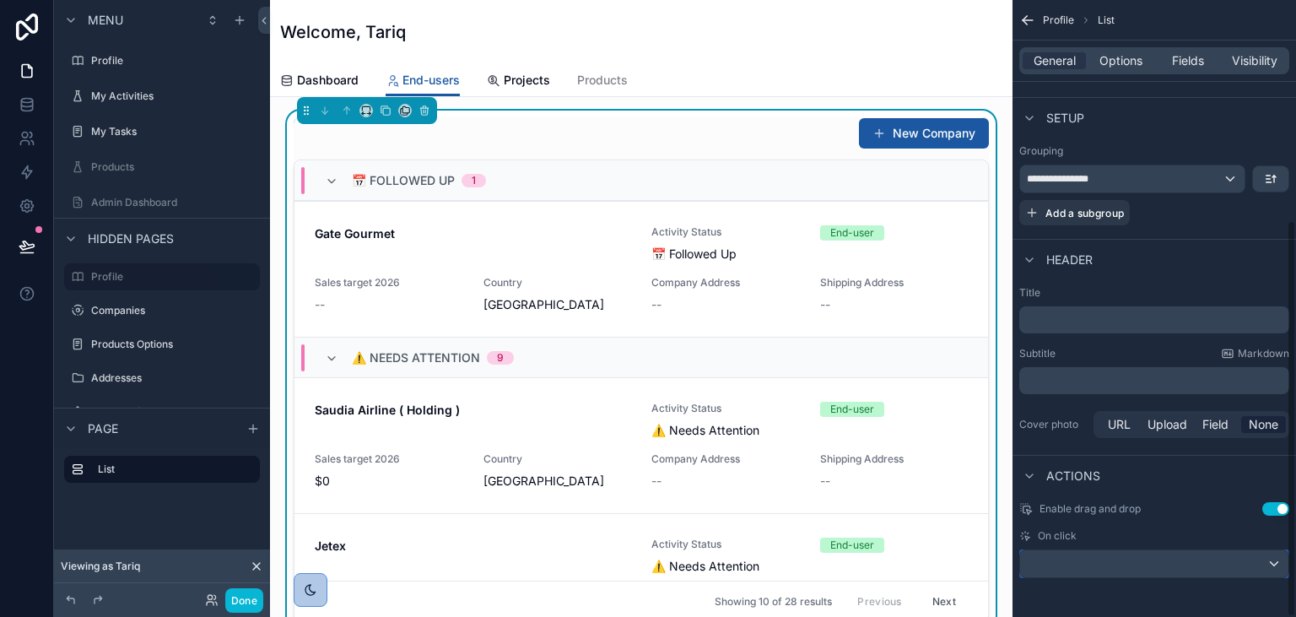
click at [1176, 551] on div "scrollable content" at bounding box center [1154, 563] width 268 height 27
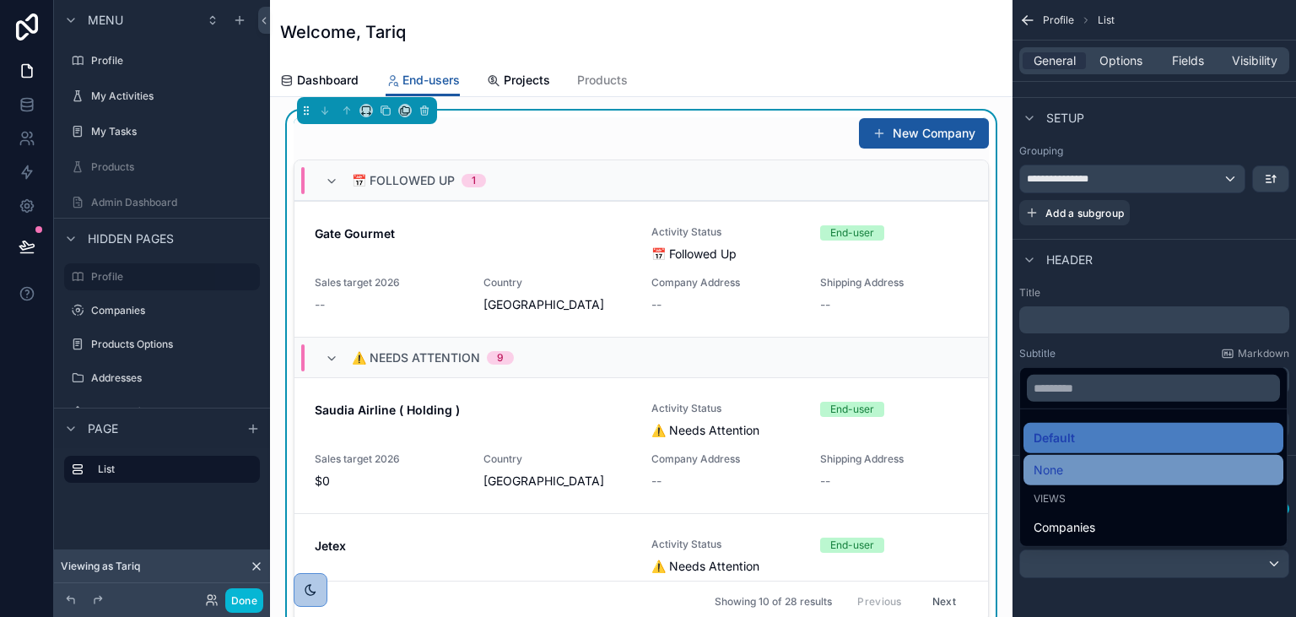
click at [1077, 474] on div "None" at bounding box center [1154, 470] width 240 height 20
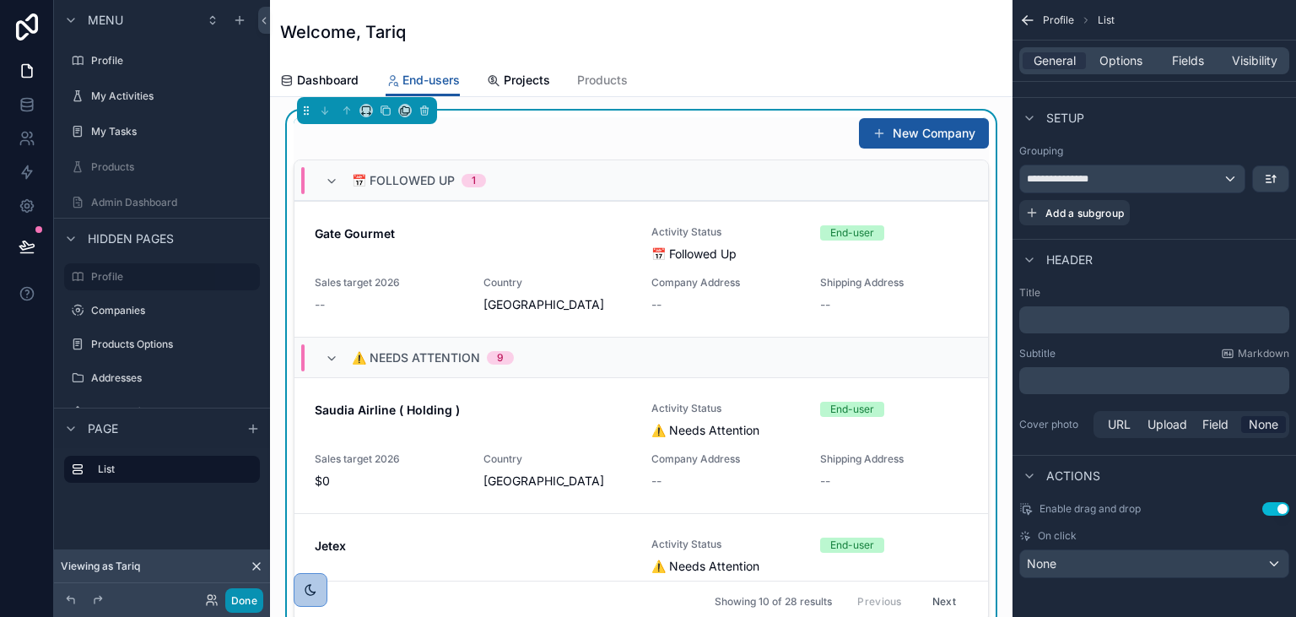
click at [246, 594] on button "Done" at bounding box center [244, 600] width 38 height 24
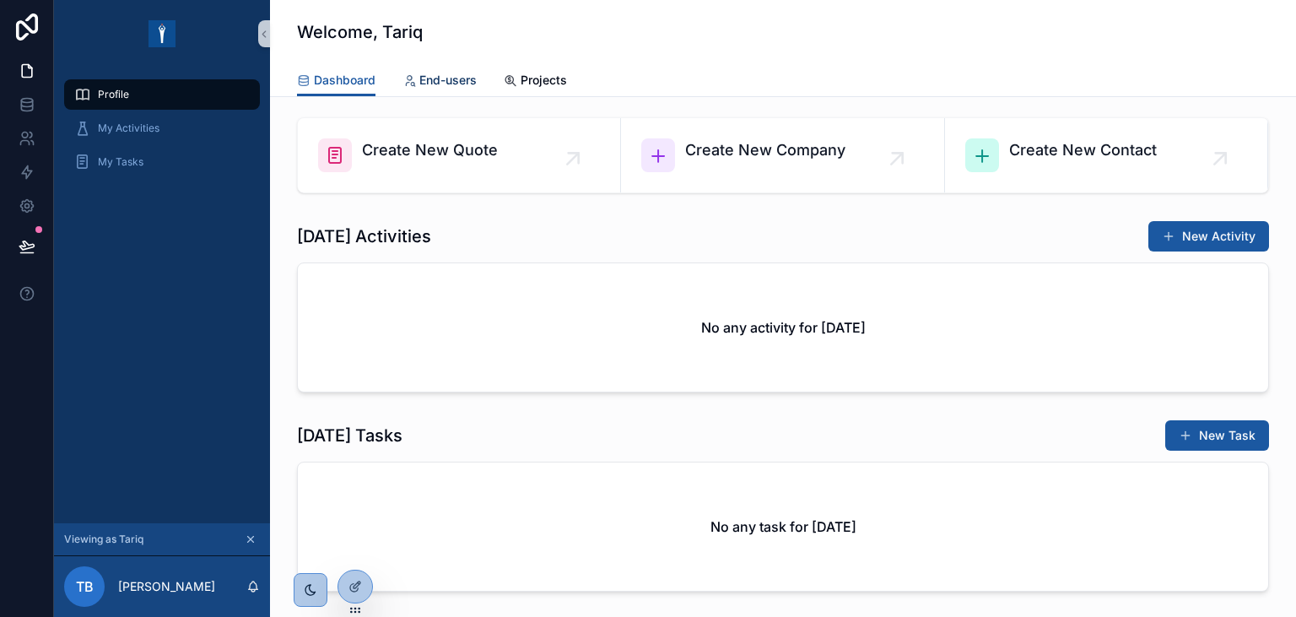
click at [444, 83] on span "End-users" at bounding box center [447, 80] width 57 height 17
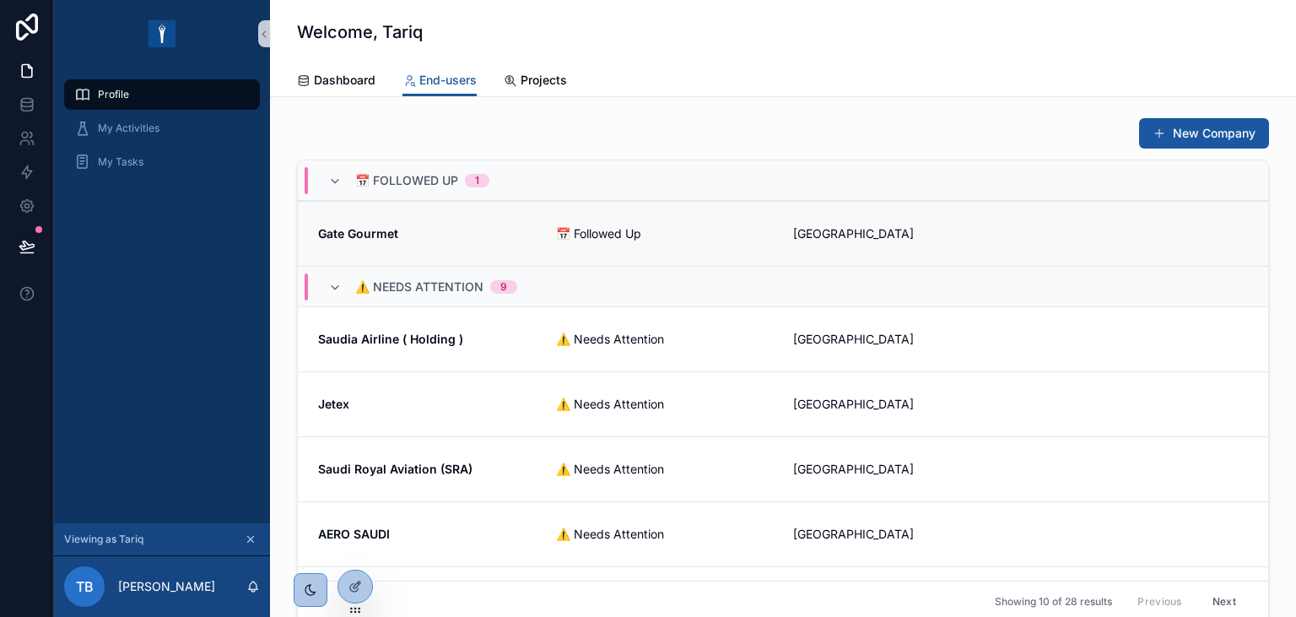
click at [526, 249] on div "Gate Gourmet 📅 Followed Up Saudi Arabia" at bounding box center [783, 233] width 970 height 65
click at [354, 591] on icon at bounding box center [354, 588] width 8 height 8
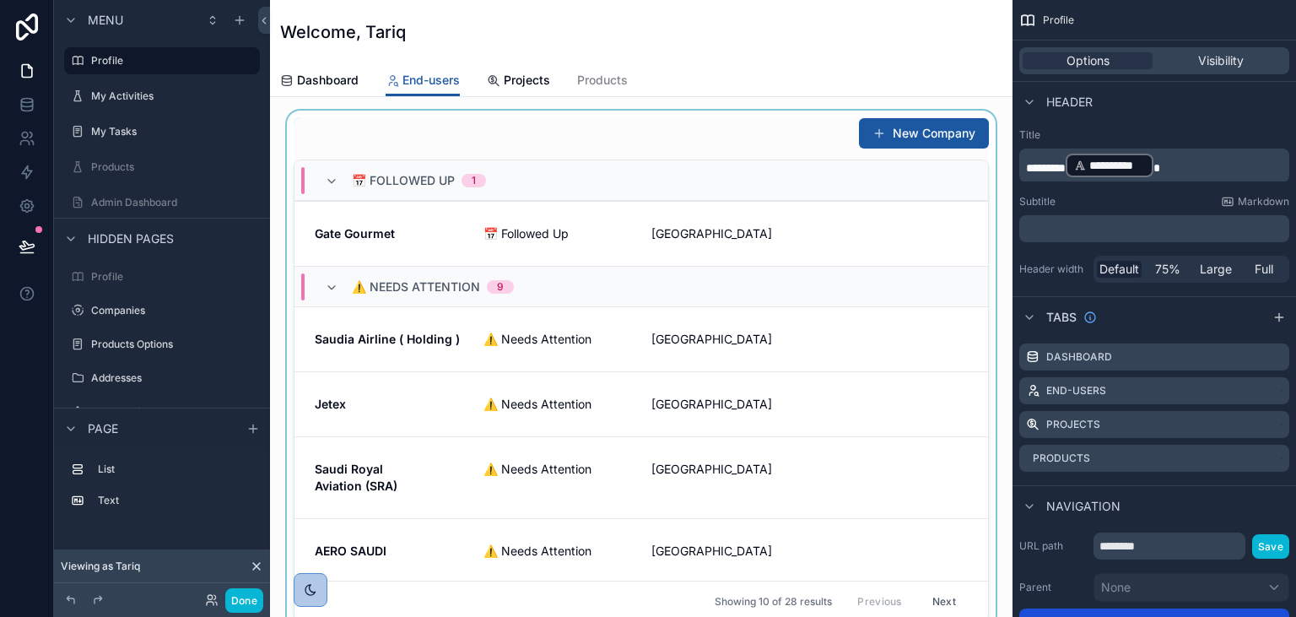
click at [571, 145] on div "scrollable content" at bounding box center [640, 370] width 715 height 518
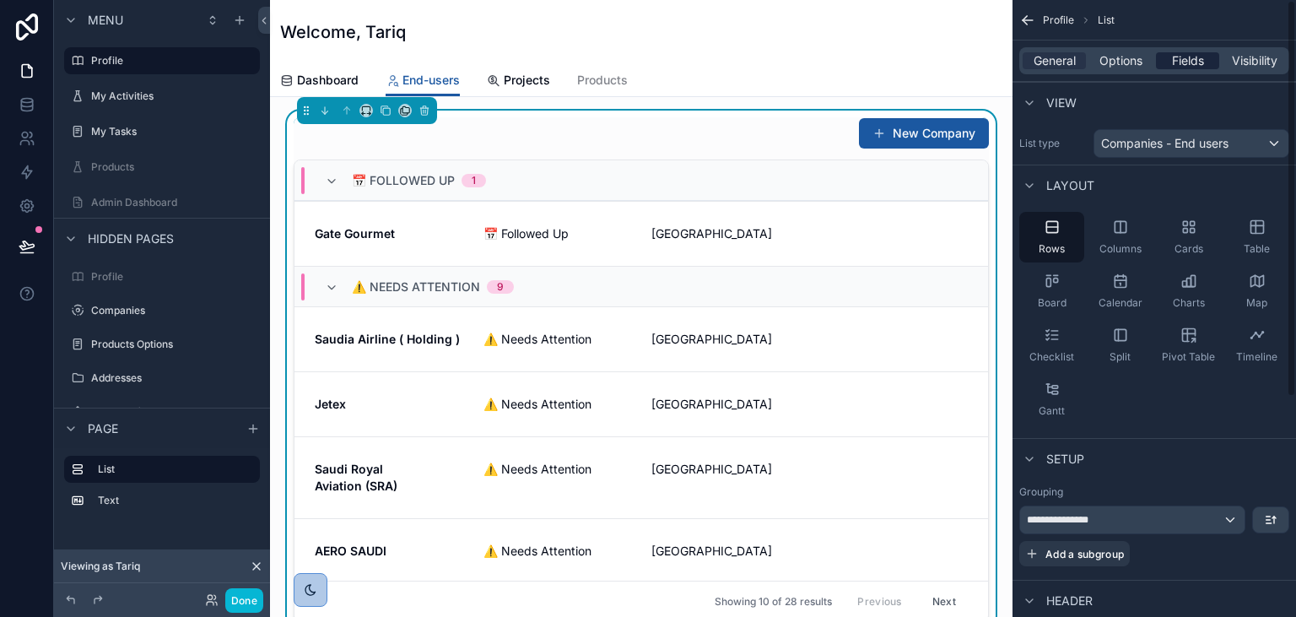
click at [1186, 61] on span "Fields" at bounding box center [1188, 60] width 32 height 17
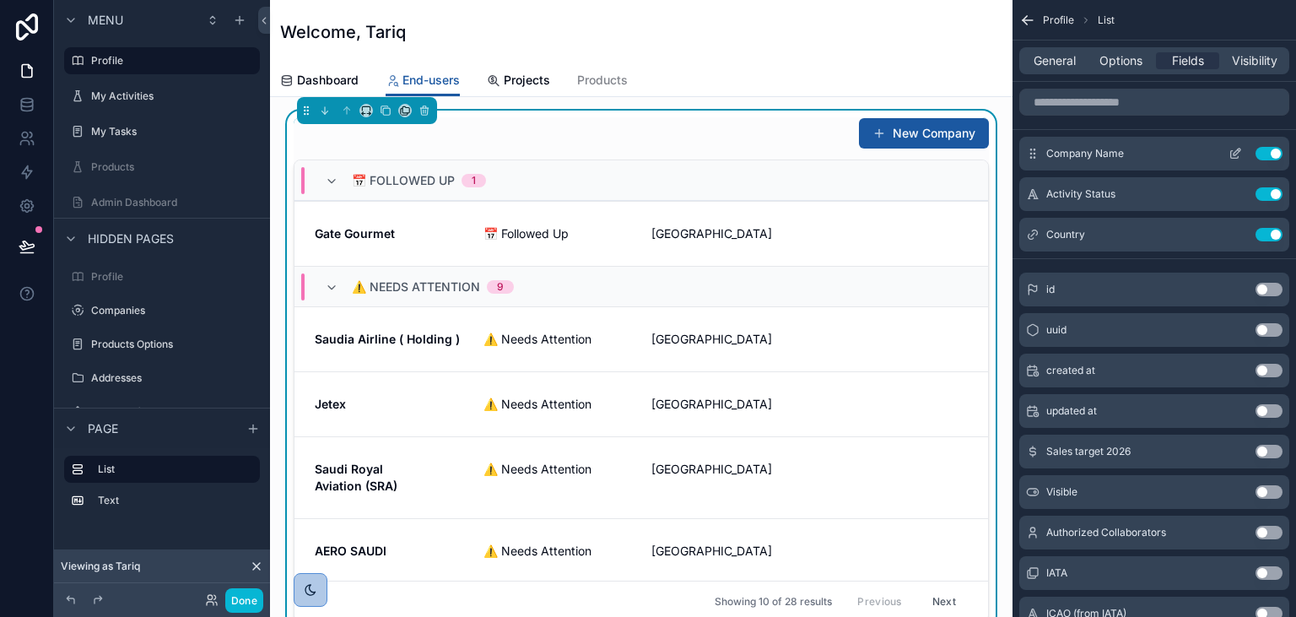
click at [1235, 155] on icon "scrollable content" at bounding box center [1237, 151] width 7 height 7
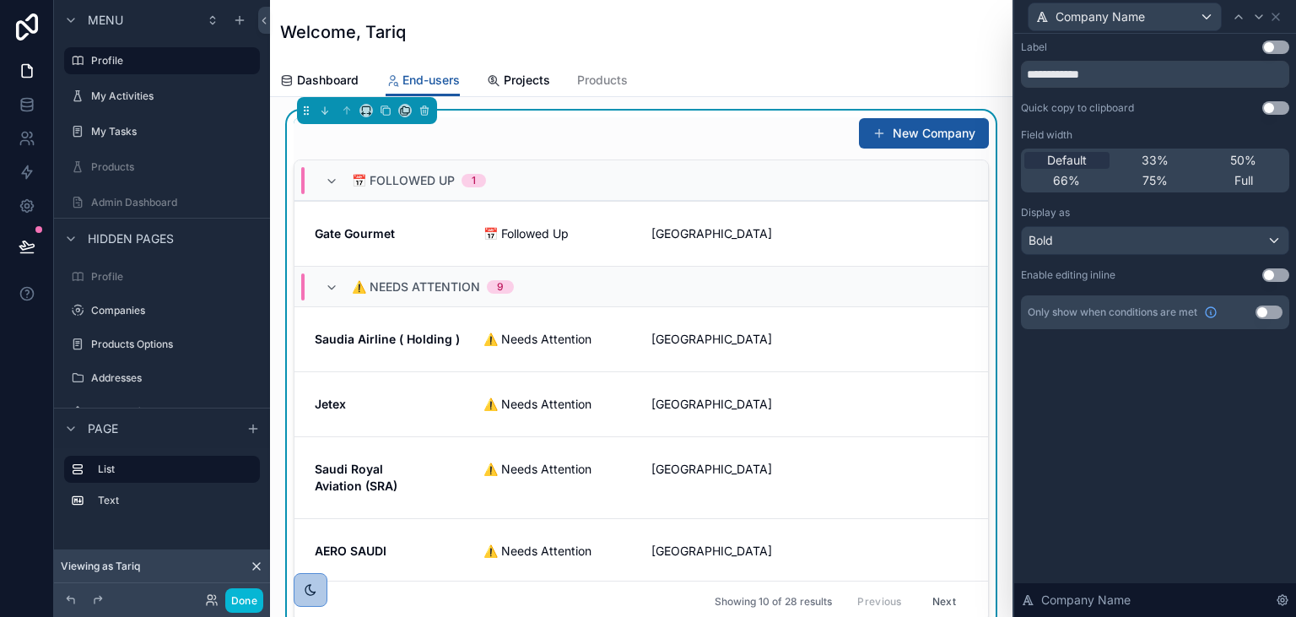
click at [1279, 271] on button "Use setting" at bounding box center [1275, 274] width 27 height 13
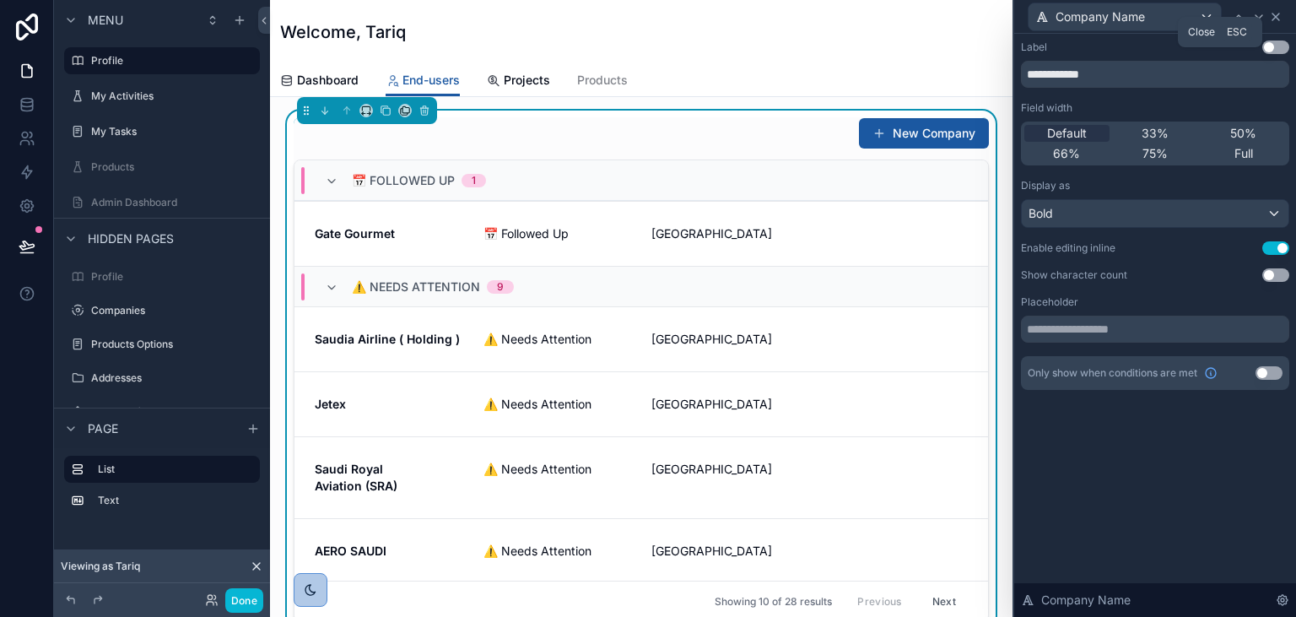
click at [1276, 16] on icon at bounding box center [1275, 16] width 7 height 7
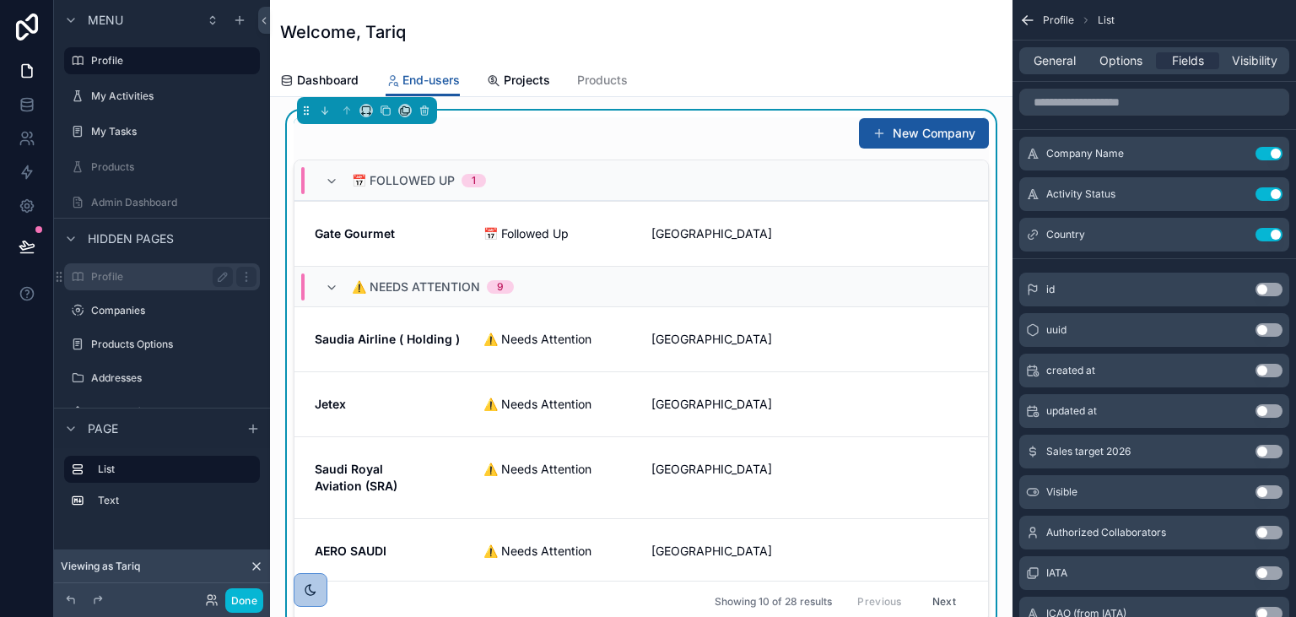
click at [174, 273] on label "Profile" at bounding box center [158, 276] width 135 height 13
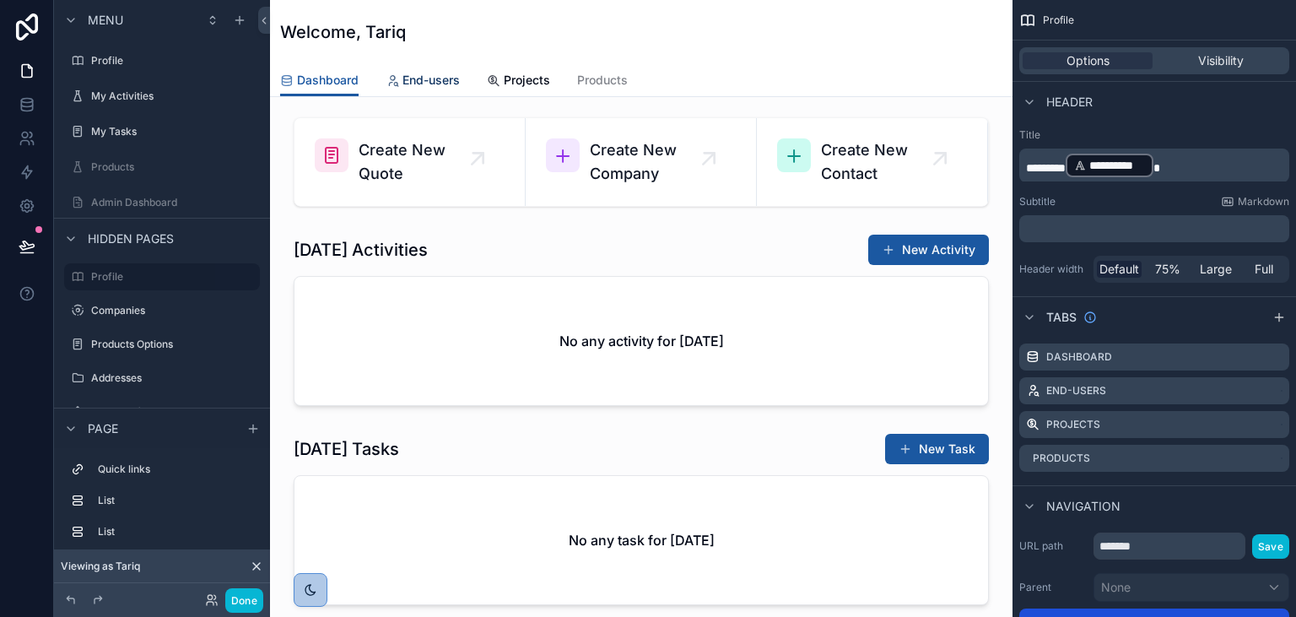
click at [451, 84] on span "End-users" at bounding box center [430, 80] width 57 height 17
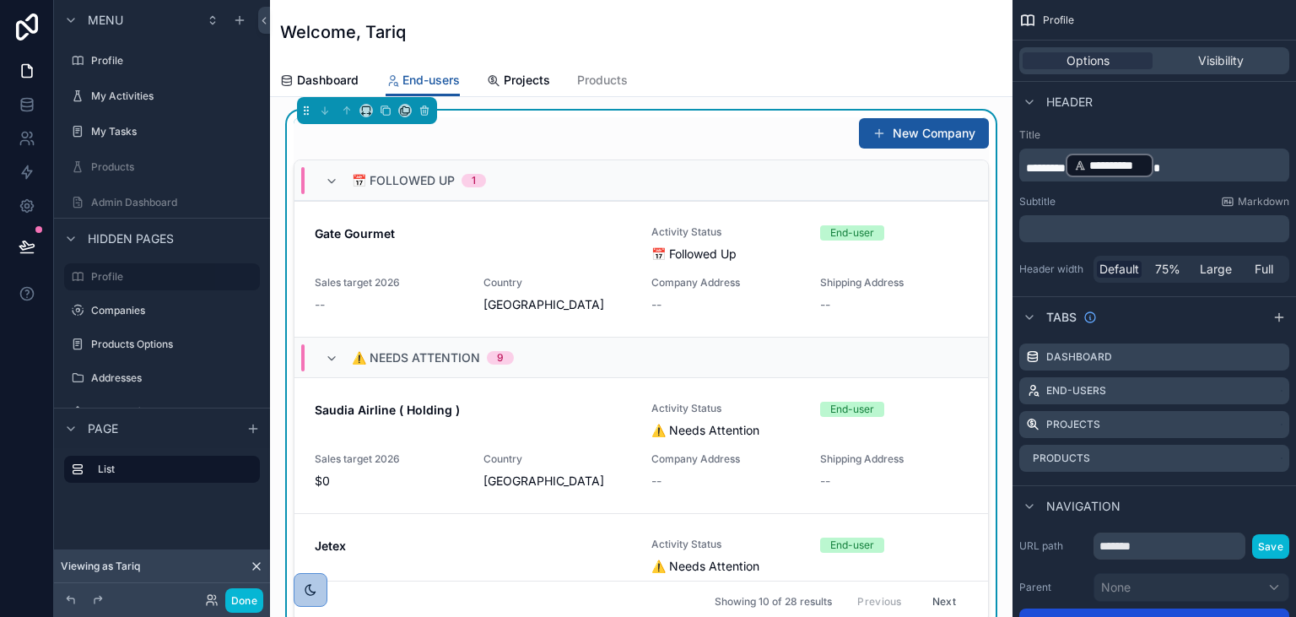
click at [646, 136] on div "New Company" at bounding box center [641, 133] width 695 height 32
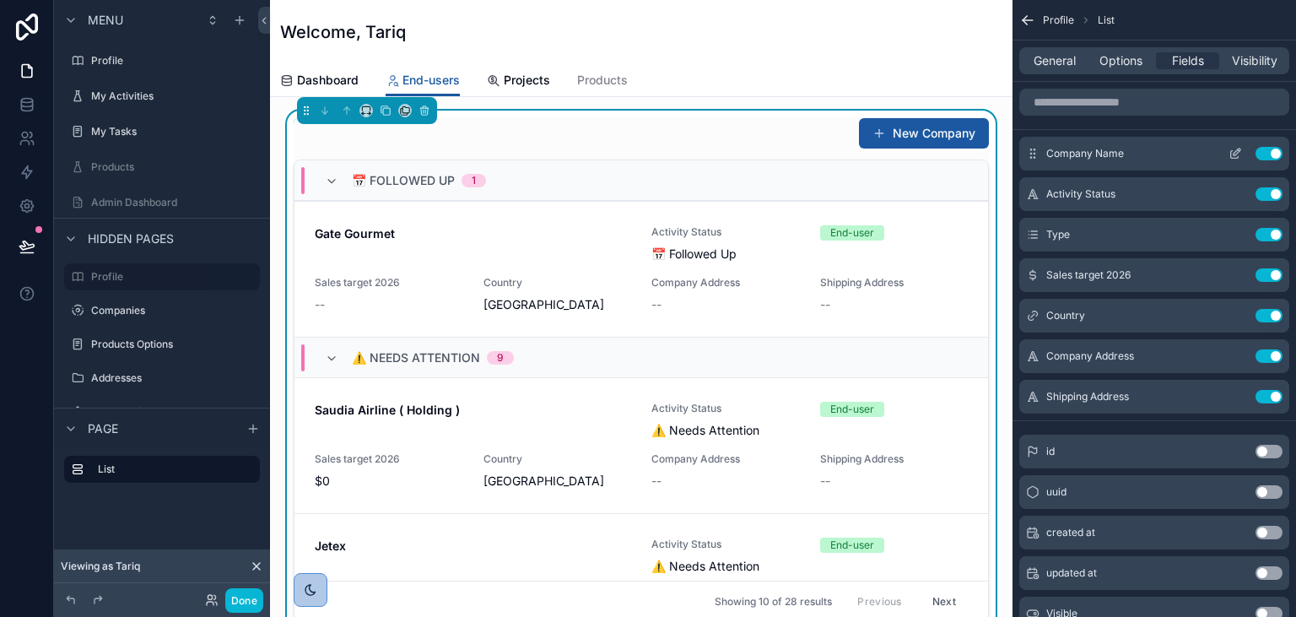
click at [1234, 150] on icon "scrollable content" at bounding box center [1234, 153] width 13 height 13
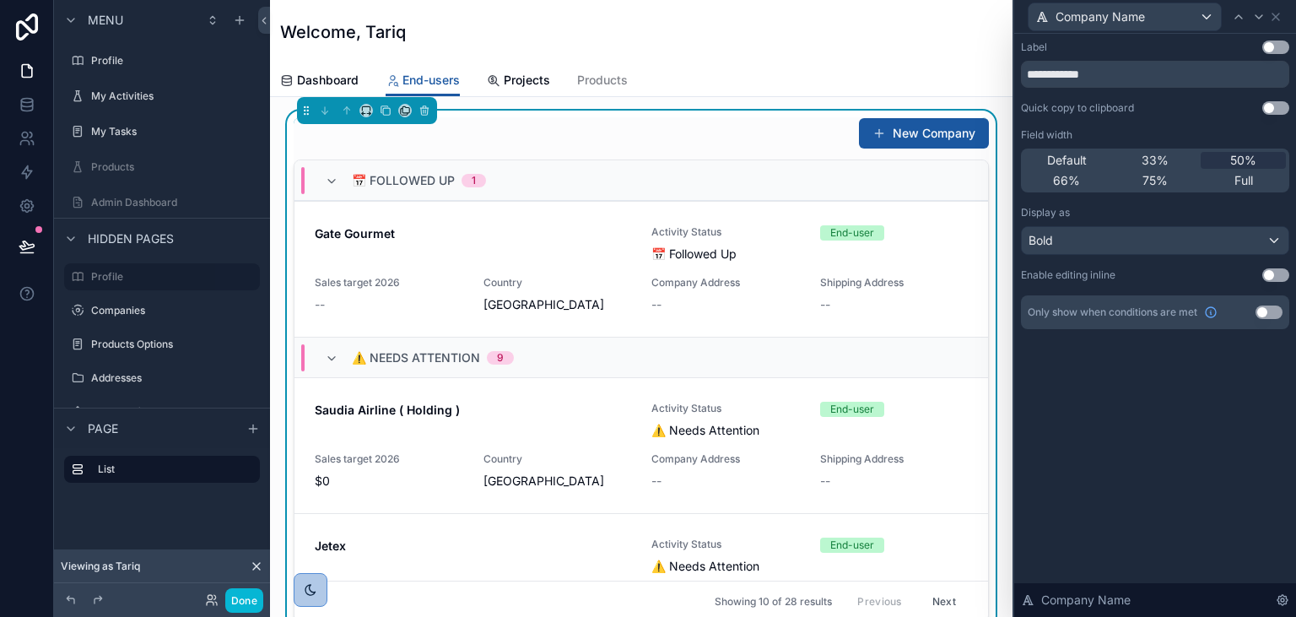
click at [1281, 271] on button "Use setting" at bounding box center [1275, 274] width 27 height 13
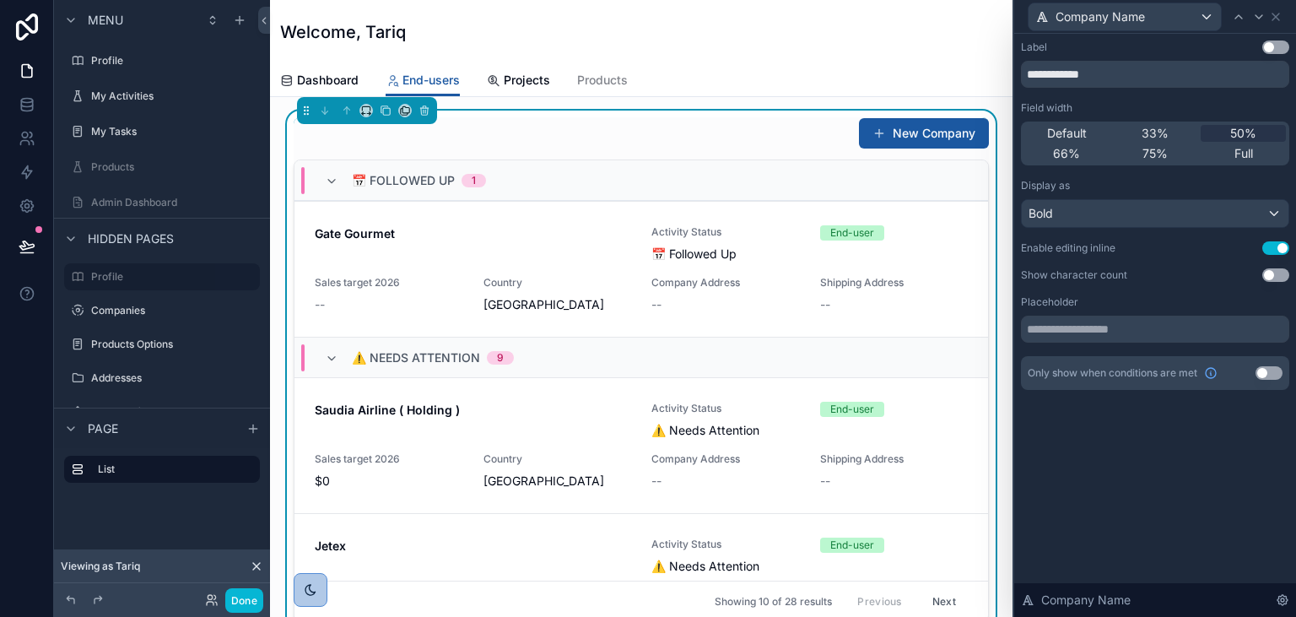
click at [724, 116] on div "New Company 📅 Followed Up 1 Gate Gourmet Activity Status 📅 Followed Up End-user…" at bounding box center [640, 370] width 715 height 518
click at [238, 595] on button "Done" at bounding box center [244, 600] width 38 height 24
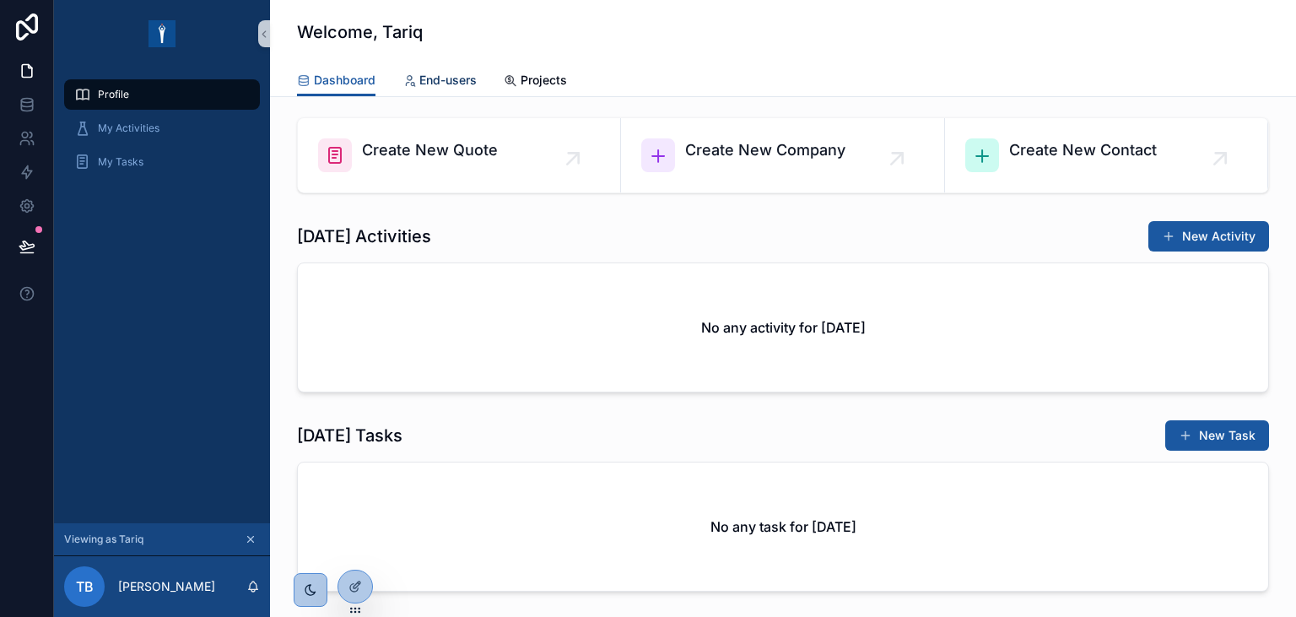
click at [435, 74] on span "End-users" at bounding box center [447, 80] width 57 height 17
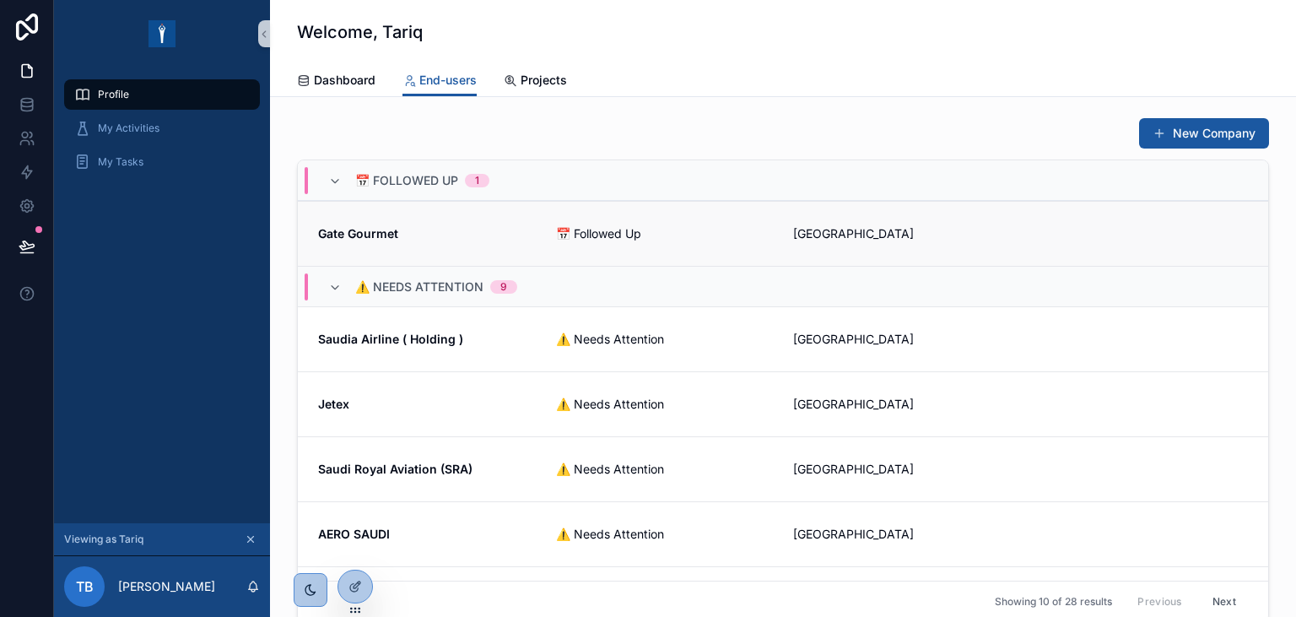
click at [369, 238] on strong "Gate Gourmet" at bounding box center [358, 233] width 80 height 14
click at [405, 341] on strong "Saudia Airline ( Holding )" at bounding box center [390, 339] width 145 height 14
click at [350, 597] on div at bounding box center [355, 586] width 34 height 32
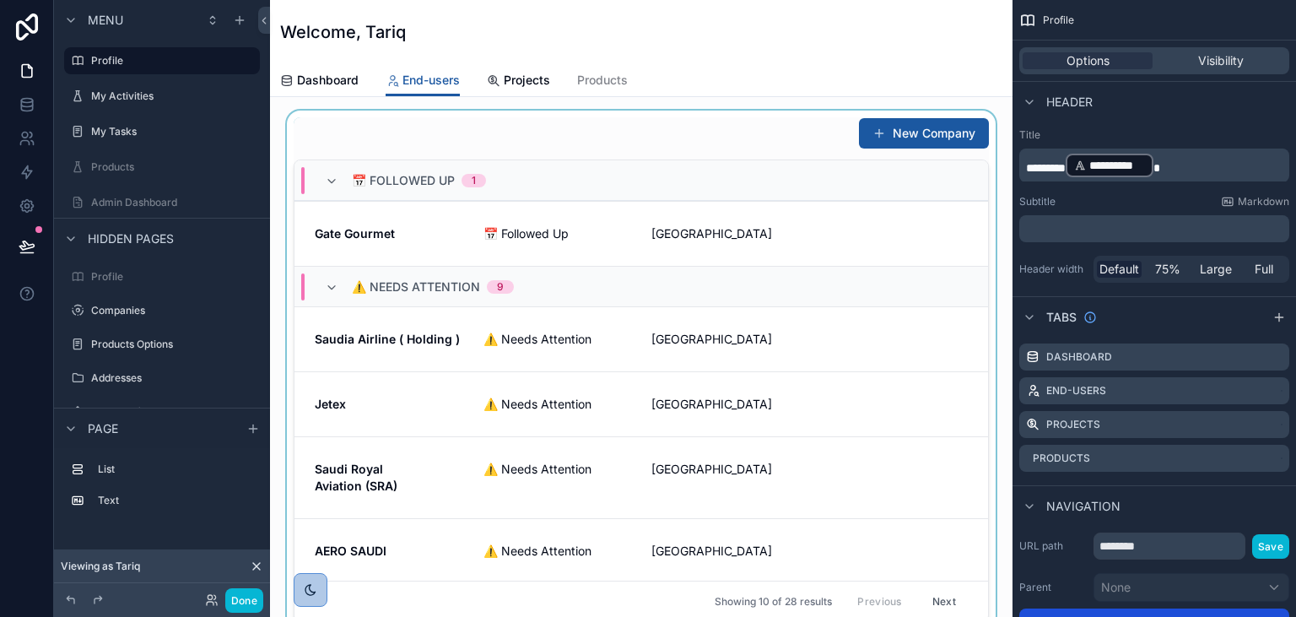
click at [568, 127] on div "scrollable content" at bounding box center [640, 370] width 715 height 518
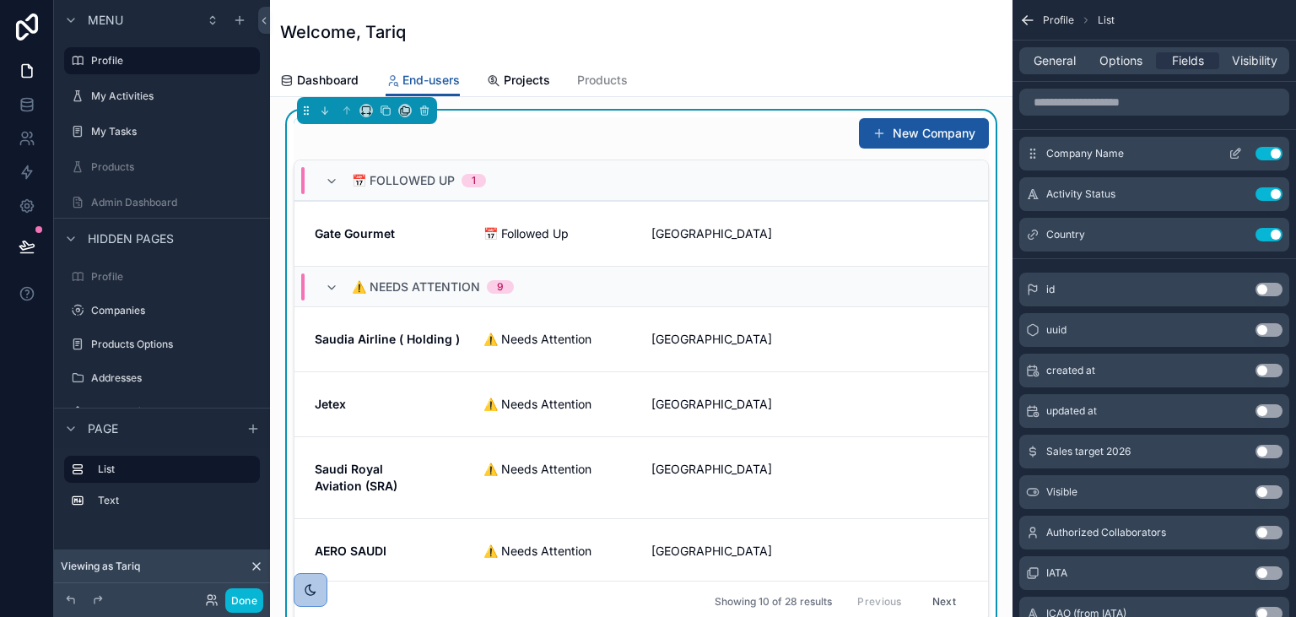
click at [1241, 154] on icon "scrollable content" at bounding box center [1234, 153] width 13 height 13
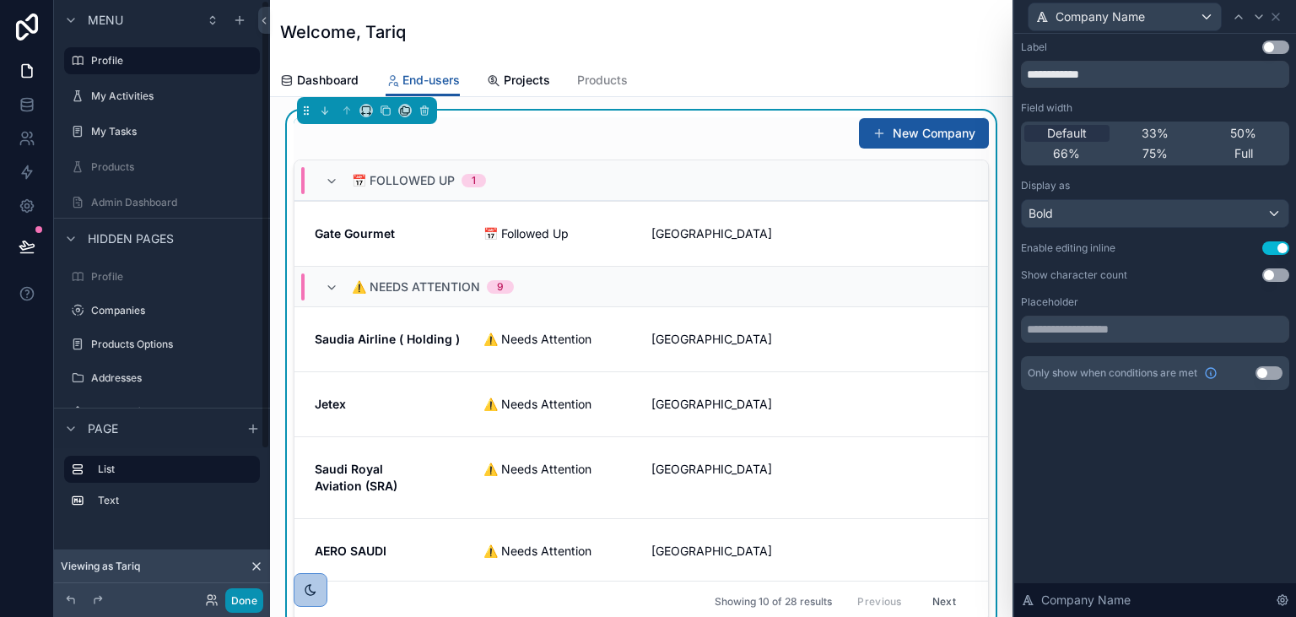
click at [246, 594] on button "Done" at bounding box center [244, 600] width 38 height 24
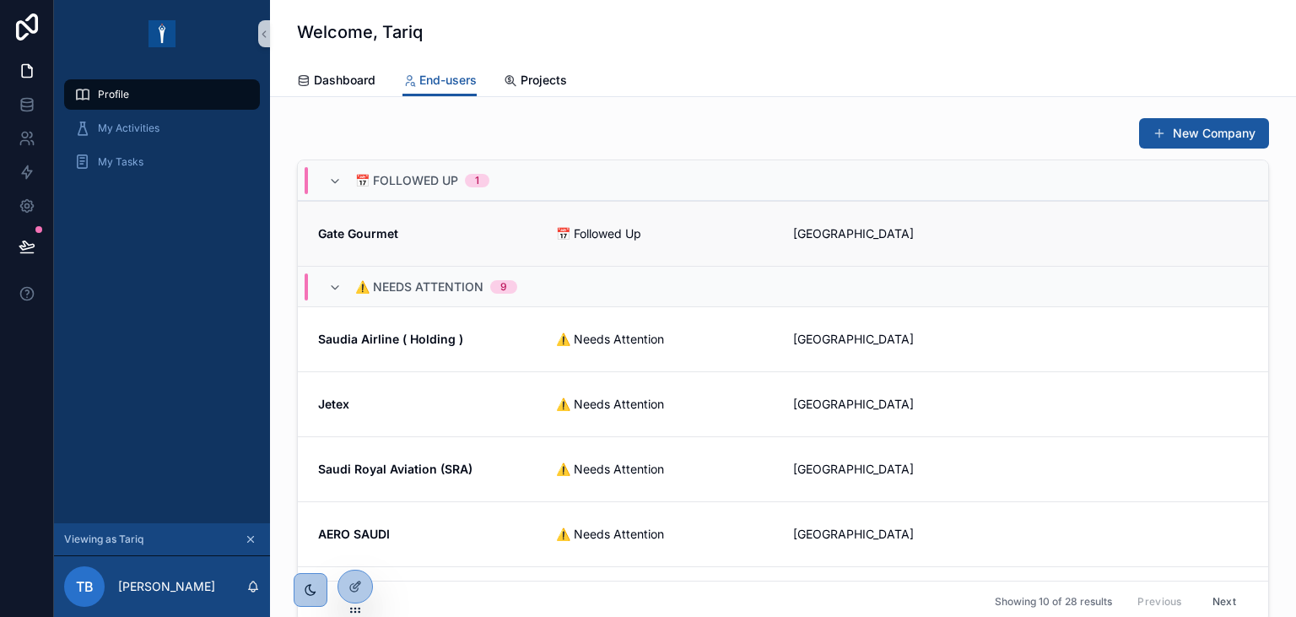
click at [379, 234] on strong "Gate Gourmet" at bounding box center [358, 233] width 80 height 14
click at [170, 94] on div "Profile" at bounding box center [161, 94] width 175 height 27
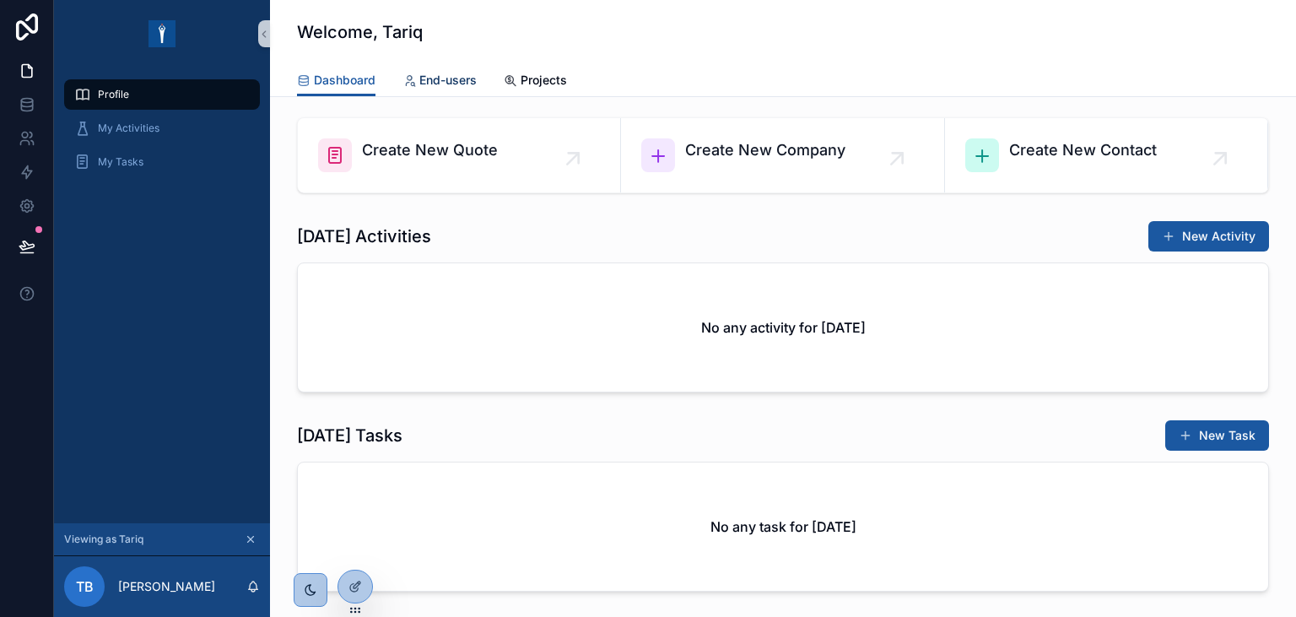
click at [425, 78] on span "End-users" at bounding box center [447, 80] width 57 height 17
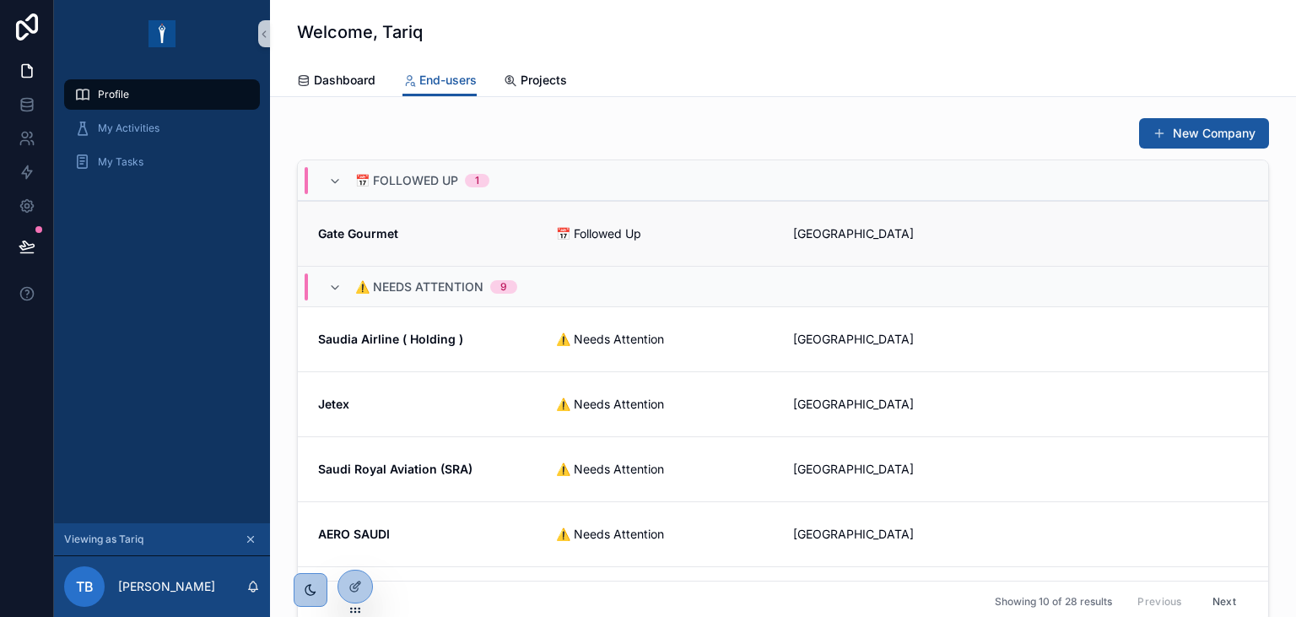
click at [376, 232] on strong "Gate Gourmet" at bounding box center [358, 233] width 80 height 14
click at [351, 558] on div at bounding box center [355, 550] width 27 height 27
click at [353, 558] on div at bounding box center [355, 550] width 27 height 27
click at [358, 547] on icon at bounding box center [354, 549] width 13 height 13
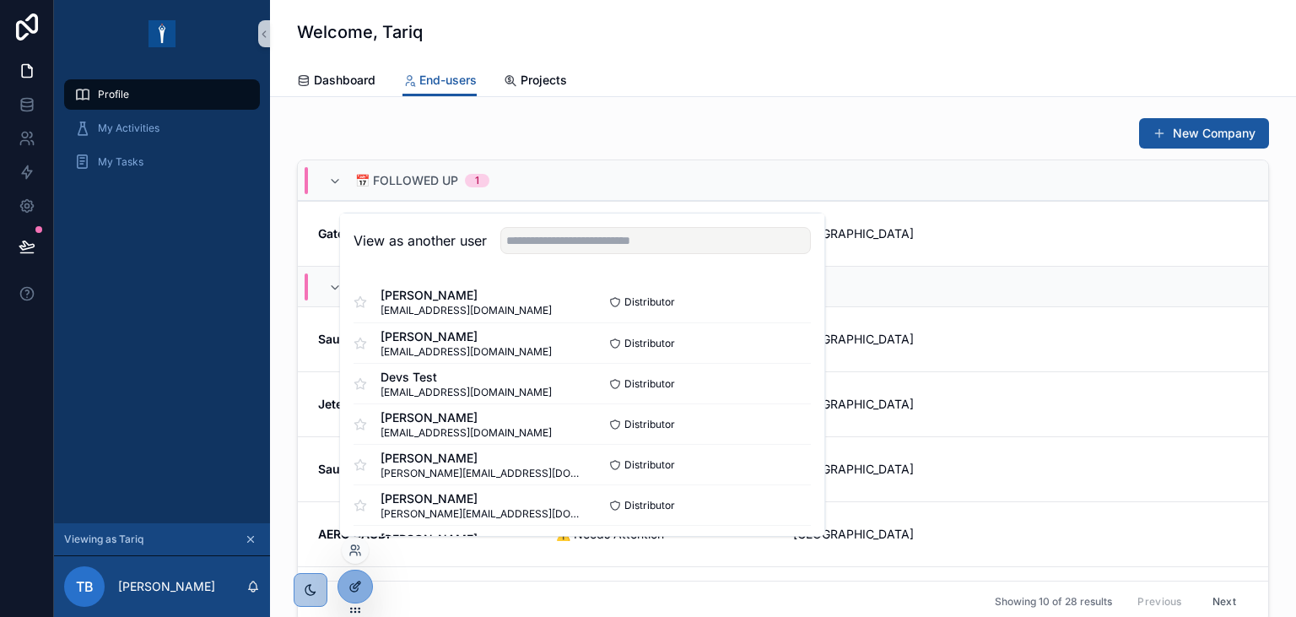
click at [365, 588] on div at bounding box center [355, 586] width 34 height 32
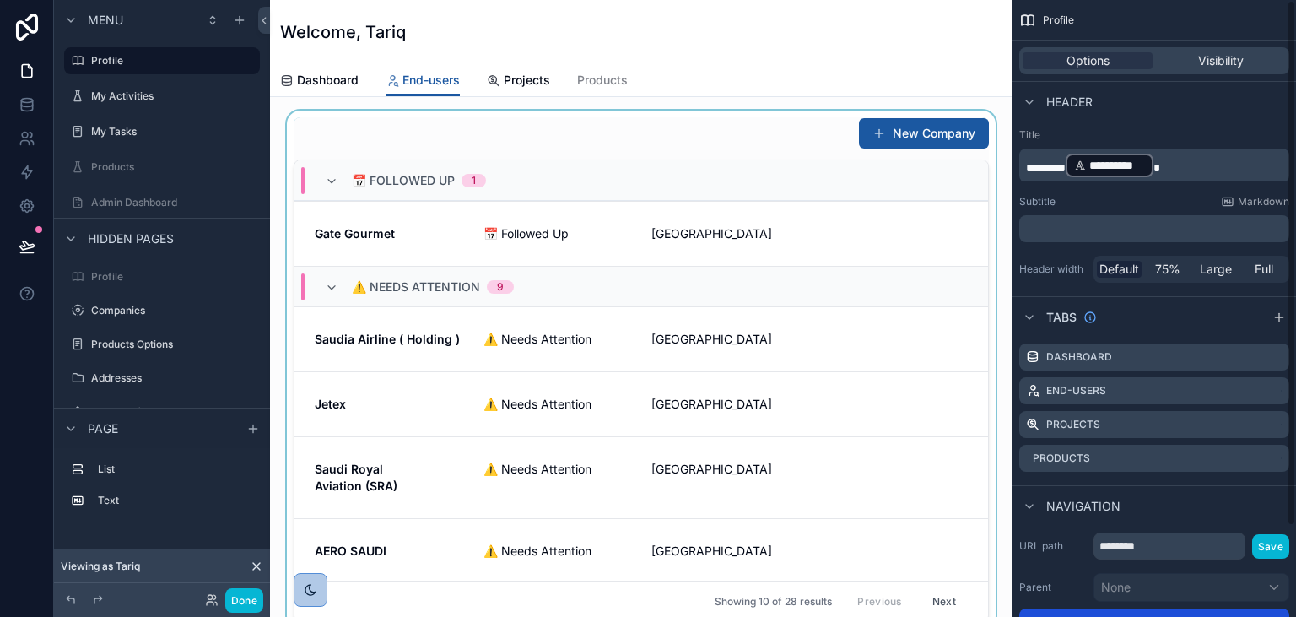
click at [661, 134] on div "scrollable content" at bounding box center [640, 370] width 715 height 518
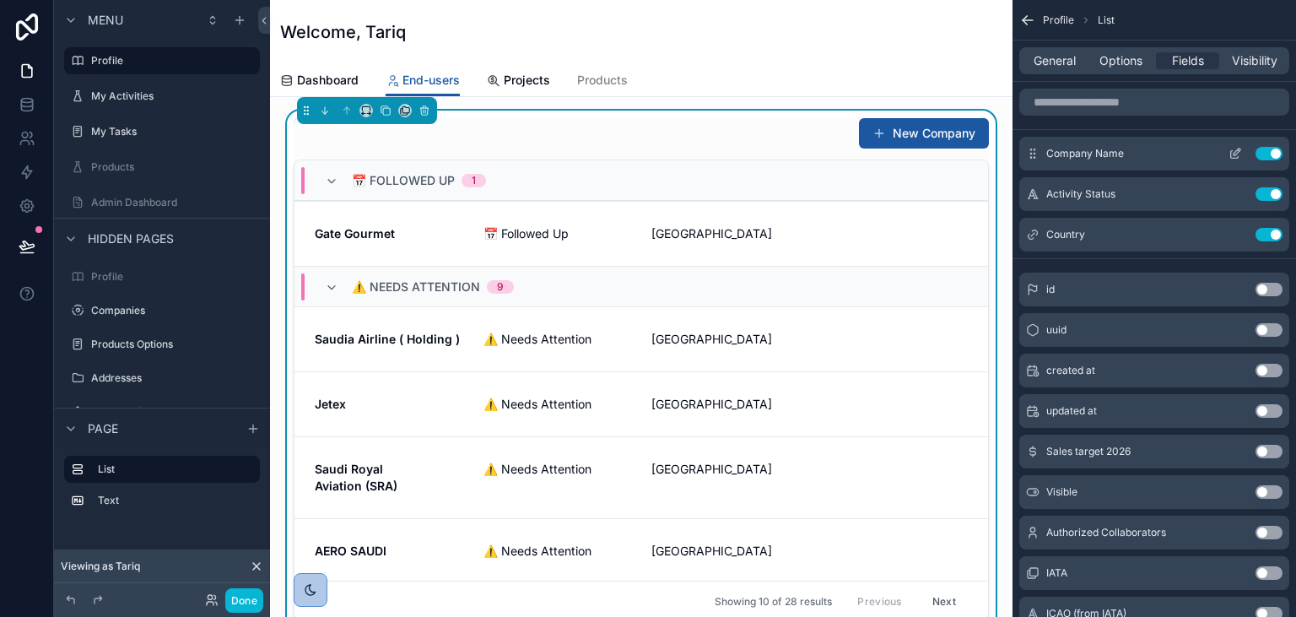
click at [1234, 148] on icon "scrollable content" at bounding box center [1234, 153] width 13 height 13
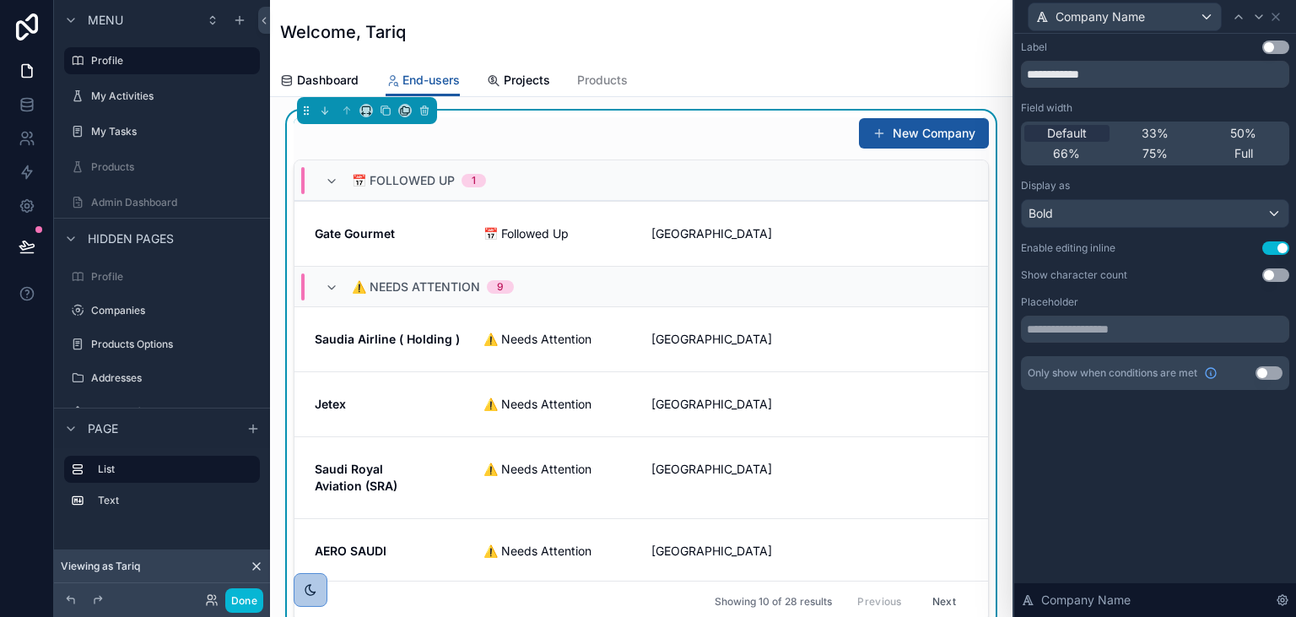
click at [1266, 246] on button "Use setting" at bounding box center [1275, 247] width 27 height 13
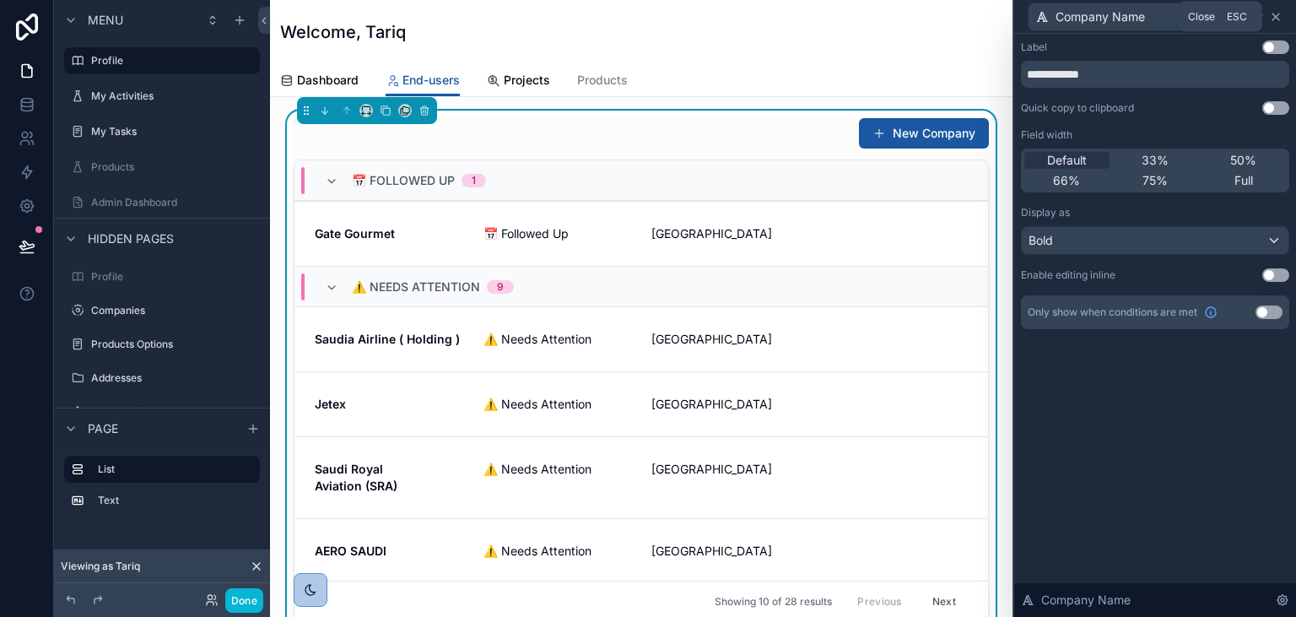
click at [1278, 19] on icon at bounding box center [1275, 16] width 7 height 7
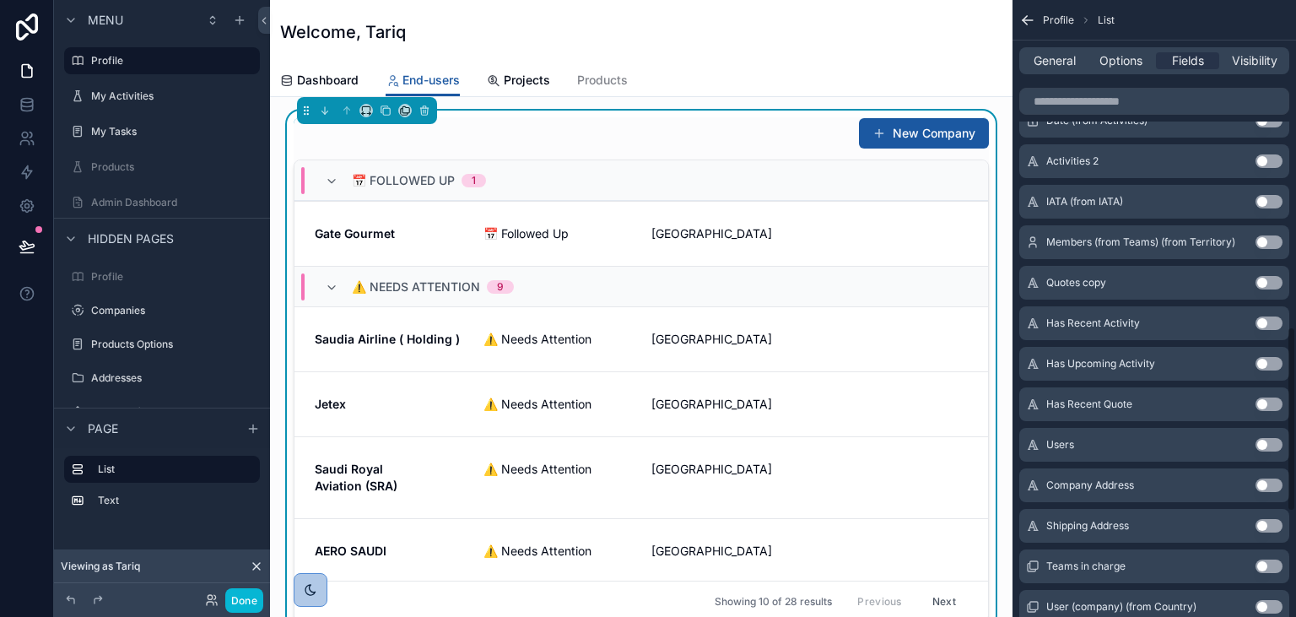
scroll to position [1154, 0]
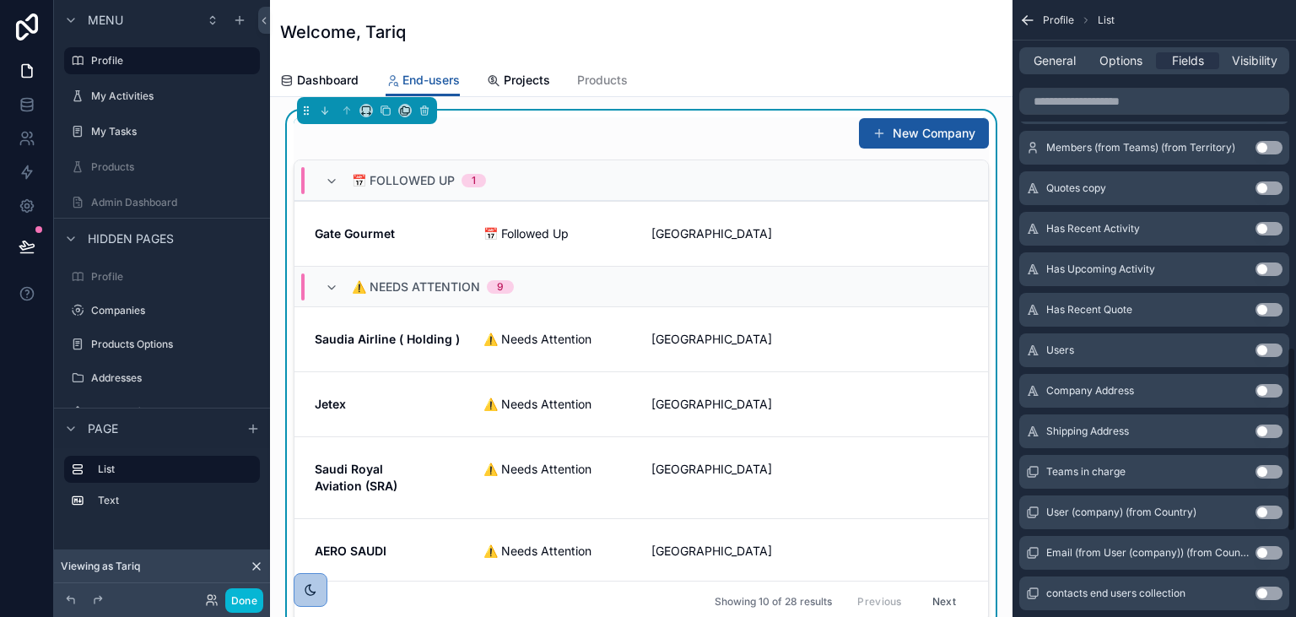
click at [835, 49] on div "Welcome, Tariq" at bounding box center [641, 32] width 722 height 64
click at [130, 274] on label "Profile" at bounding box center [158, 276] width 135 height 13
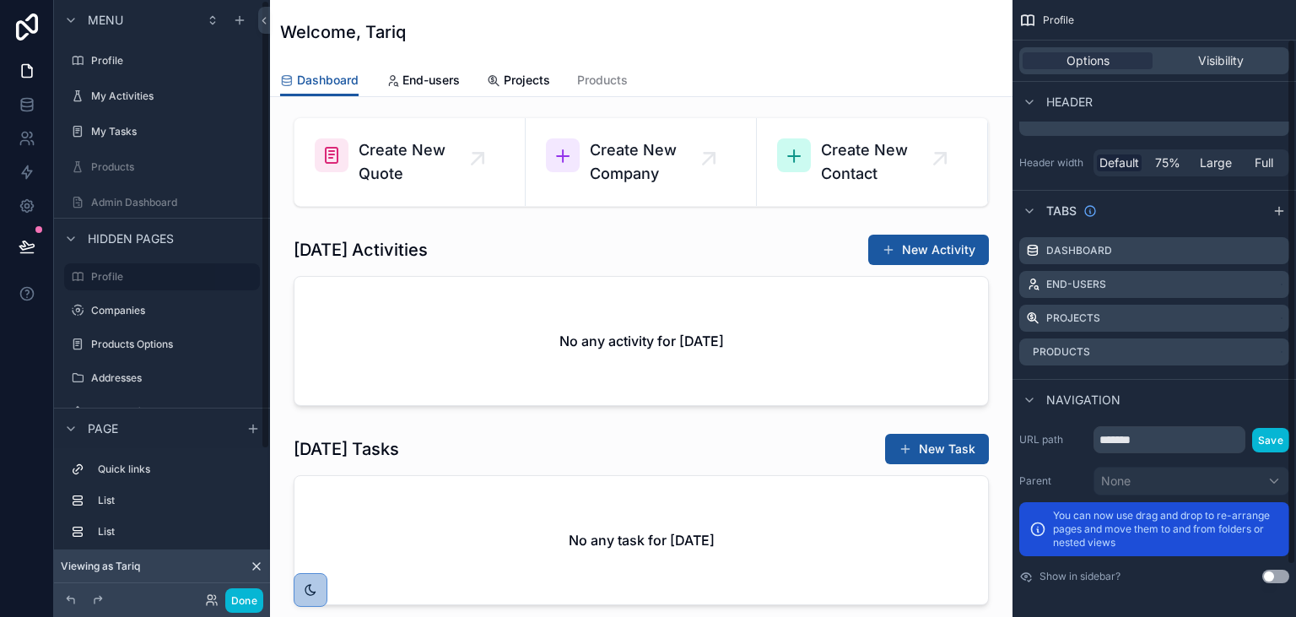
scroll to position [46, 0]
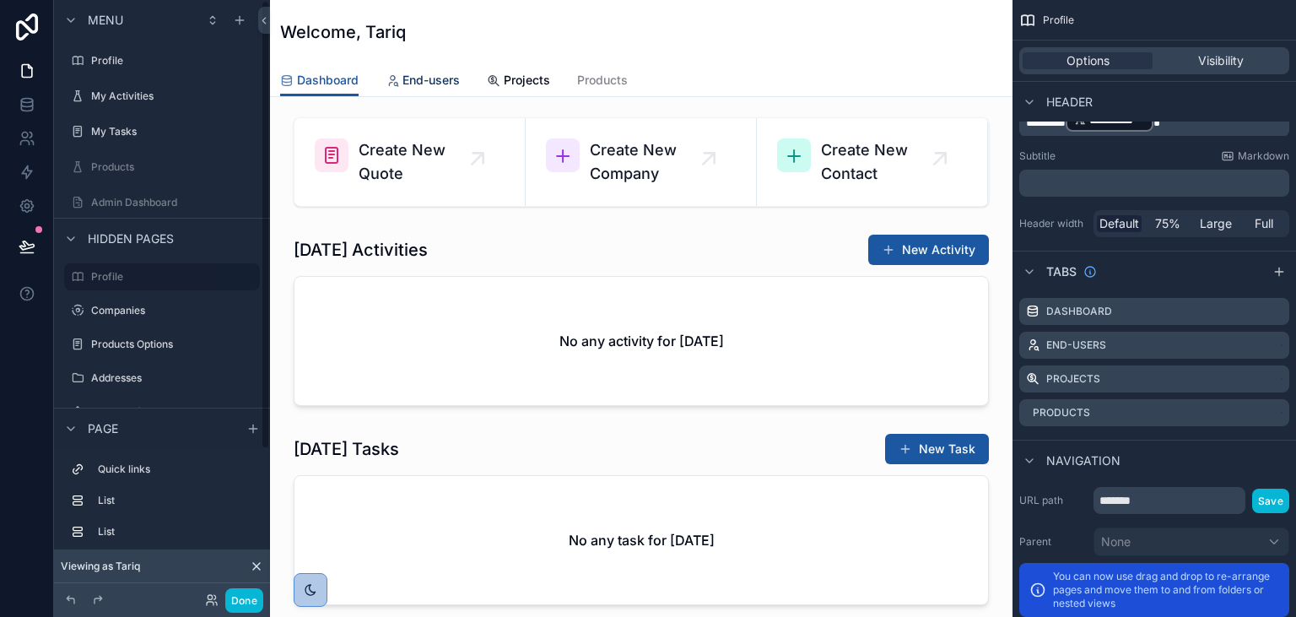
click at [439, 77] on span "End-users" at bounding box center [430, 80] width 57 height 17
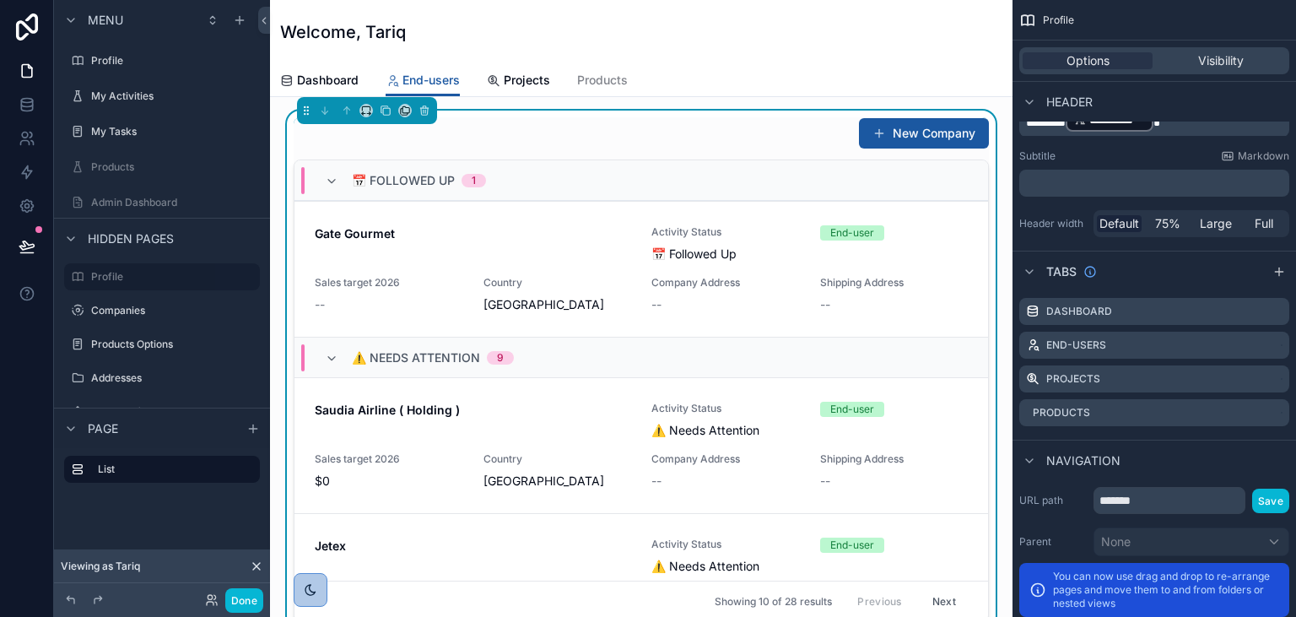
click at [594, 154] on div "New Company 📅 Followed Up 1 Gate Gourmet Activity Status 📅 Followed Up End-user…" at bounding box center [641, 369] width 695 height 505
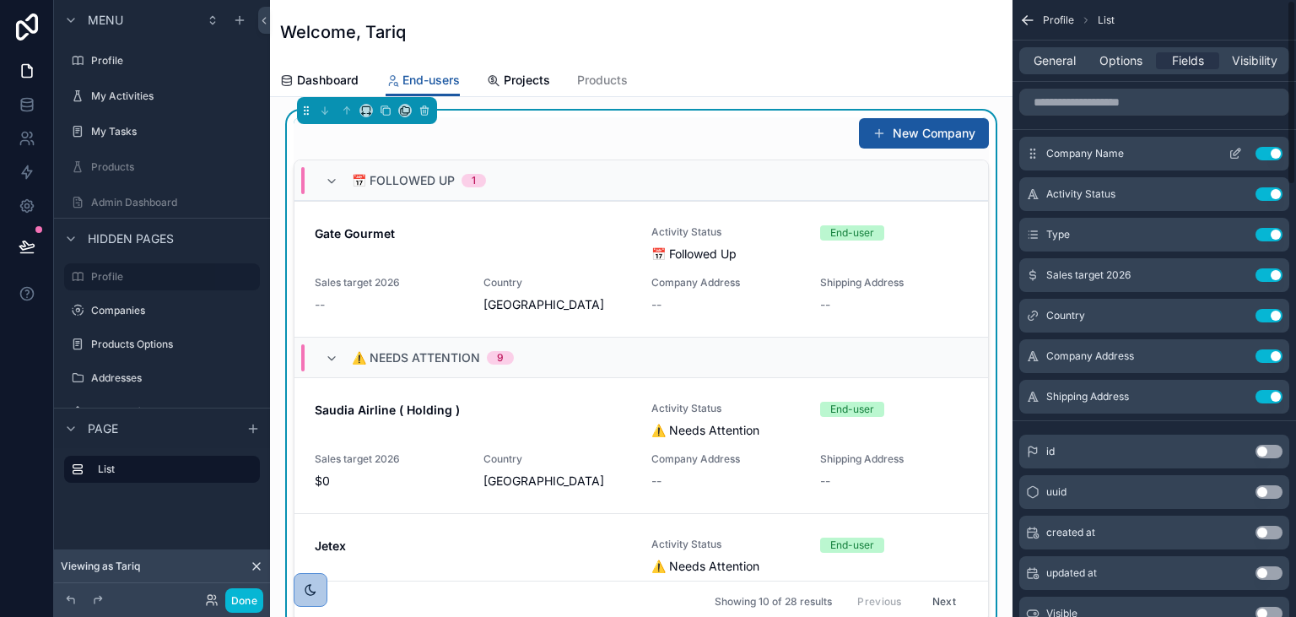
click at [1234, 155] on icon "scrollable content" at bounding box center [1237, 151] width 7 height 7
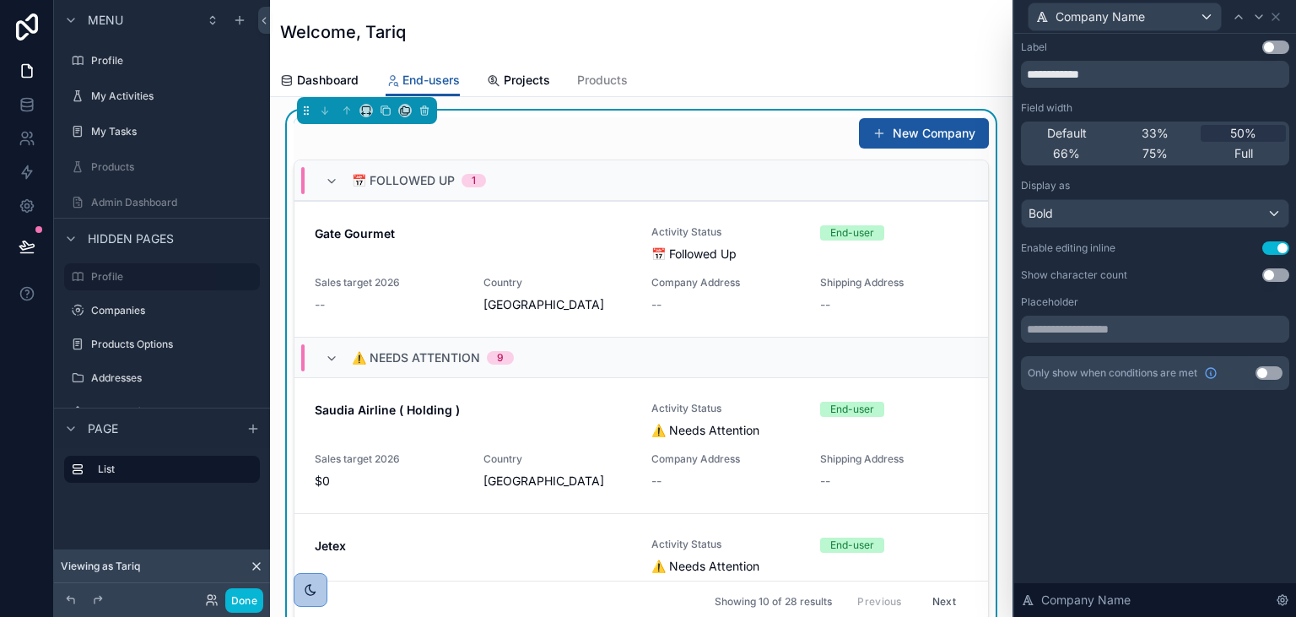
click at [1281, 245] on button "Use setting" at bounding box center [1275, 247] width 27 height 13
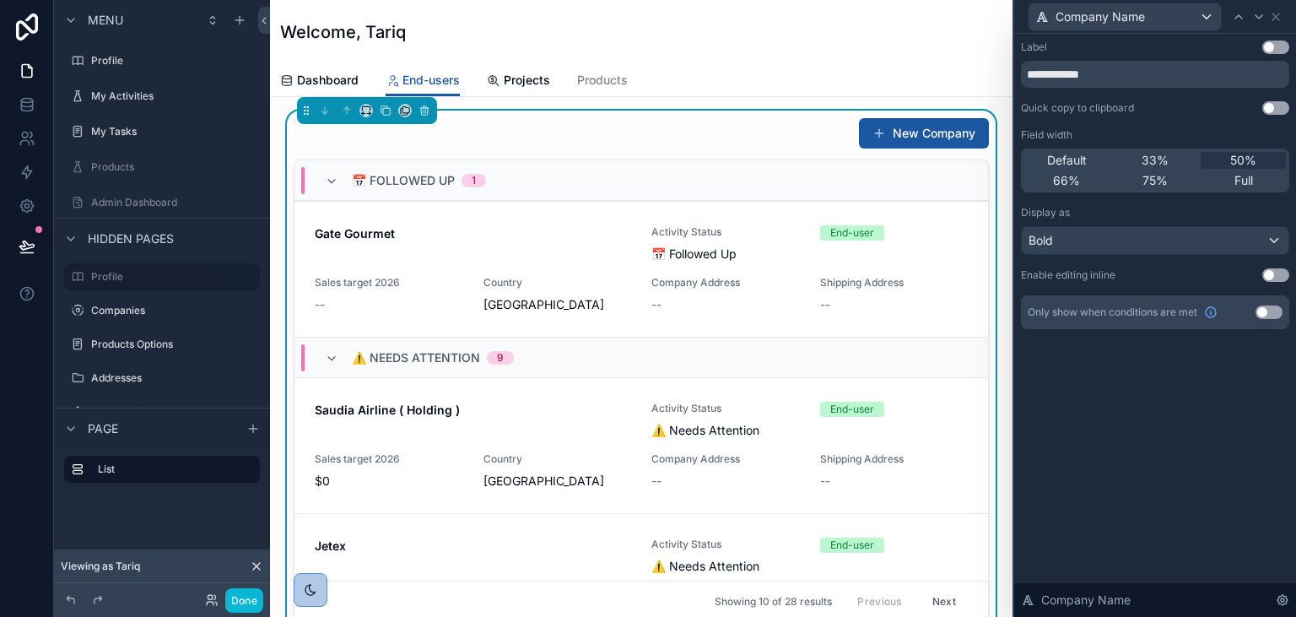
click at [787, 56] on div "Welcome, Tariq" at bounding box center [641, 32] width 722 height 64
click at [1277, 14] on icon at bounding box center [1275, 16] width 13 height 13
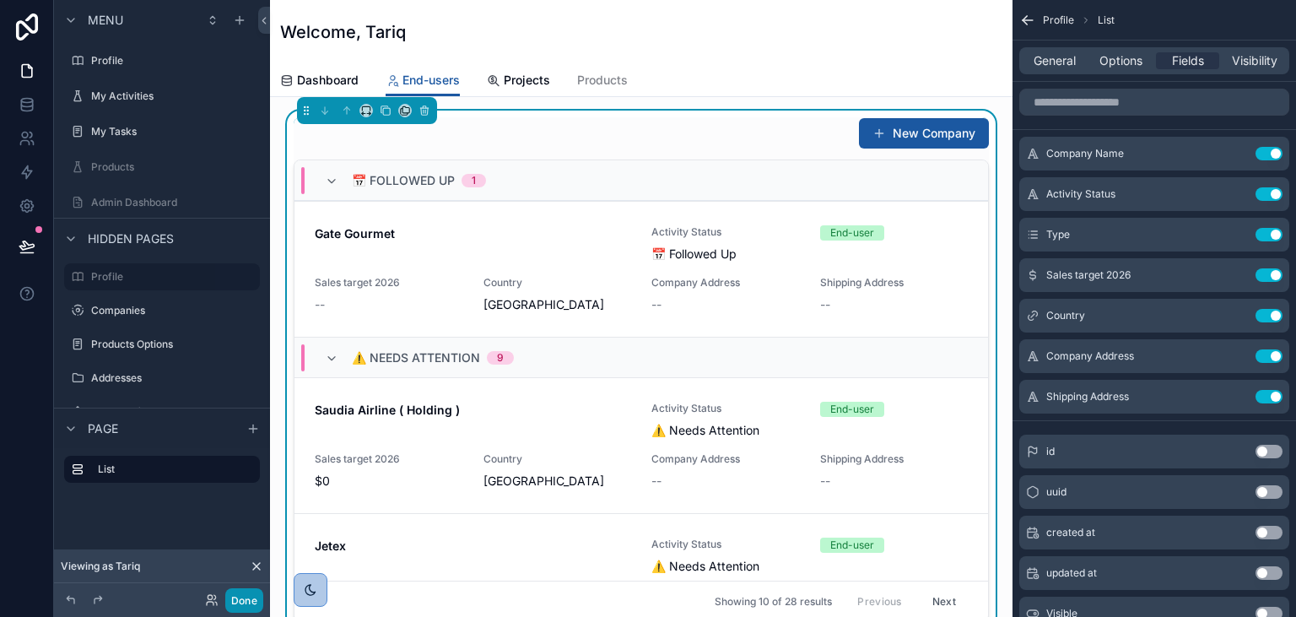
click at [235, 598] on button "Done" at bounding box center [244, 600] width 38 height 24
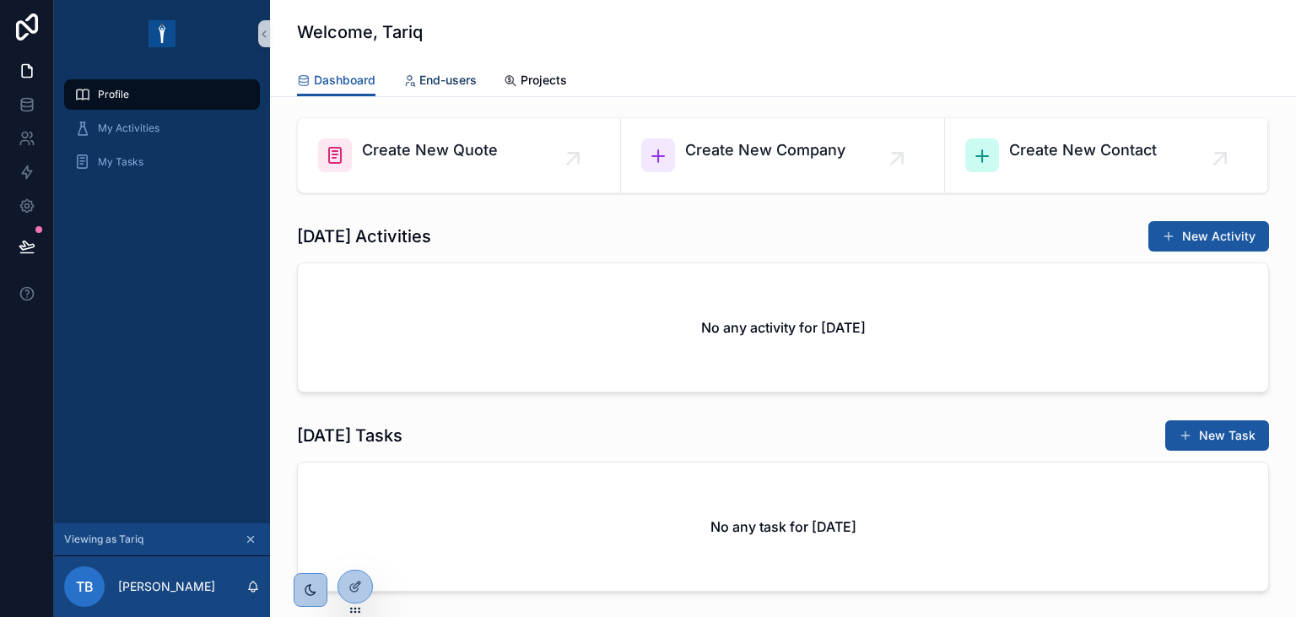
click at [462, 80] on span "End-users" at bounding box center [447, 80] width 57 height 17
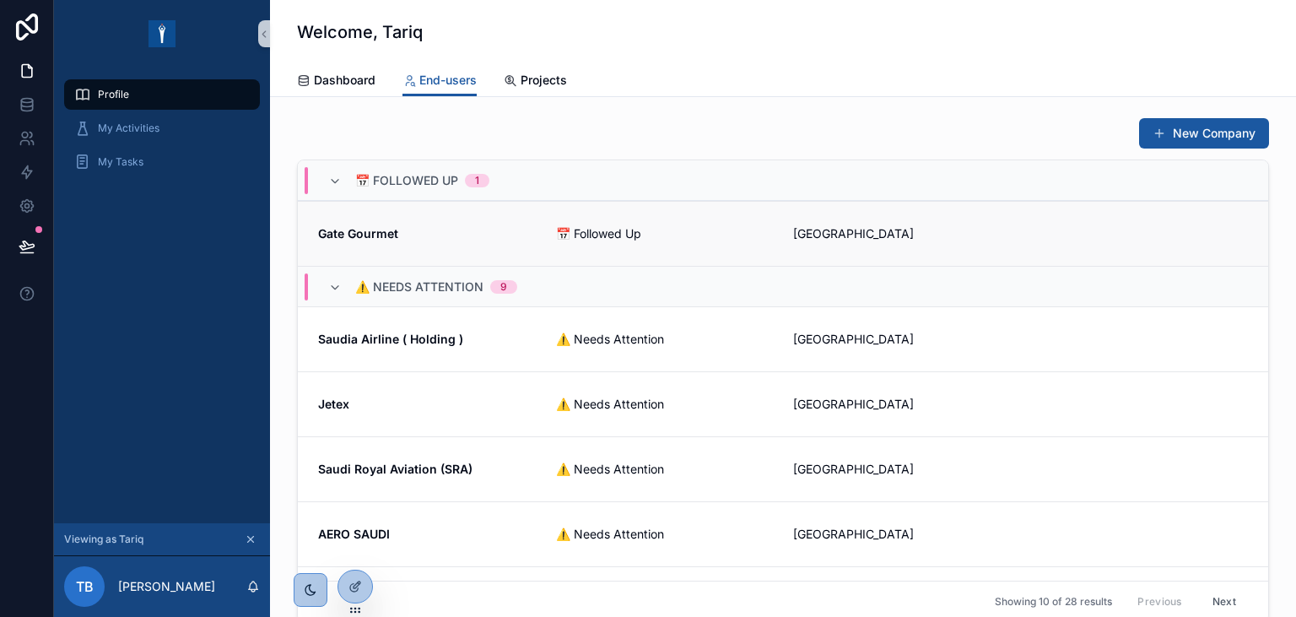
click at [361, 232] on strong "Gate Gourmet" at bounding box center [358, 233] width 80 height 14
click at [333, 402] on strong "Jetex" at bounding box center [333, 404] width 31 height 14
click at [356, 591] on icon at bounding box center [354, 588] width 8 height 8
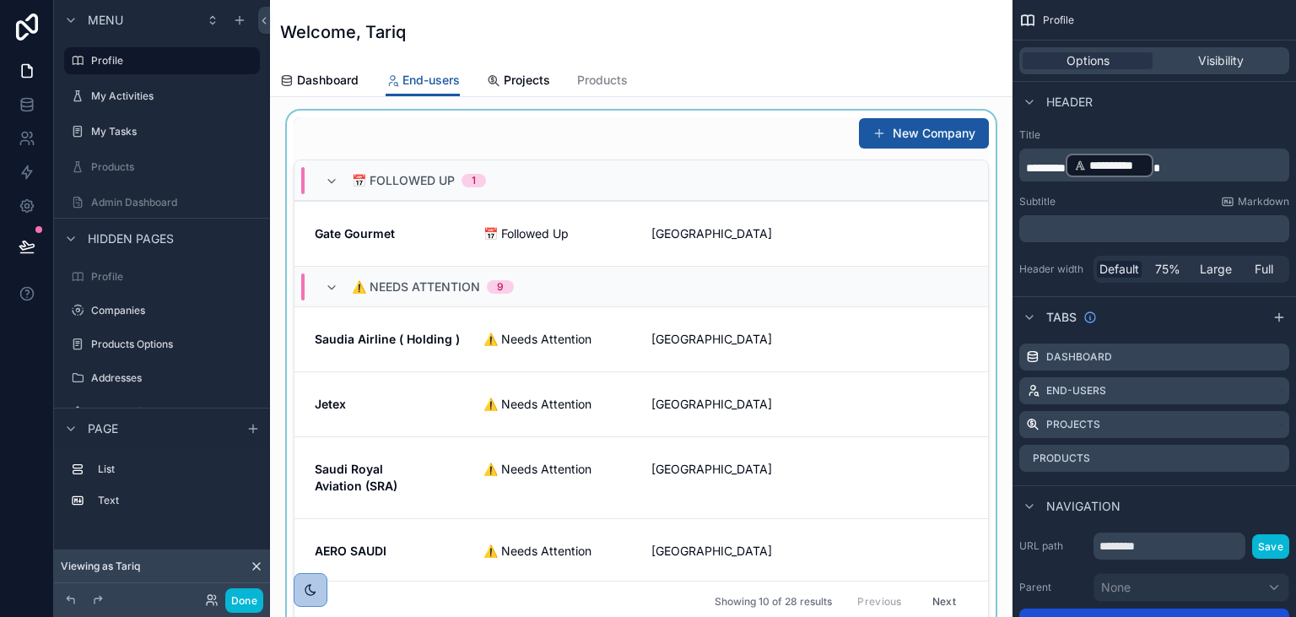
click at [729, 141] on div "scrollable content" at bounding box center [640, 370] width 715 height 518
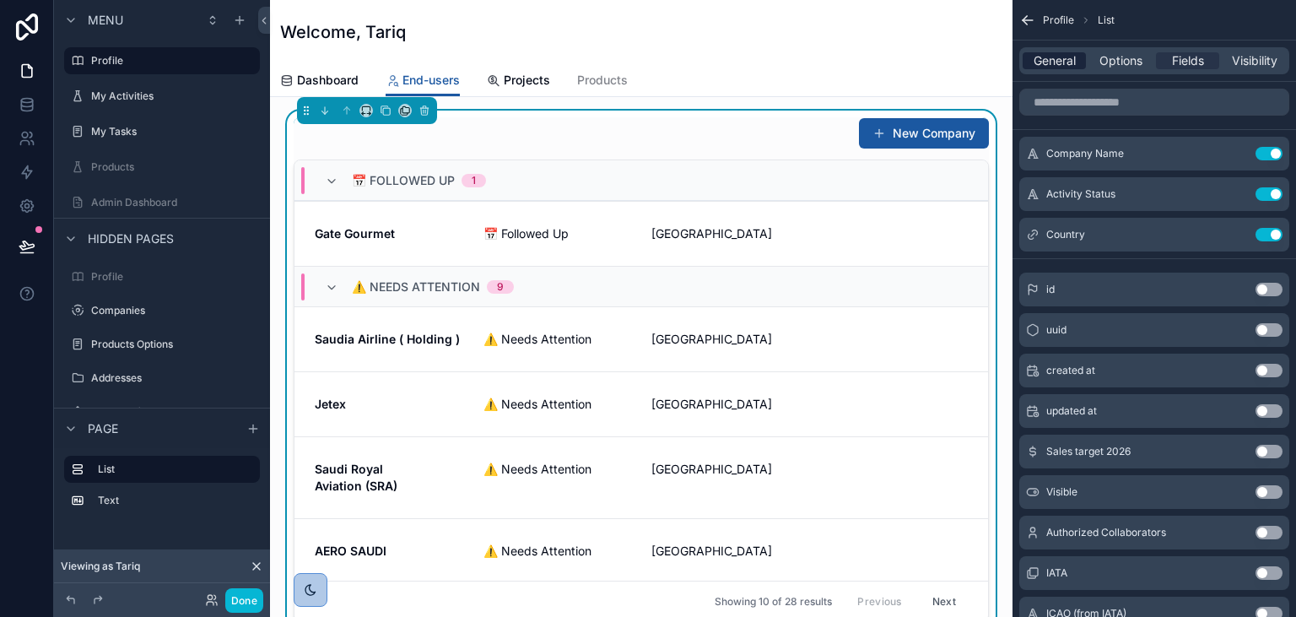
click at [1046, 65] on span "General" at bounding box center [1055, 60] width 42 height 17
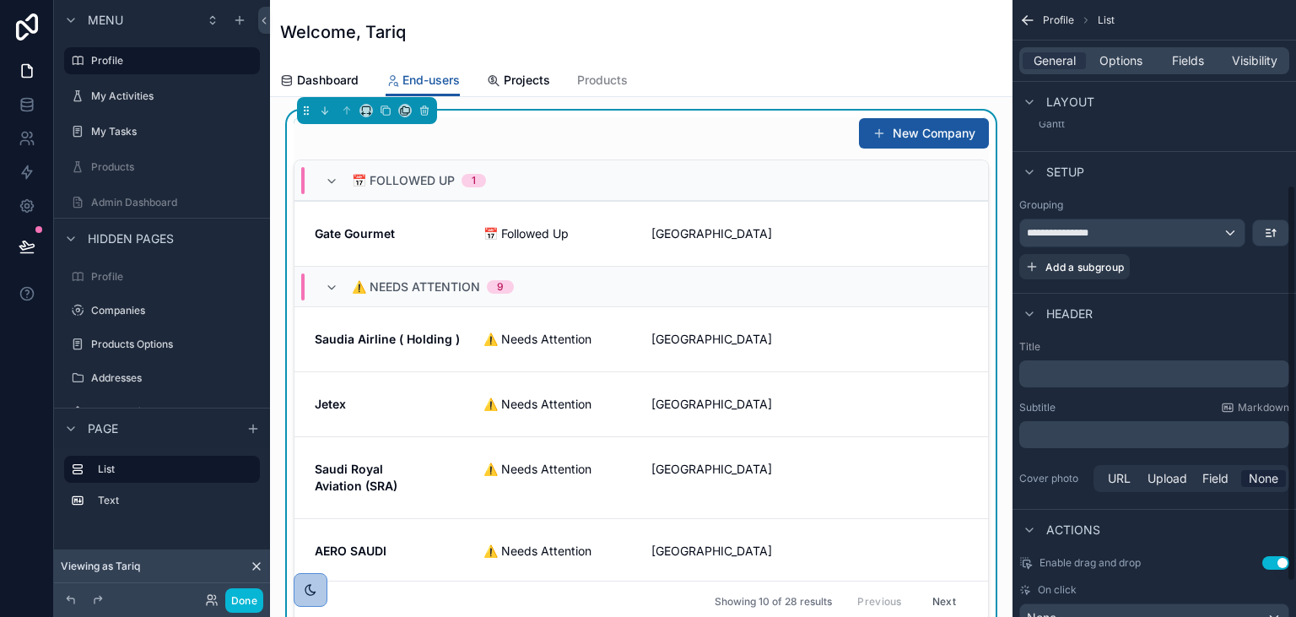
scroll to position [341, 0]
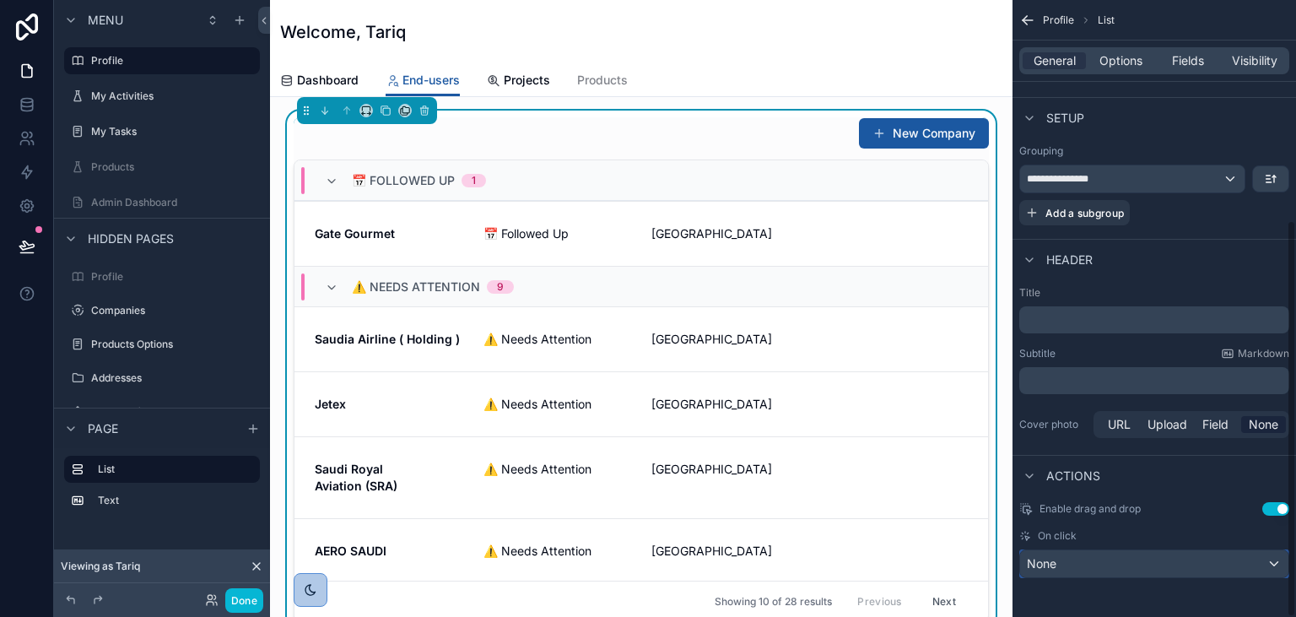
click at [1110, 566] on div "None" at bounding box center [1154, 563] width 268 height 27
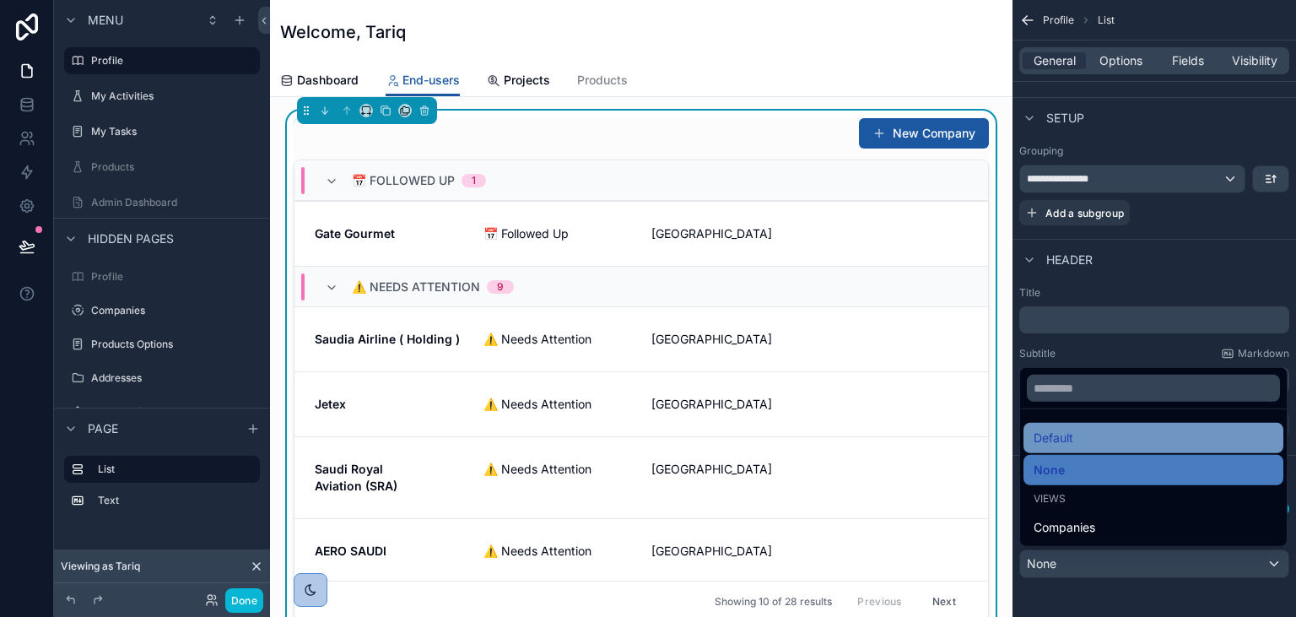
click at [1062, 442] on span "Default" at bounding box center [1054, 438] width 40 height 20
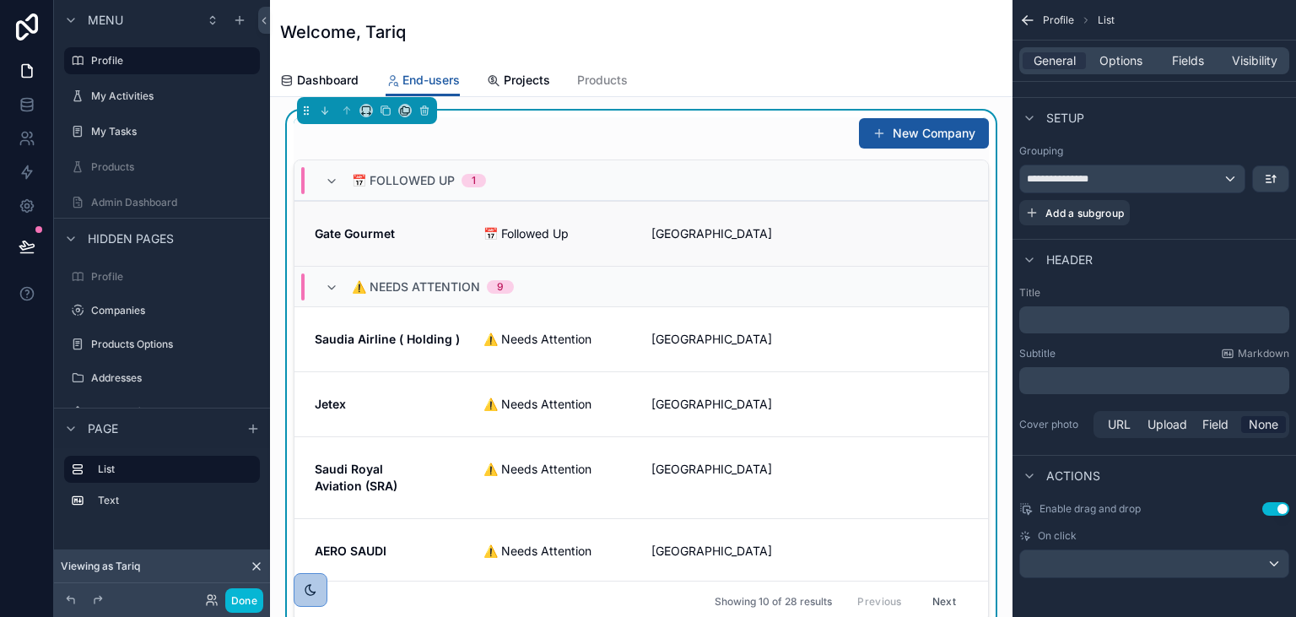
click at [440, 235] on span "Gate Gourmet" at bounding box center [389, 233] width 148 height 17
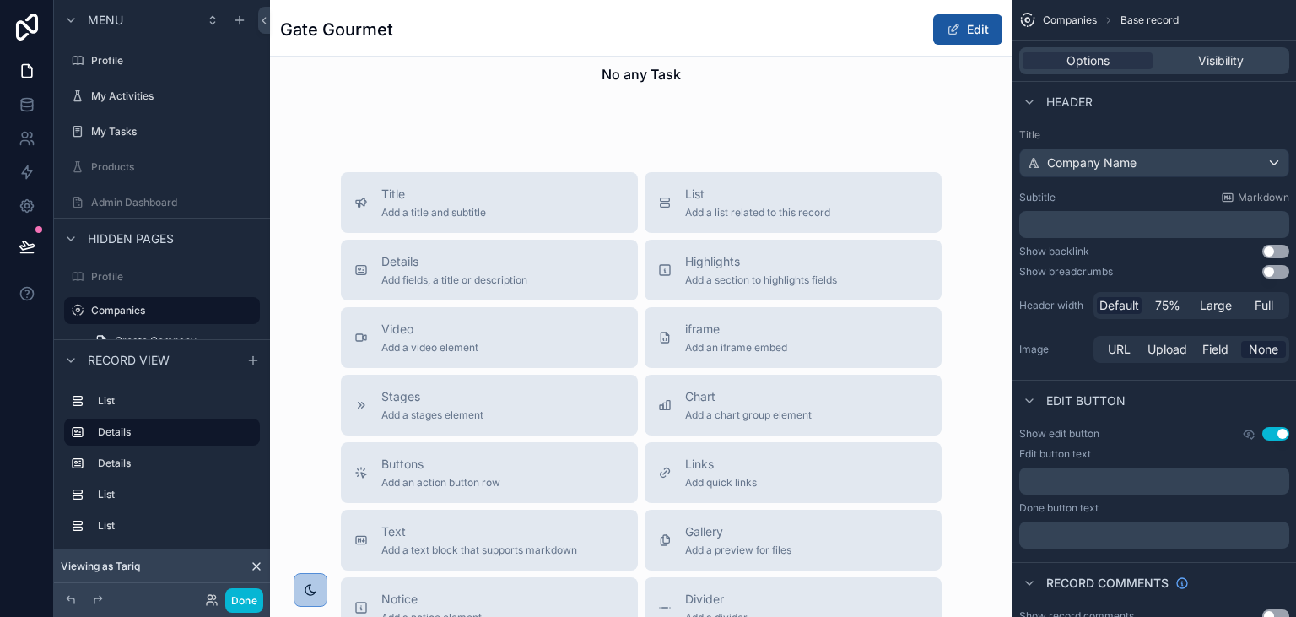
scroll to position [874, 0]
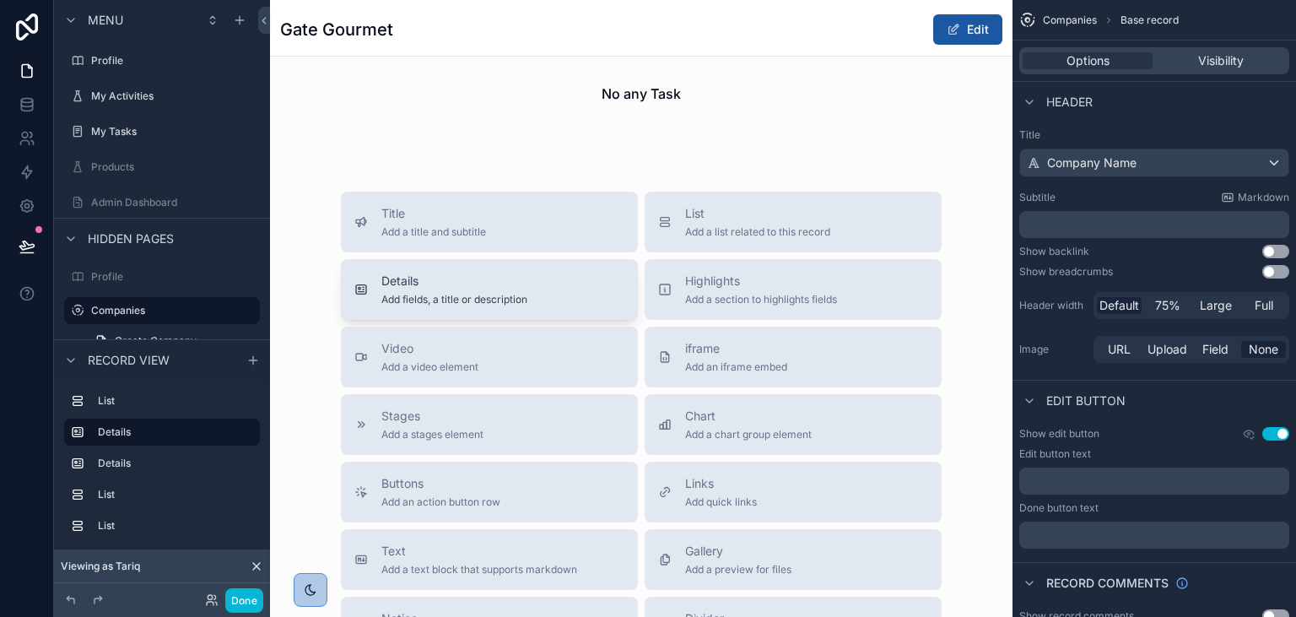
click at [515, 289] on div "Details Add fields, a title or description" at bounding box center [454, 290] width 146 height 34
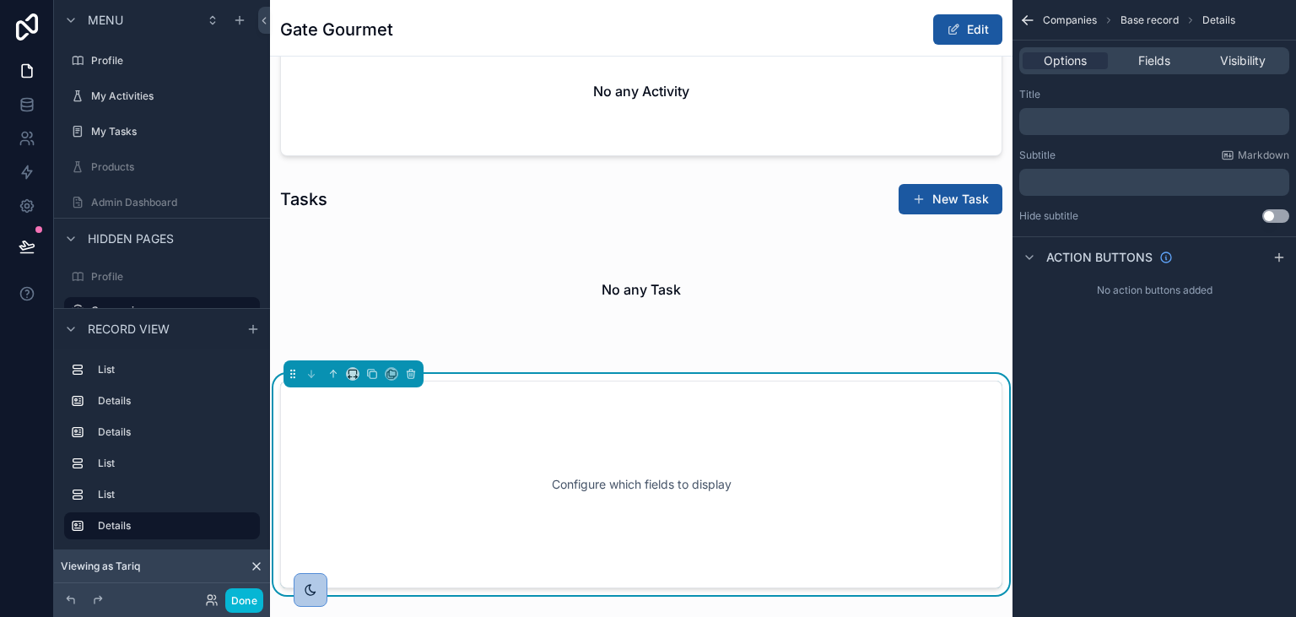
scroll to position [675, 0]
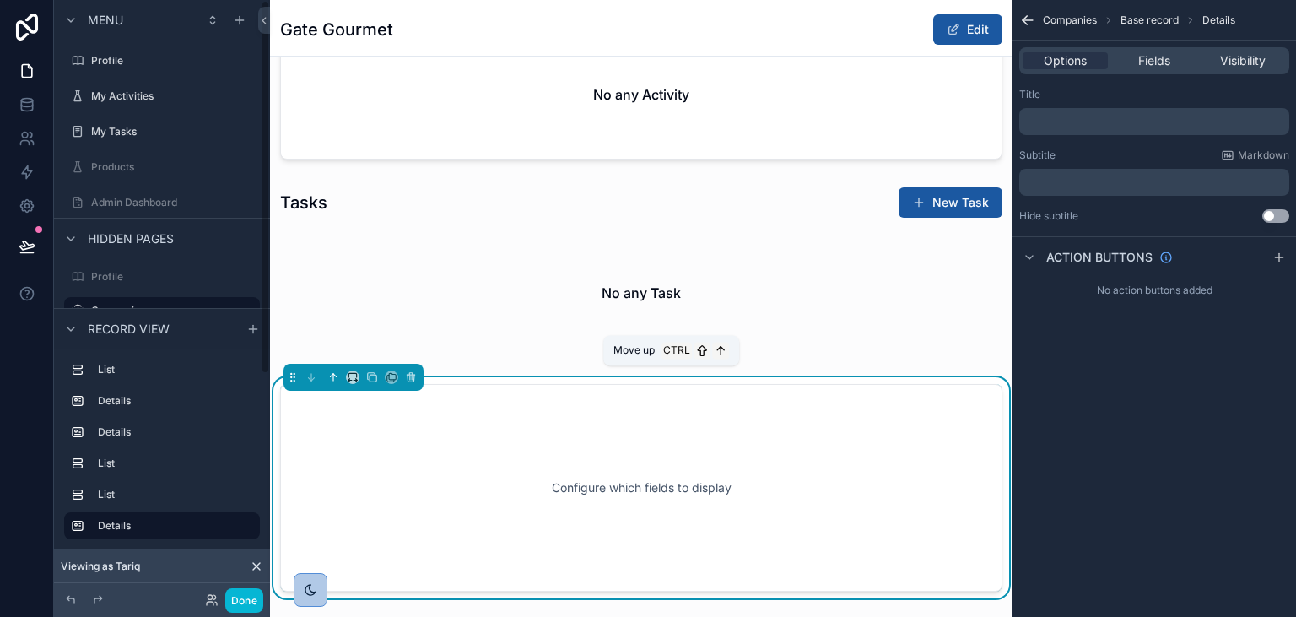
click at [331, 371] on icon "scrollable content" at bounding box center [333, 377] width 12 height 12
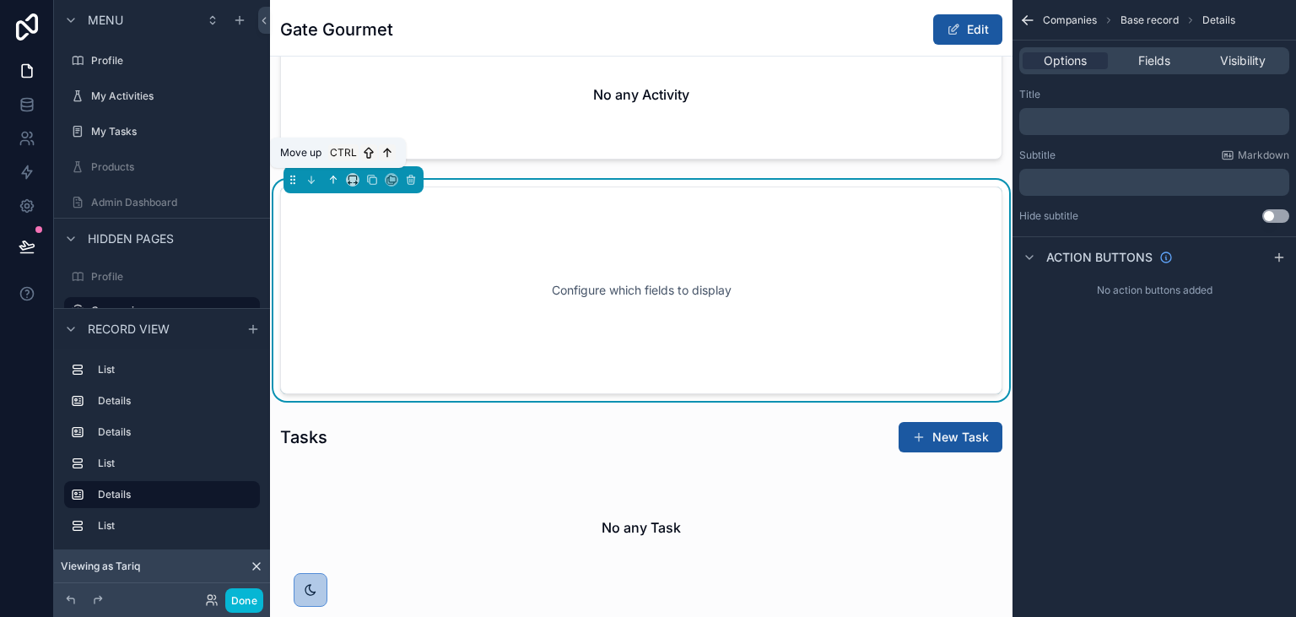
click at [331, 178] on icon "scrollable content" at bounding box center [333, 180] width 12 height 12
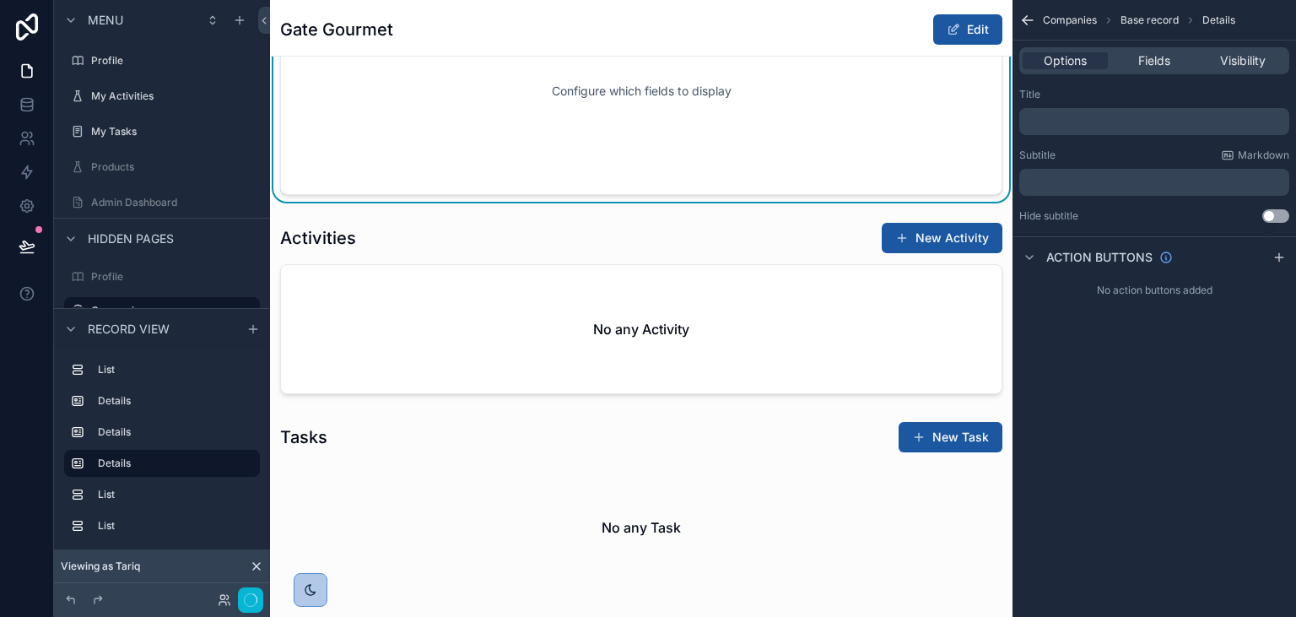
scroll to position [189, 0]
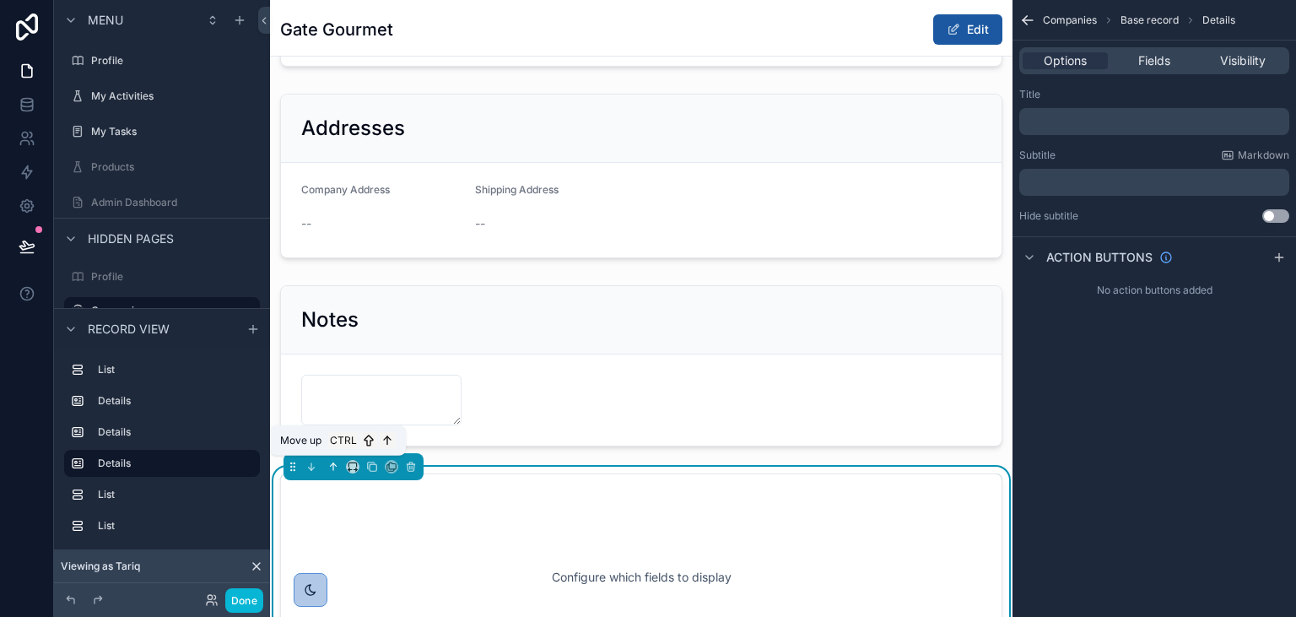
click at [334, 463] on icon "scrollable content" at bounding box center [333, 467] width 12 height 12
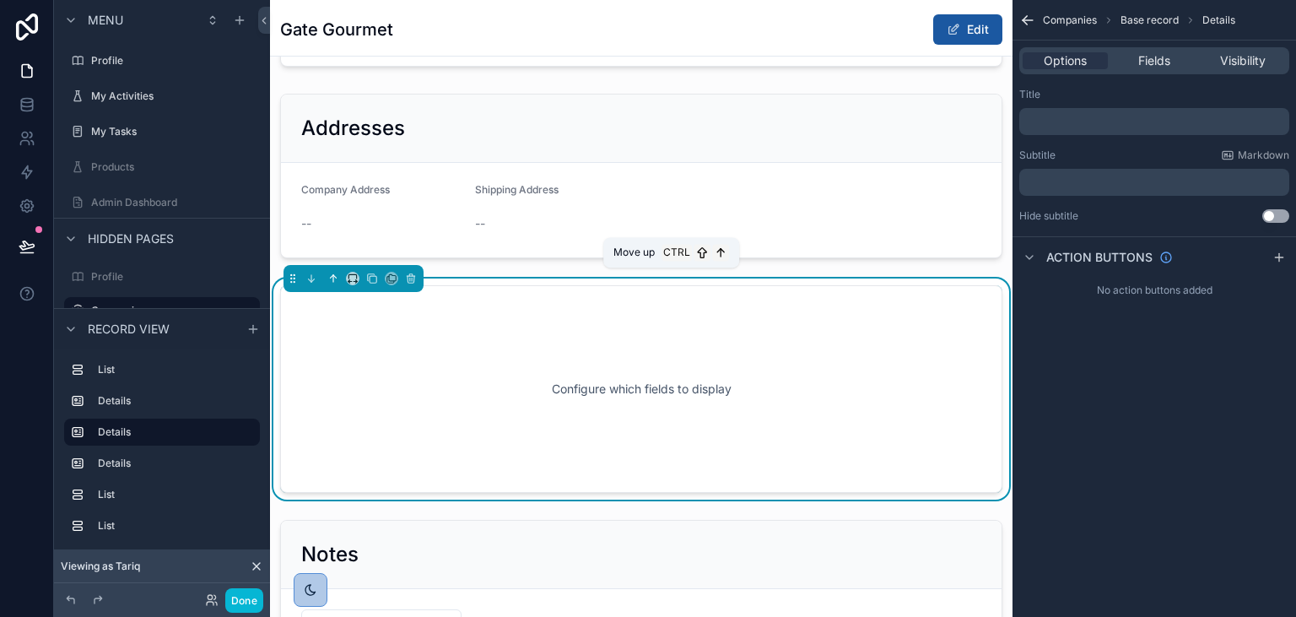
click at [331, 283] on icon "scrollable content" at bounding box center [333, 279] width 12 height 12
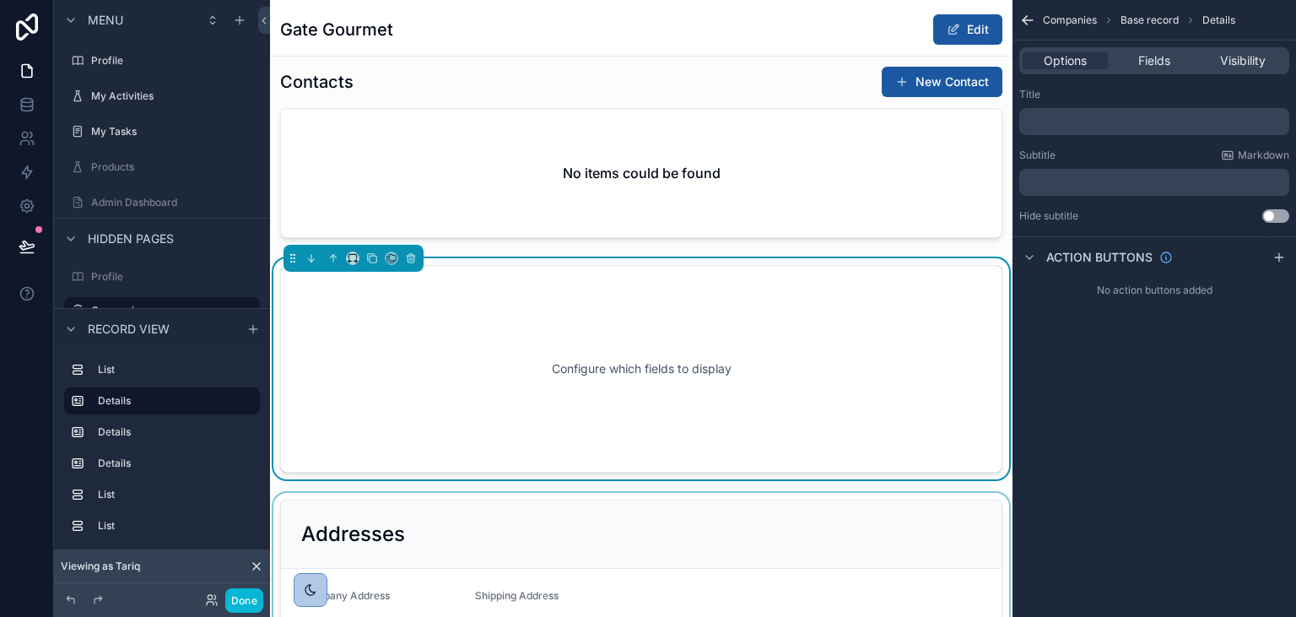
scroll to position [0, 0]
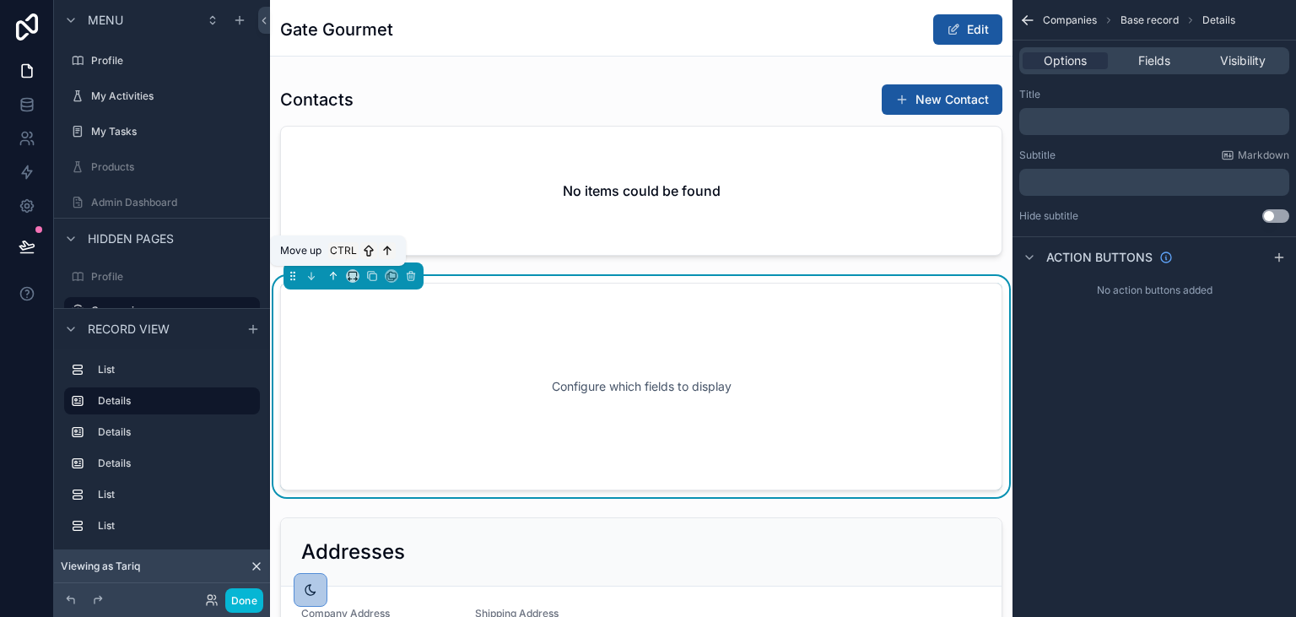
click at [332, 273] on icon "scrollable content" at bounding box center [332, 274] width 3 height 3
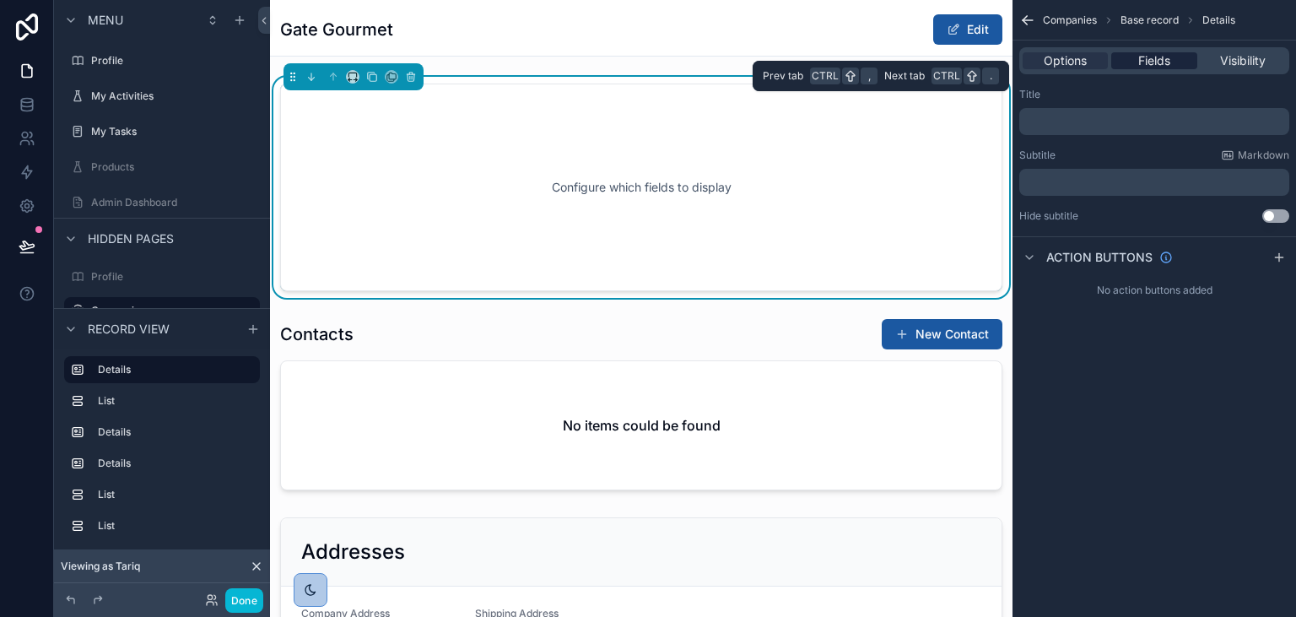
click at [1142, 54] on span "Fields" at bounding box center [1154, 60] width 32 height 17
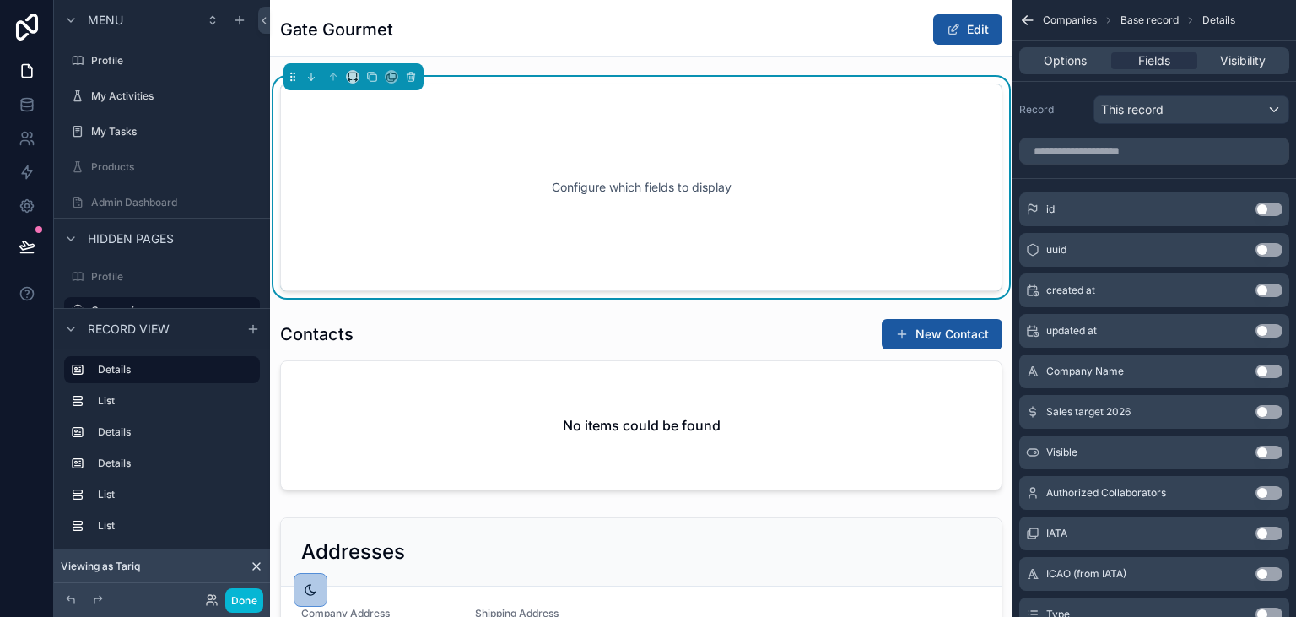
click at [1271, 373] on button "Use setting" at bounding box center [1268, 370] width 27 height 13
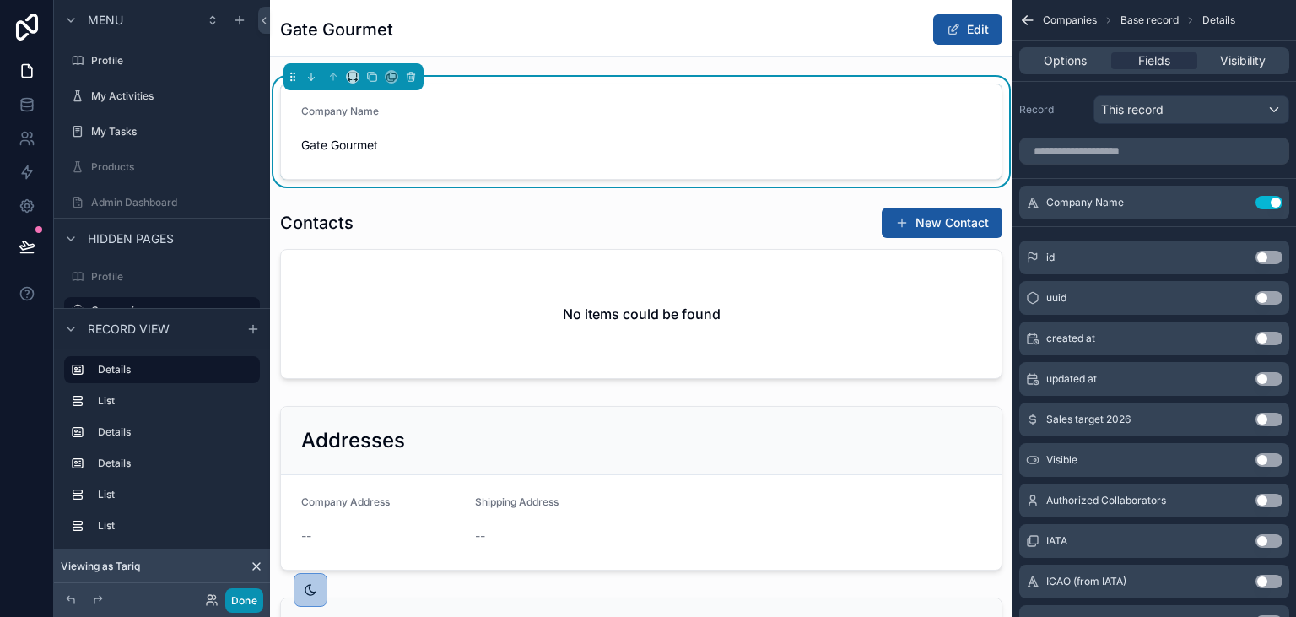
click at [245, 601] on button "Done" at bounding box center [244, 600] width 38 height 24
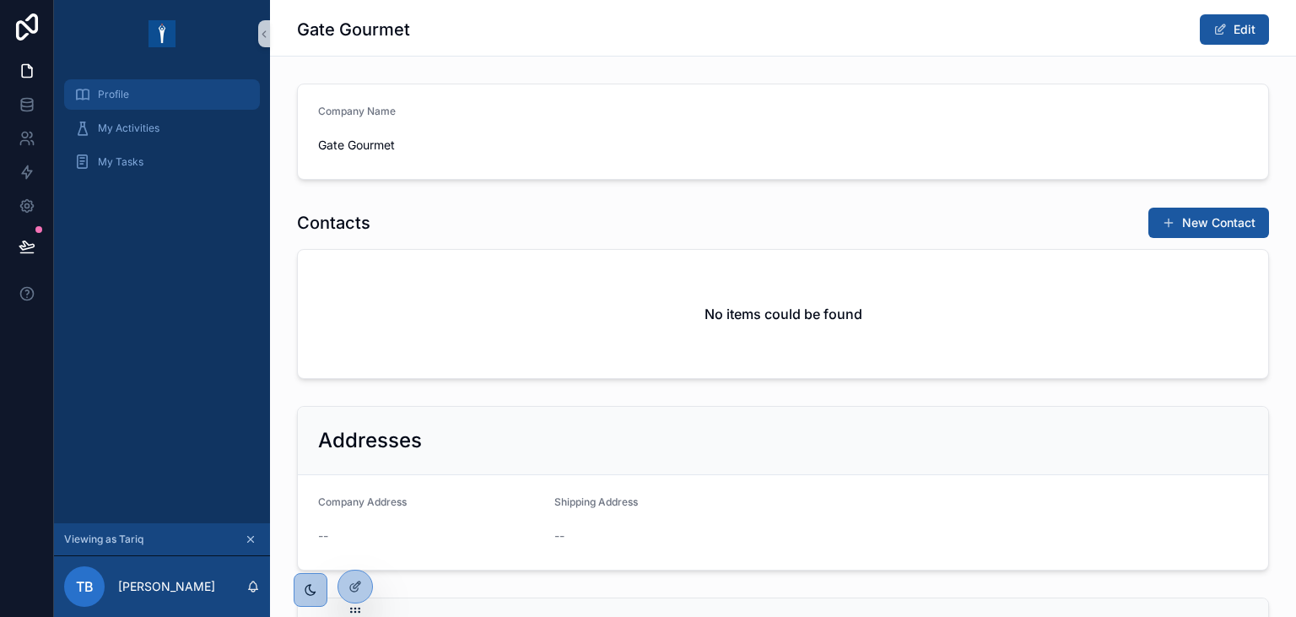
click at [149, 101] on div "Profile" at bounding box center [161, 94] width 175 height 27
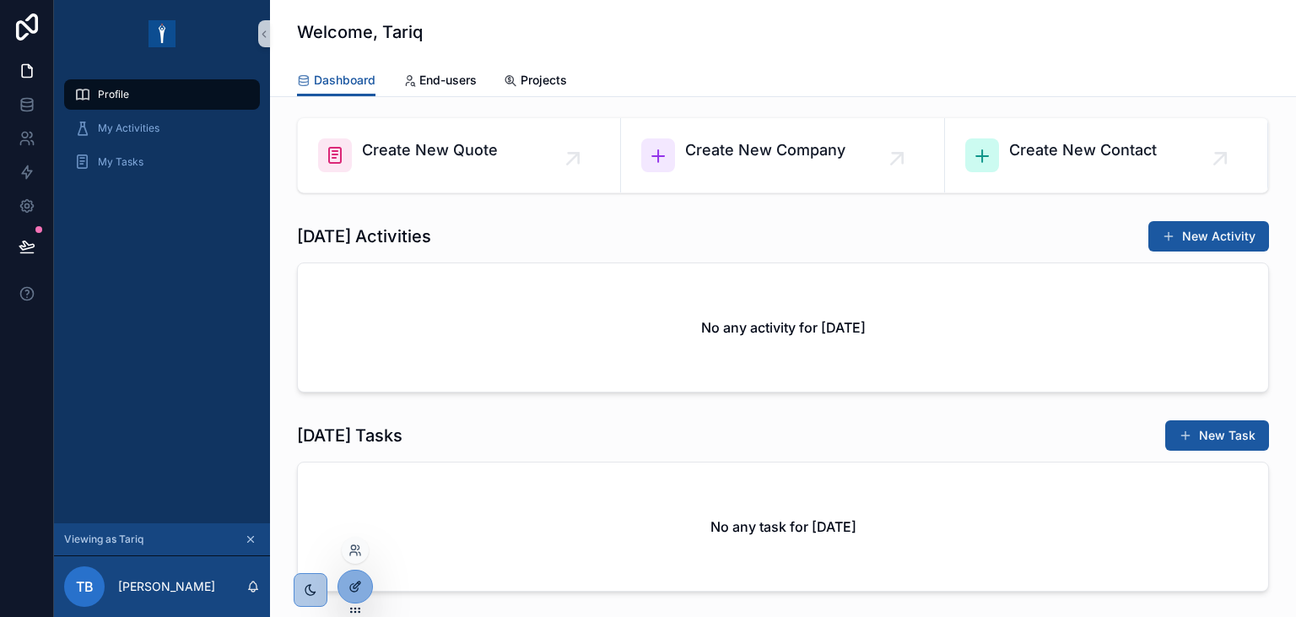
click at [350, 585] on icon at bounding box center [354, 586] width 13 height 13
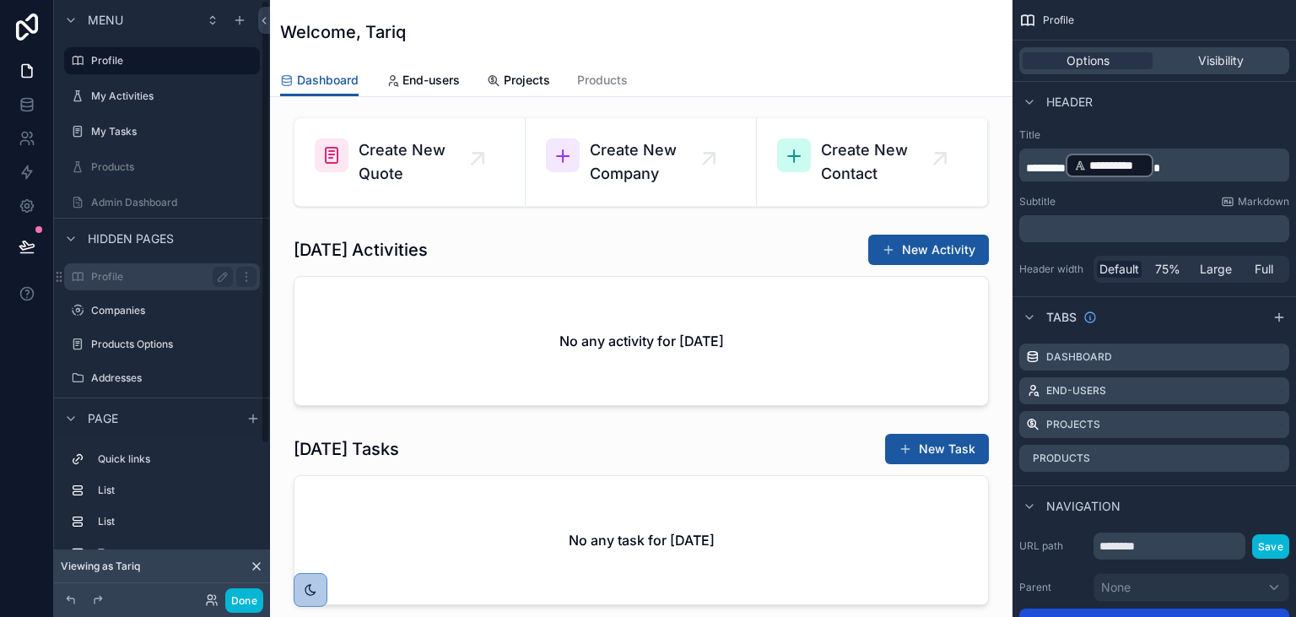
click at [160, 268] on div "Profile" at bounding box center [162, 277] width 142 height 20
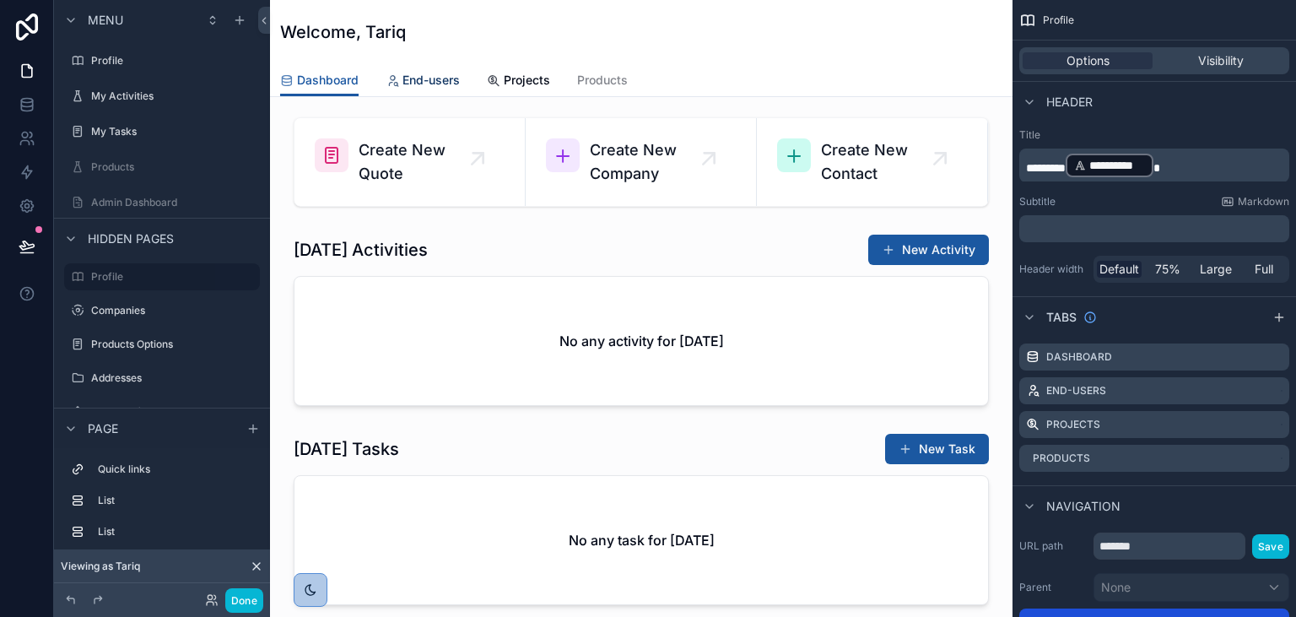
click at [430, 83] on span "End-users" at bounding box center [430, 80] width 57 height 17
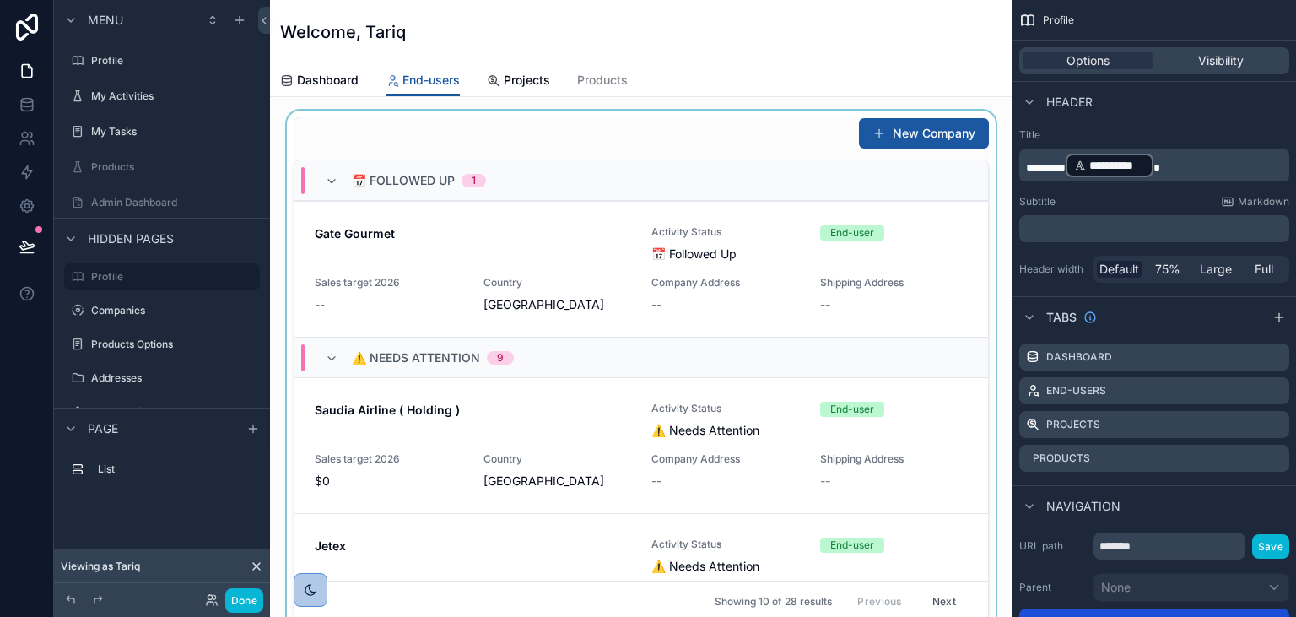
click at [715, 138] on div "scrollable content" at bounding box center [640, 370] width 715 height 518
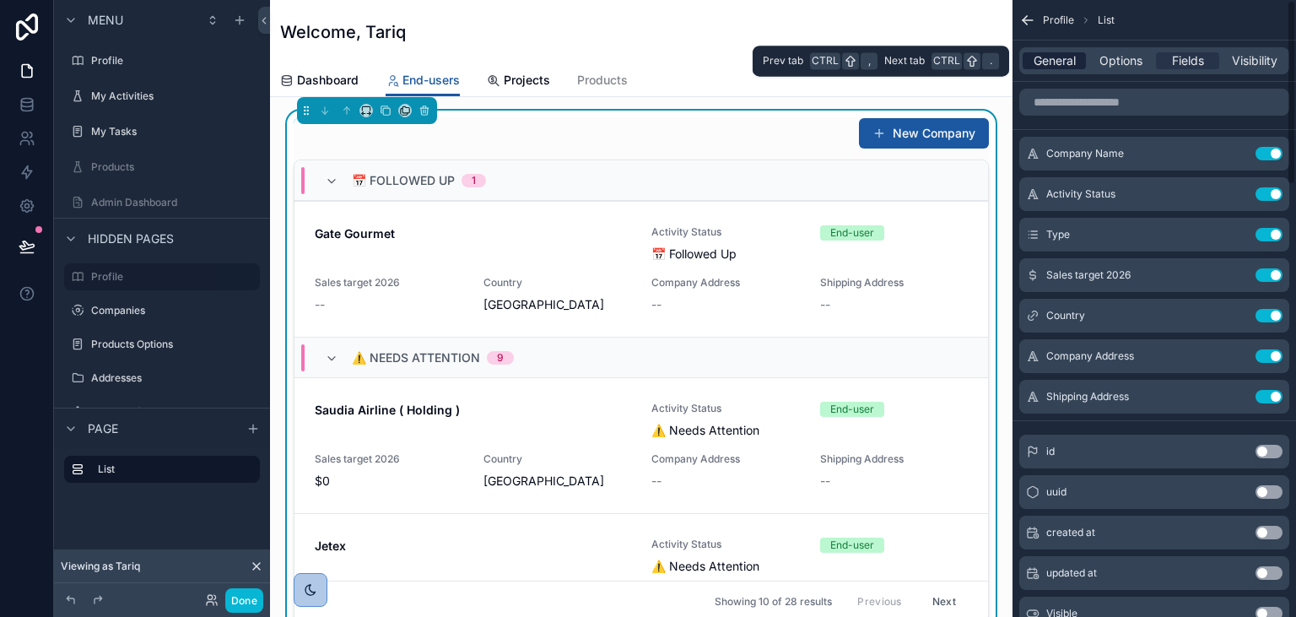
click at [1055, 57] on span "General" at bounding box center [1055, 60] width 42 height 17
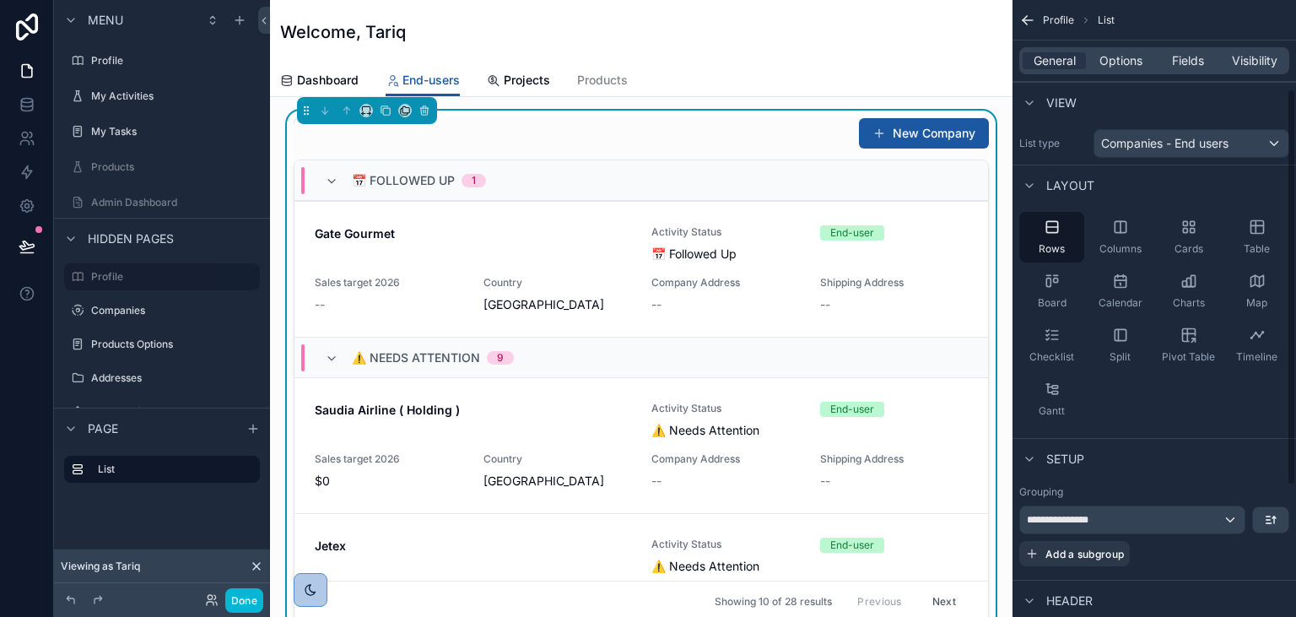
scroll to position [341, 0]
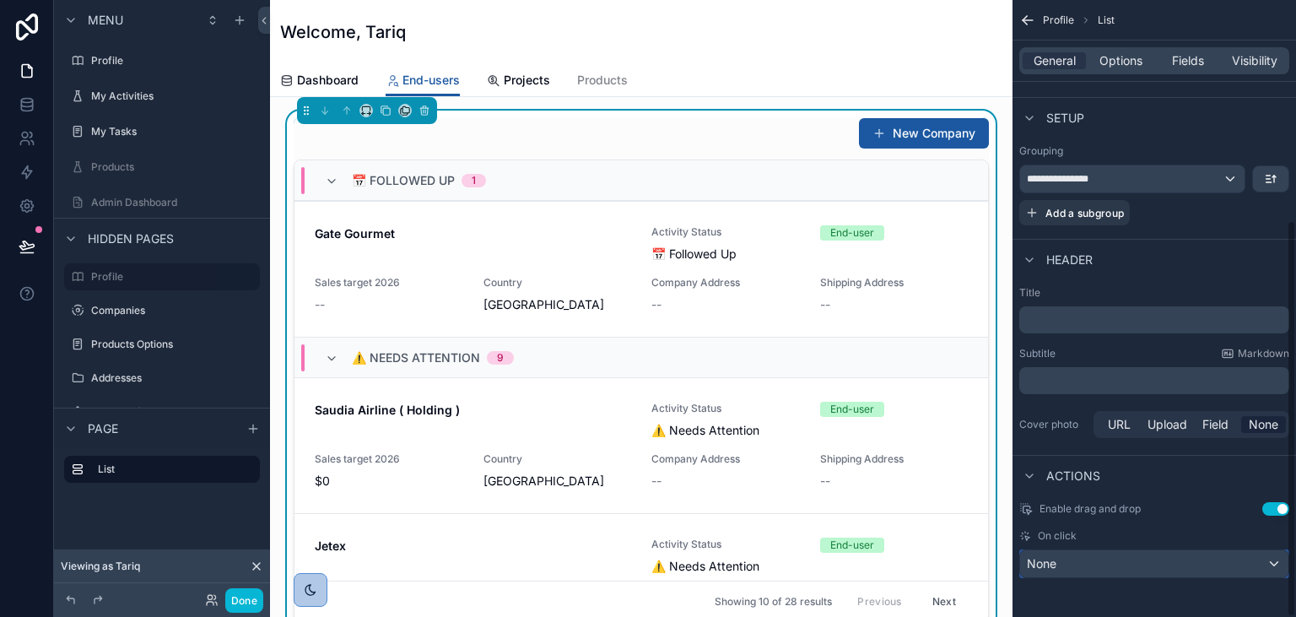
click at [1253, 572] on div "None" at bounding box center [1154, 563] width 268 height 27
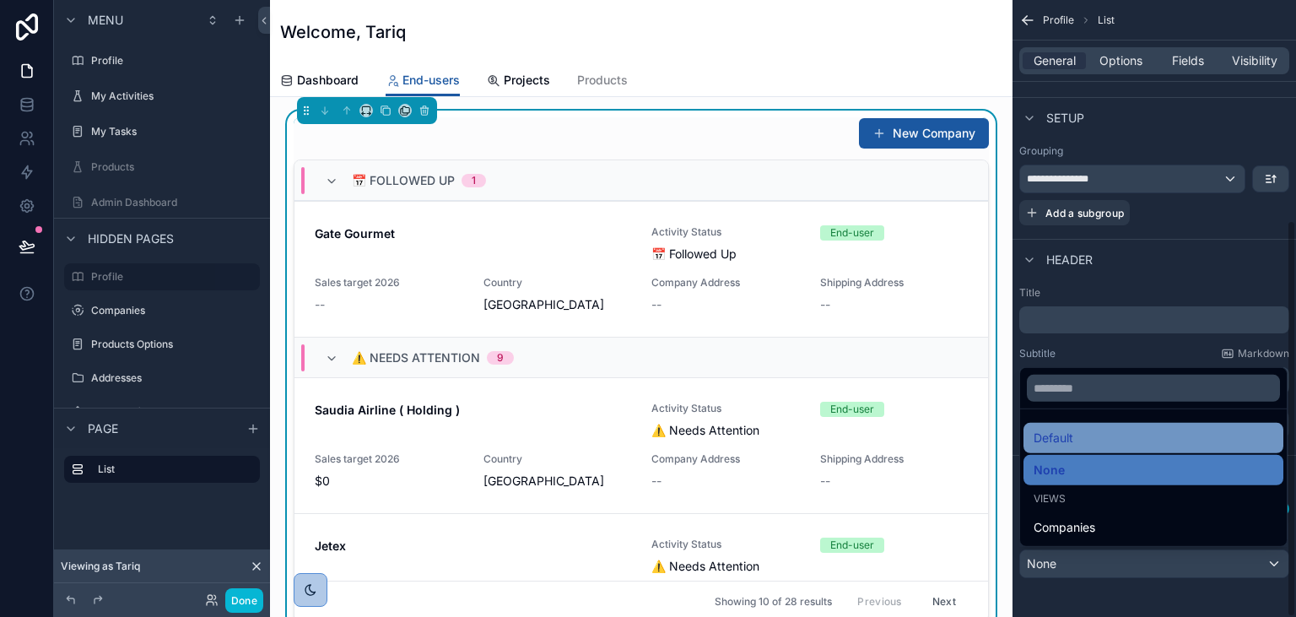
click at [1045, 437] on span "Default" at bounding box center [1054, 438] width 40 height 20
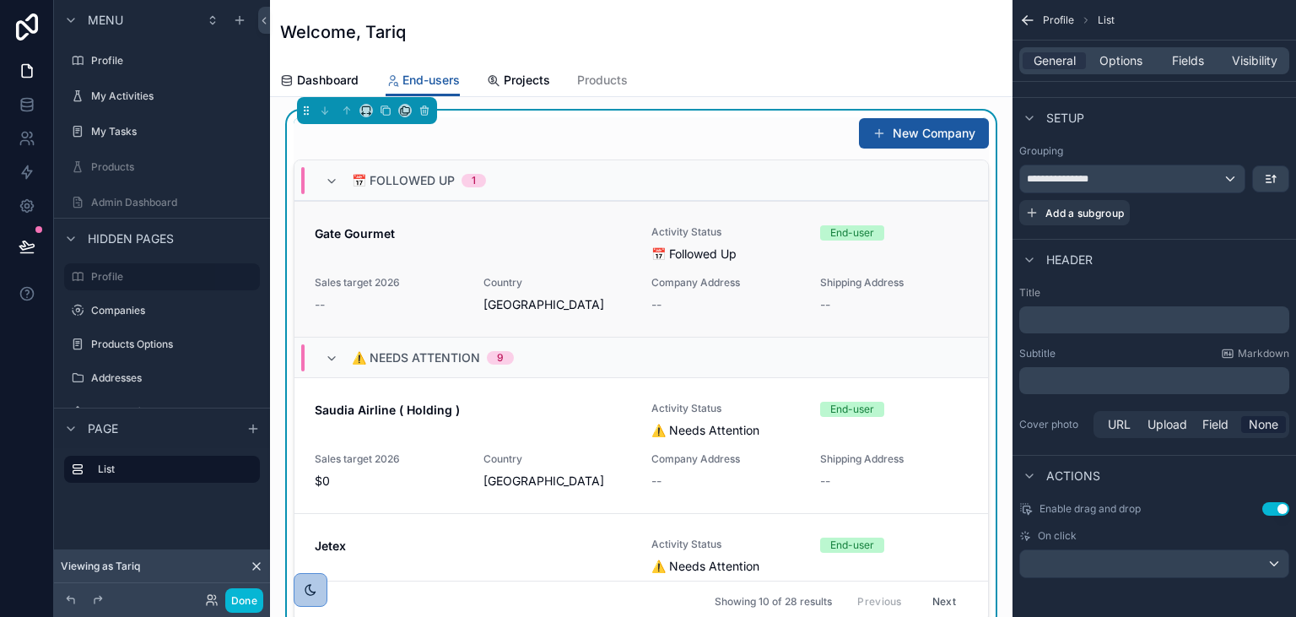
click at [390, 243] on div "Gate Gourmet" at bounding box center [473, 243] width 316 height 37
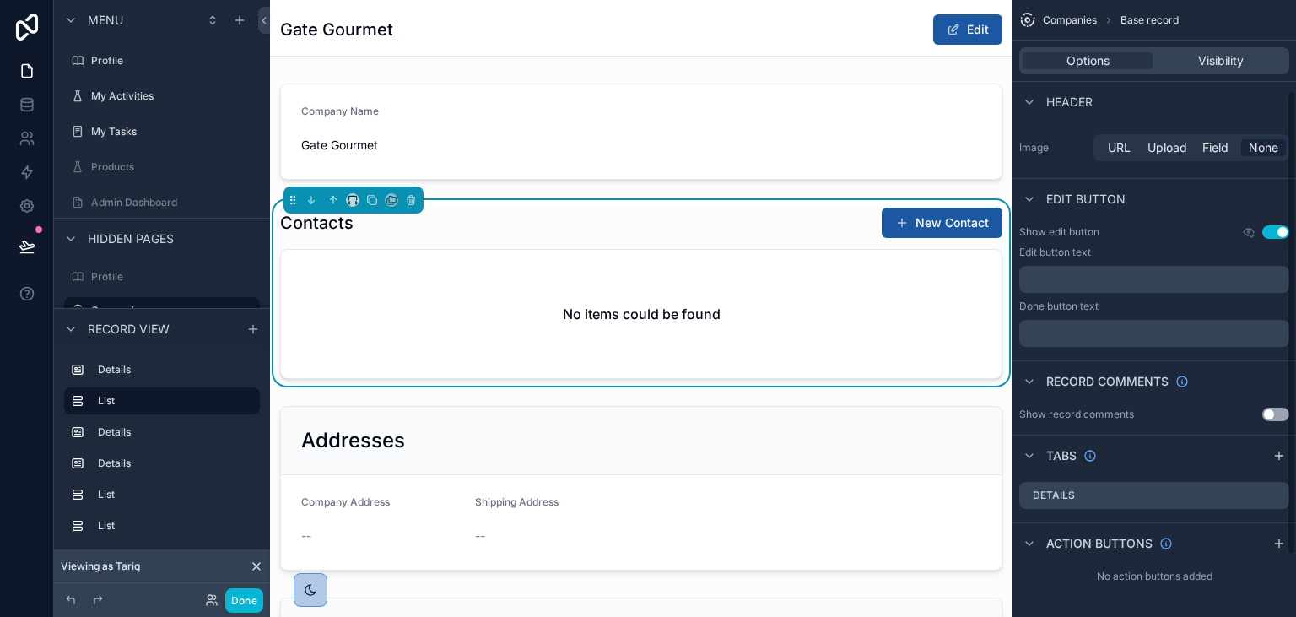
scroll to position [120, 0]
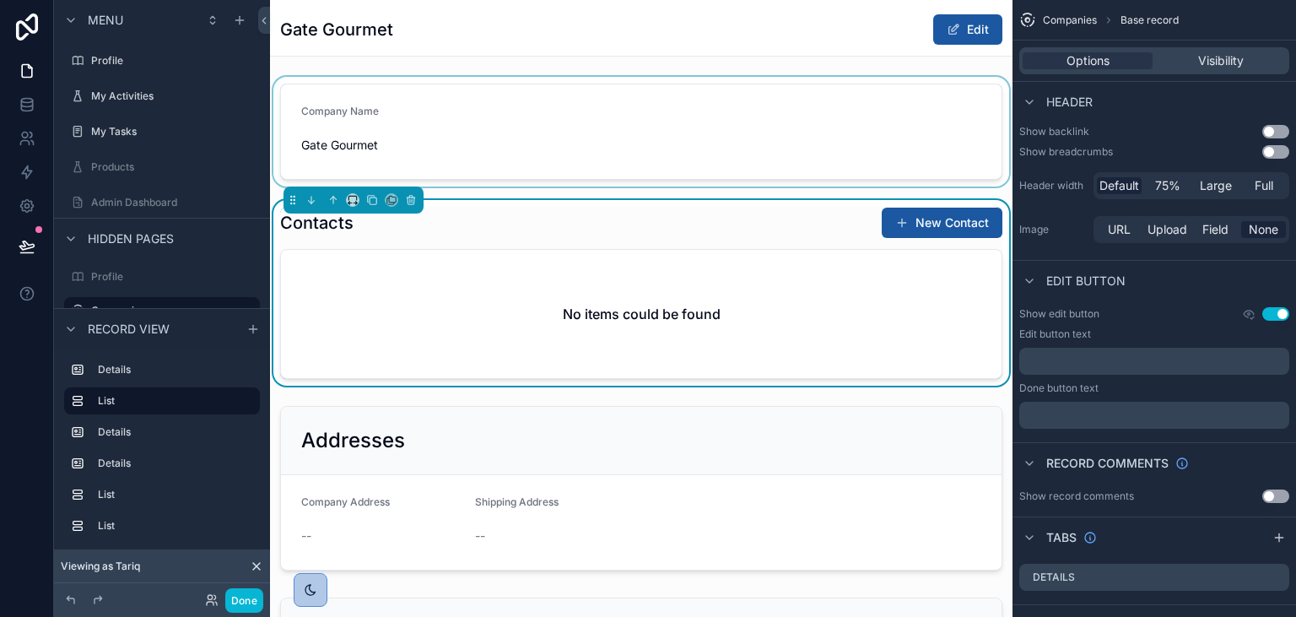
click at [656, 119] on div "scrollable content" at bounding box center [641, 132] width 742 height 110
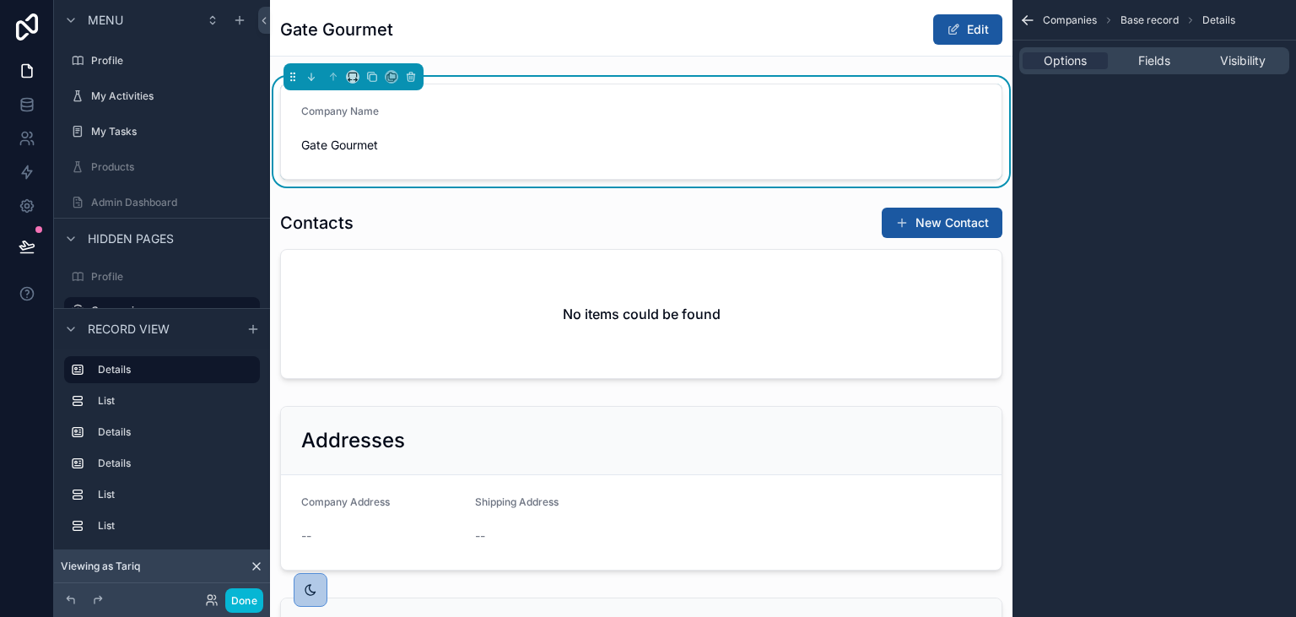
scroll to position [0, 0]
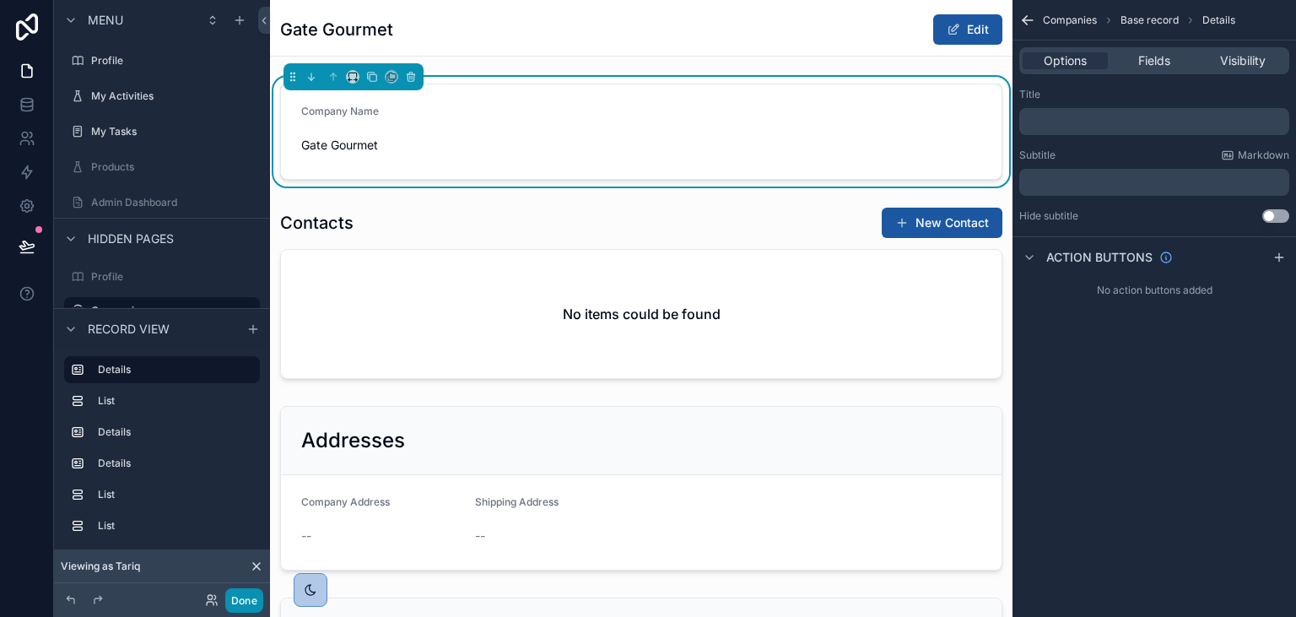
click at [249, 589] on button "Done" at bounding box center [244, 600] width 38 height 24
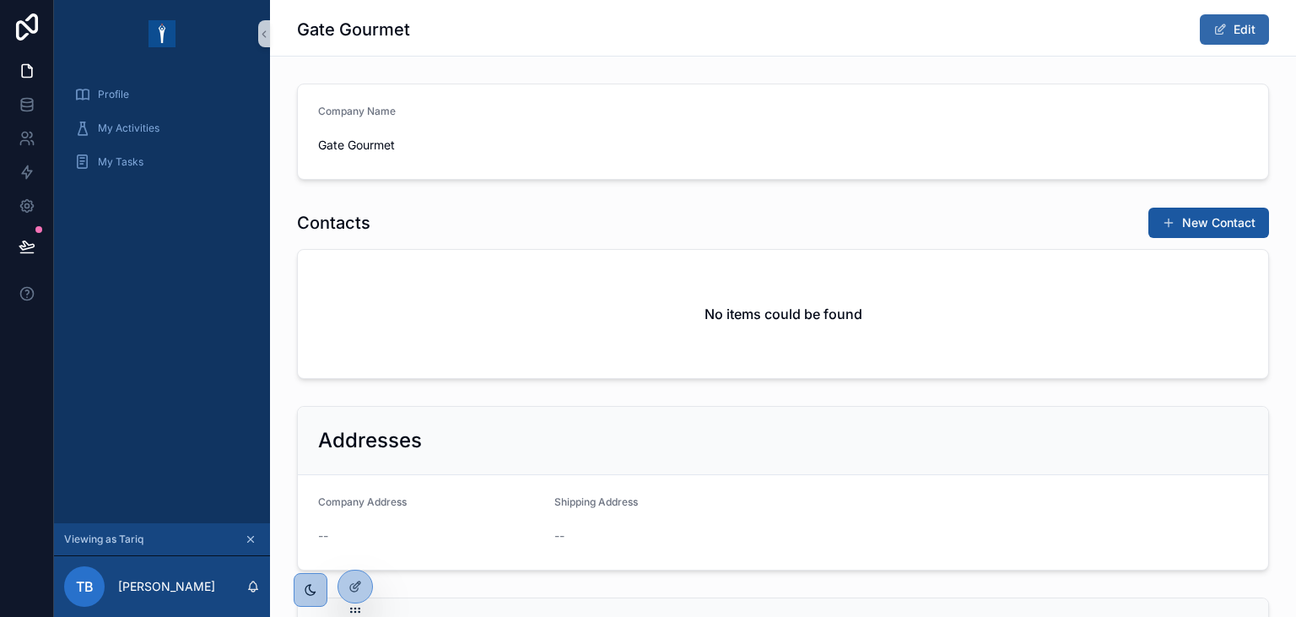
click at [1233, 30] on button "Edit" at bounding box center [1234, 29] width 69 height 30
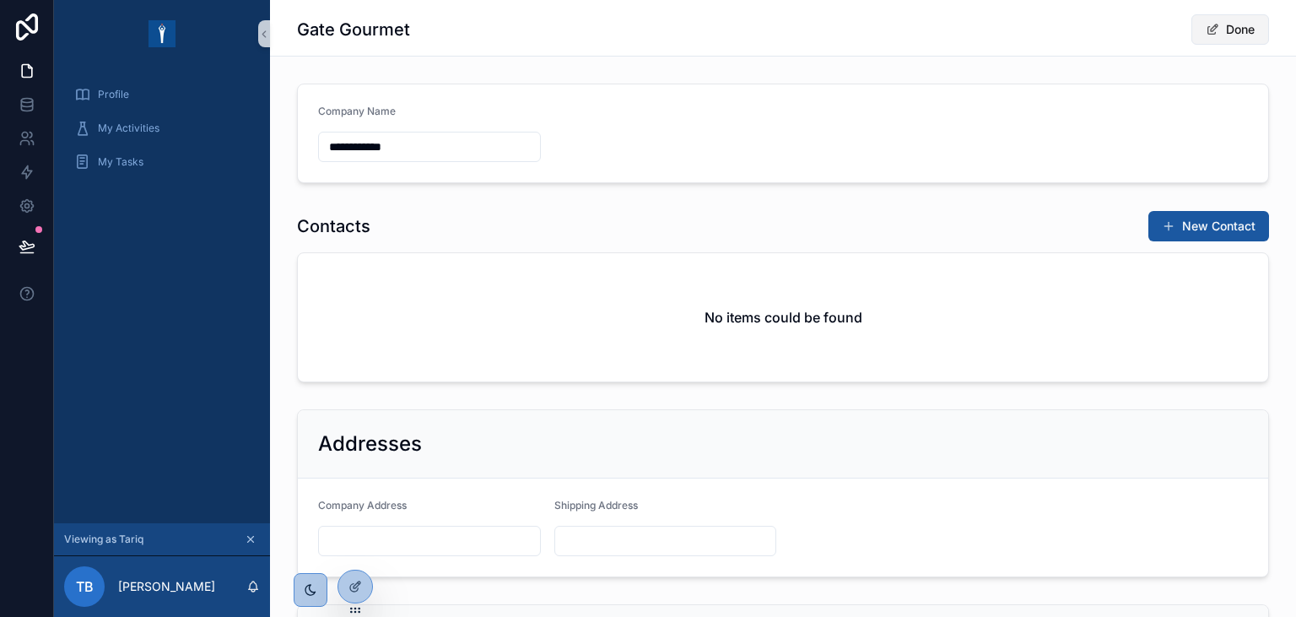
click at [1218, 35] on span "scrollable content" at bounding box center [1212, 29] width 13 height 13
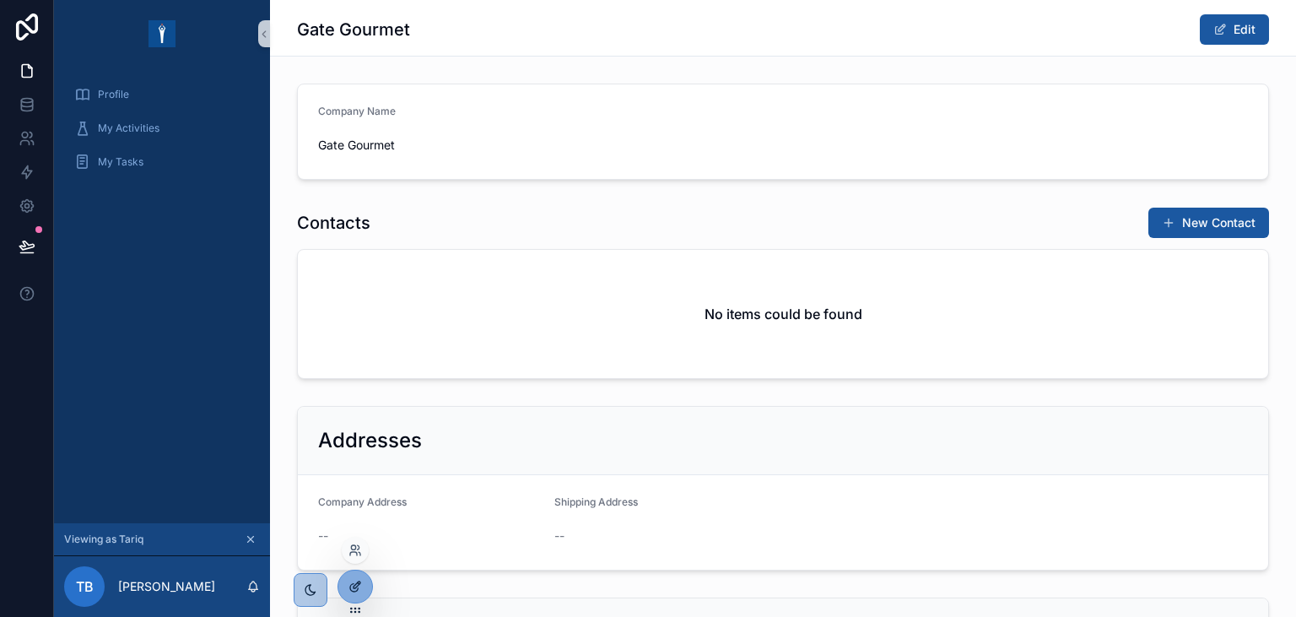
click at [367, 591] on div at bounding box center [355, 586] width 34 height 32
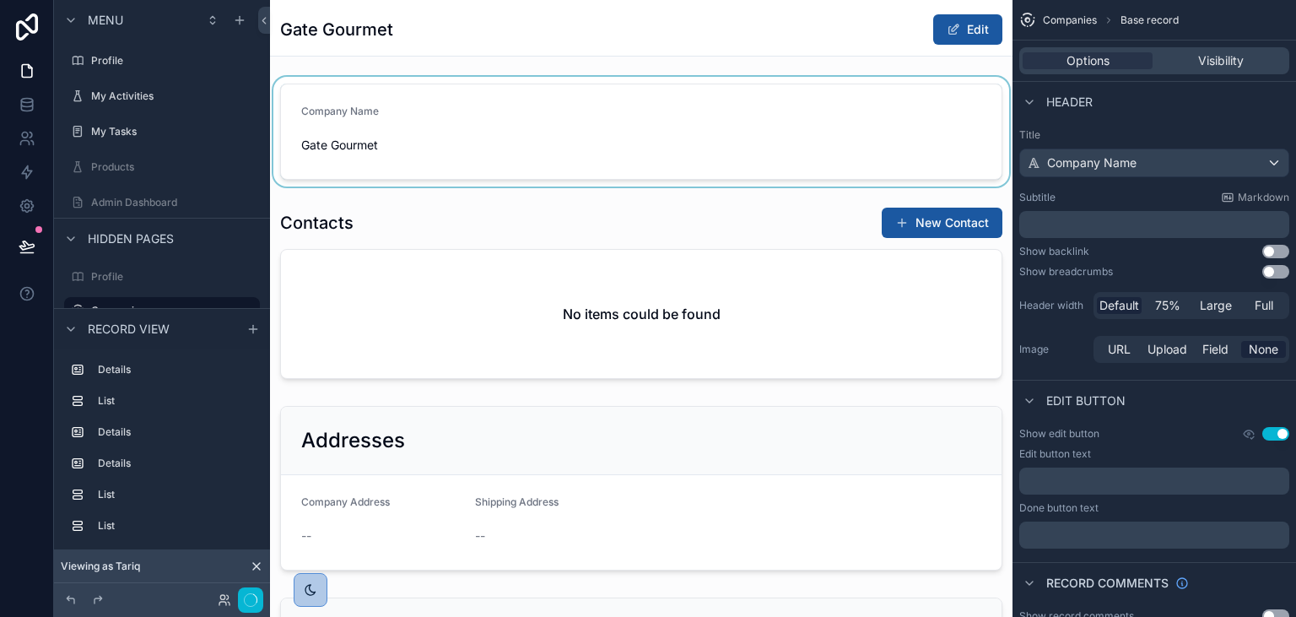
click at [499, 123] on div "scrollable content" at bounding box center [641, 132] width 742 height 110
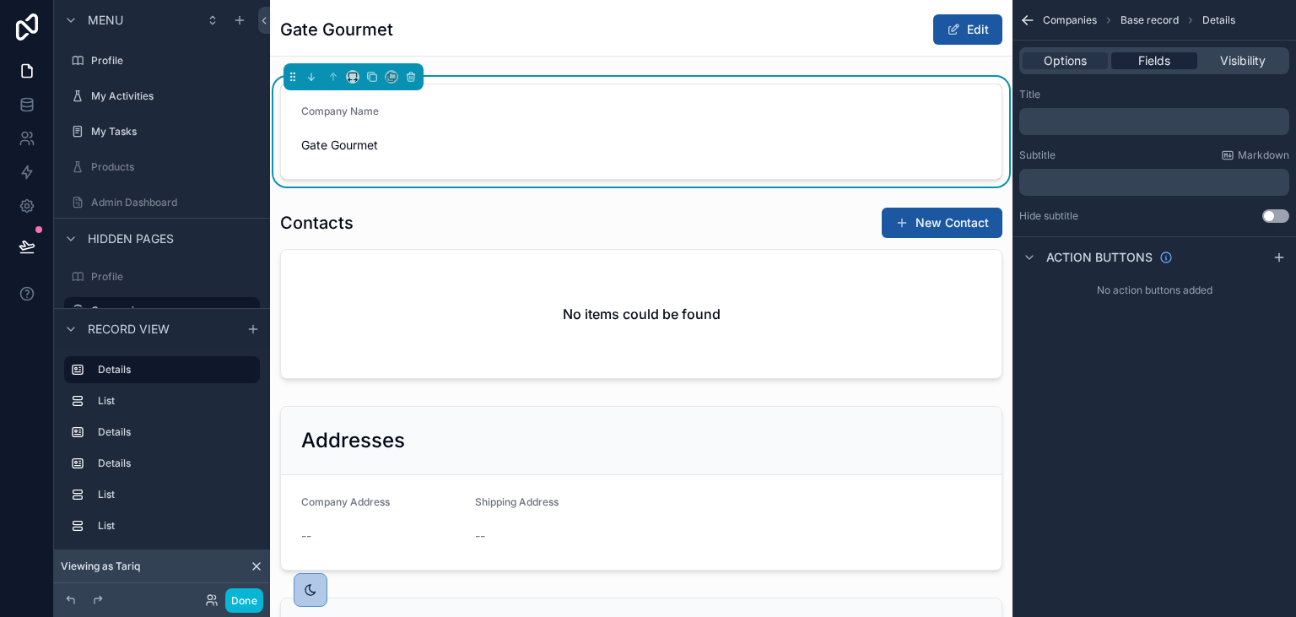
click at [1156, 67] on span "Fields" at bounding box center [1154, 60] width 32 height 17
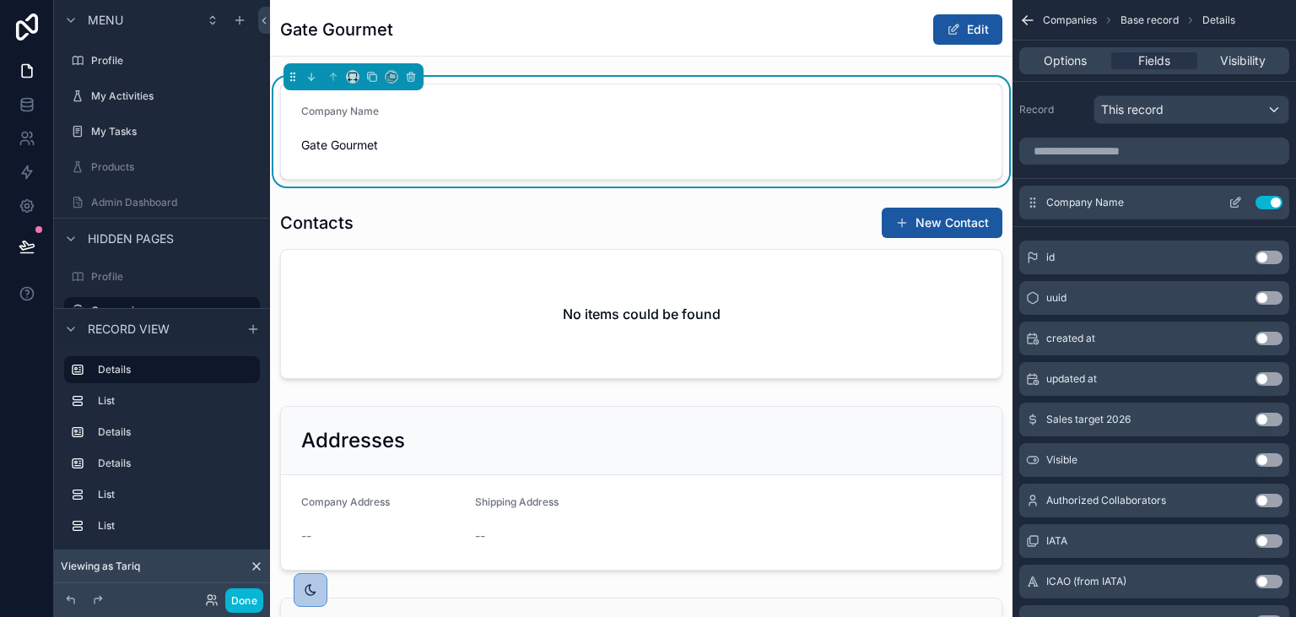
click at [1242, 202] on button "scrollable content" at bounding box center [1235, 202] width 27 height 13
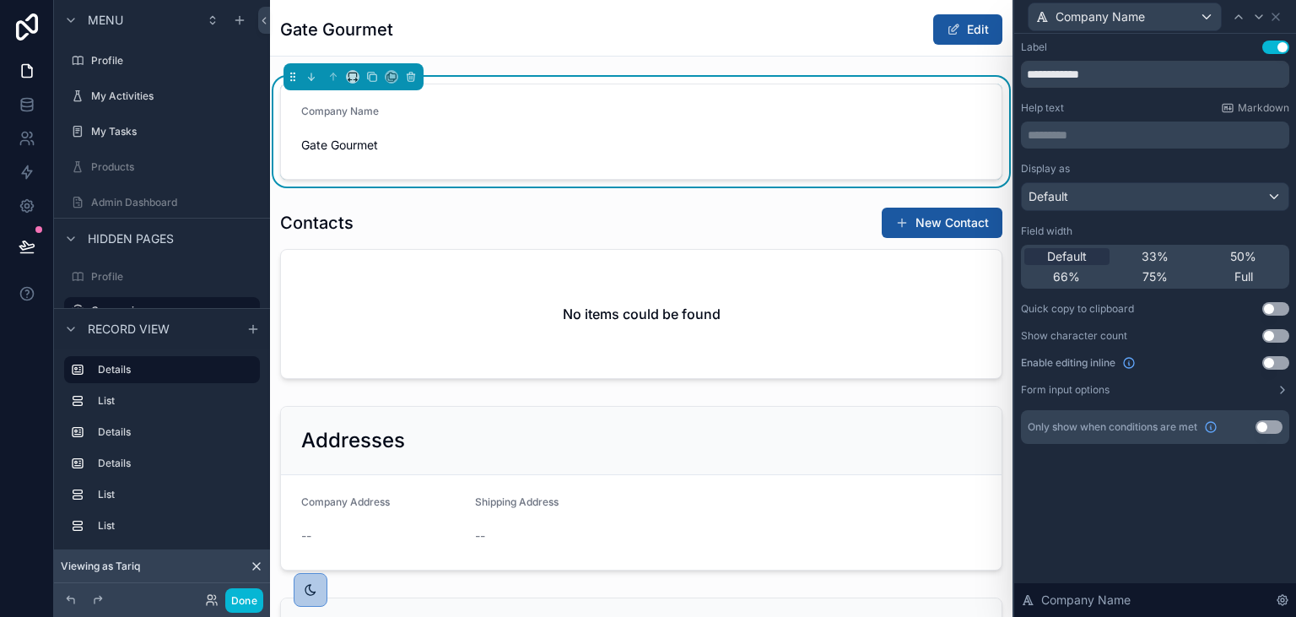
click at [1273, 367] on button "Use setting" at bounding box center [1275, 362] width 27 height 13
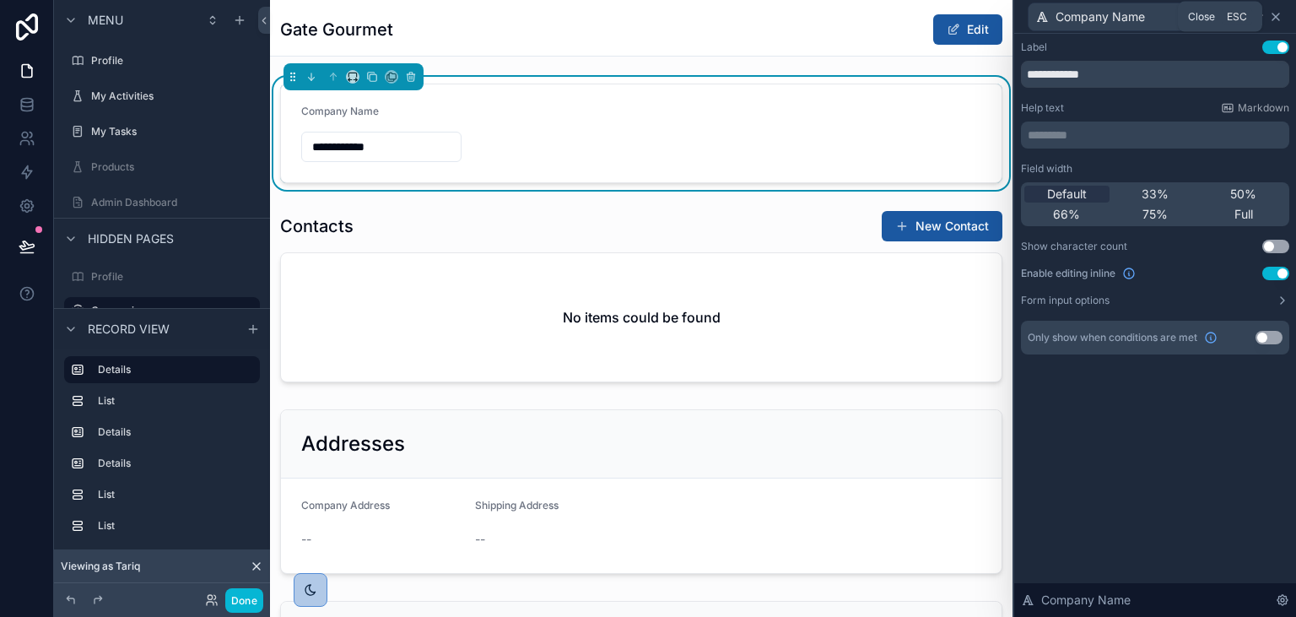
click at [1280, 11] on icon at bounding box center [1275, 16] width 13 height 13
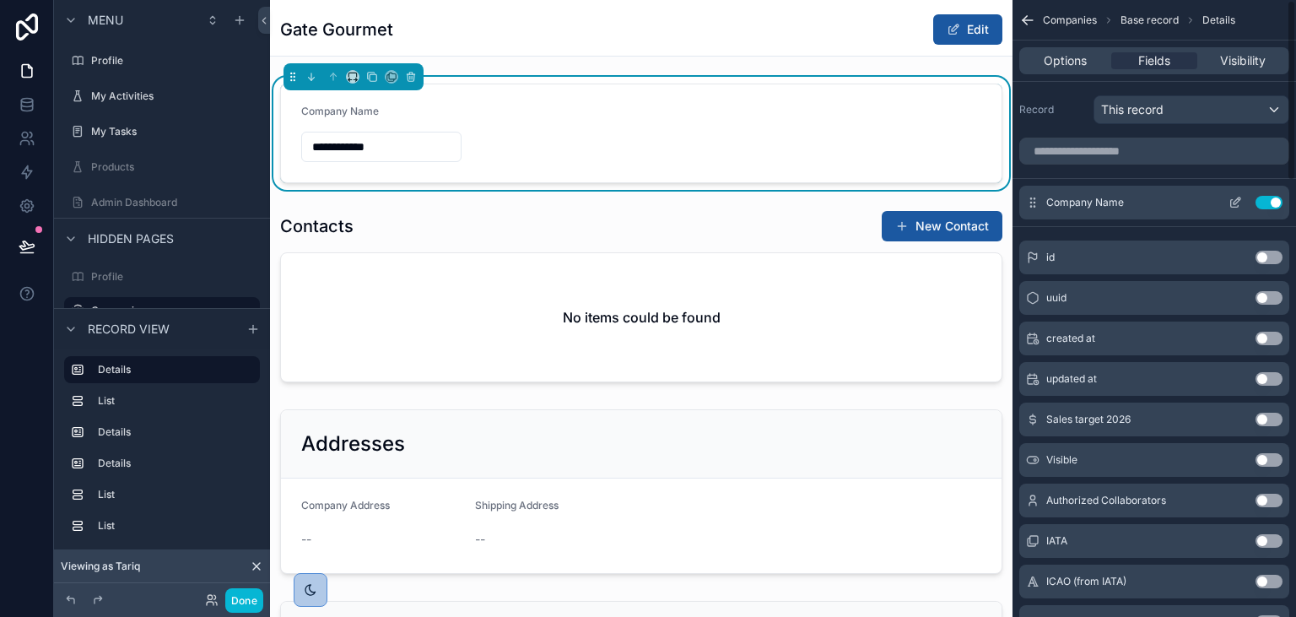
click at [1237, 206] on icon "scrollable content" at bounding box center [1235, 204] width 8 height 8
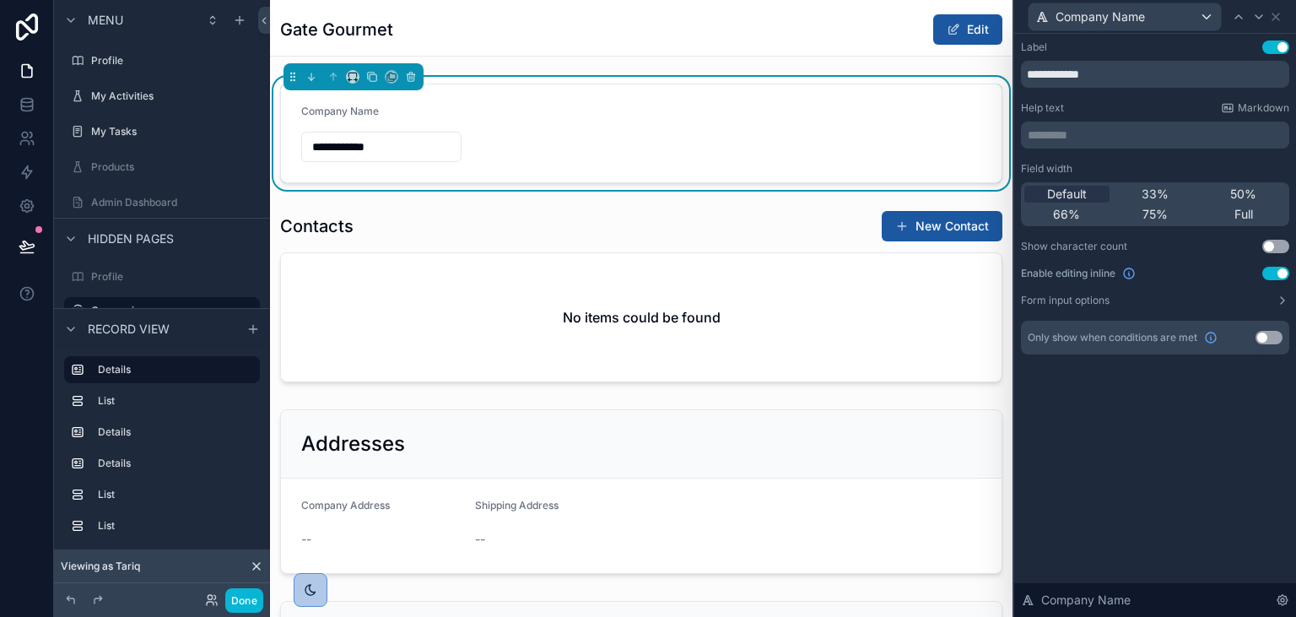
click at [1281, 278] on button "Use setting" at bounding box center [1275, 273] width 27 height 13
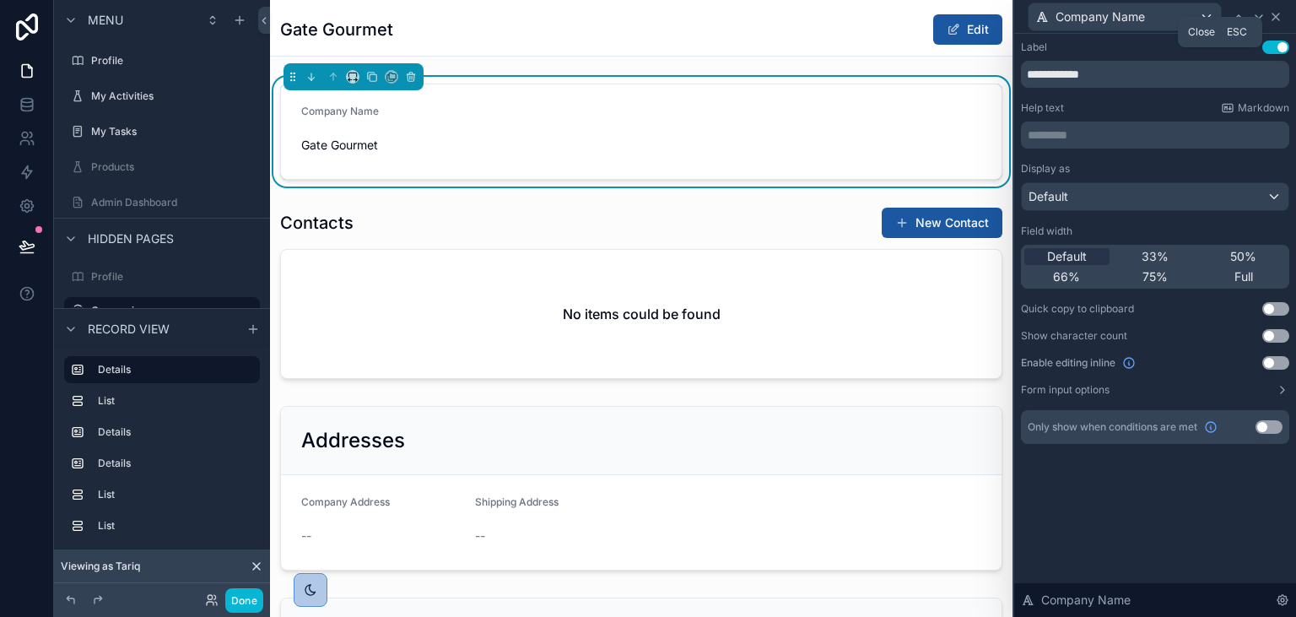
click at [1277, 13] on icon at bounding box center [1275, 16] width 13 height 13
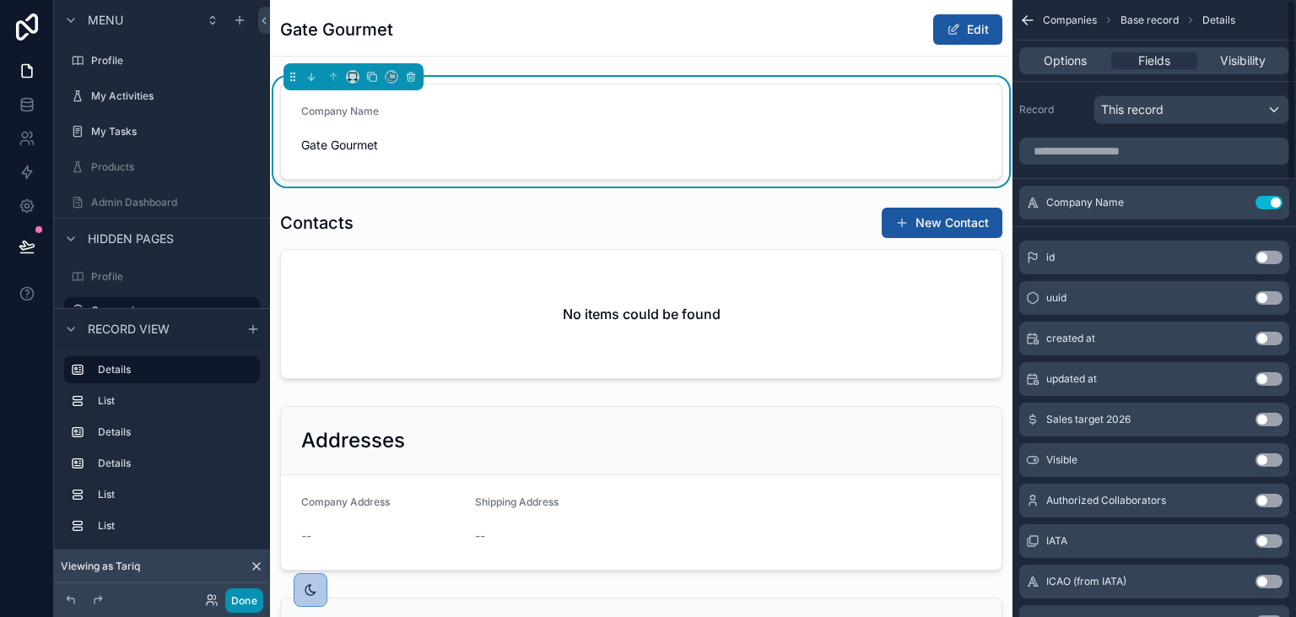
click at [247, 602] on button "Done" at bounding box center [244, 600] width 38 height 24
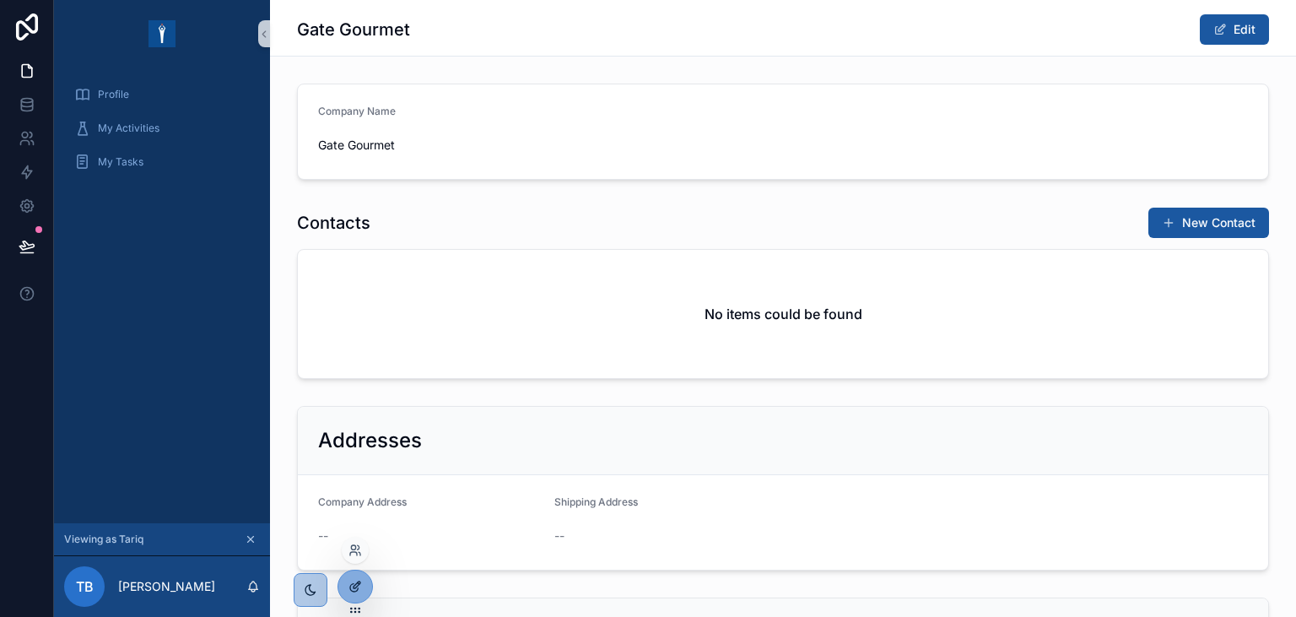
click at [350, 587] on icon at bounding box center [354, 588] width 8 height 8
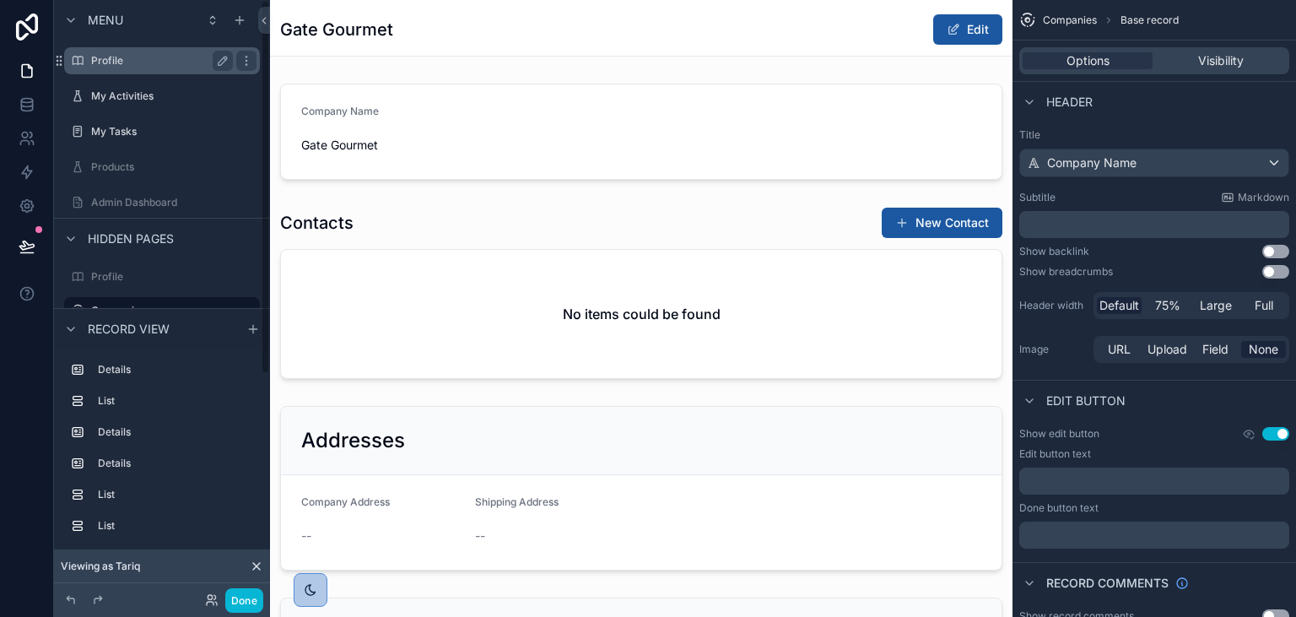
click at [147, 59] on label "Profile" at bounding box center [158, 60] width 135 height 13
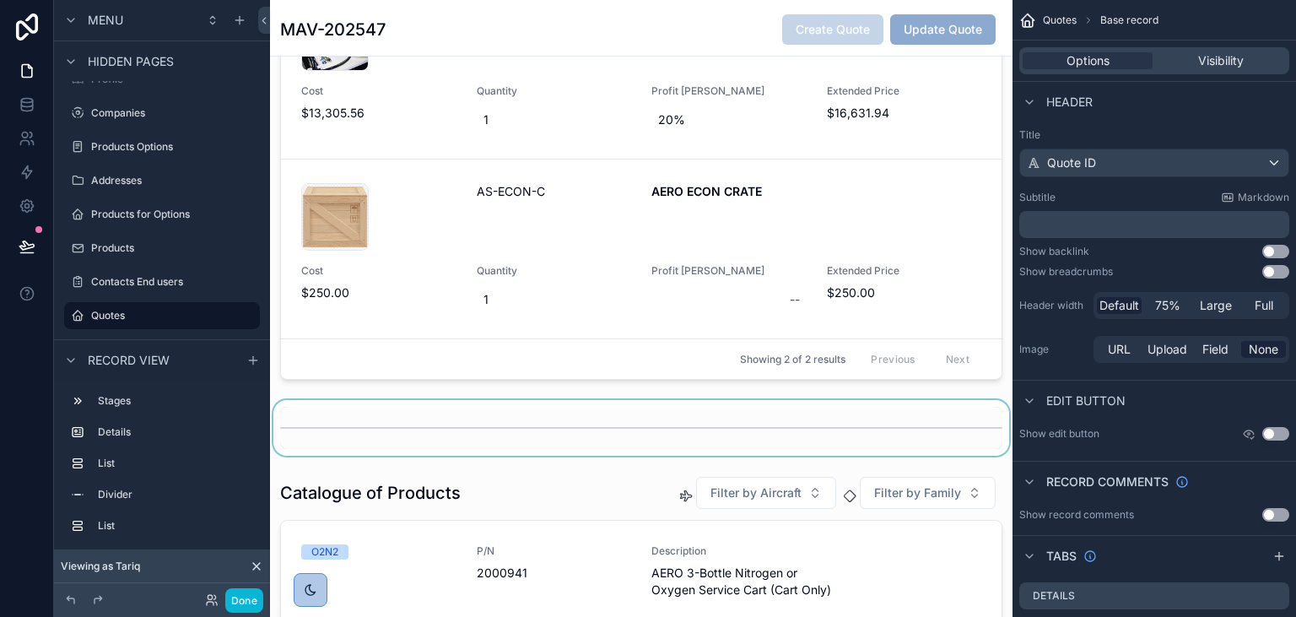
scroll to position [777, 0]
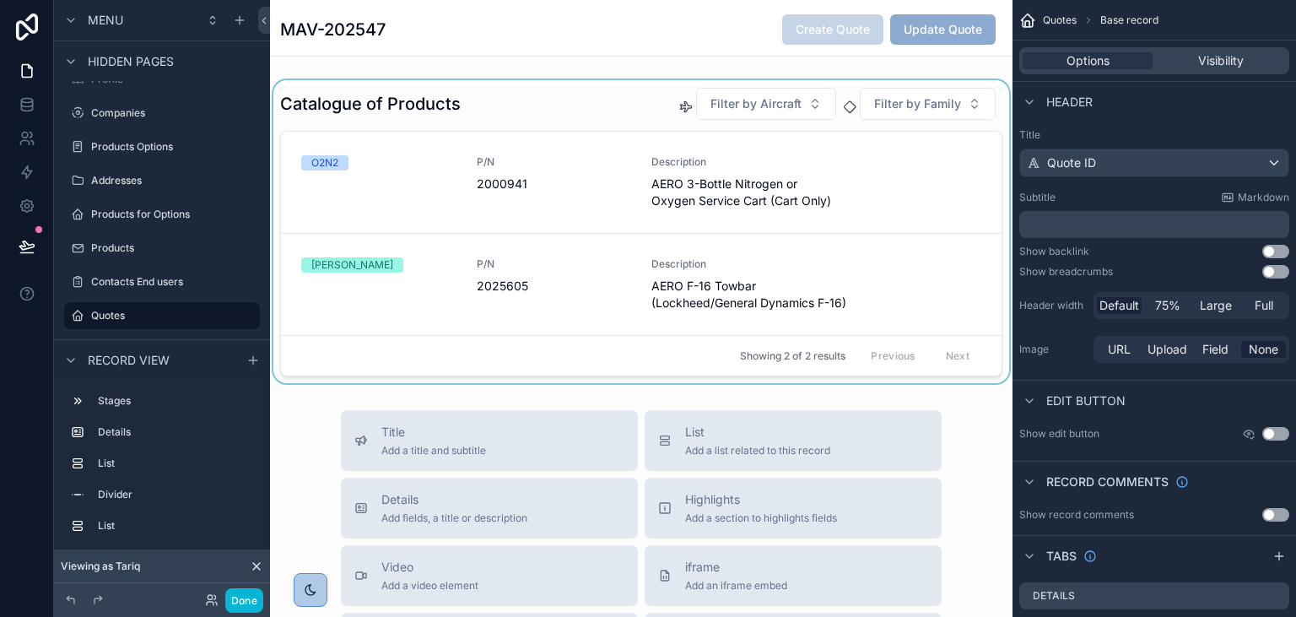
click at [604, 113] on div "scrollable content" at bounding box center [641, 231] width 742 height 303
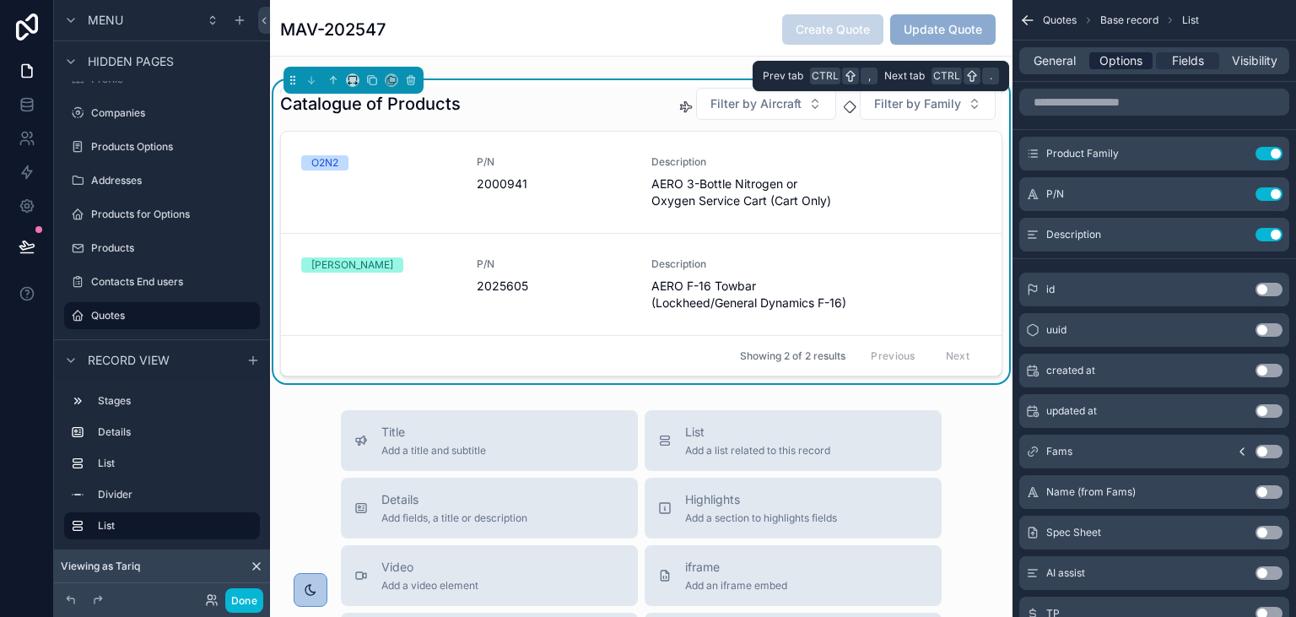
click at [1125, 62] on span "Options" at bounding box center [1120, 60] width 43 height 17
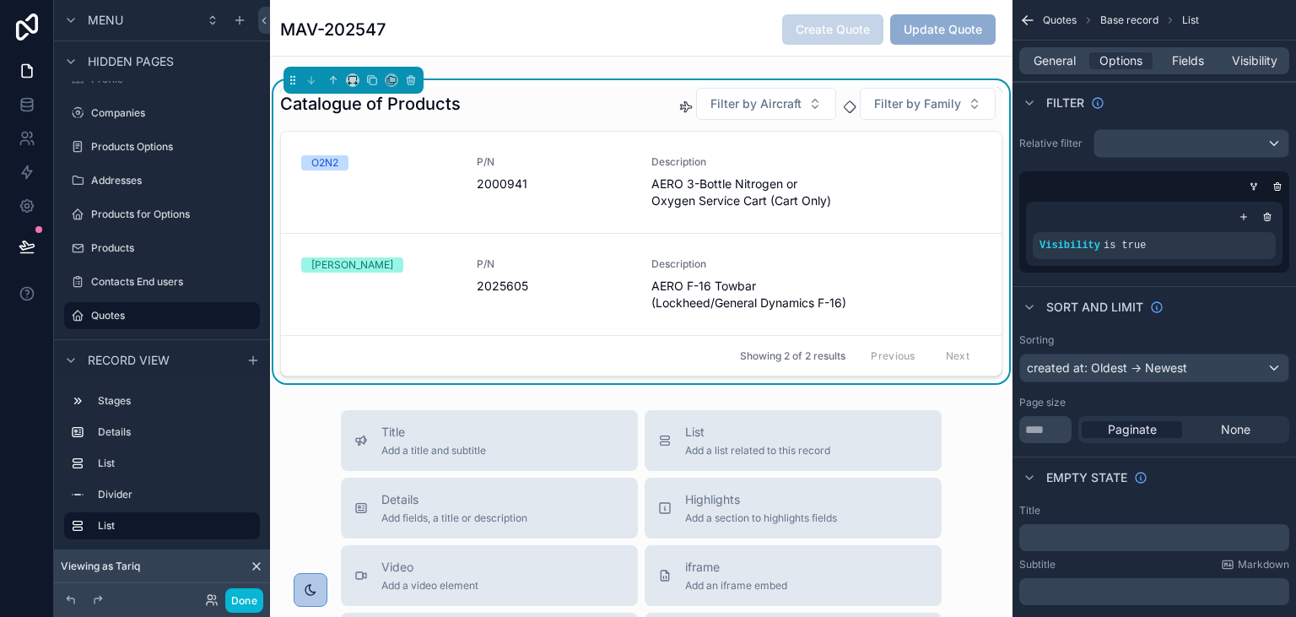
click at [628, 106] on div "Catalogue of Products Filter by Aircraft Filter by Family" at bounding box center [641, 104] width 722 height 34
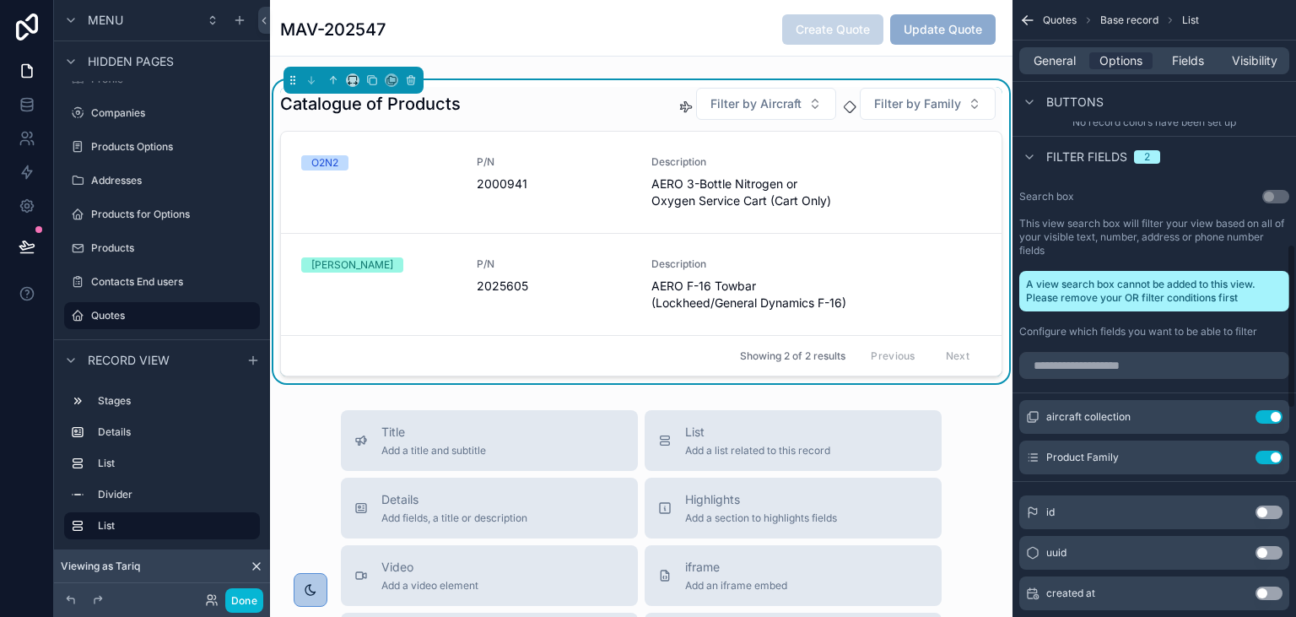
scroll to position [923, 0]
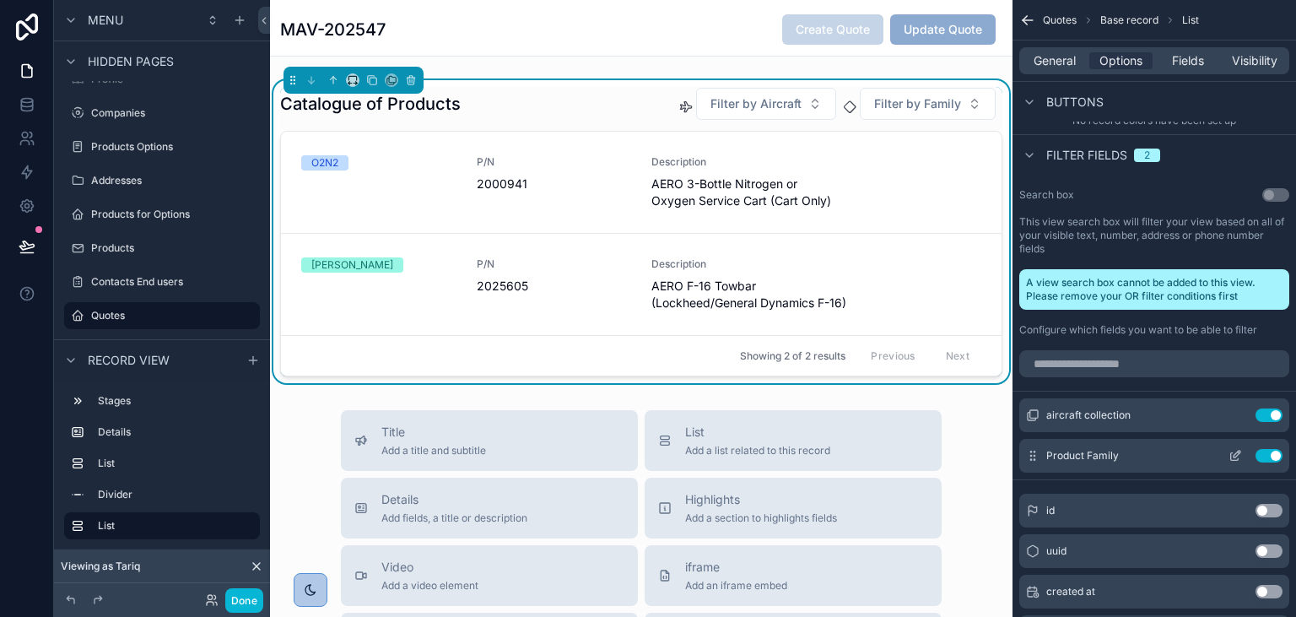
click at [1229, 453] on icon "scrollable content" at bounding box center [1234, 455] width 13 height 13
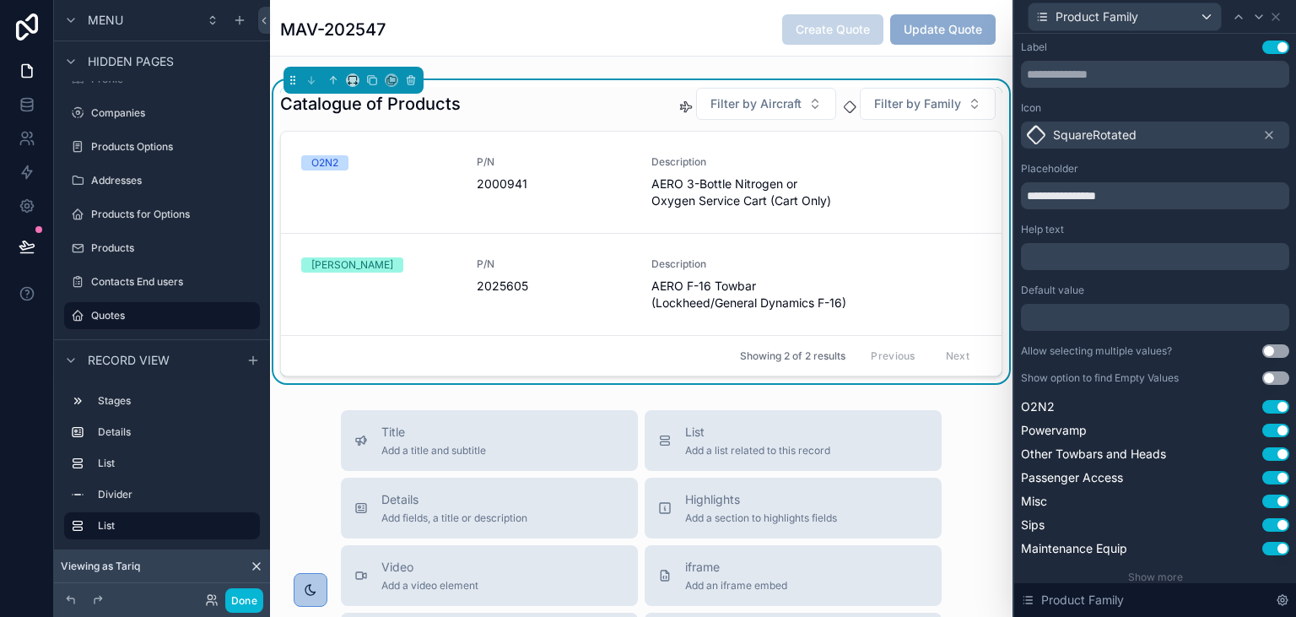
scroll to position [54, 0]
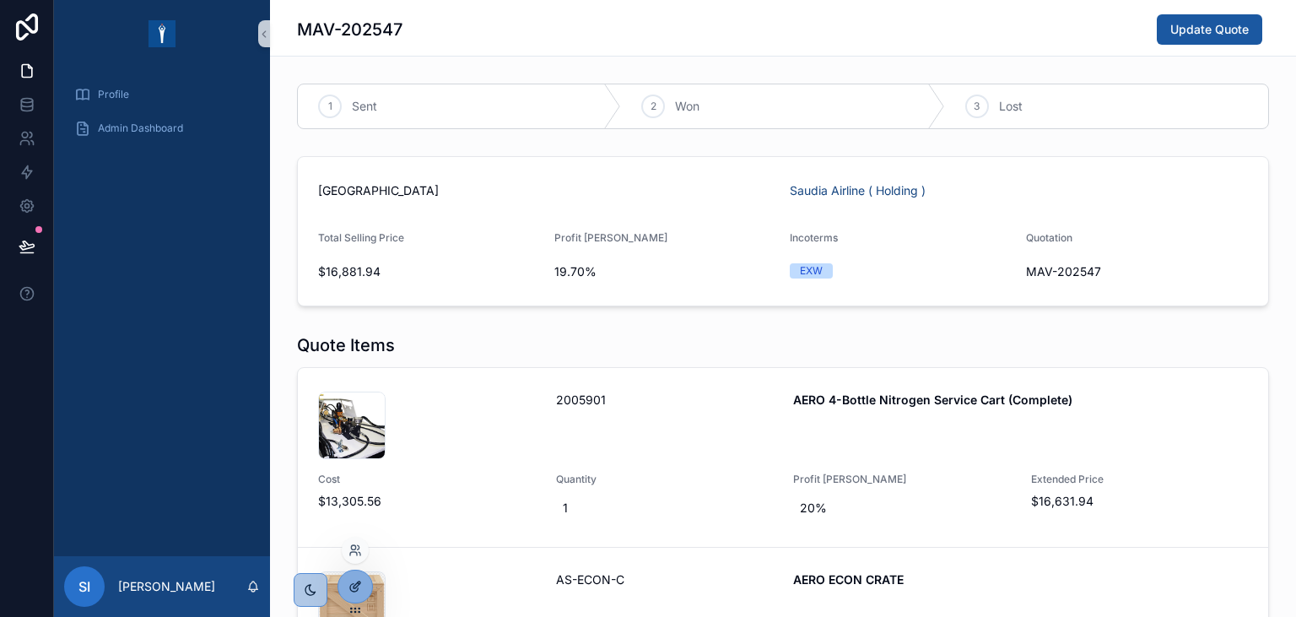
click at [359, 591] on icon at bounding box center [354, 586] width 13 height 13
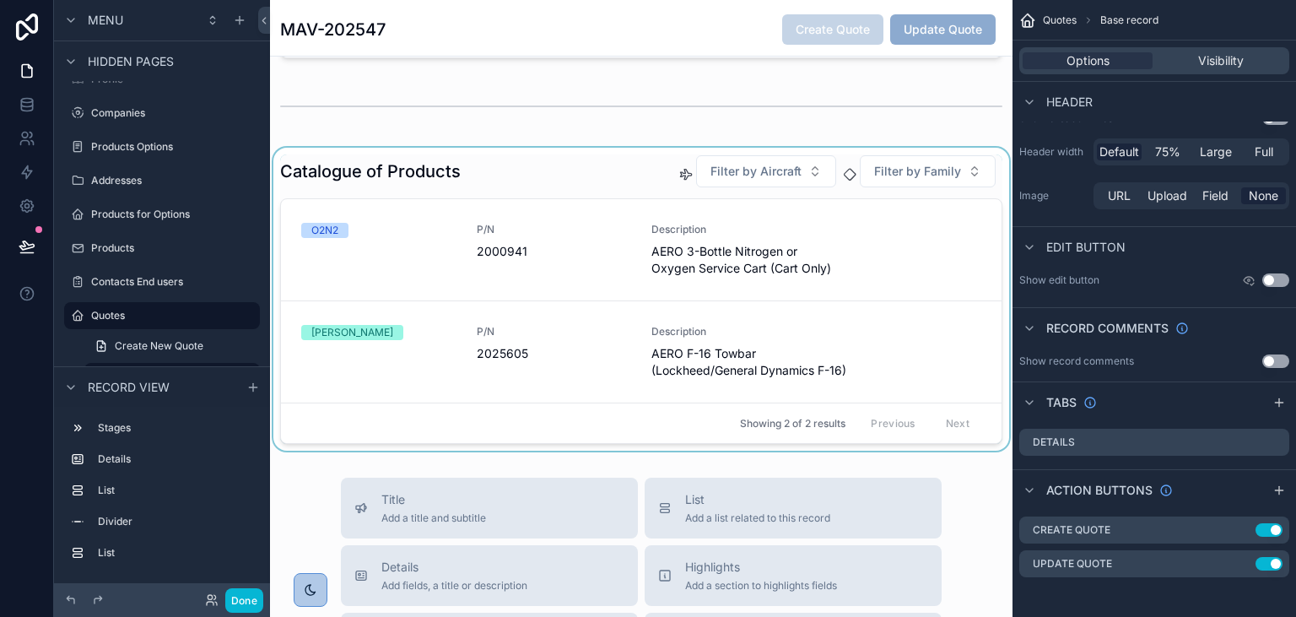
scroll to position [777, 0]
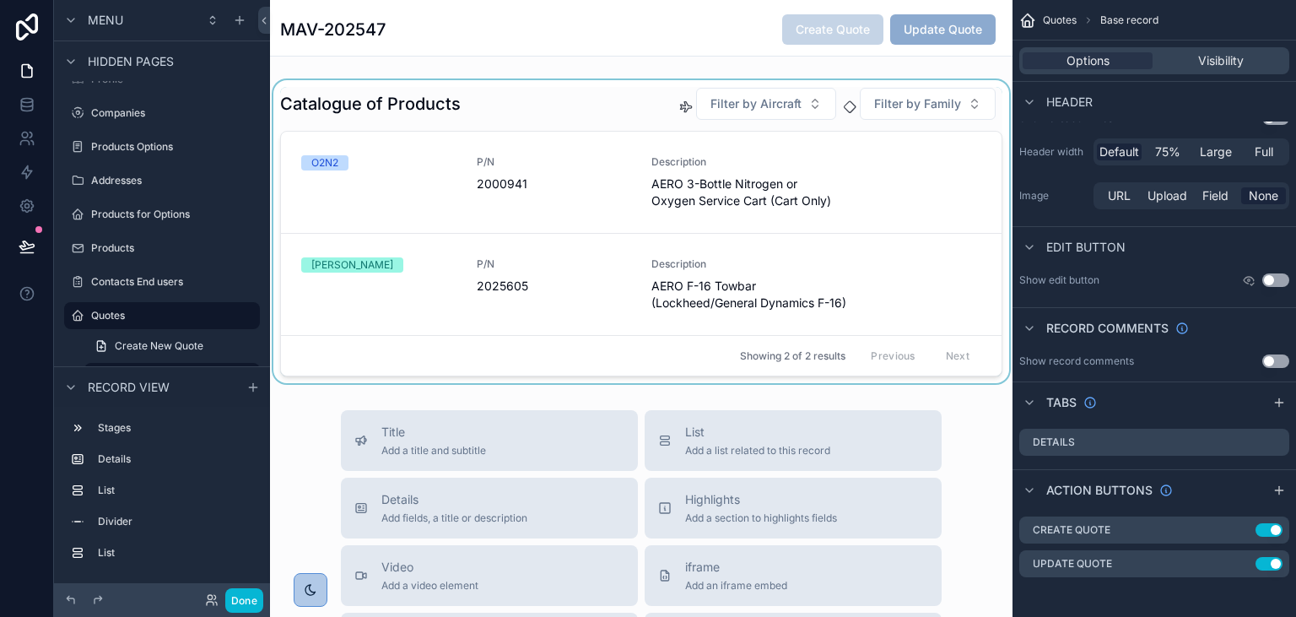
click at [580, 111] on div "scrollable content" at bounding box center [641, 231] width 742 height 303
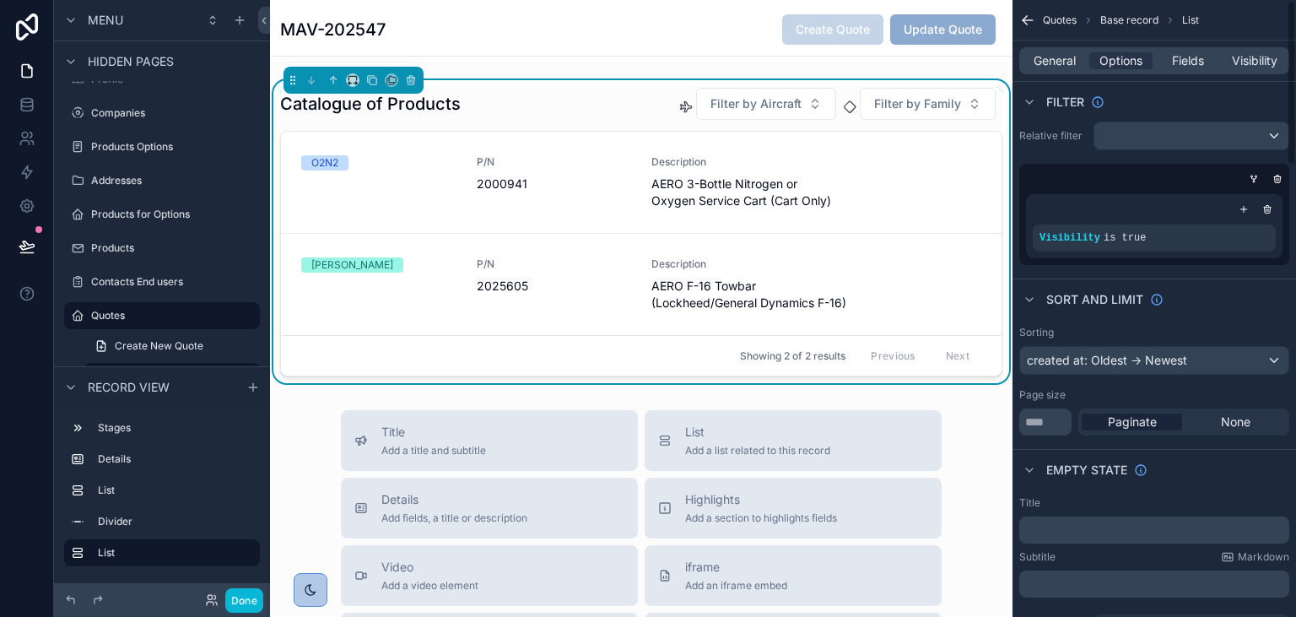
scroll to position [0, 0]
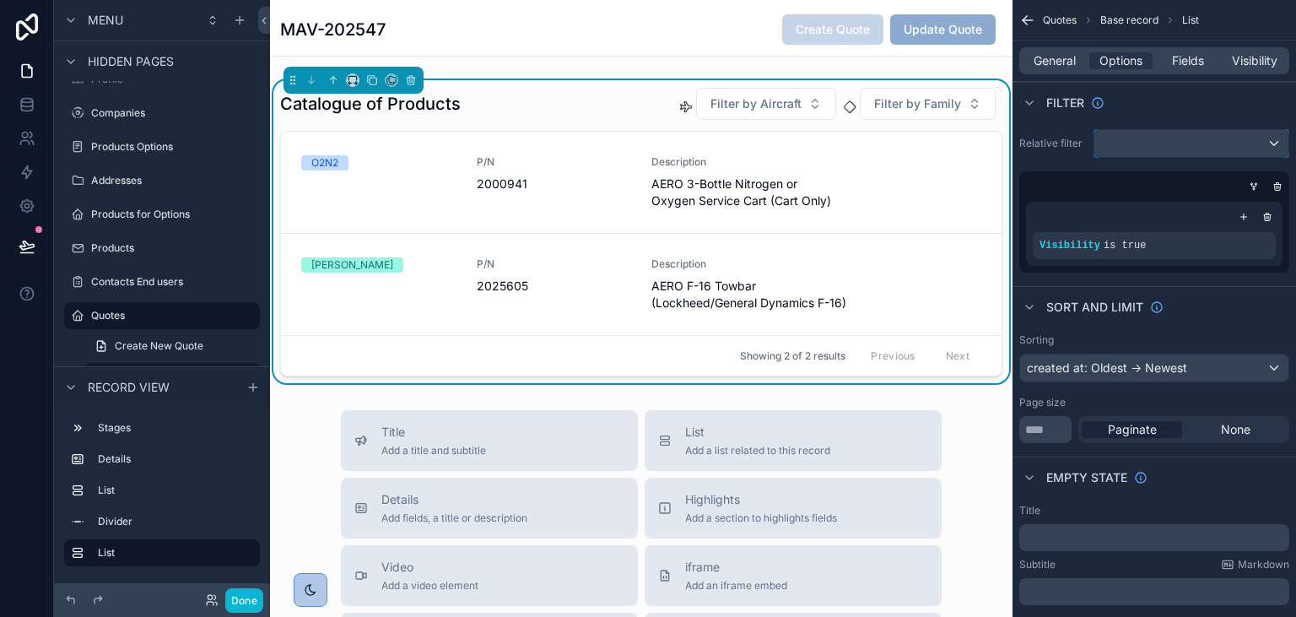
click at [1149, 145] on div "scrollable content" at bounding box center [1191, 143] width 194 height 27
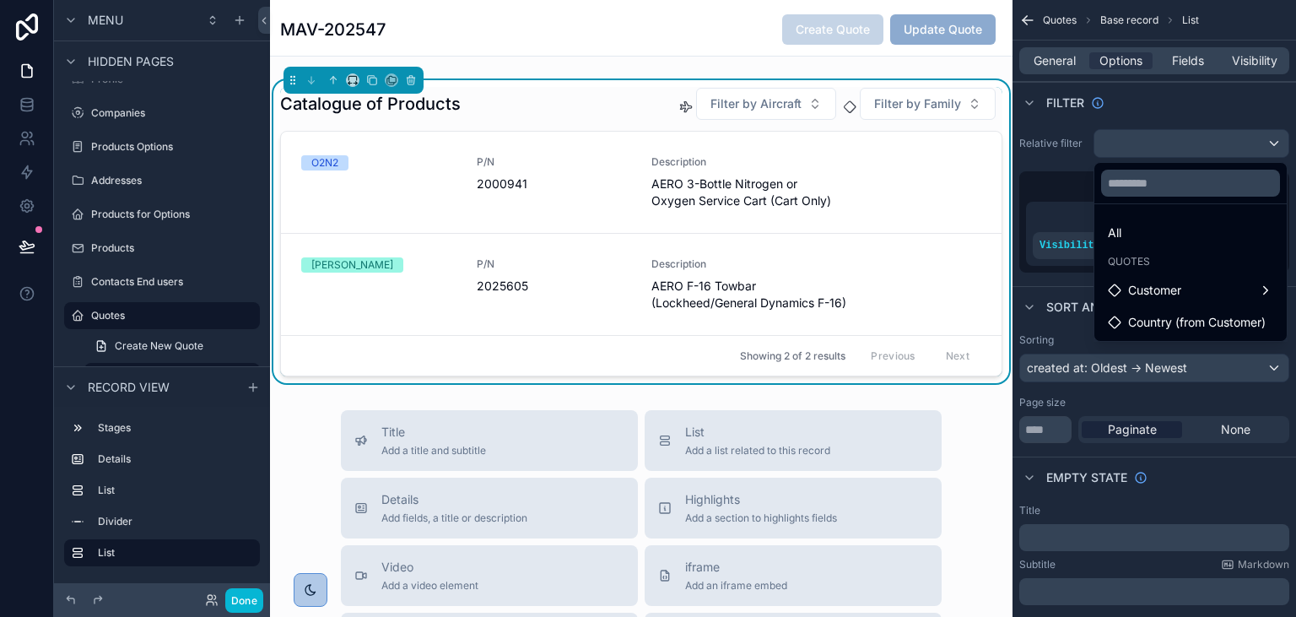
click at [1163, 105] on div "scrollable content" at bounding box center [648, 308] width 1296 height 617
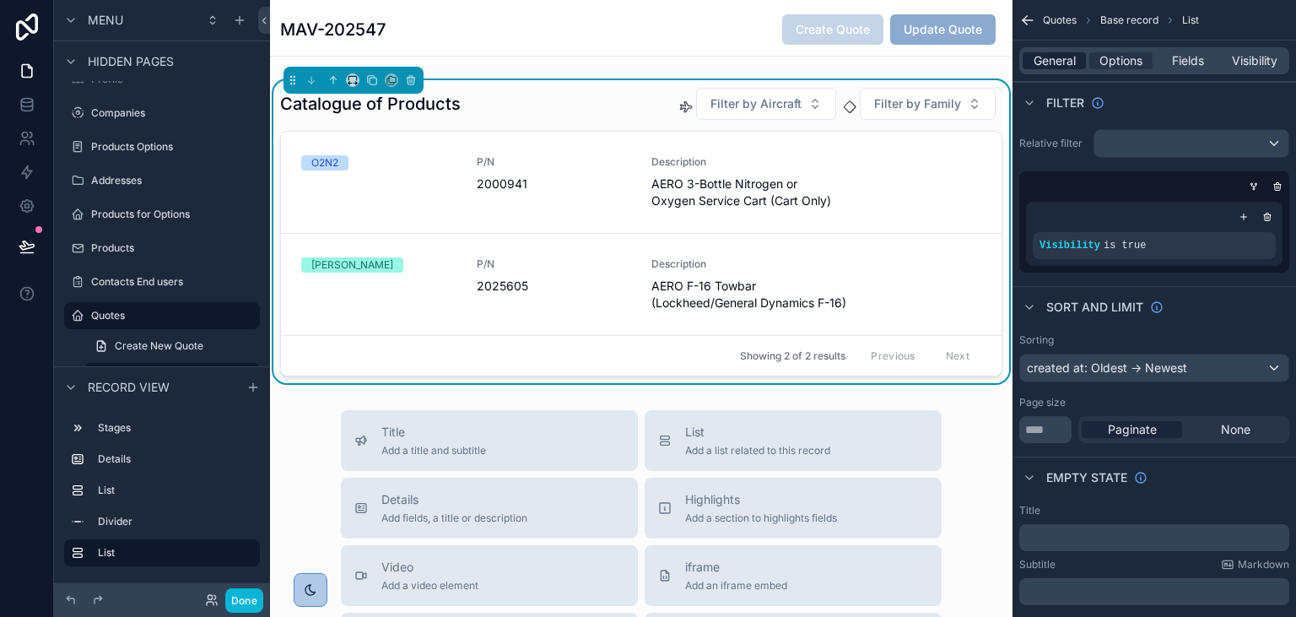
click at [1048, 56] on span "General" at bounding box center [1055, 60] width 42 height 17
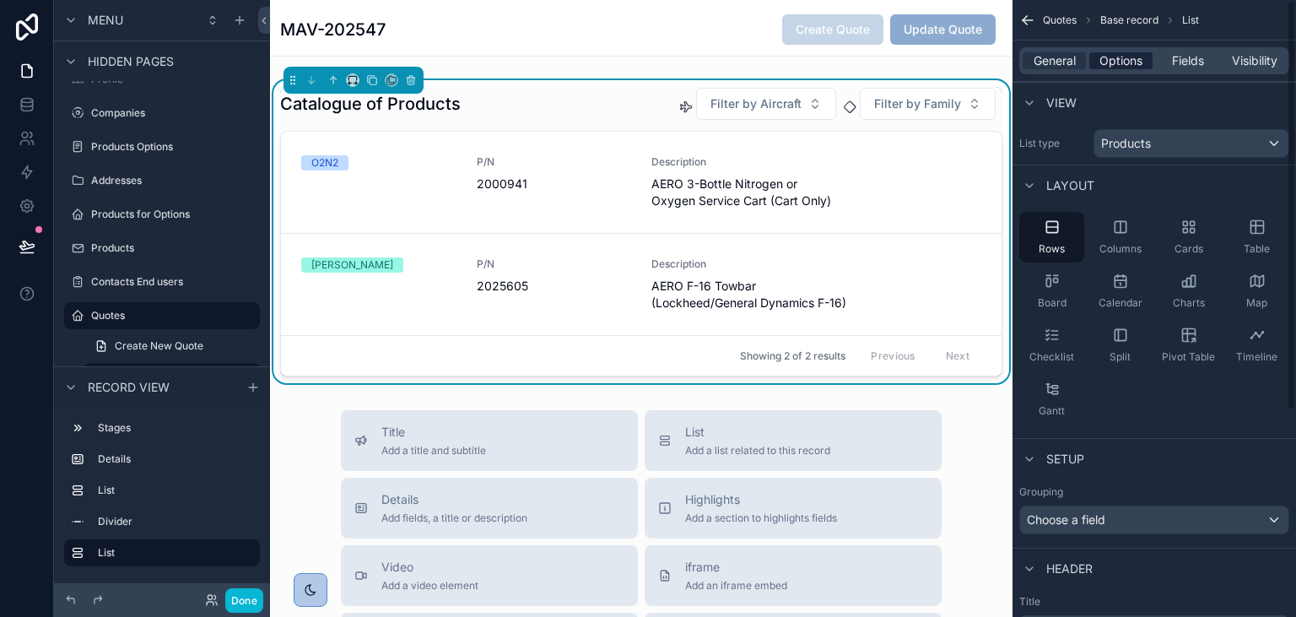
click at [1121, 57] on span "Options" at bounding box center [1120, 60] width 43 height 17
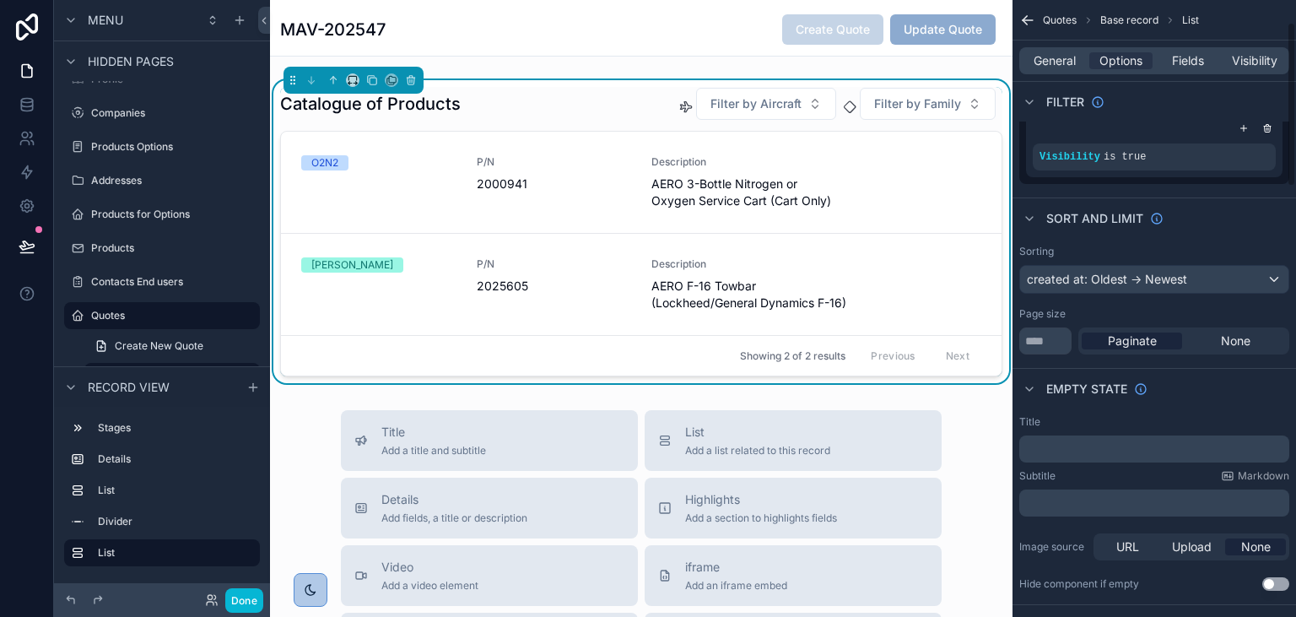
scroll to position [77, 0]
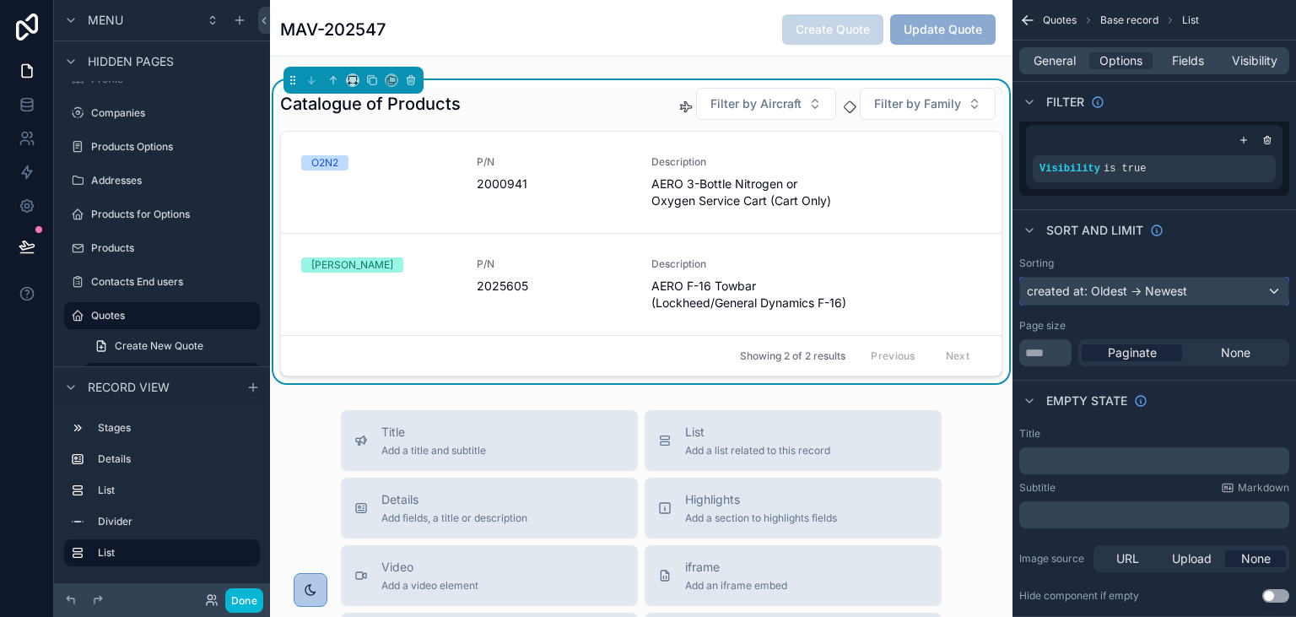
click at [1223, 299] on div "created at: Oldest -> Newest" at bounding box center [1154, 291] width 268 height 27
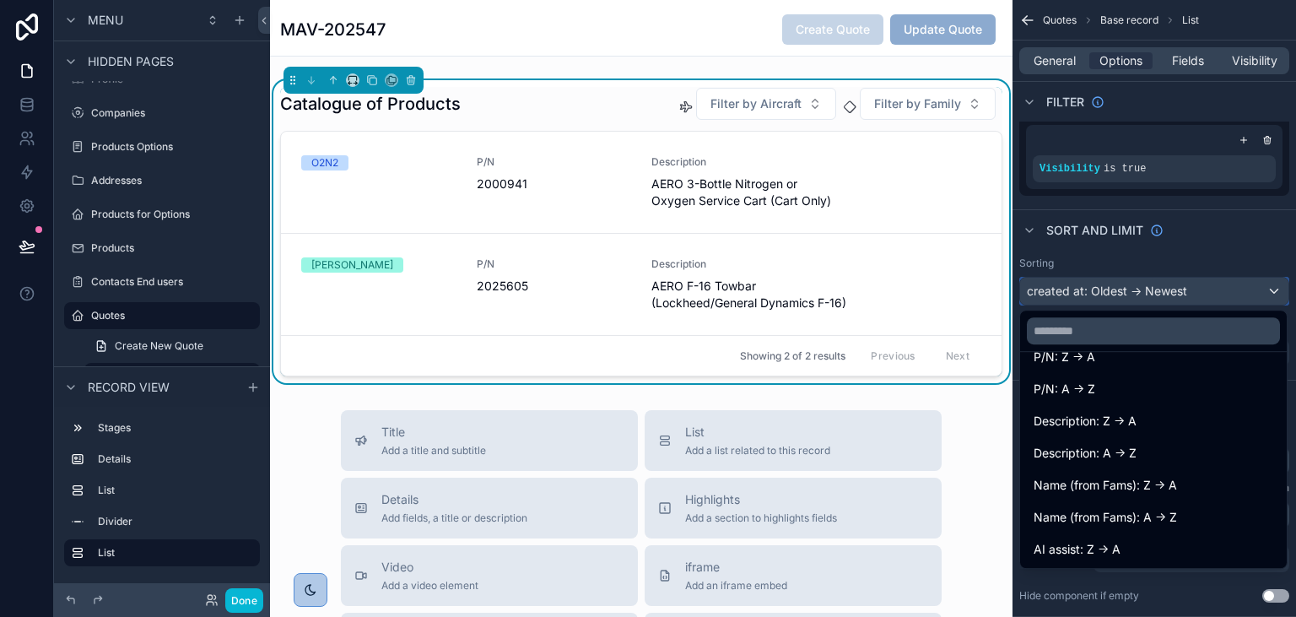
scroll to position [255, 0]
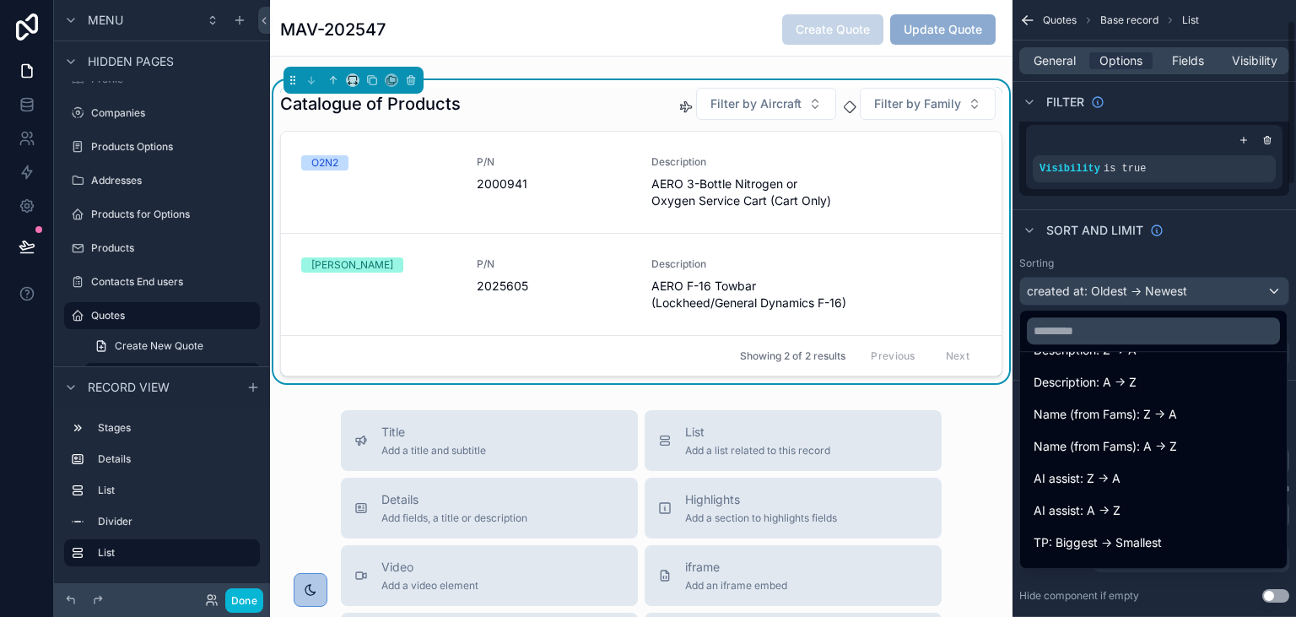
click at [1240, 213] on div "scrollable content" at bounding box center [648, 308] width 1296 height 617
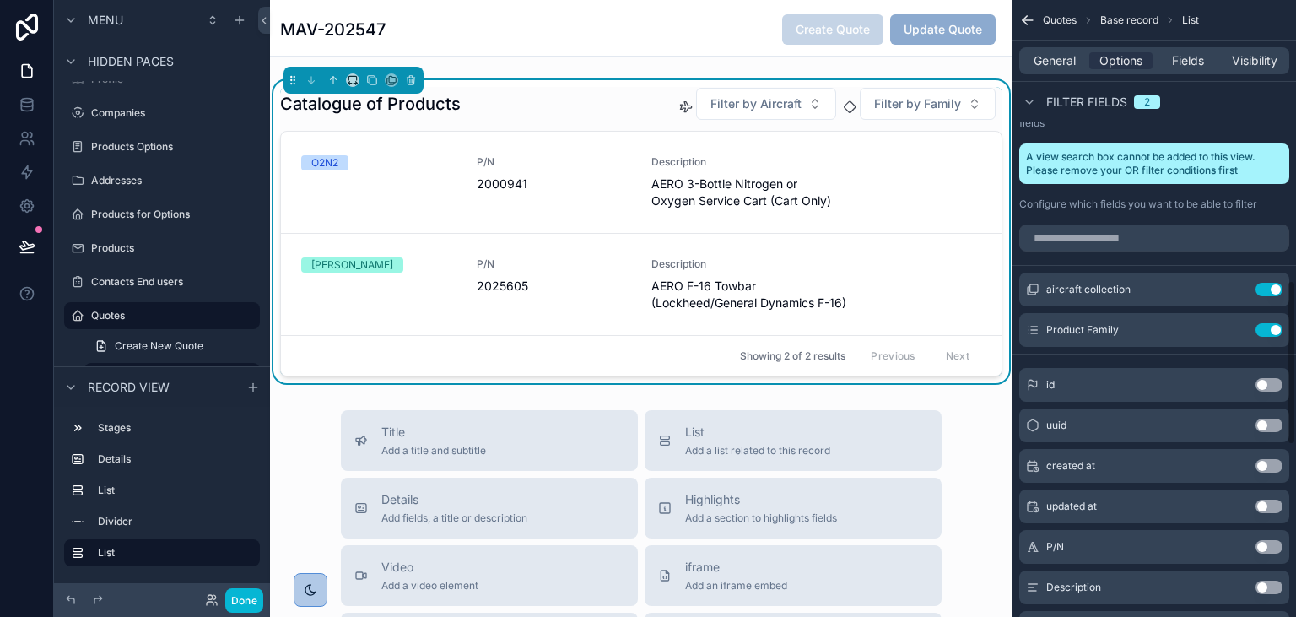
scroll to position [1077, 0]
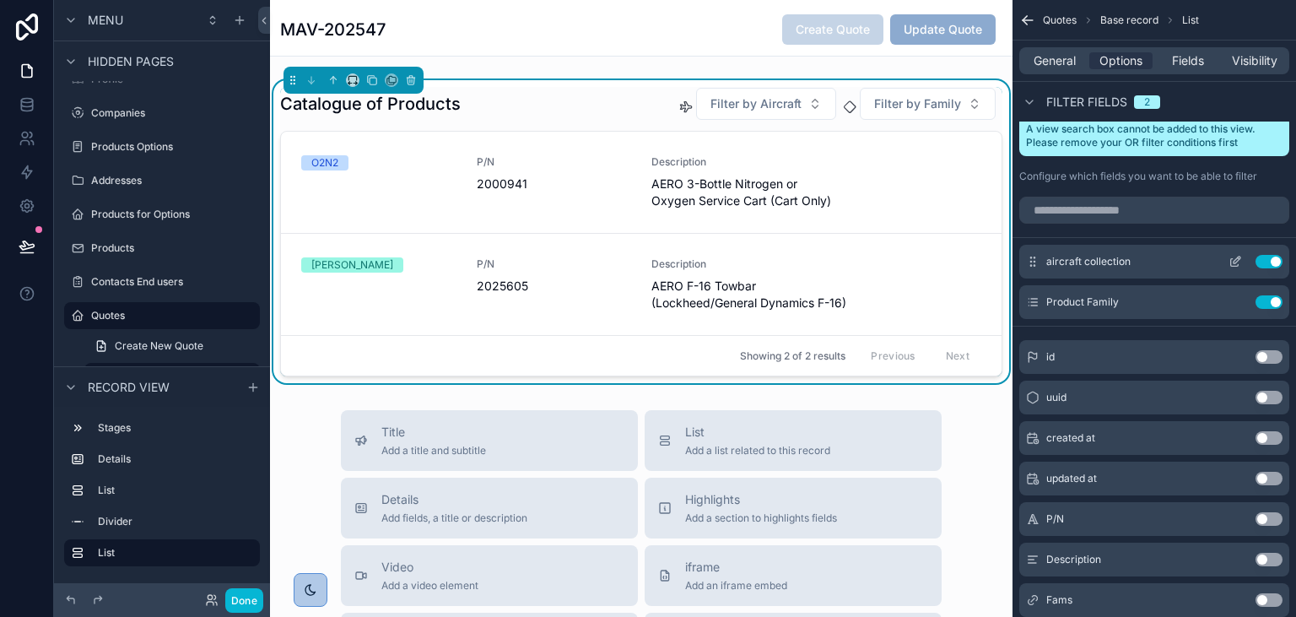
click at [1238, 257] on icon "scrollable content" at bounding box center [1239, 258] width 2 height 2
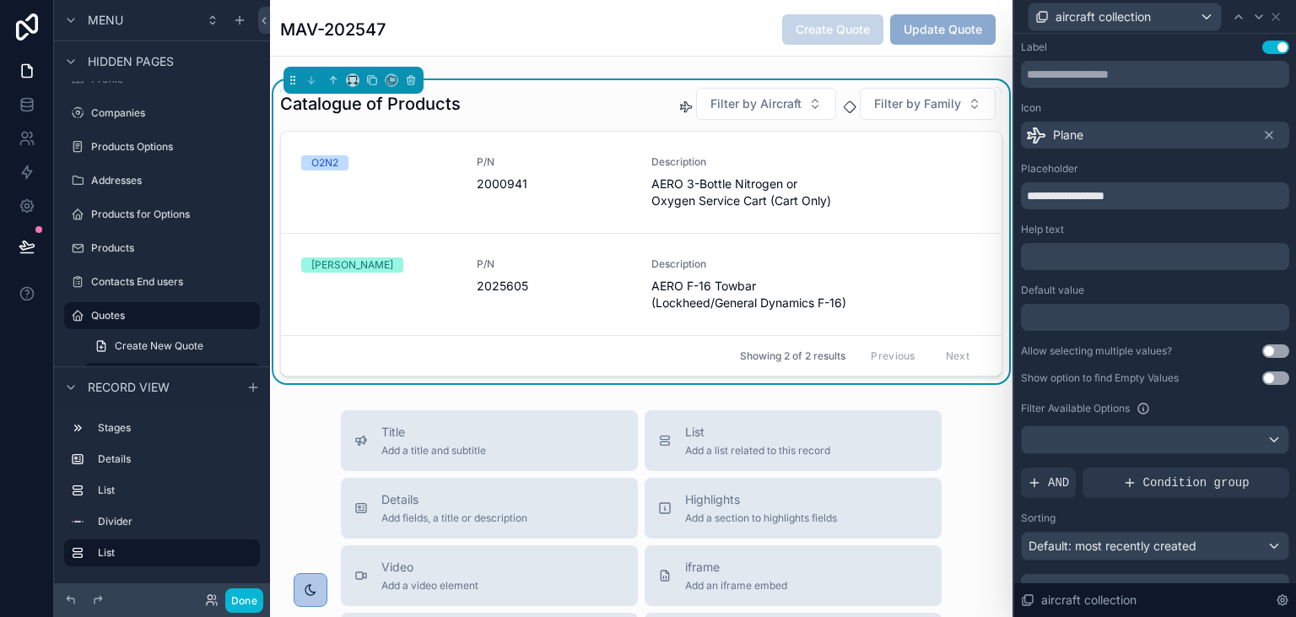
scroll to position [30, 0]
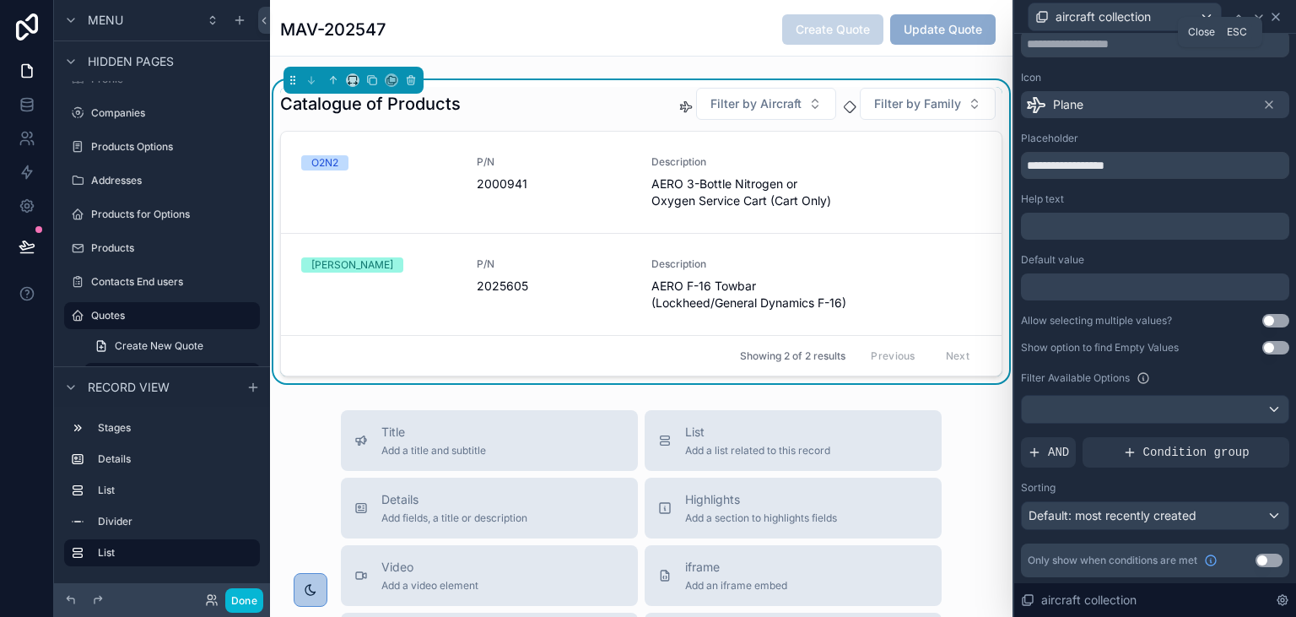
click at [1271, 17] on icon at bounding box center [1275, 16] width 13 height 13
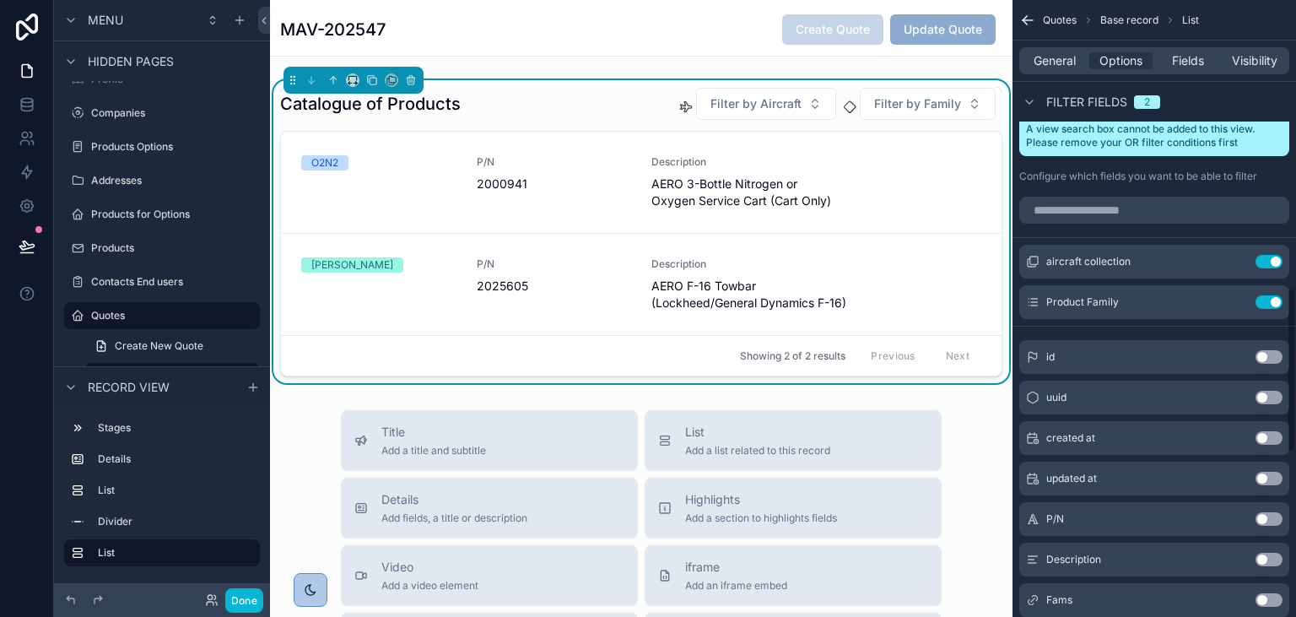
scroll to position [1154, 0]
